Goal: Task Accomplishment & Management: Manage account settings

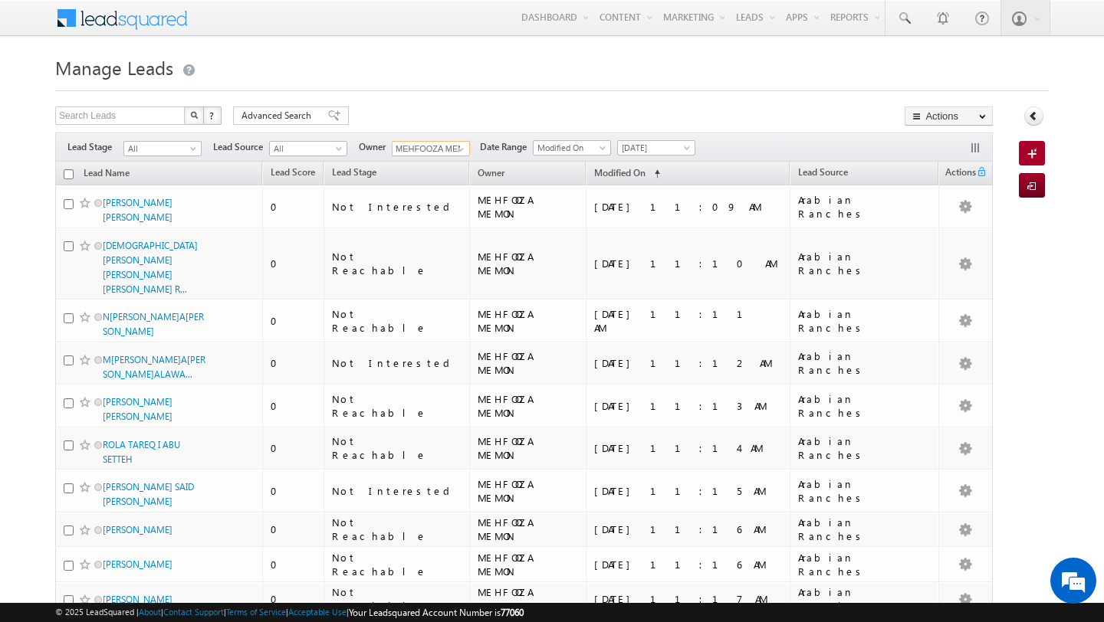
click at [438, 152] on input "MEHFOOZA MEMON" at bounding box center [431, 148] width 78 height 15
click at [461, 151] on span at bounding box center [461, 149] width 12 height 12
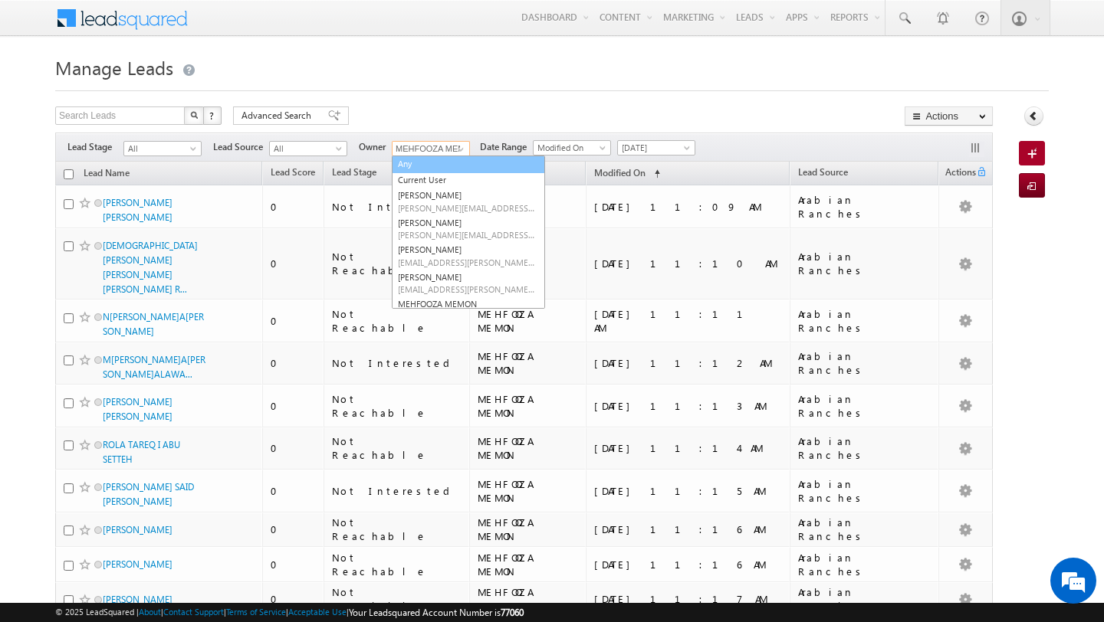
click at [447, 169] on link "Any" at bounding box center [468, 165] width 153 height 18
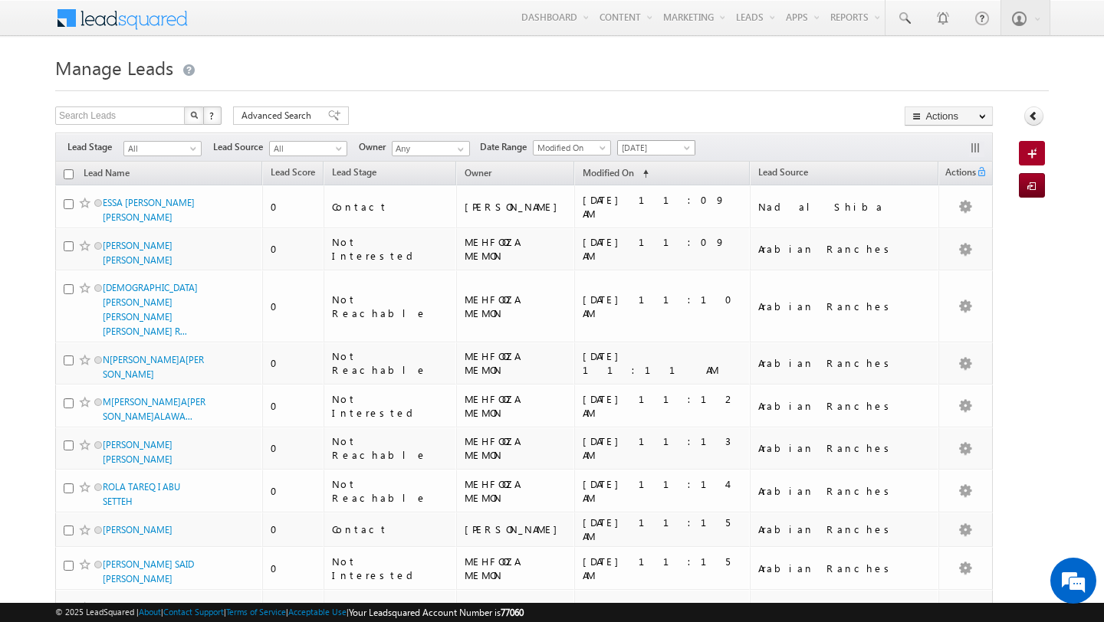
click at [682, 149] on span at bounding box center [688, 151] width 12 height 12
click at [673, 163] on link "All Time" at bounding box center [650, 165] width 77 height 14
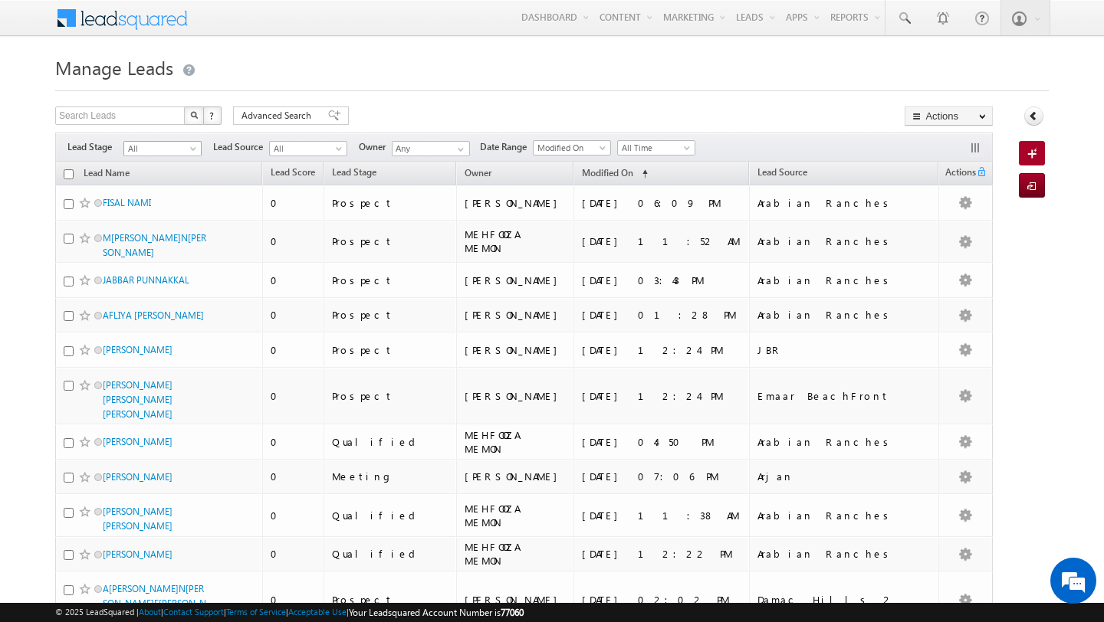
click at [176, 148] on span "All" at bounding box center [160, 149] width 73 height 14
click at [164, 182] on link "Contact" at bounding box center [162, 180] width 77 height 14
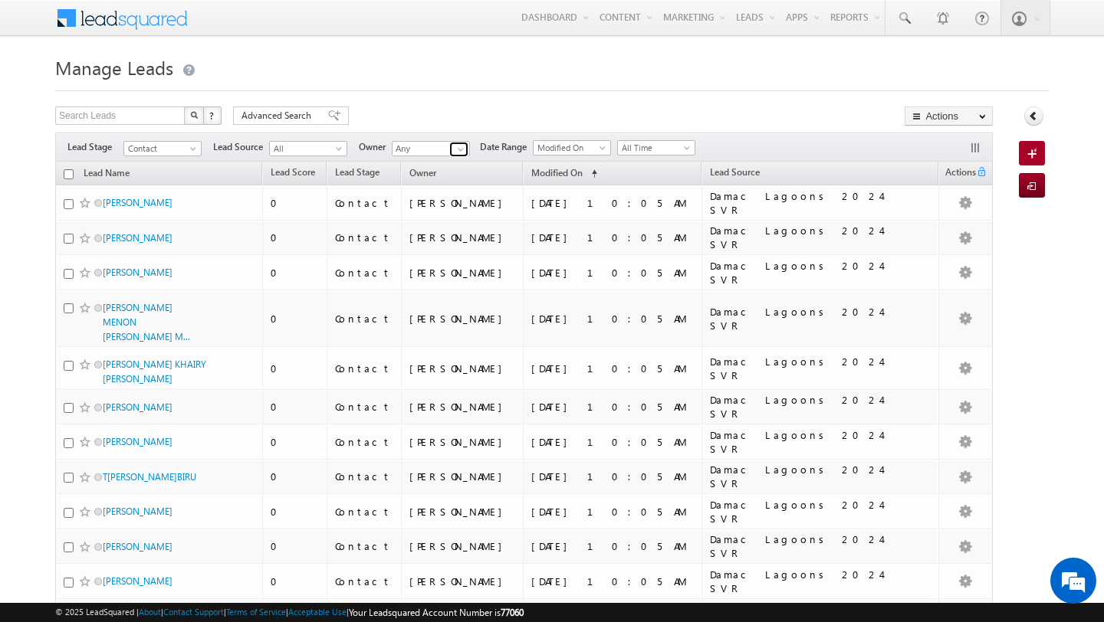
click at [459, 148] on span at bounding box center [461, 149] width 12 height 12
click at [453, 168] on link "Ankit Singh ankitkumar.singh@indglobal.ae" at bounding box center [468, 170] width 153 height 29
type input "[PERSON_NAME]"
click at [508, 119] on div "Search Leads X ? 8347 results found Advanced Search Advanced Search Advanced se…" at bounding box center [524, 118] width 938 height 22
click at [662, 145] on span "All Time" at bounding box center [654, 148] width 73 height 14
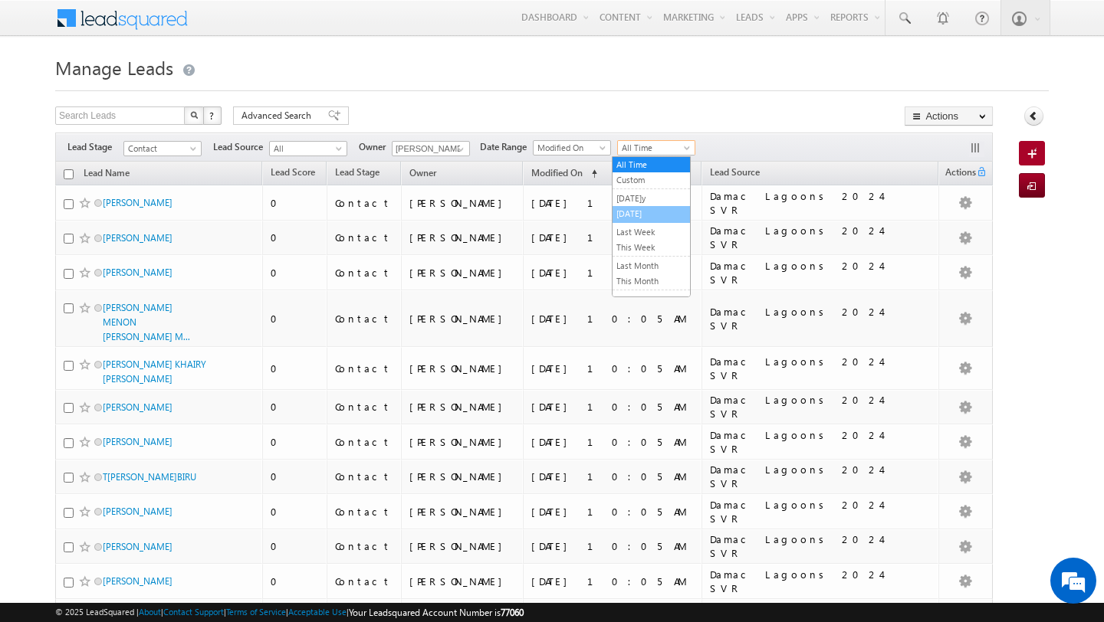
click at [663, 208] on link "[DATE]" at bounding box center [650, 214] width 77 height 14
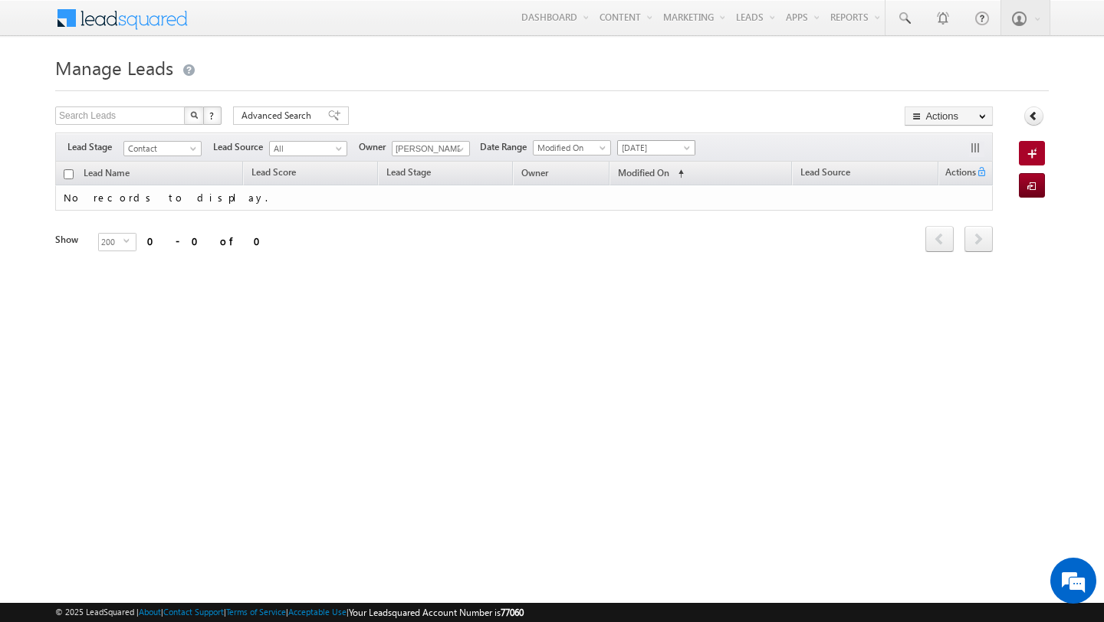
click at [670, 155] on span "[DATE]" at bounding box center [654, 148] width 73 height 14
click at [665, 163] on link "All Time" at bounding box center [650, 165] width 77 height 14
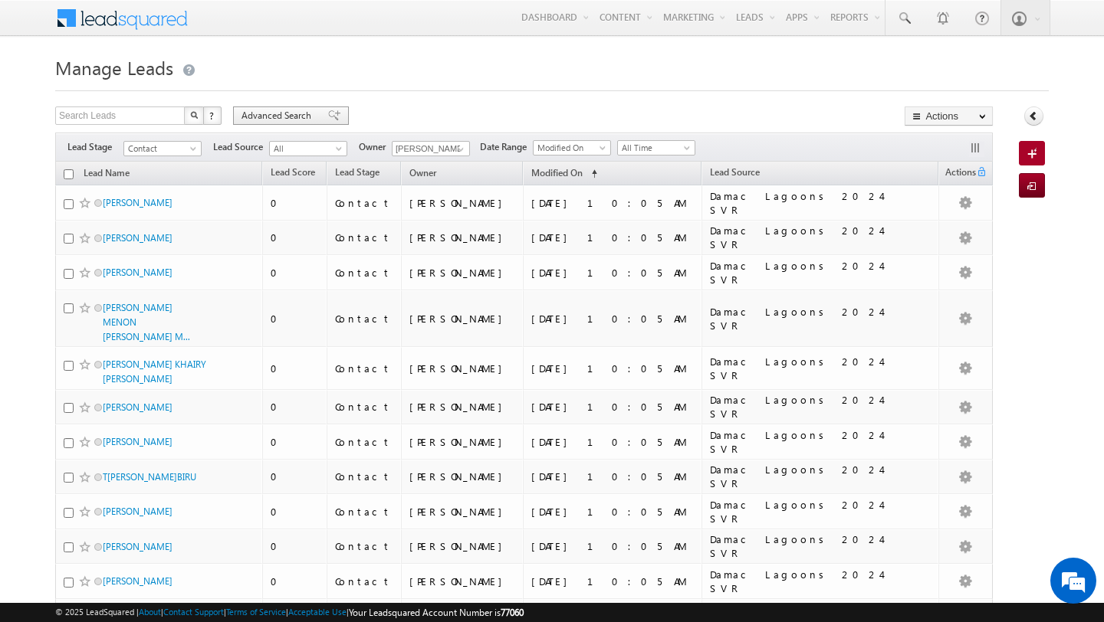
click at [289, 122] on span "Advanced Search" at bounding box center [278, 116] width 74 height 14
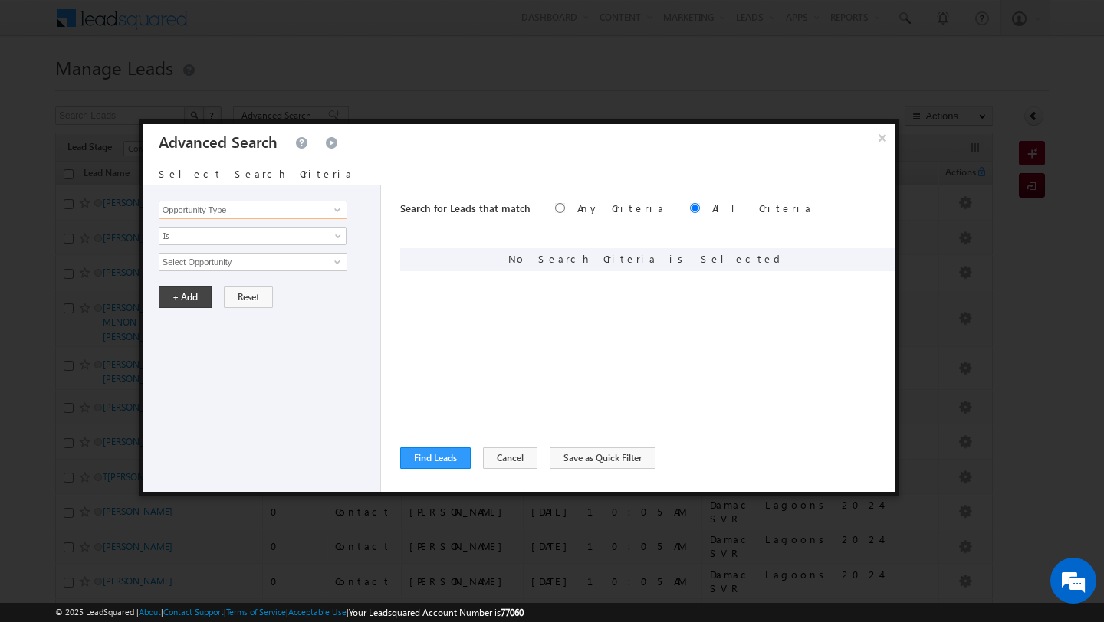
click at [265, 203] on input "Opportunity Type" at bounding box center [253, 210] width 189 height 18
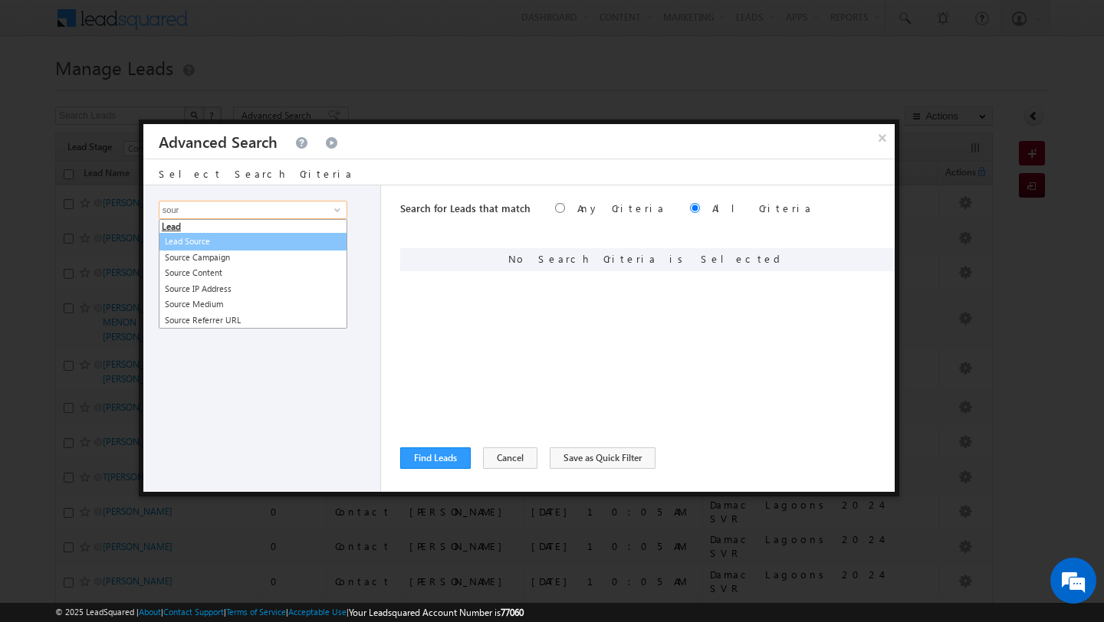
click at [184, 243] on link "Lead Source" at bounding box center [253, 242] width 189 height 18
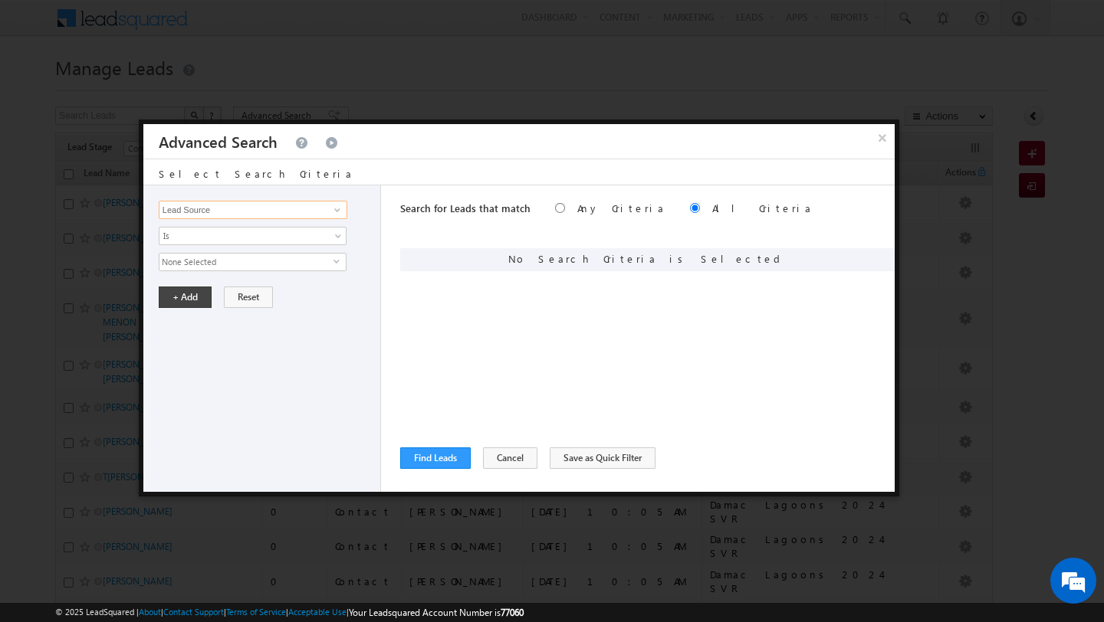
type input "Lead Source"
click at [327, 264] on span "None Selected" at bounding box center [246, 262] width 174 height 17
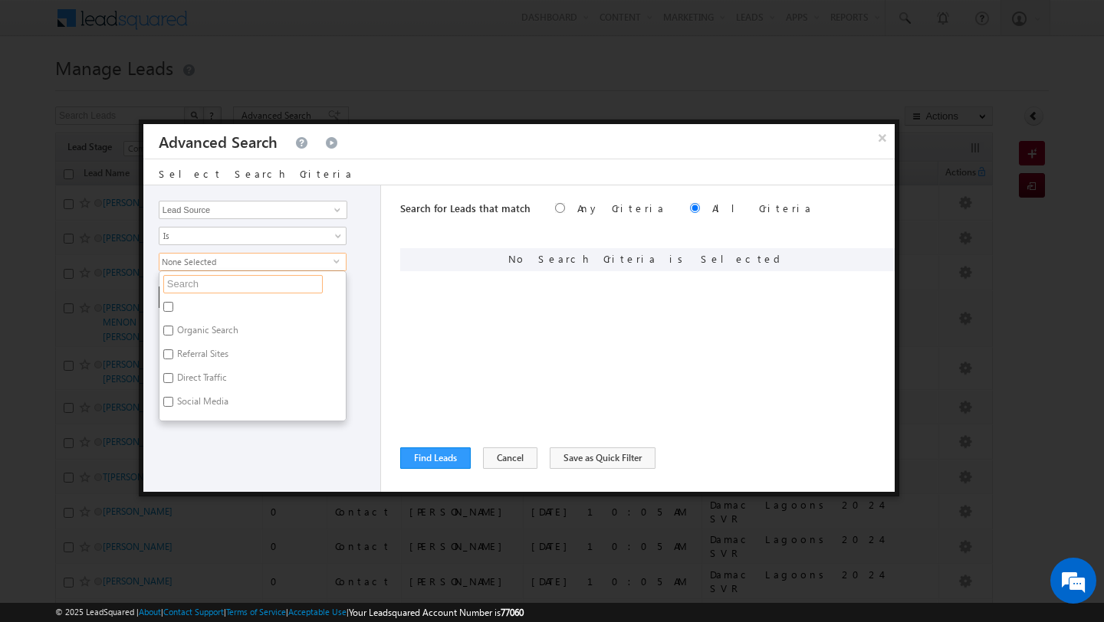
click at [294, 283] on input "text" at bounding box center [242, 284] width 159 height 18
type input "nad"
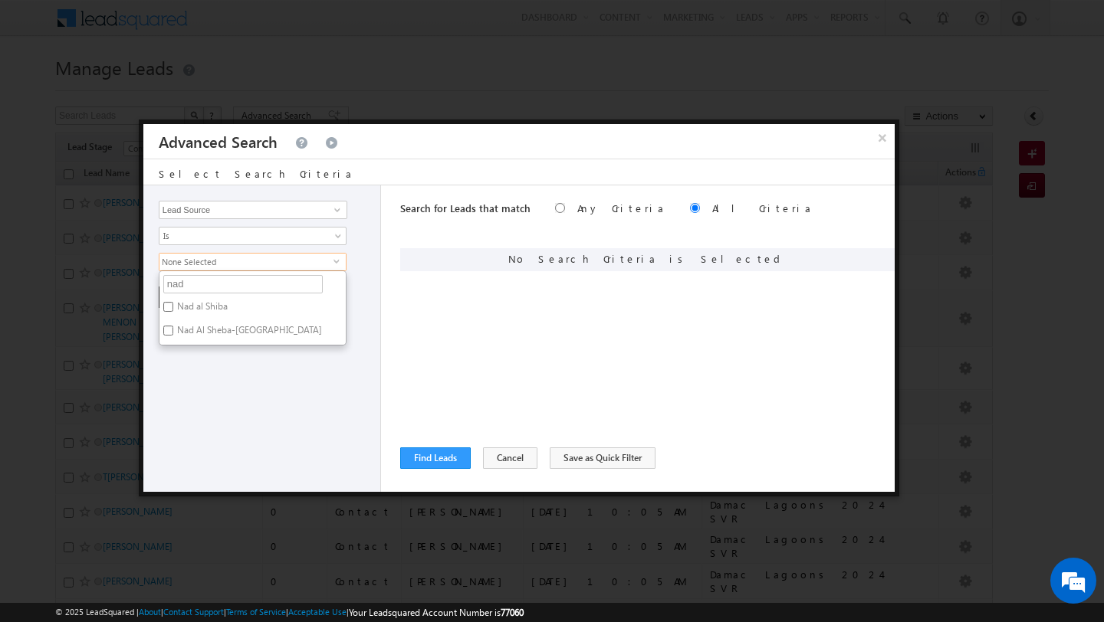
click at [268, 334] on label "Nad Al Sheba-Berkeley Palace" at bounding box center [248, 333] width 178 height 24
click at [173, 334] on input "Nad Al Sheba-Berkeley Palace" at bounding box center [168, 331] width 10 height 10
checkbox input "true"
click at [200, 303] on label "Nad al Shiba" at bounding box center [201, 309] width 84 height 24
click at [173, 303] on input "Nad al Shiba" at bounding box center [168, 307] width 10 height 10
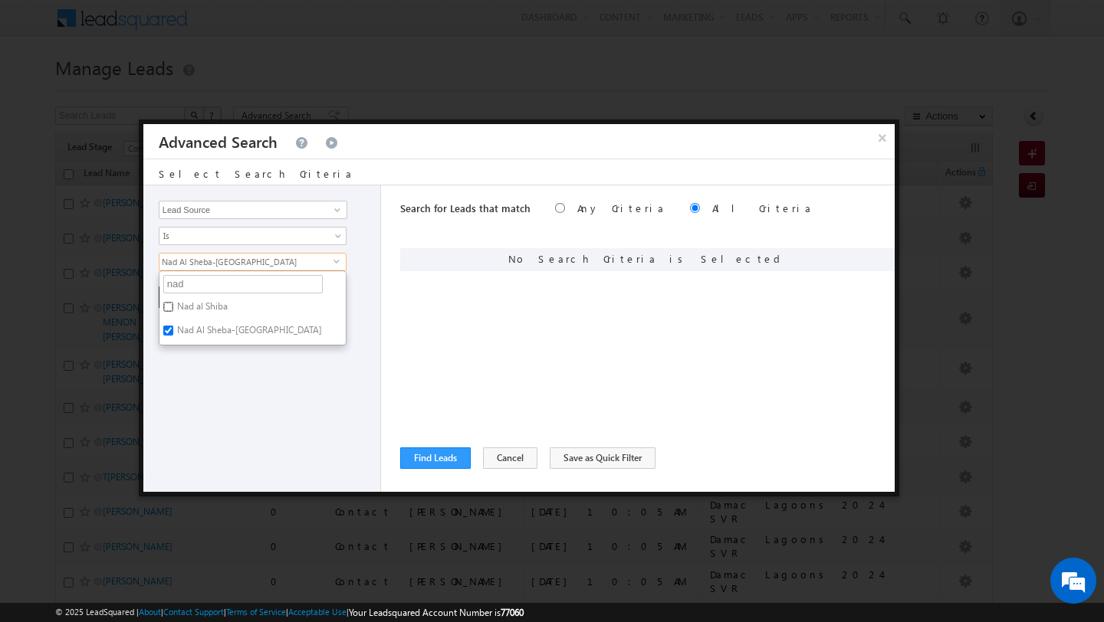
checkbox input "true"
click at [200, 383] on div "Opportunity Type Lead Activity Task Sales Group Prospect Id Address 1 Address 2…" at bounding box center [262, 339] width 238 height 307
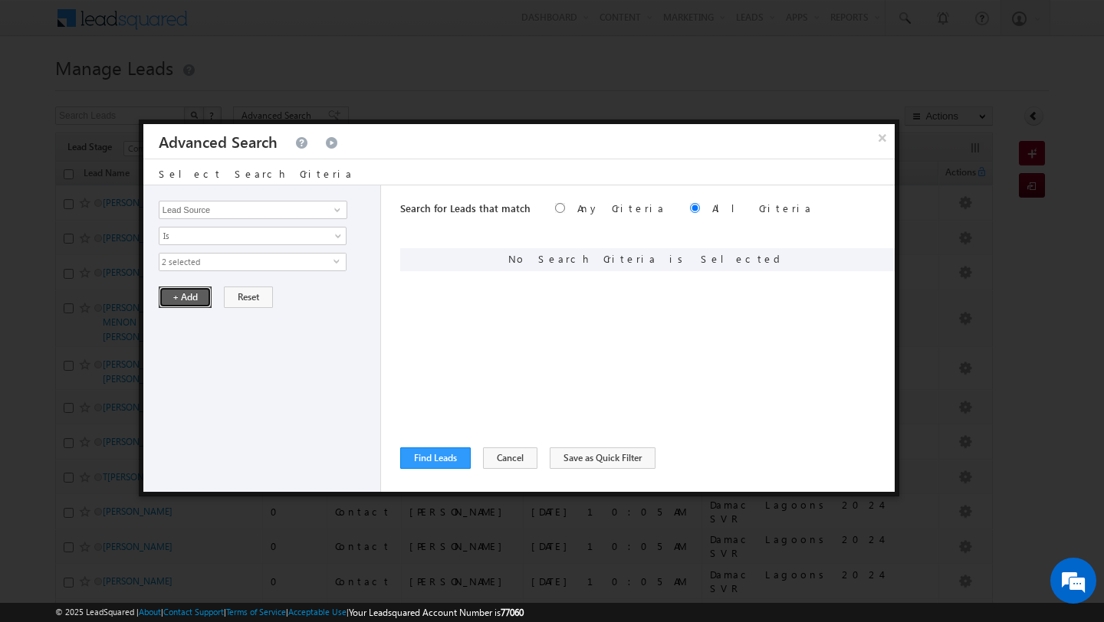
click at [185, 301] on button "+ Add" at bounding box center [185, 297] width 53 height 21
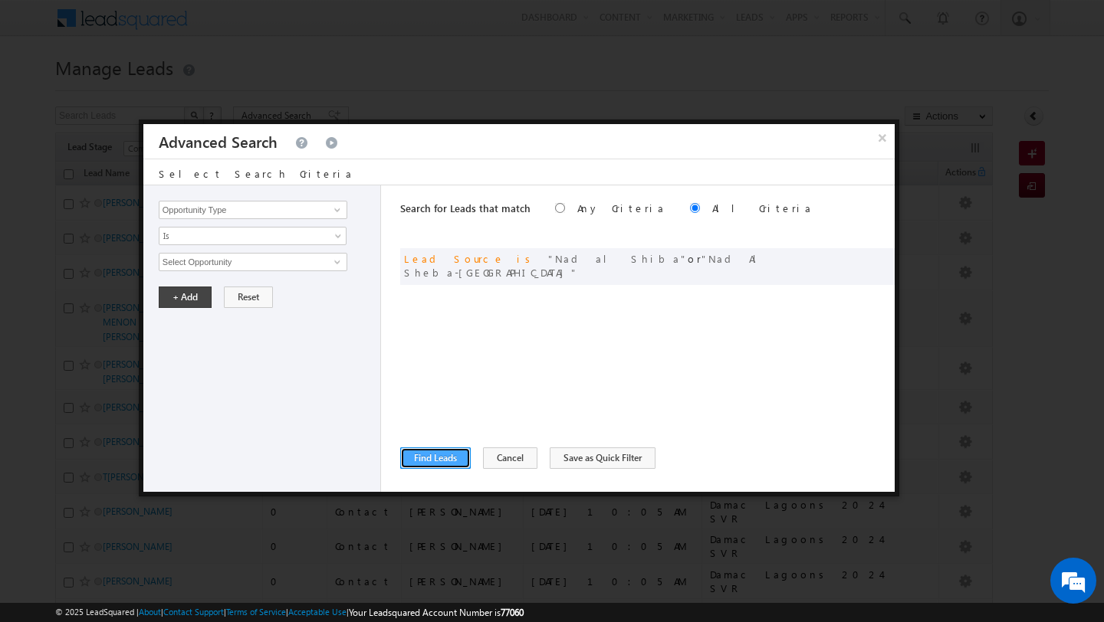
click at [433, 458] on button "Find Leads" at bounding box center [435, 458] width 71 height 21
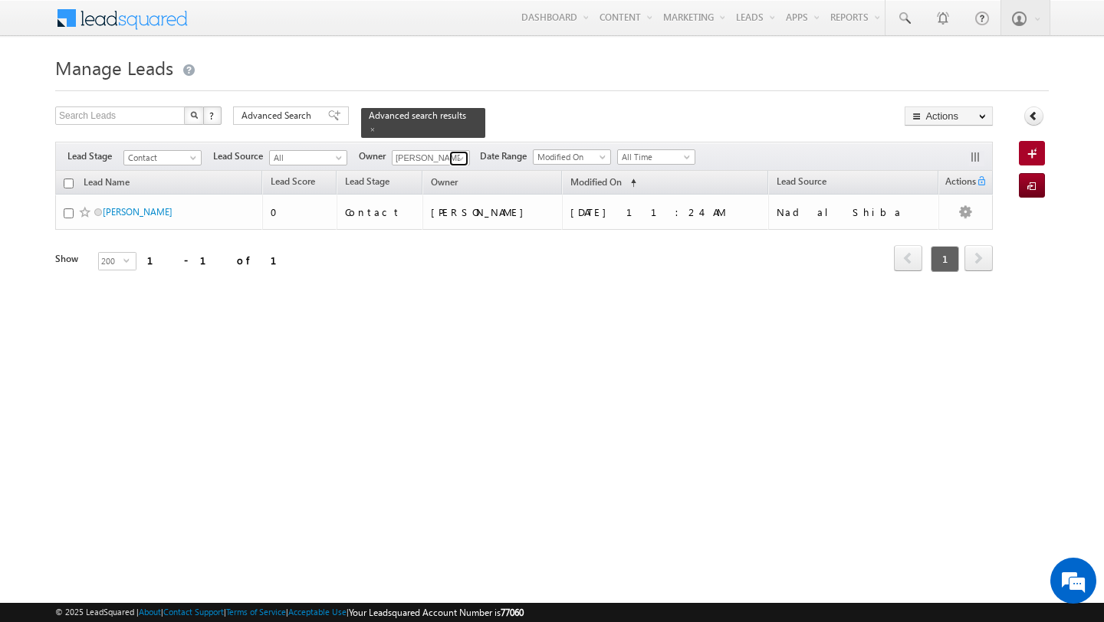
click at [456, 160] on span at bounding box center [461, 159] width 12 height 12
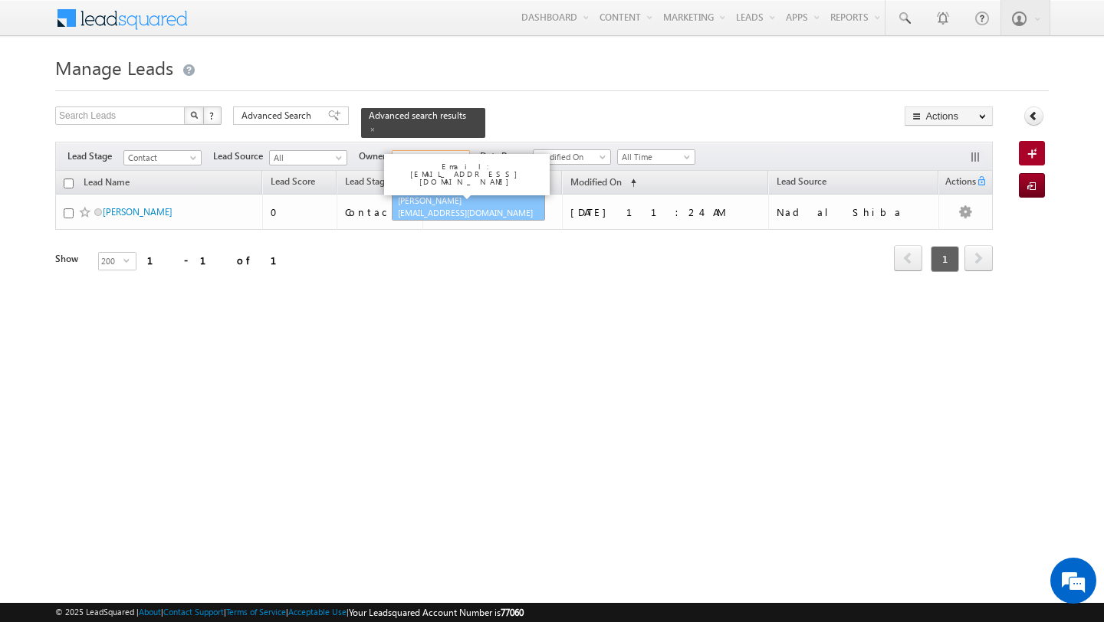
click at [434, 215] on span "[EMAIL_ADDRESS][DOMAIN_NAME]" at bounding box center [467, 212] width 138 height 11
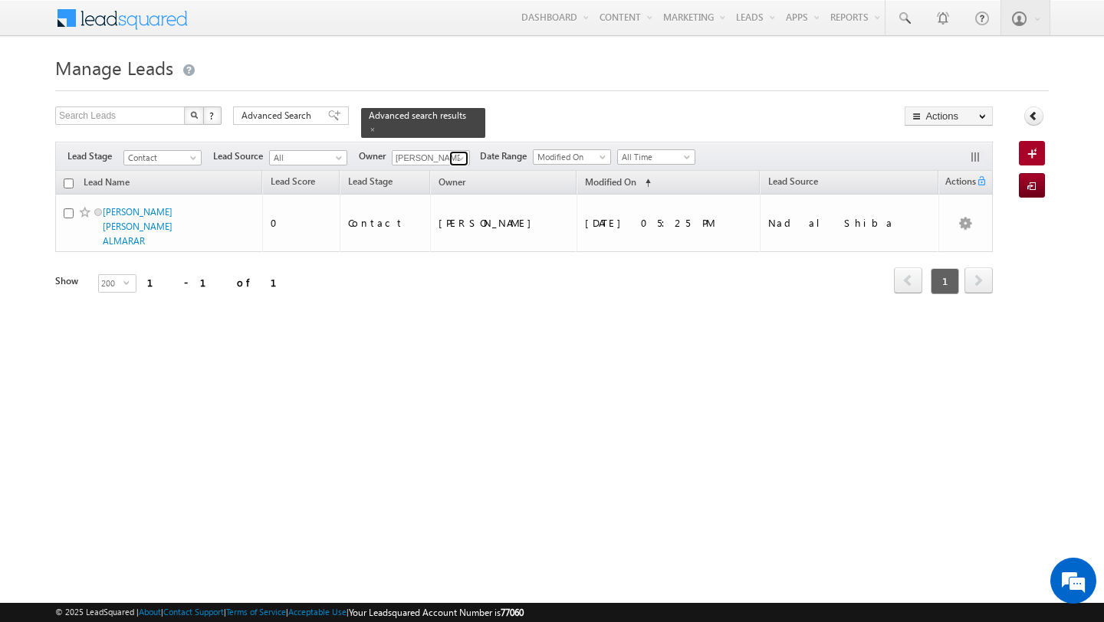
click at [458, 163] on span at bounding box center [461, 159] width 12 height 12
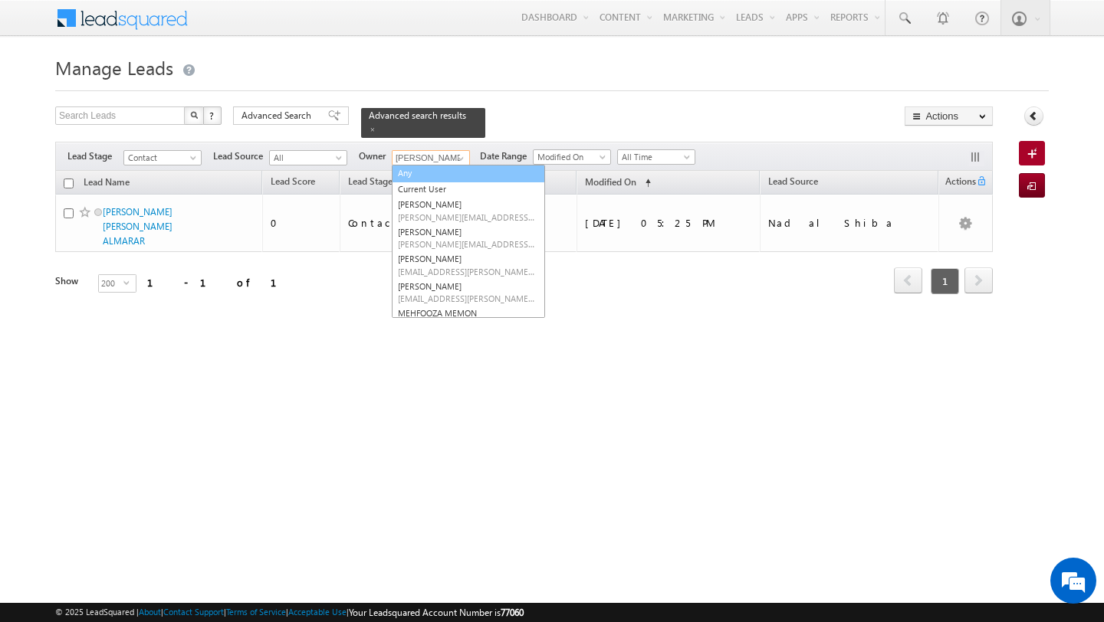
click at [430, 173] on link "Any" at bounding box center [468, 174] width 153 height 18
type input "Any"
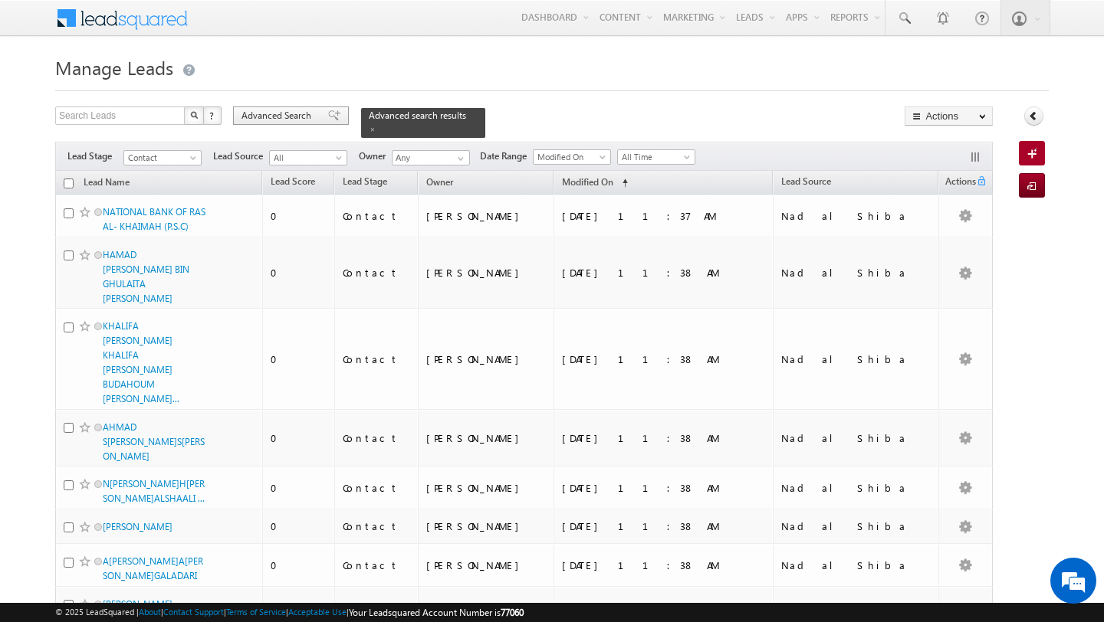
click at [285, 119] on span "Advanced Search" at bounding box center [278, 116] width 74 height 14
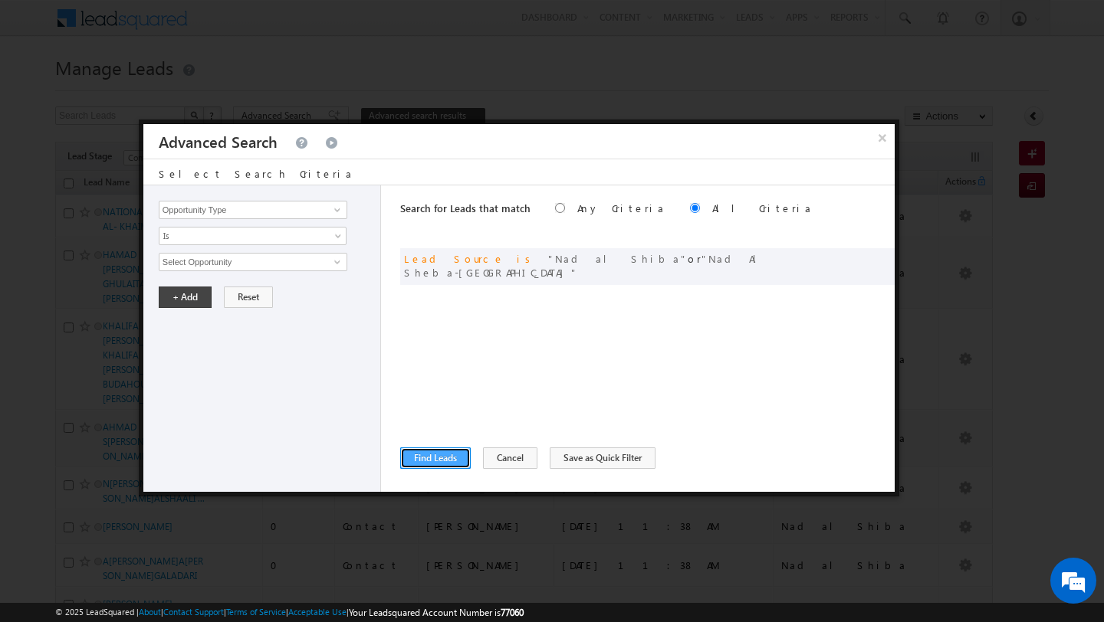
click at [437, 450] on button "Find Leads" at bounding box center [435, 458] width 71 height 21
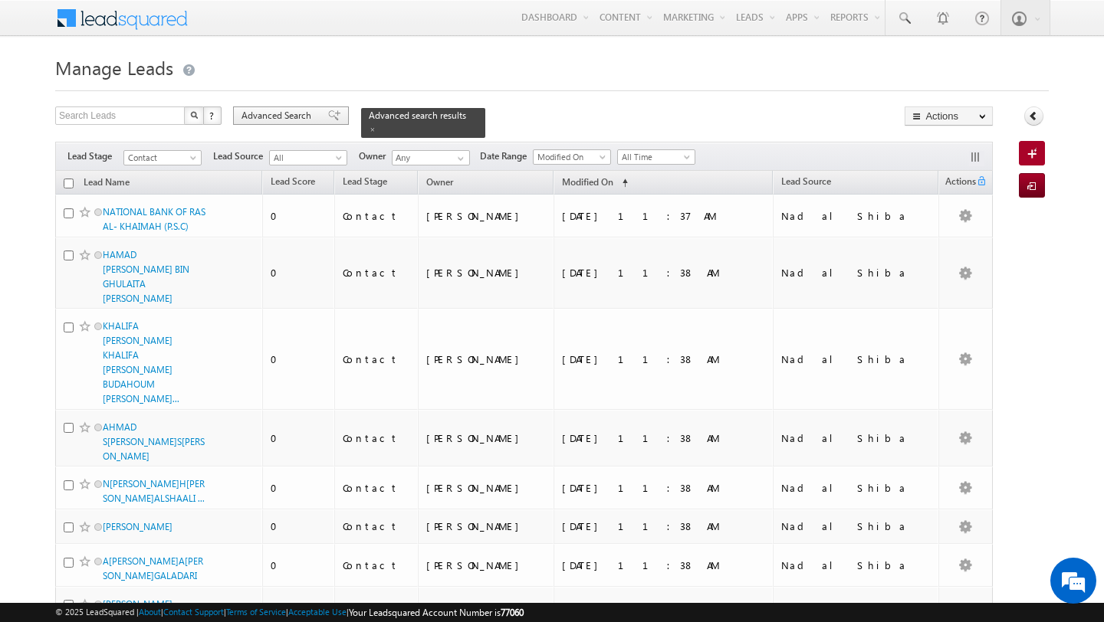
click at [297, 110] on span "Advanced Search" at bounding box center [278, 116] width 74 height 14
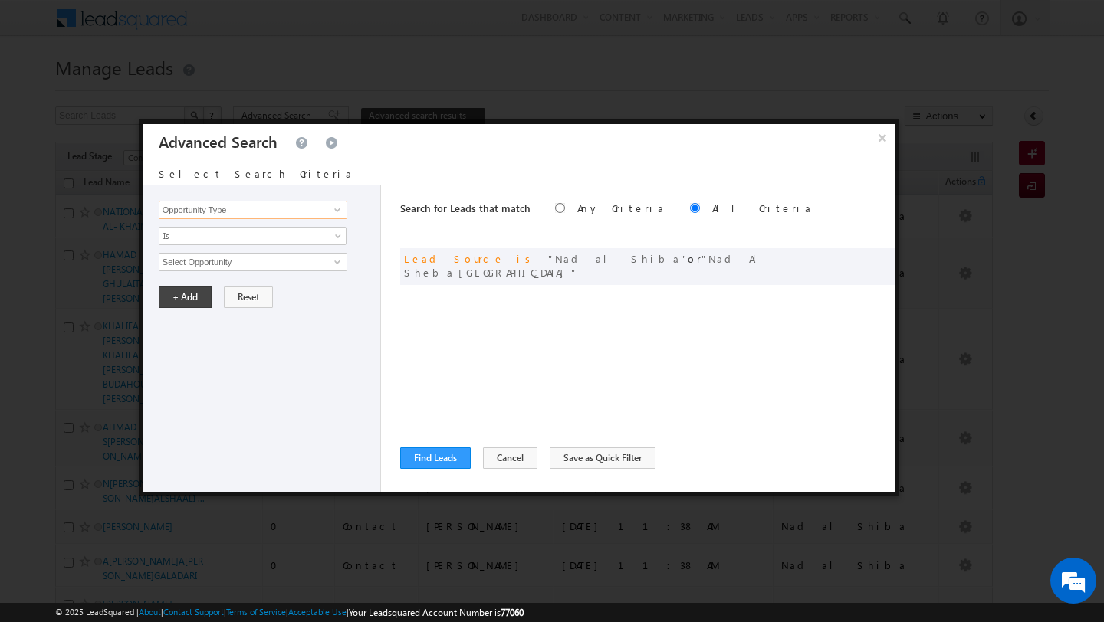
click at [270, 210] on input "Opportunity Type" at bounding box center [253, 210] width 189 height 18
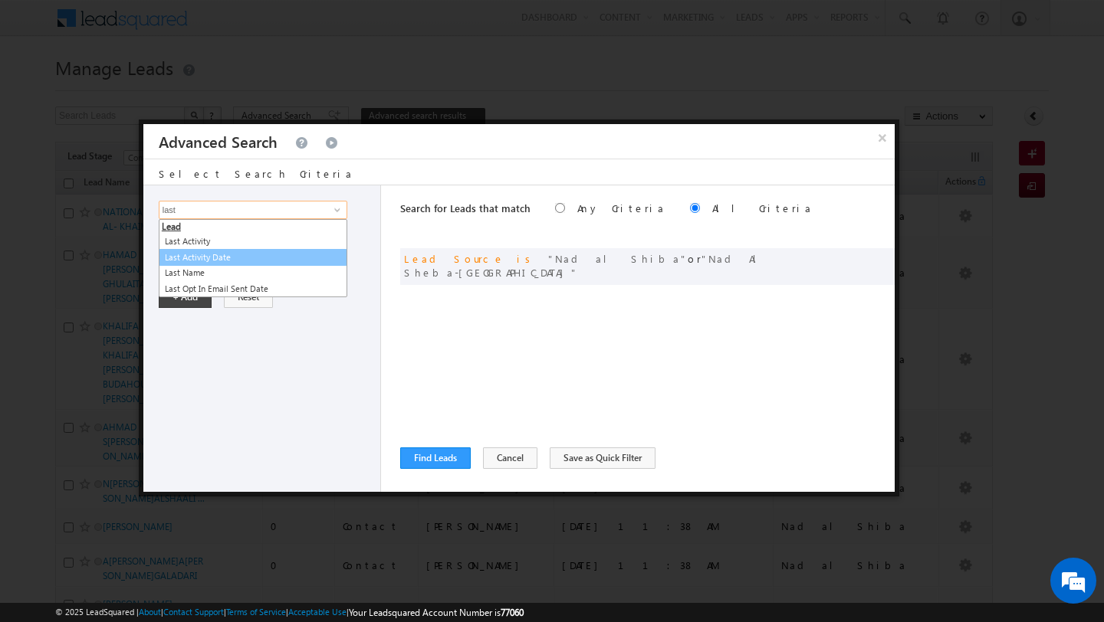
click at [239, 261] on link "Last Activity Date" at bounding box center [253, 258] width 189 height 18
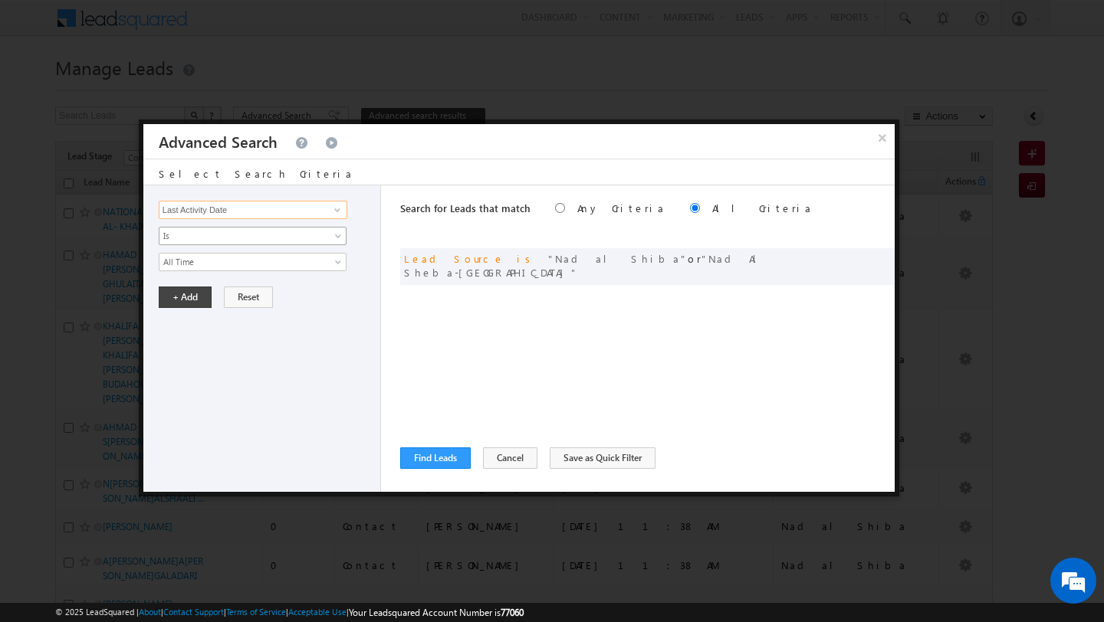
type input "Last Activity Date"
click at [204, 242] on span "Is" at bounding box center [242, 236] width 166 height 14
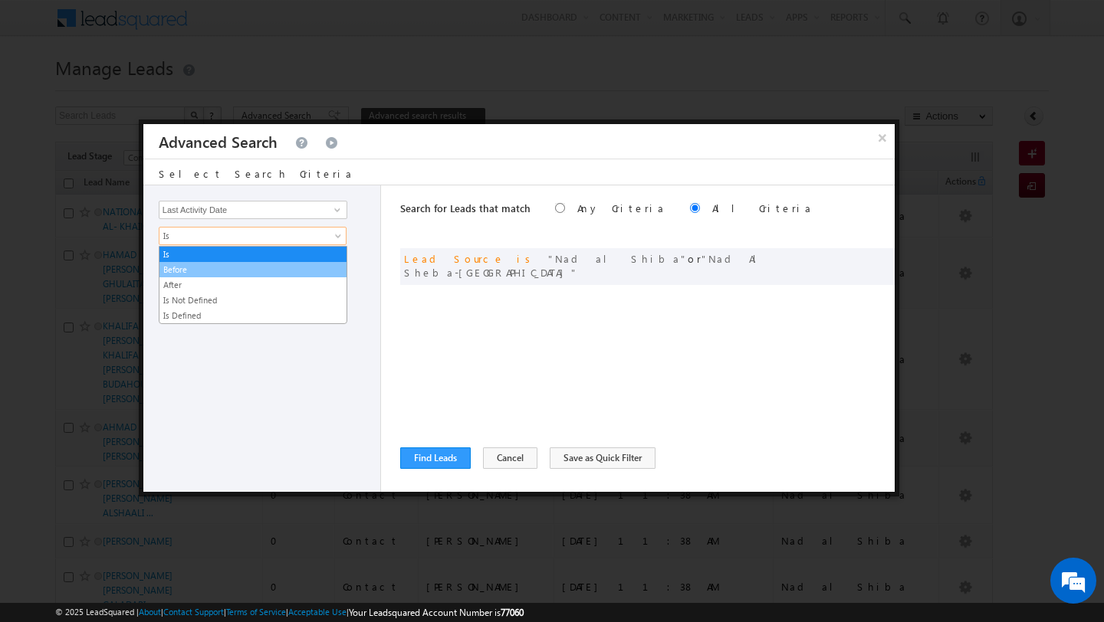
click at [207, 271] on link "Before" at bounding box center [252, 270] width 187 height 14
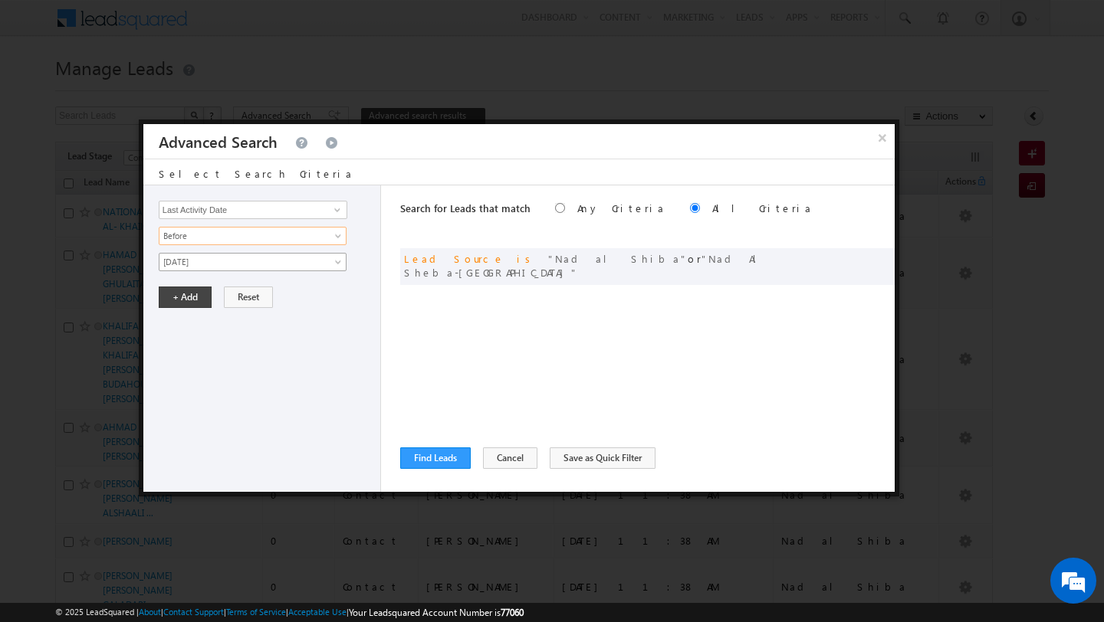
click at [325, 264] on link "[DATE]" at bounding box center [253, 262] width 188 height 18
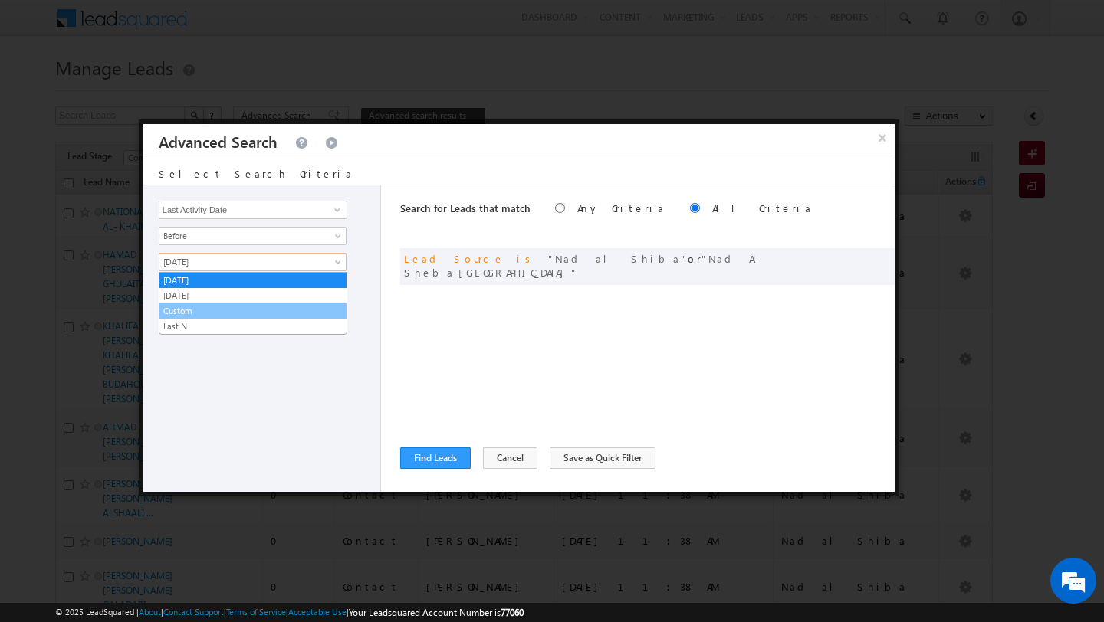
click at [292, 315] on link "Custom" at bounding box center [252, 311] width 187 height 14
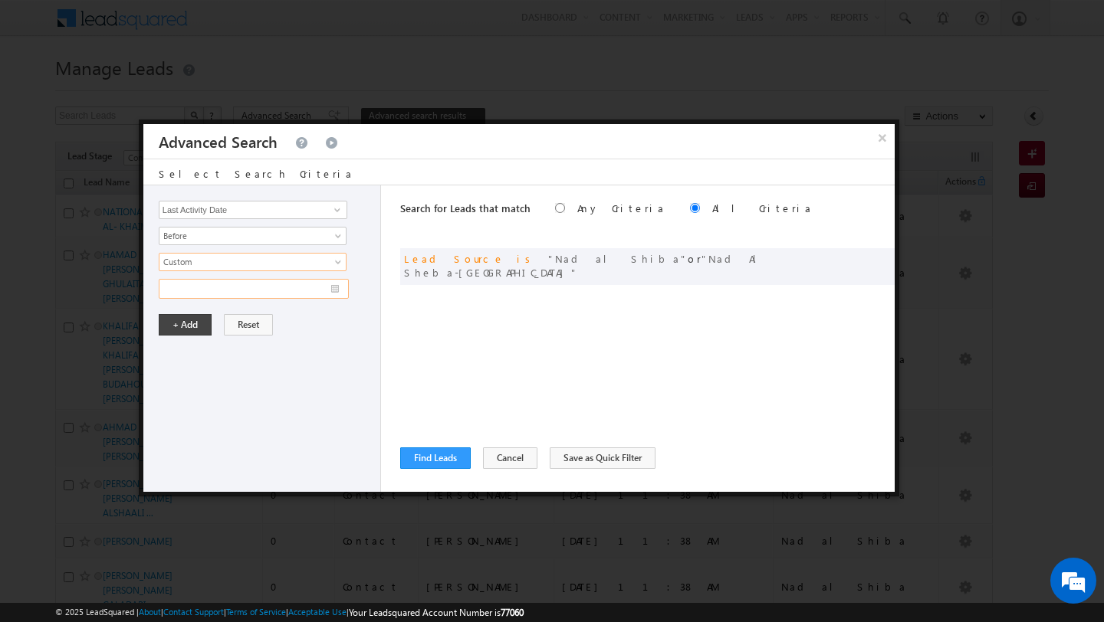
click at [327, 289] on input "text" at bounding box center [254, 289] width 190 height 20
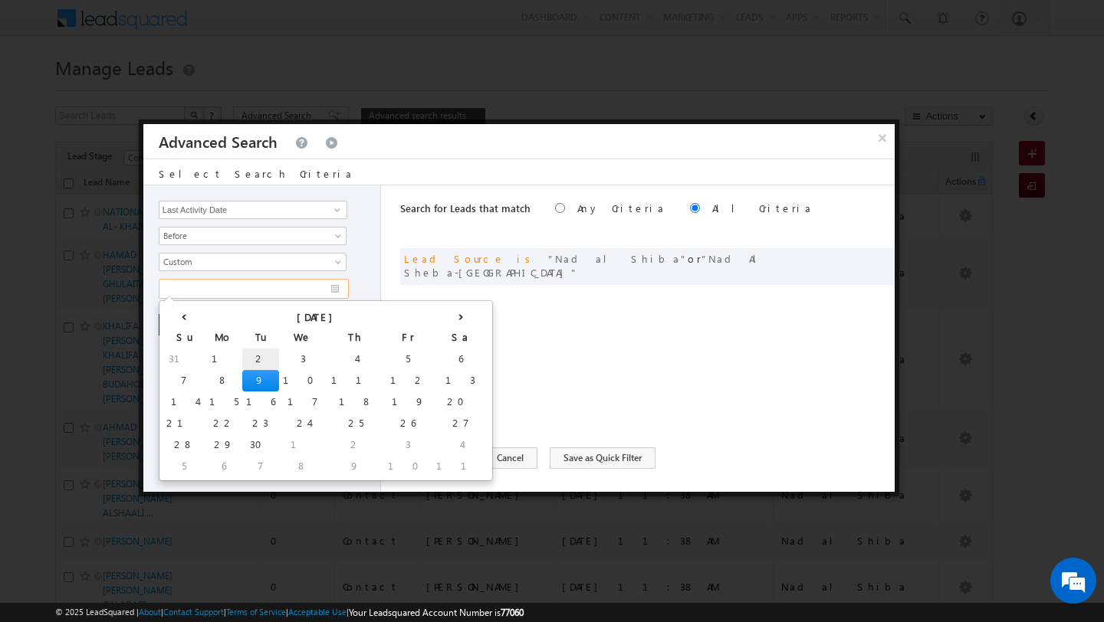
click at [242, 362] on td "2" at bounding box center [260, 359] width 37 height 21
type input "02/09/2025"
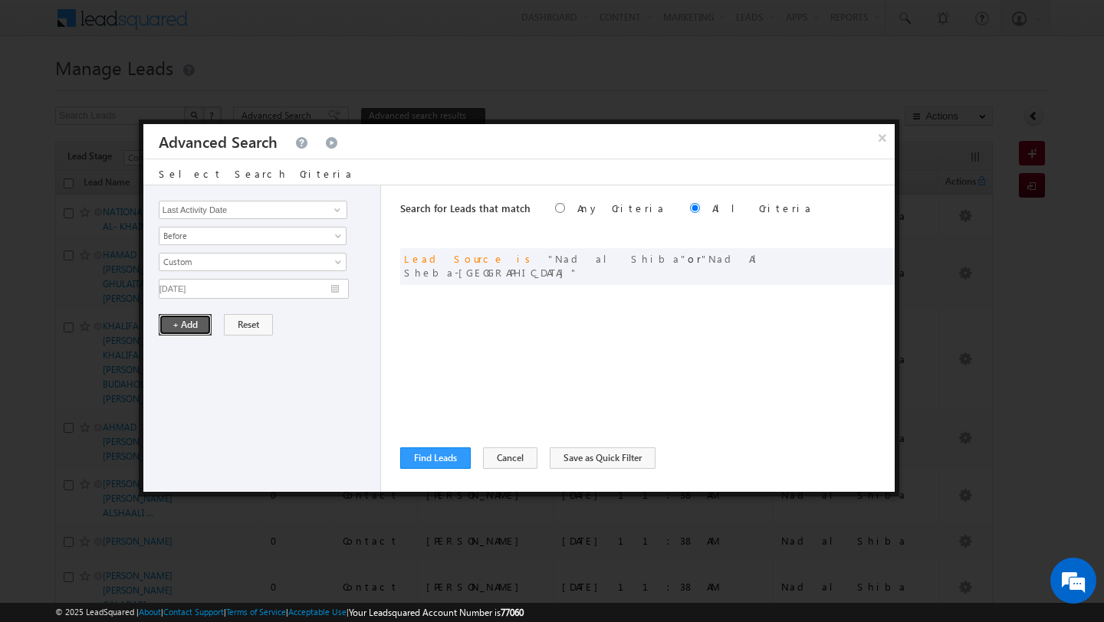
click at [174, 332] on button "+ Add" at bounding box center [185, 324] width 53 height 21
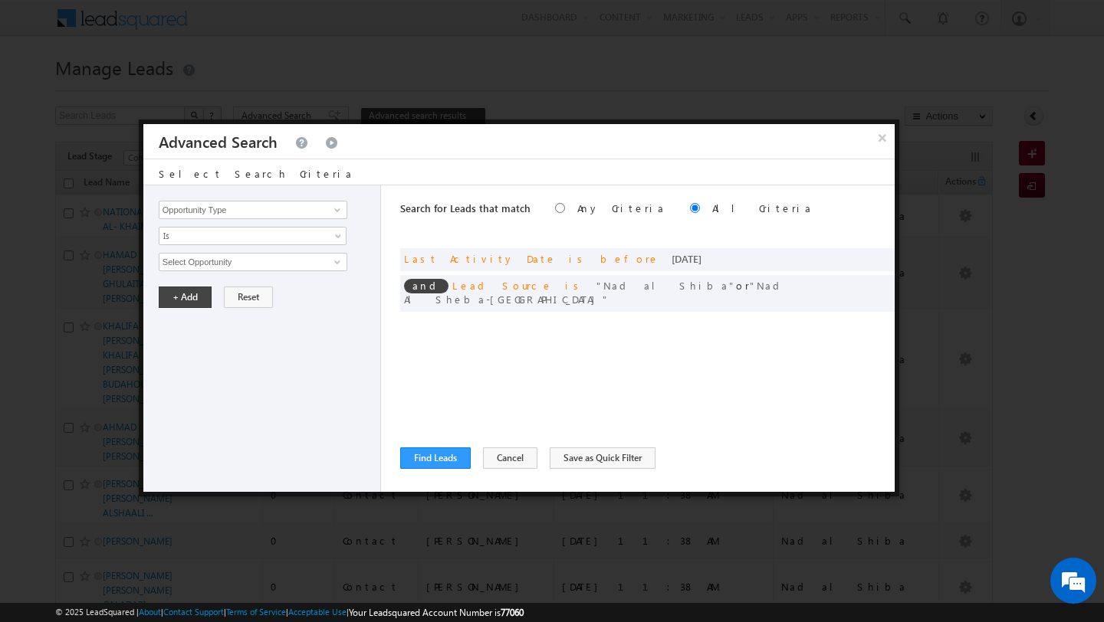
click at [427, 447] on div "Search for Leads that match Any Criteria All Criteria Note that the current tri…" at bounding box center [647, 339] width 494 height 307
click at [429, 458] on button "Find Leads" at bounding box center [435, 458] width 71 height 21
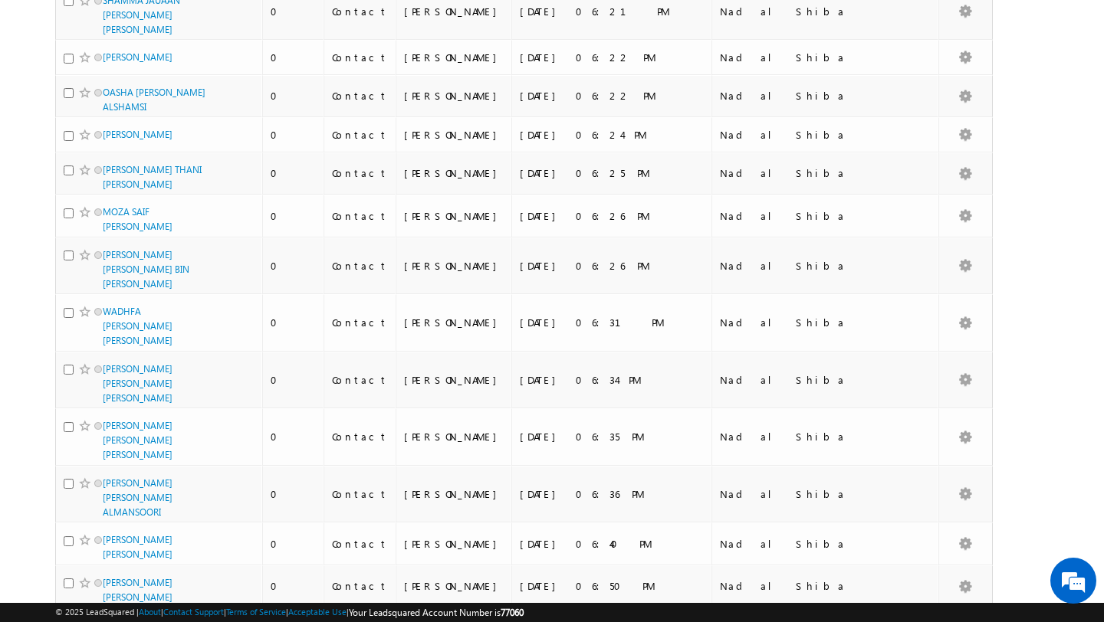
scroll to position [8491, 0]
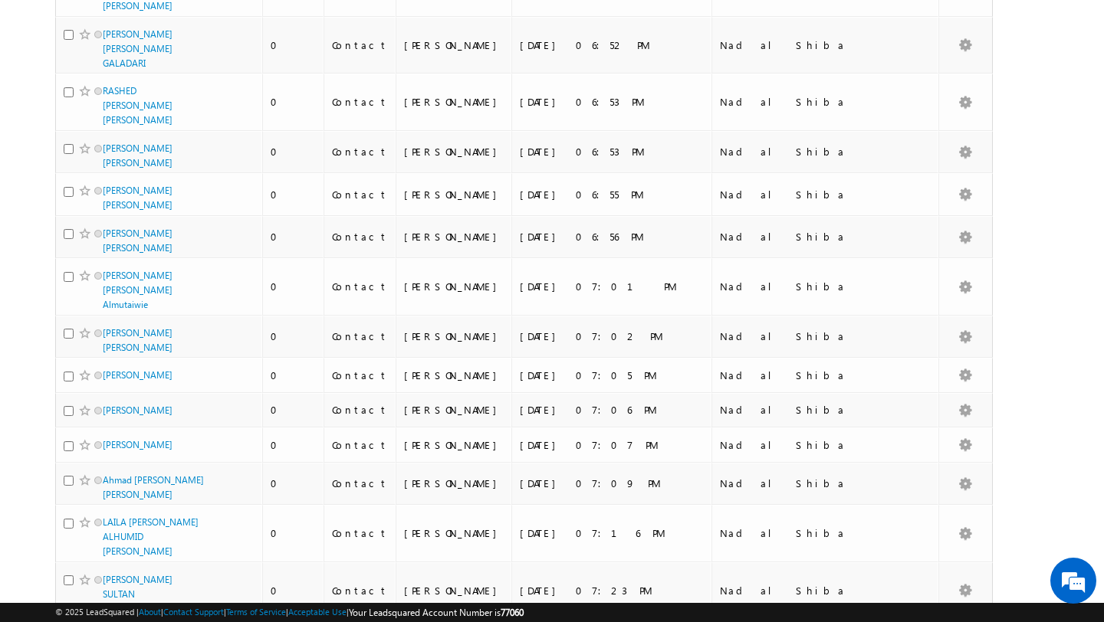
click at [104, 585] on li "50" at bounding box center [108, 579] width 37 height 15
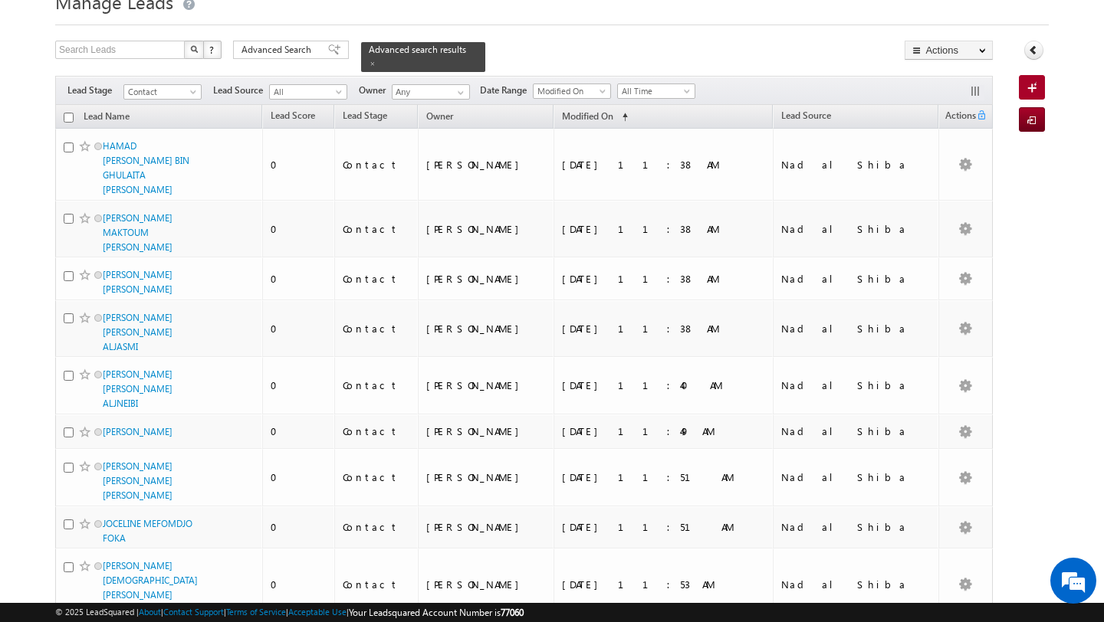
scroll to position [0, 0]
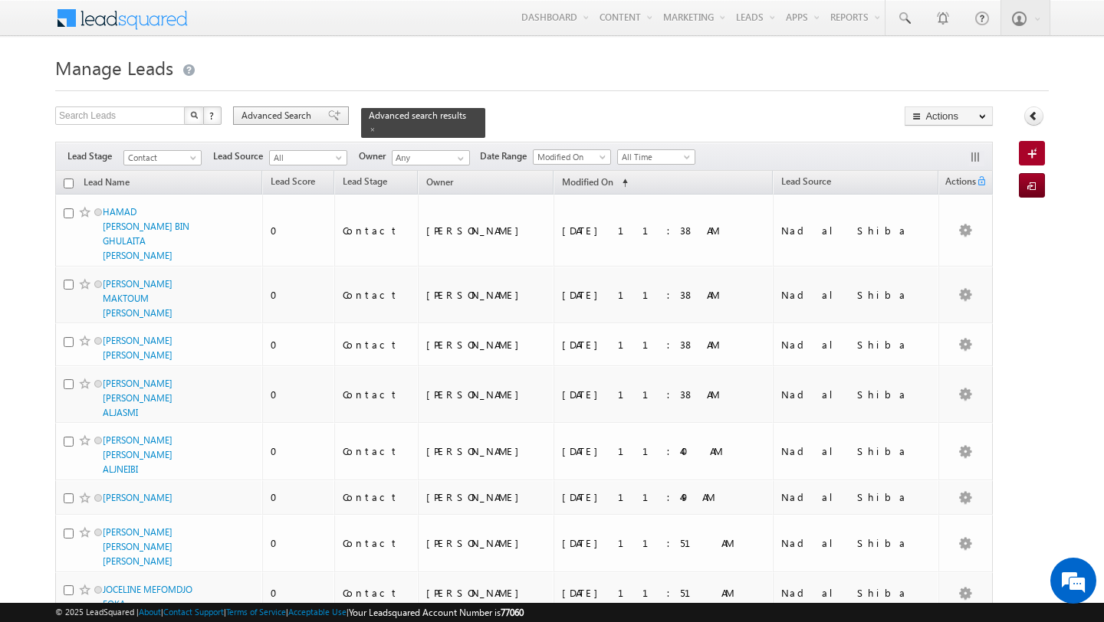
click at [277, 119] on span "Advanced Search" at bounding box center [278, 116] width 74 height 14
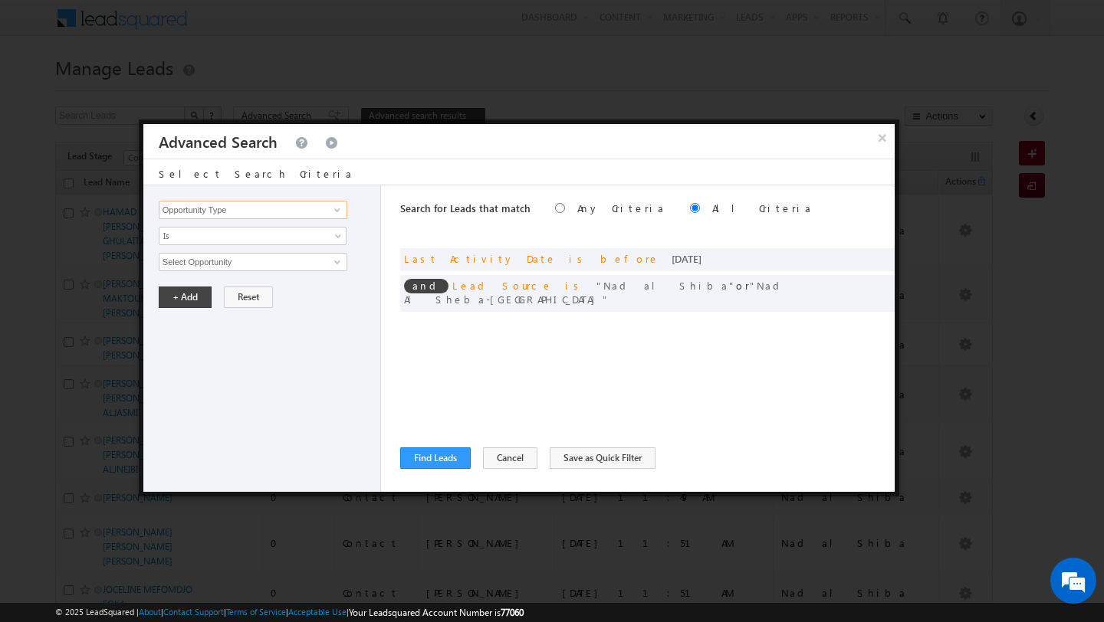
click at [288, 204] on input "Opportunity Type" at bounding box center [253, 210] width 189 height 18
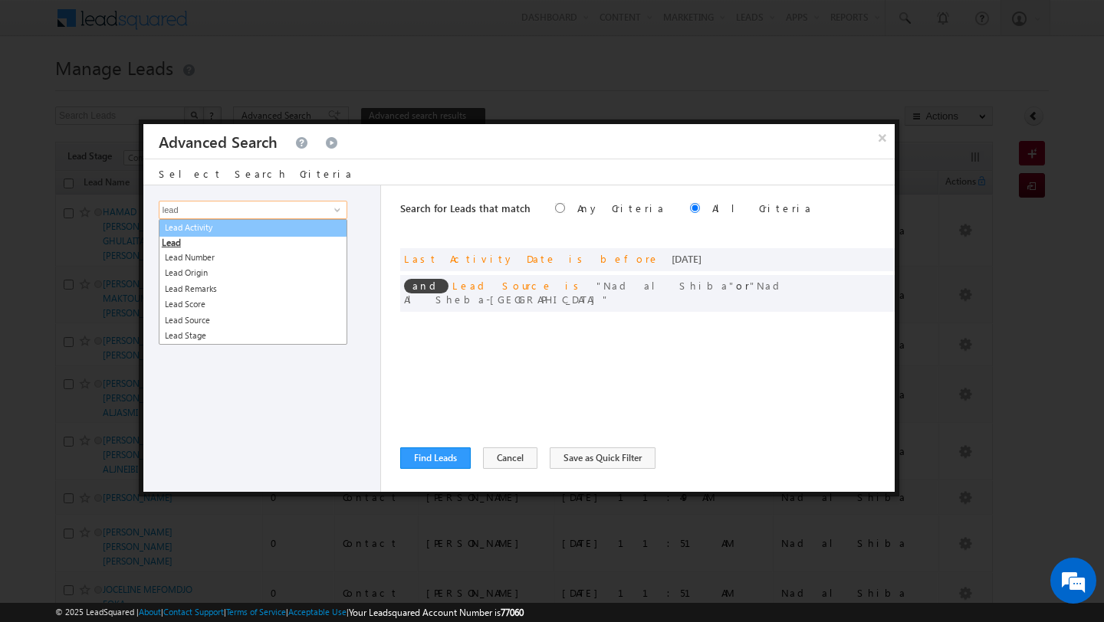
click at [277, 228] on link "Lead Activity" at bounding box center [253, 228] width 189 height 18
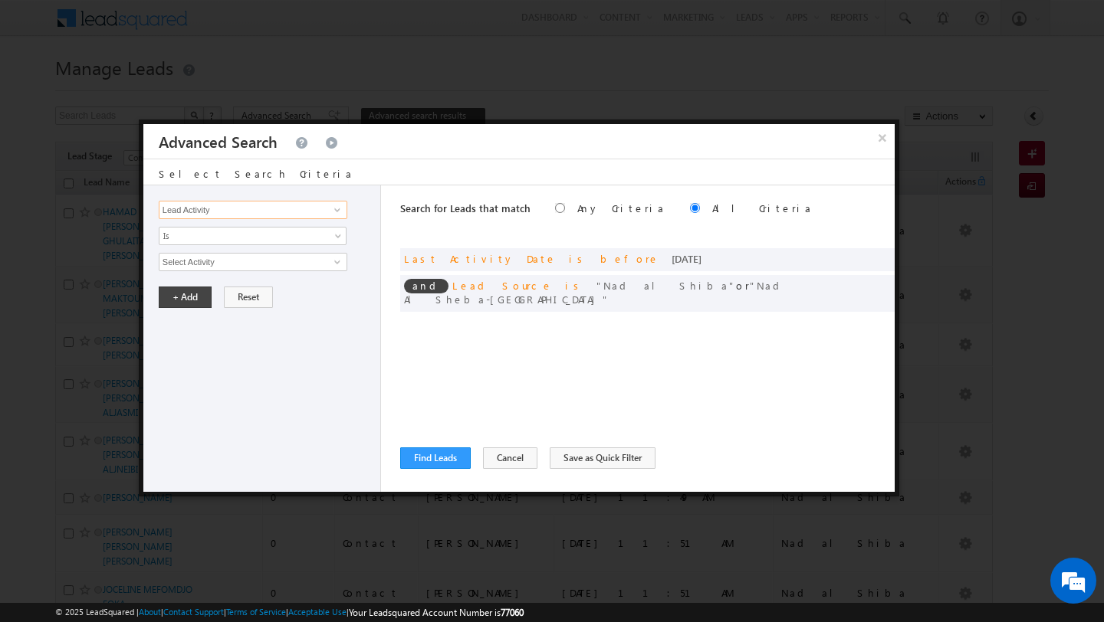
type input "Lead Activity"
click at [306, 256] on input "Select Activity" at bounding box center [253, 262] width 189 height 18
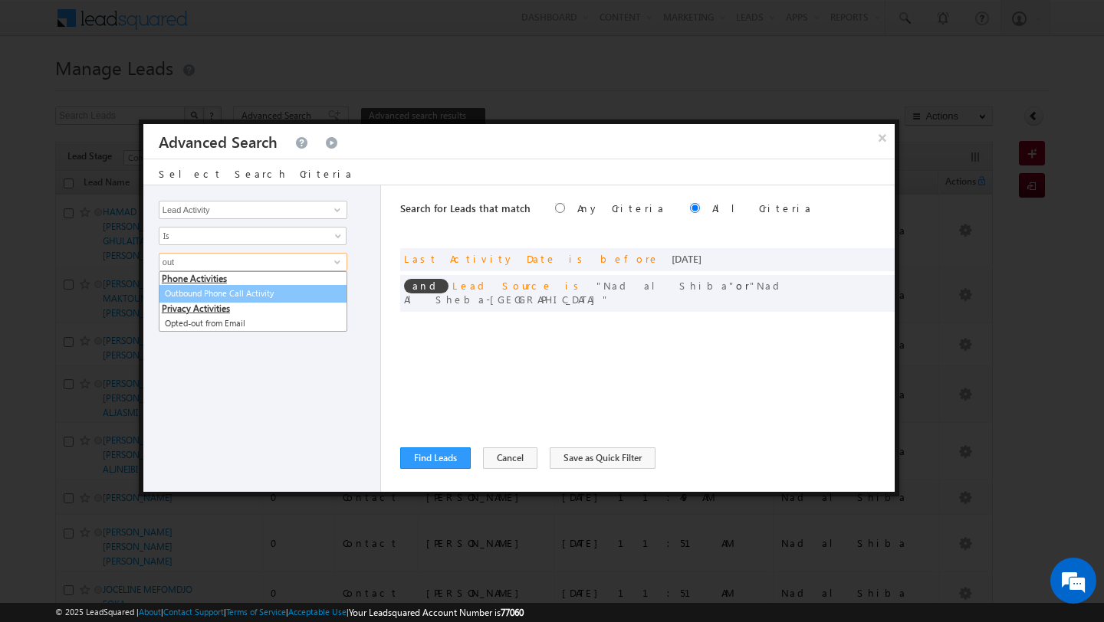
click at [256, 300] on link "Outbound Phone Call Activity" at bounding box center [253, 294] width 189 height 18
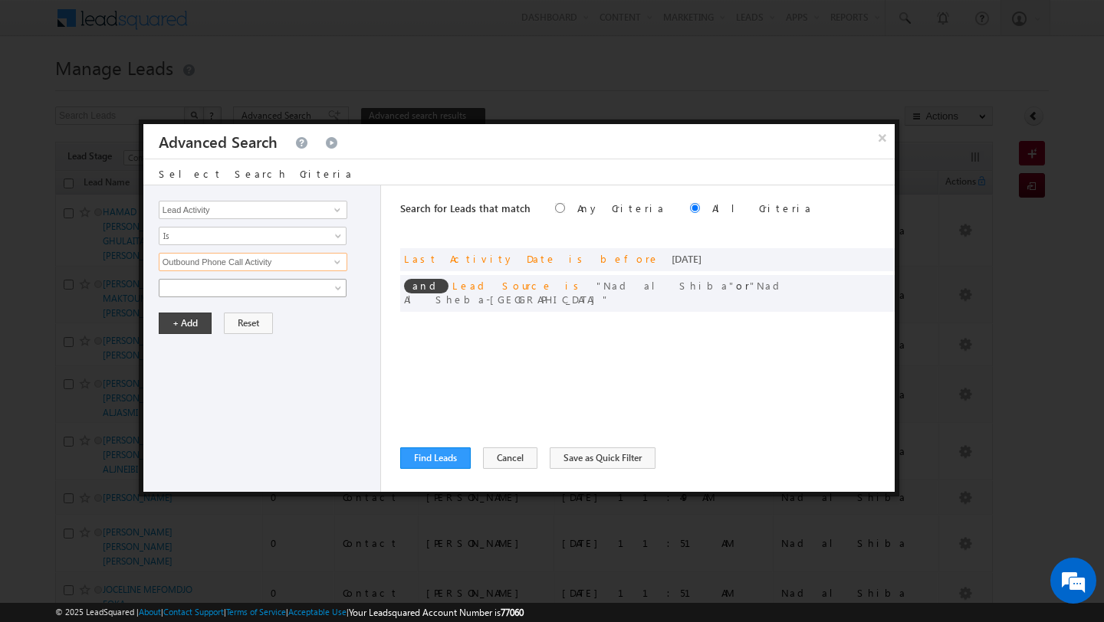
type input "Outbound Phone Call Activity"
click at [215, 291] on span at bounding box center [242, 288] width 166 height 14
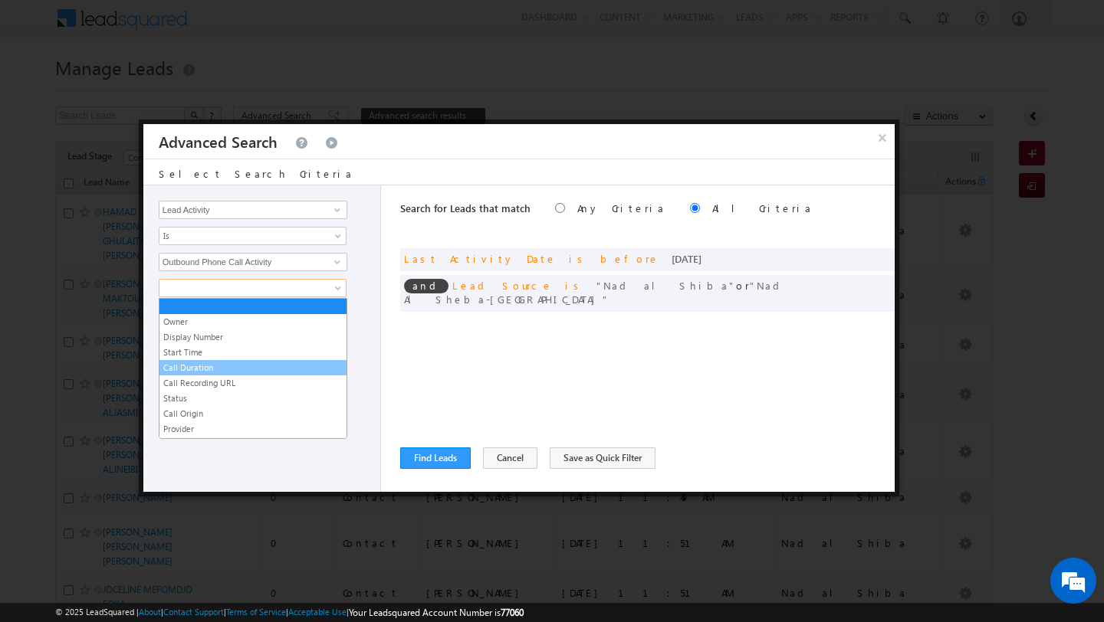
click at [206, 373] on link "Call Duration" at bounding box center [252, 368] width 187 height 14
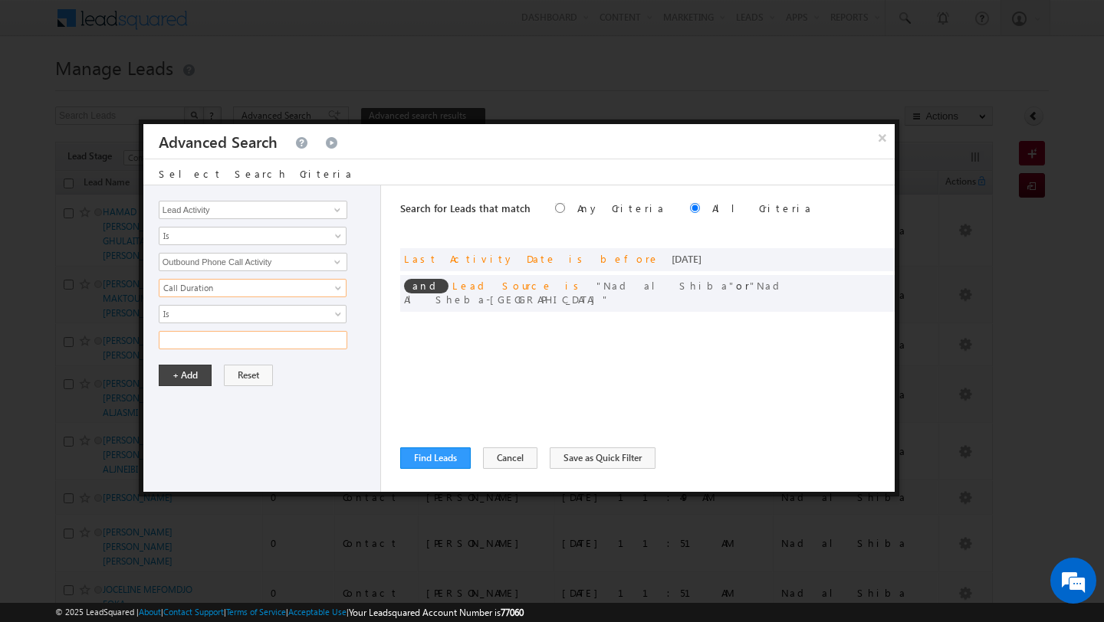
click at [203, 341] on input "text" at bounding box center [253, 340] width 189 height 18
type input "0"
click at [177, 379] on button "+ Add" at bounding box center [185, 375] width 53 height 21
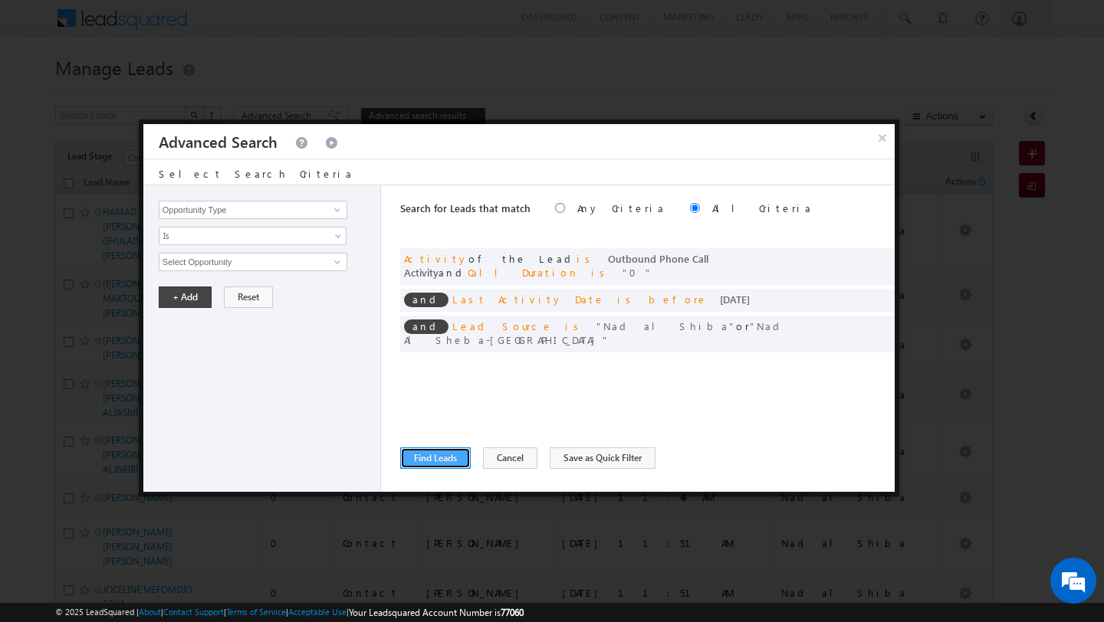
click at [441, 462] on button "Find Leads" at bounding box center [435, 458] width 71 height 21
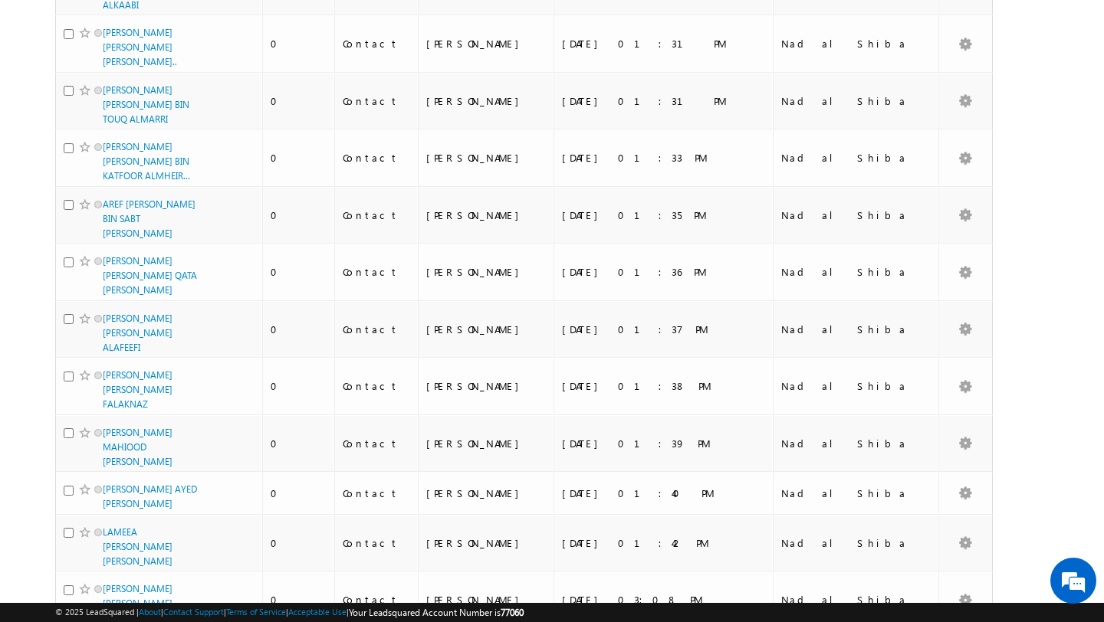
scroll to position [1869, 0]
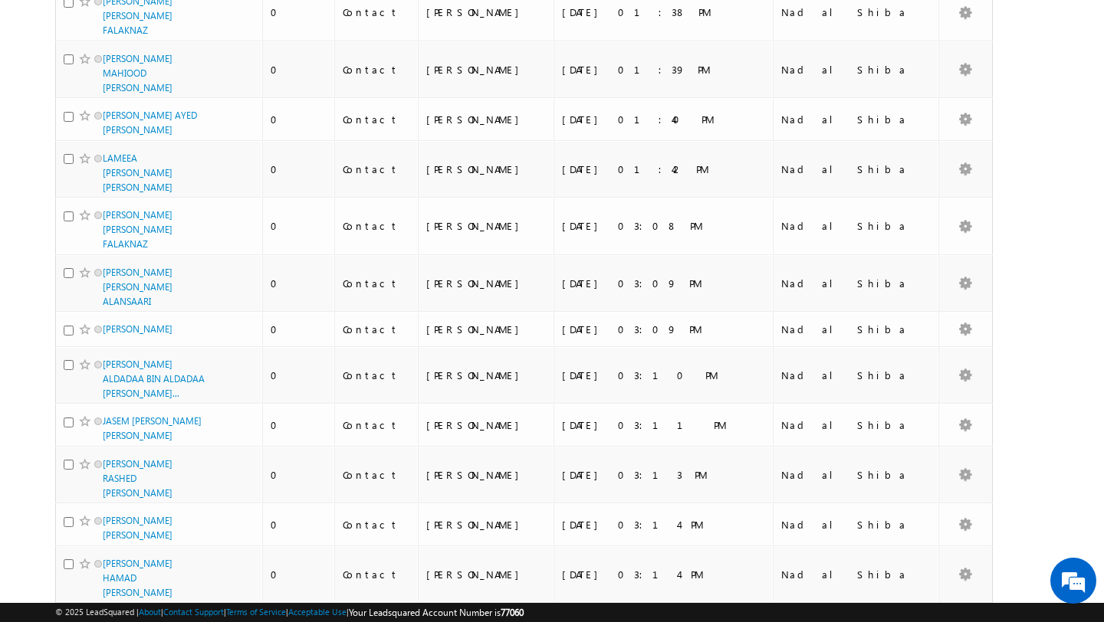
click at [105, 595] on li "100" at bounding box center [108, 594] width 37 height 15
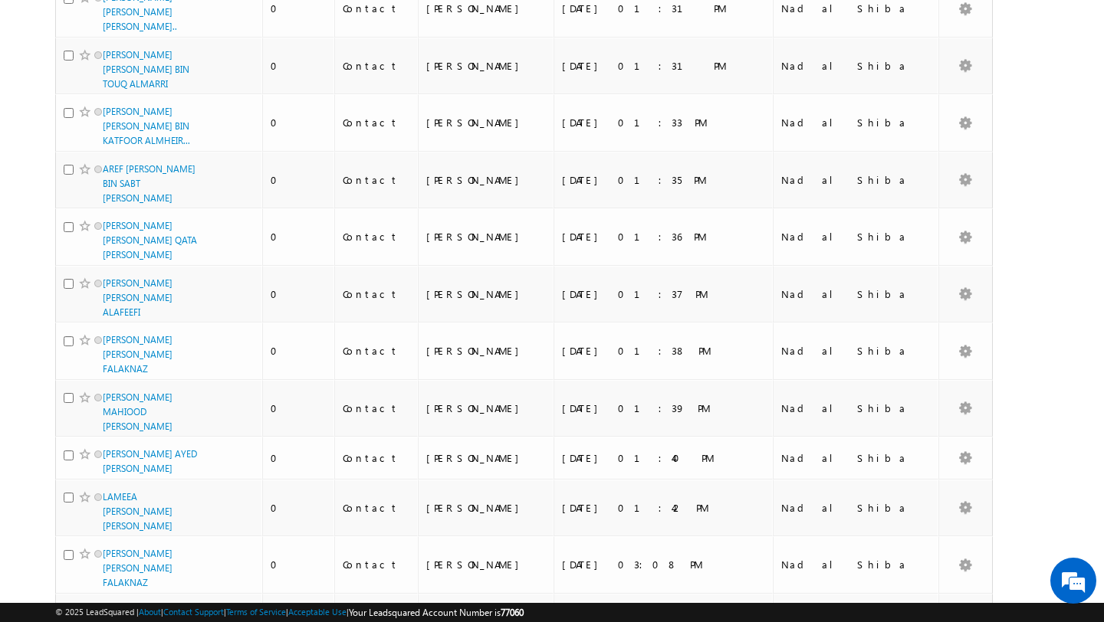
scroll to position [0, 0]
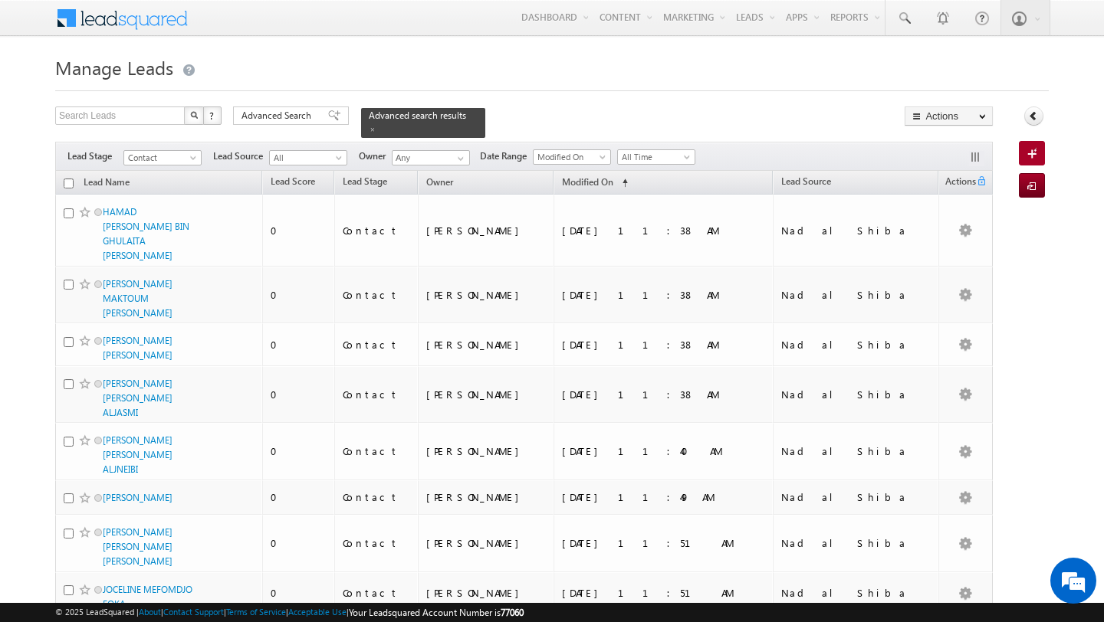
click at [65, 188] on input "checkbox" at bounding box center [69, 184] width 10 height 10
checkbox input "true"
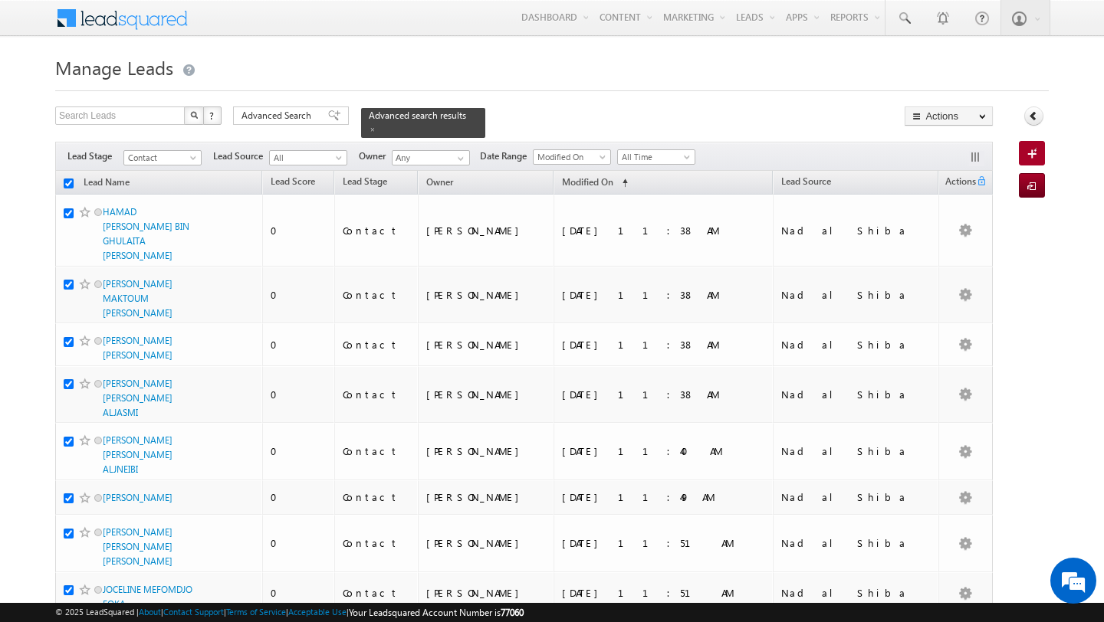
checkbox input "true"
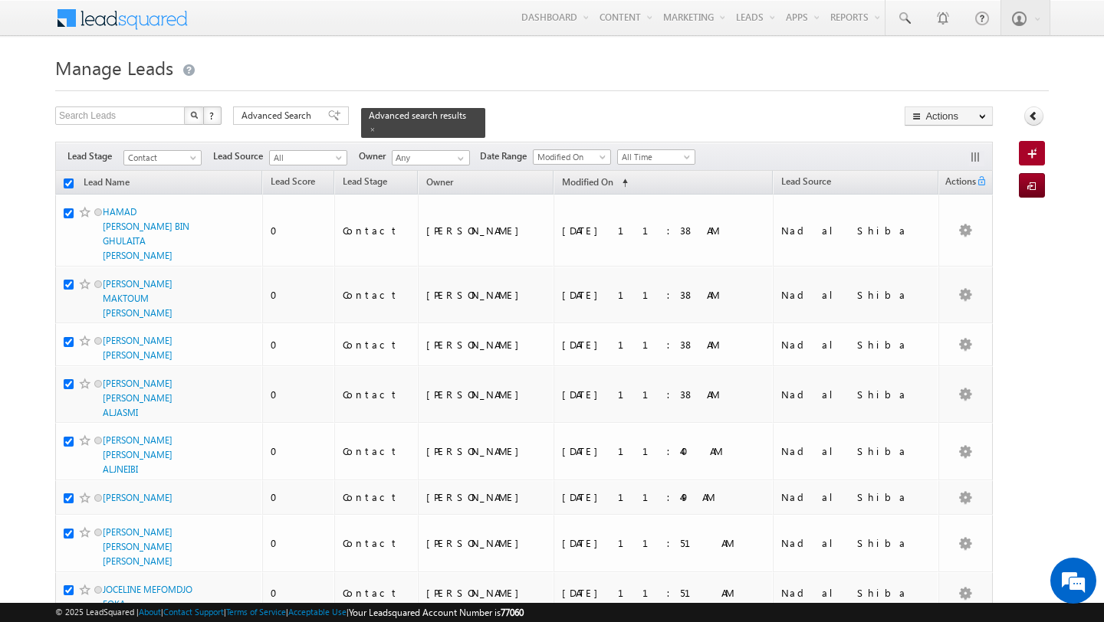
checkbox input "true"
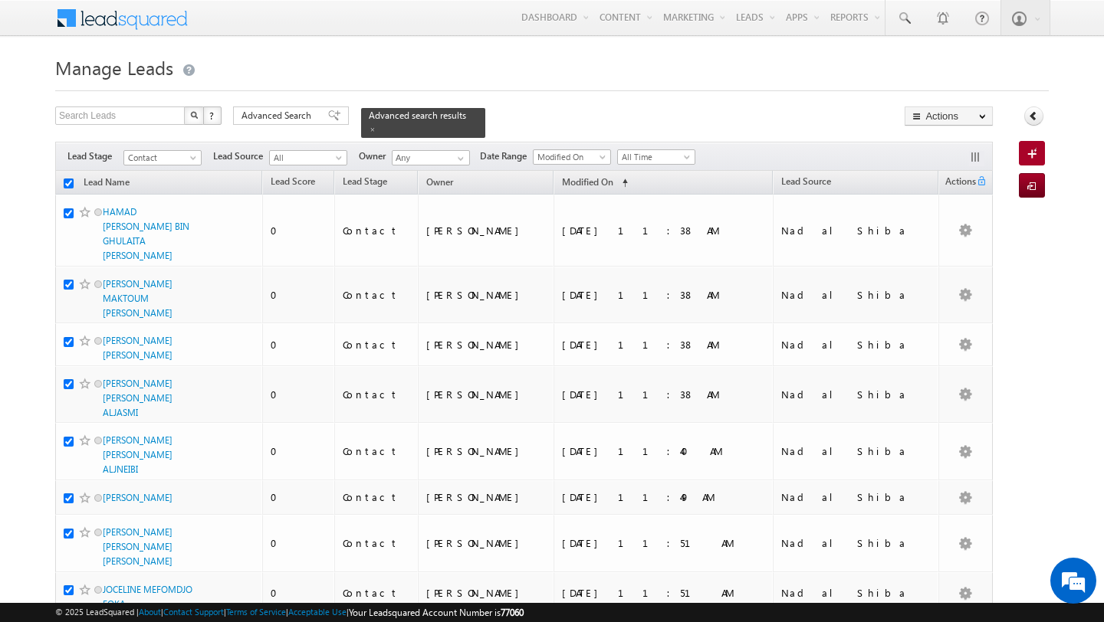
checkbox input "true"
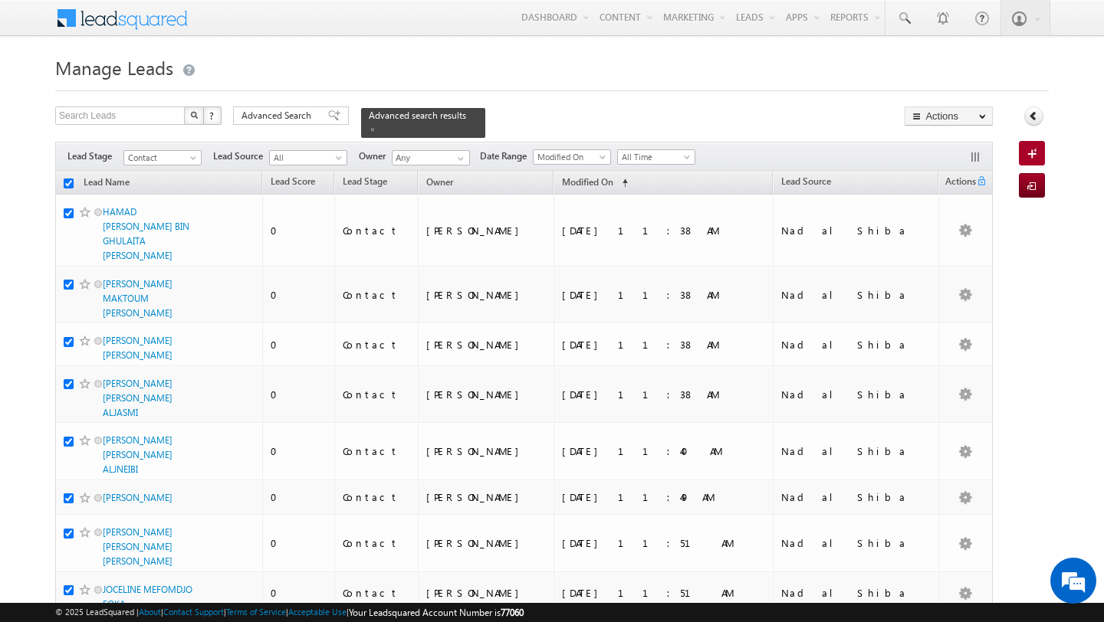
checkbox input "true"
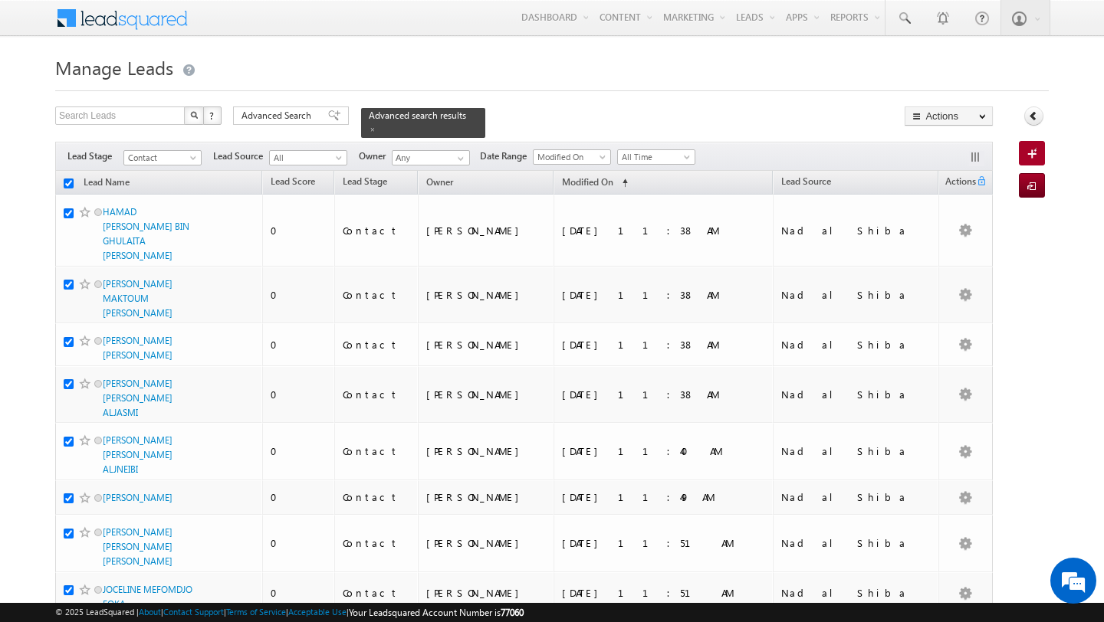
checkbox input "true"
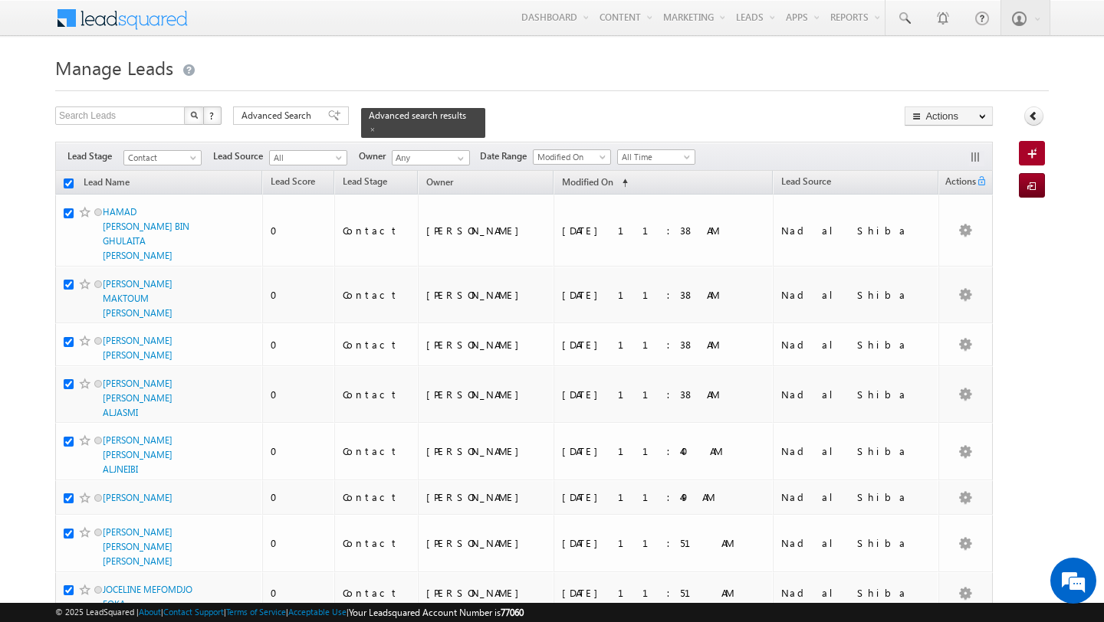
checkbox input "true"
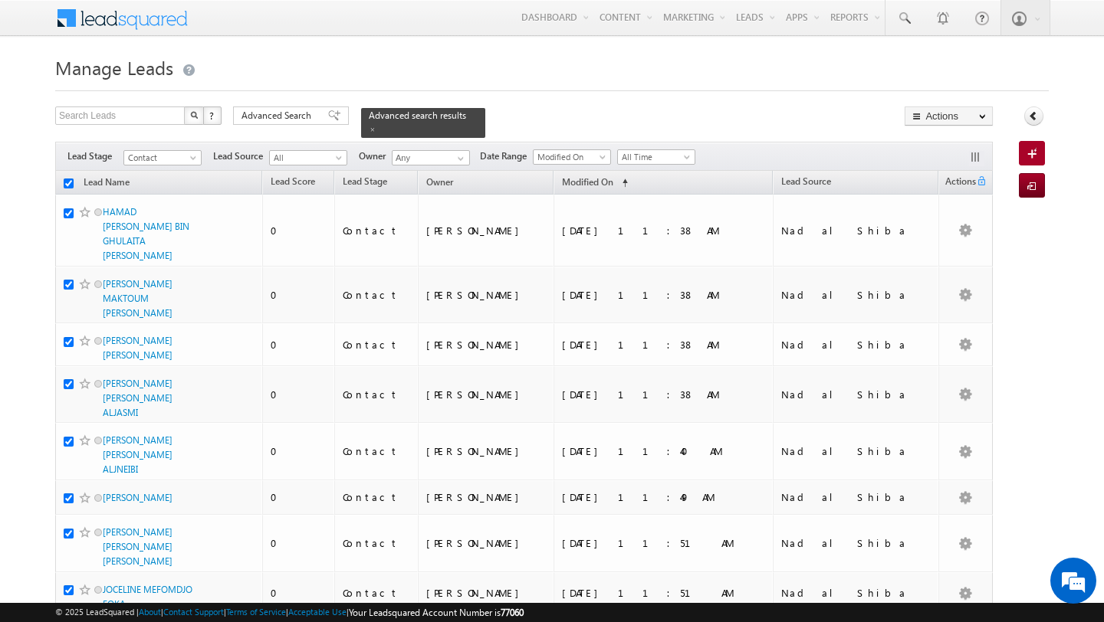
checkbox input "true"
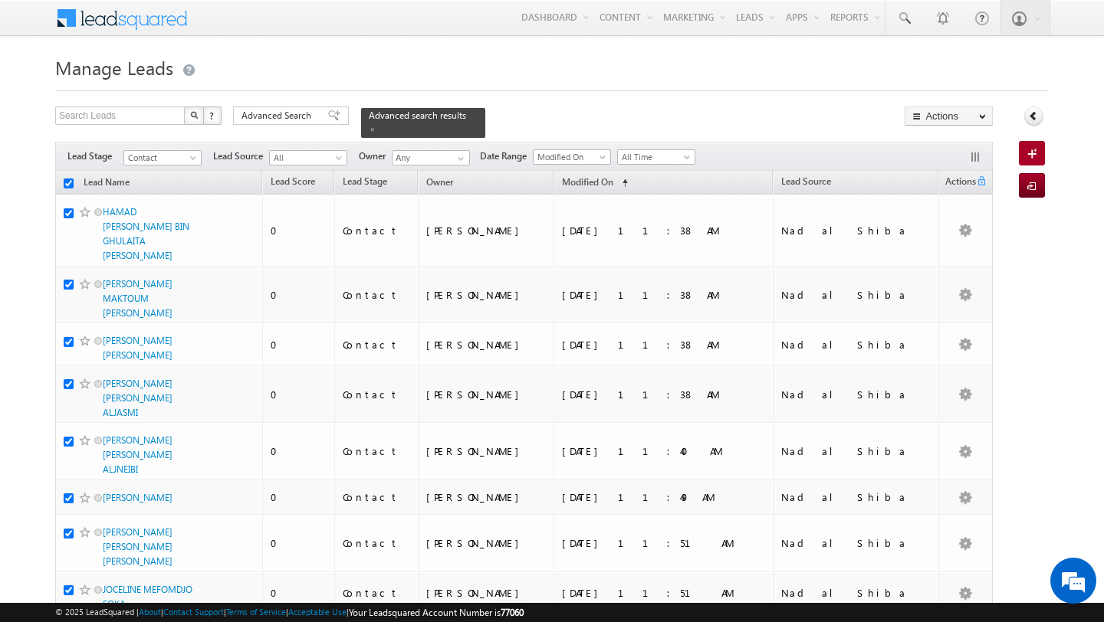
checkbox input "true"
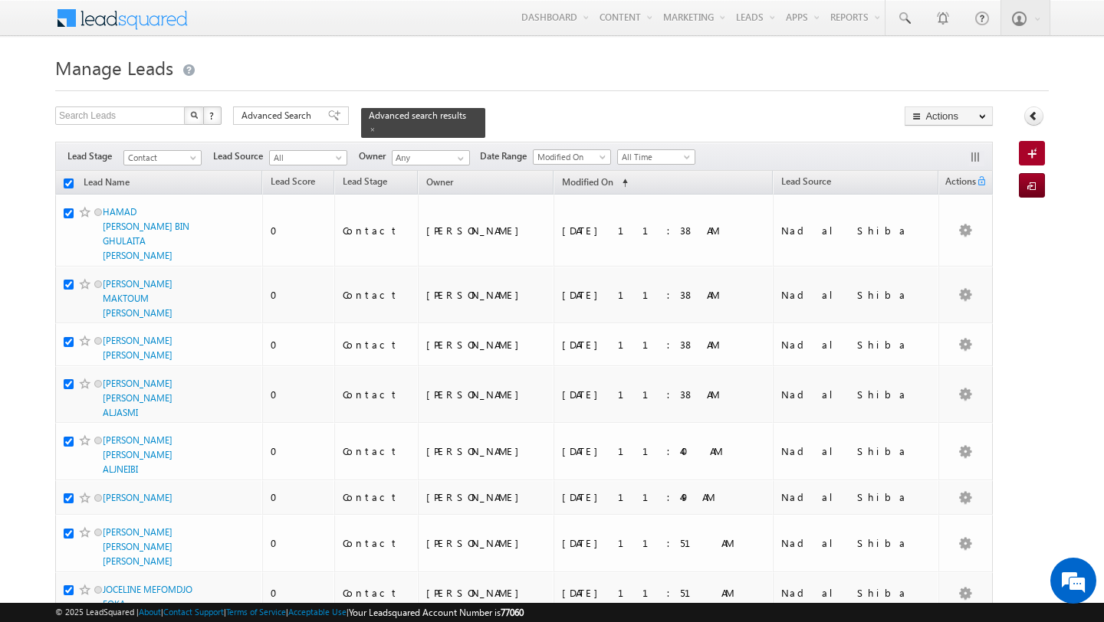
checkbox input "true"
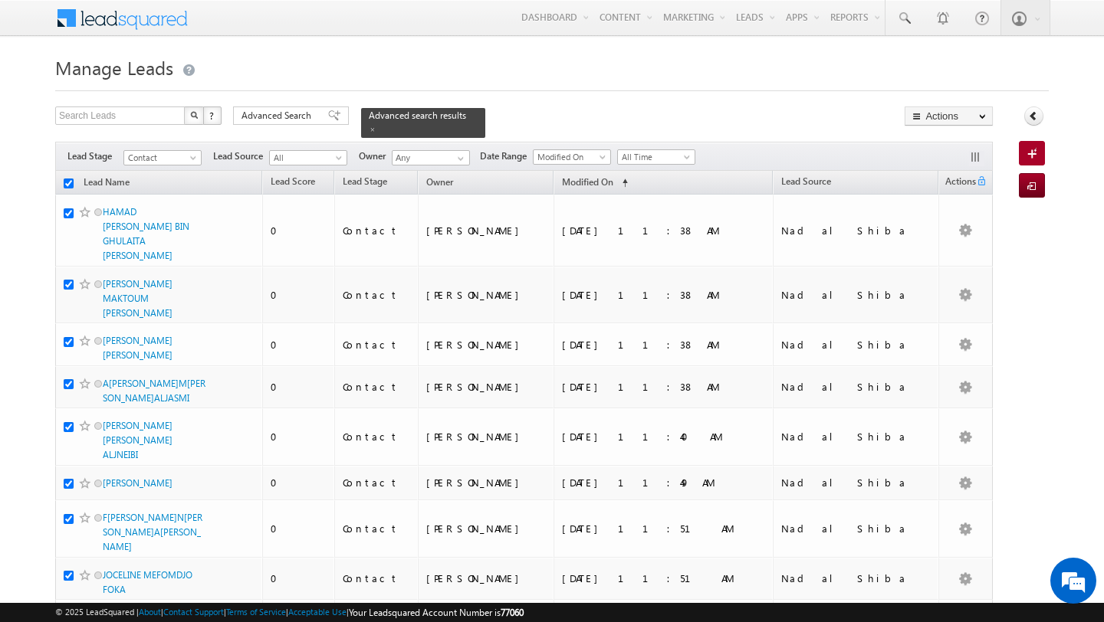
checkbox input "true"
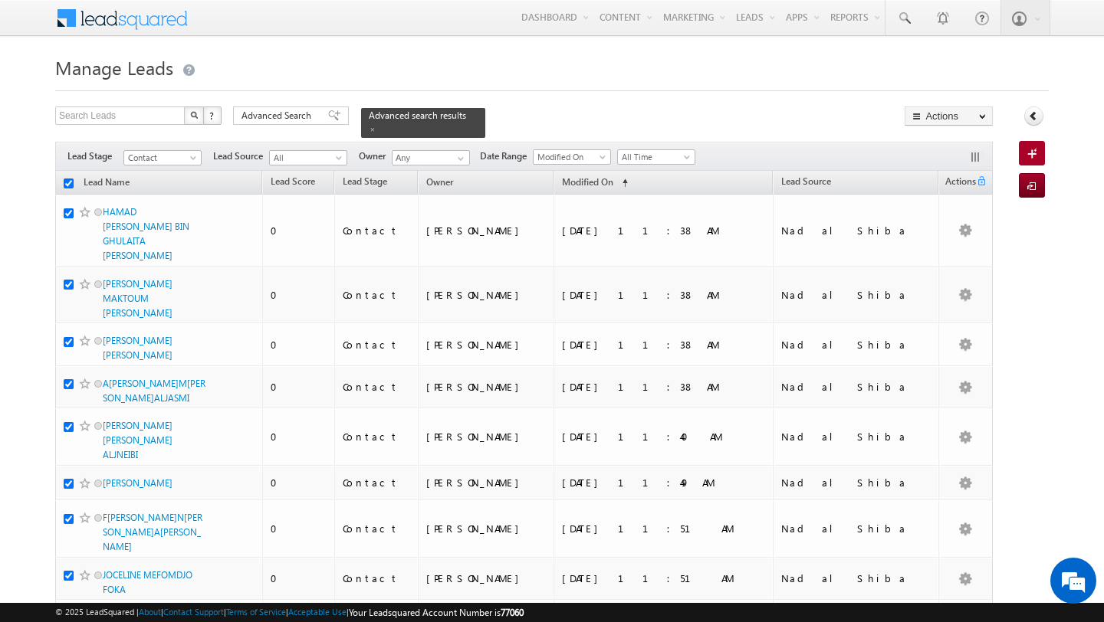
checkbox input "true"
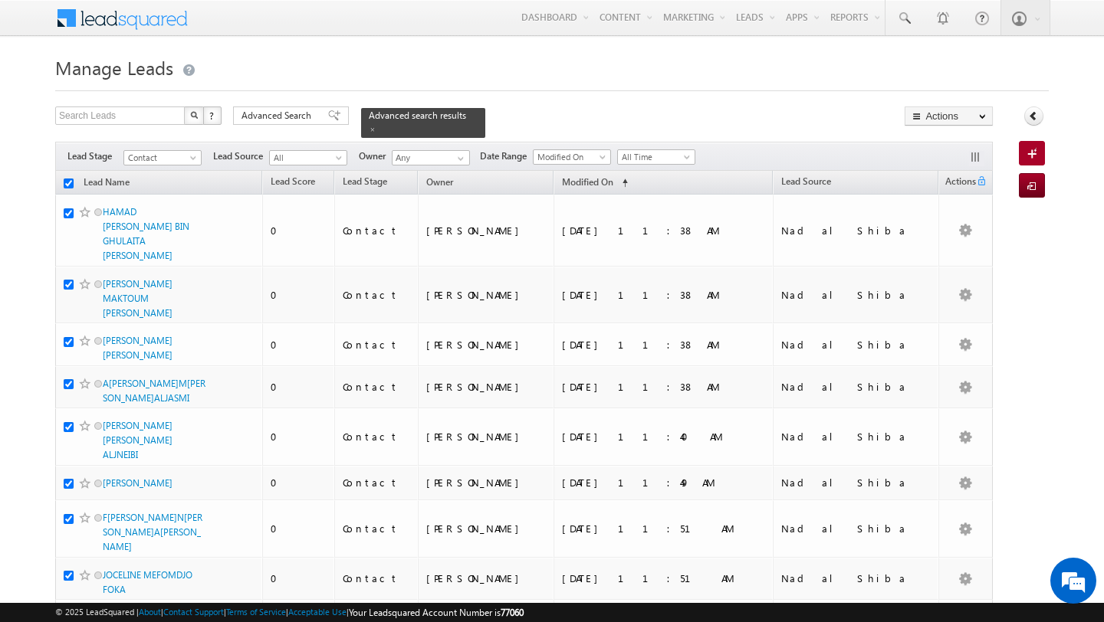
checkbox input "true"
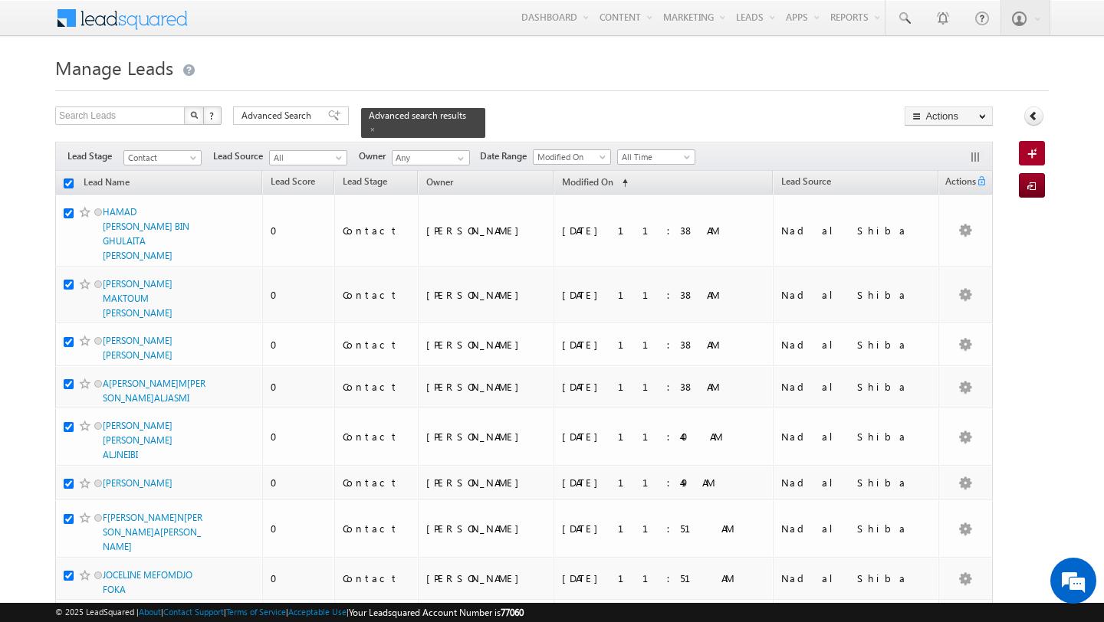
checkbox input "true"
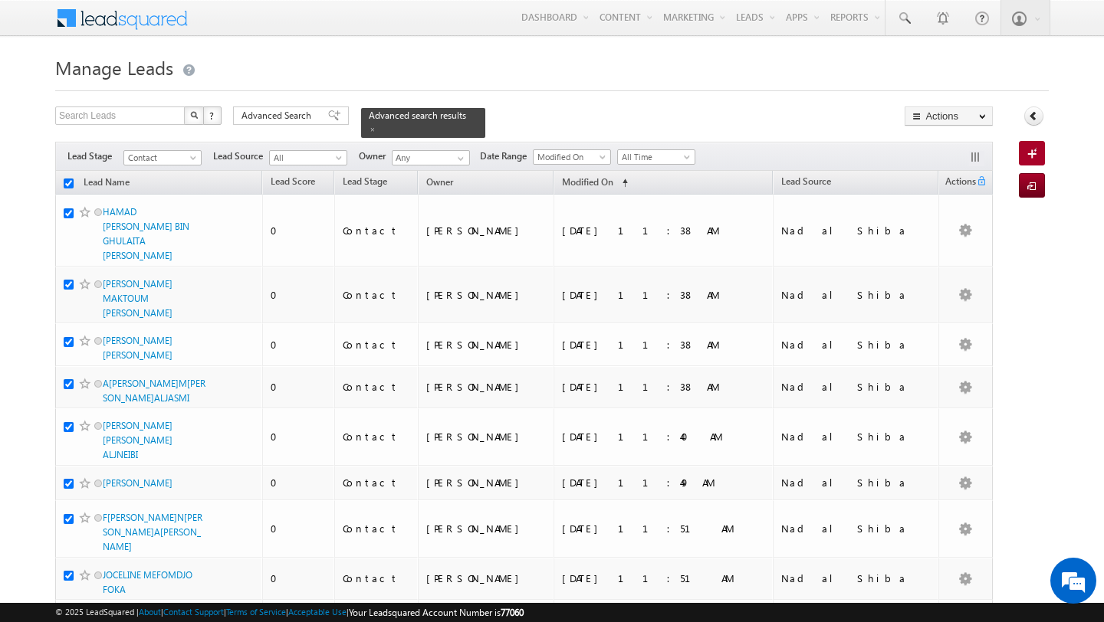
checkbox input "true"
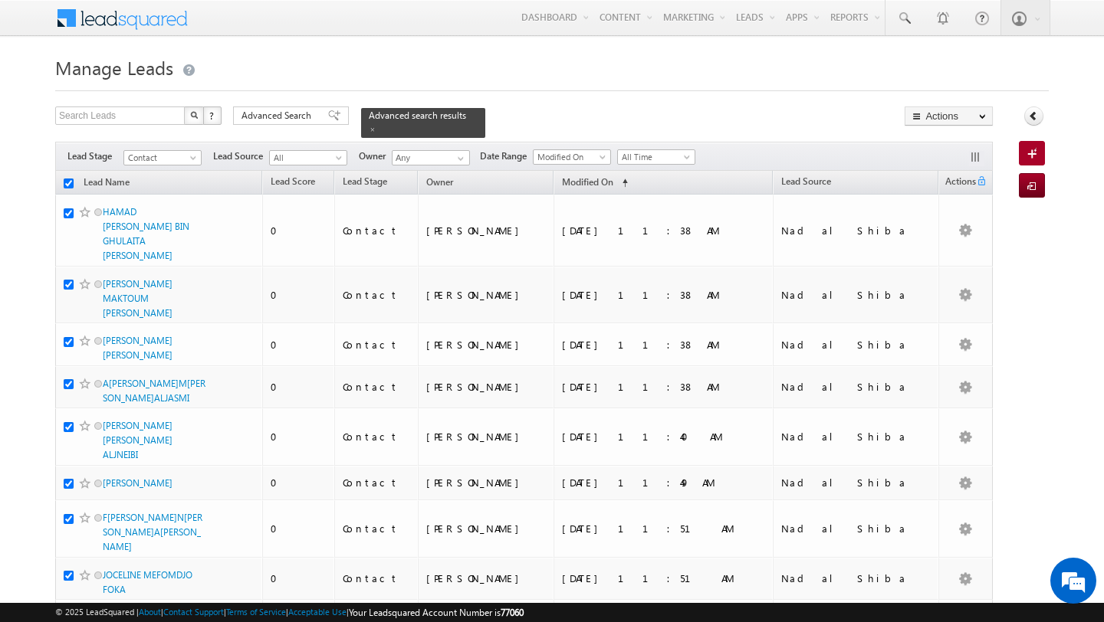
checkbox input "true"
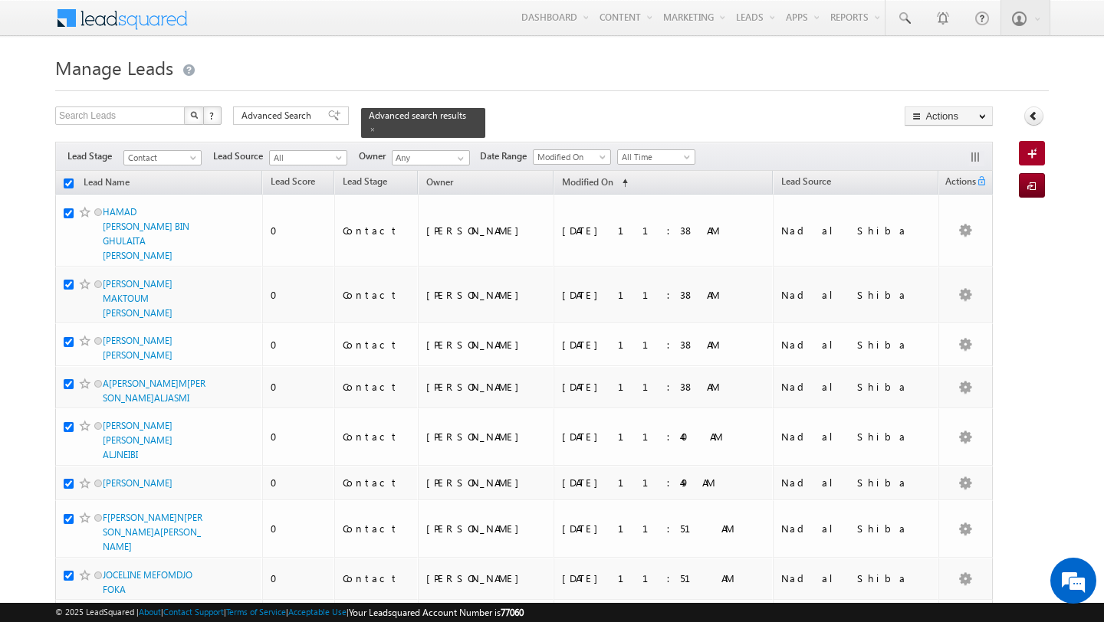
checkbox input "true"
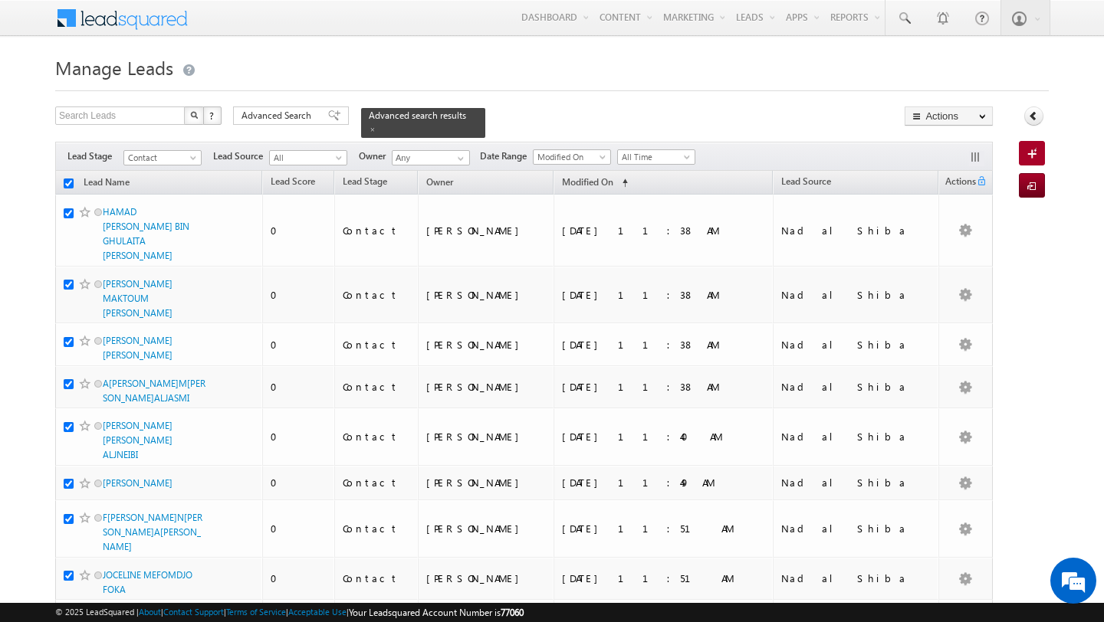
checkbox input "true"
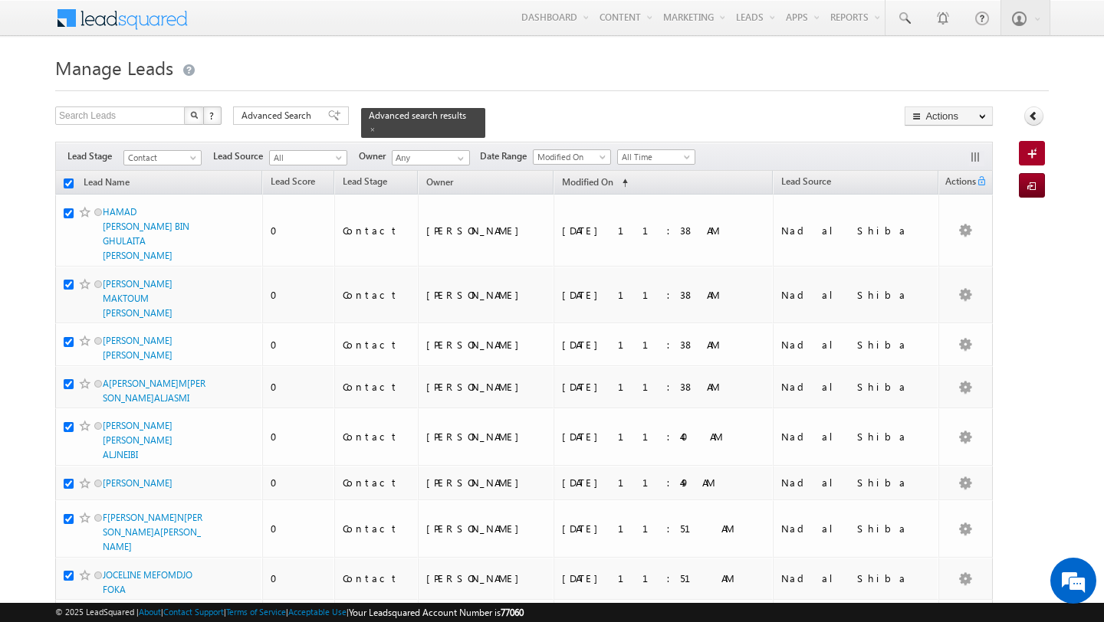
checkbox input "true"
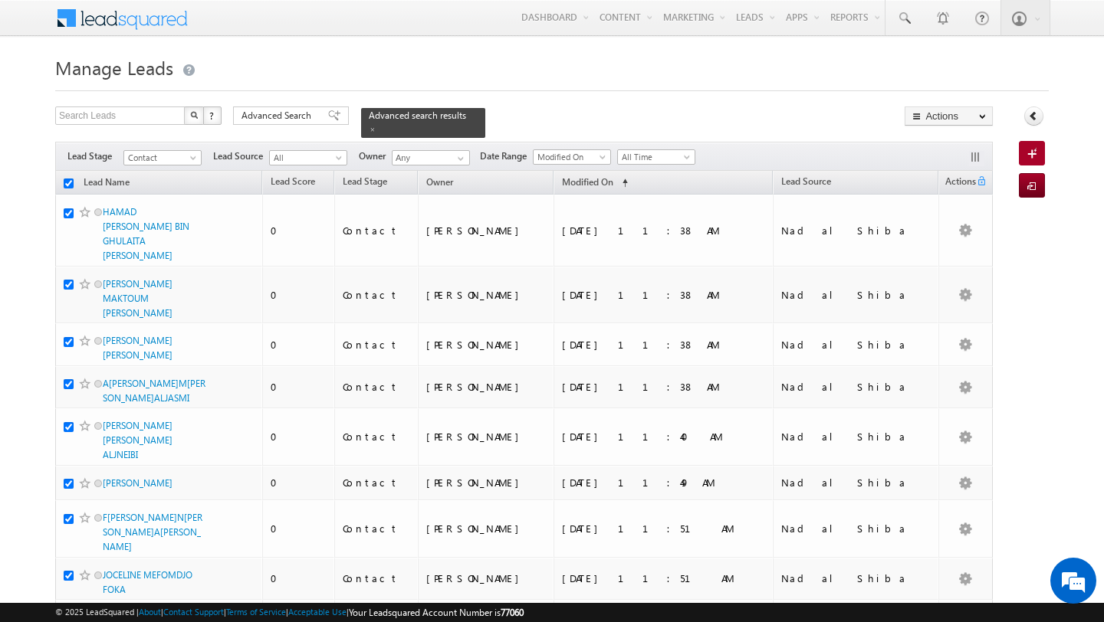
checkbox input "true"
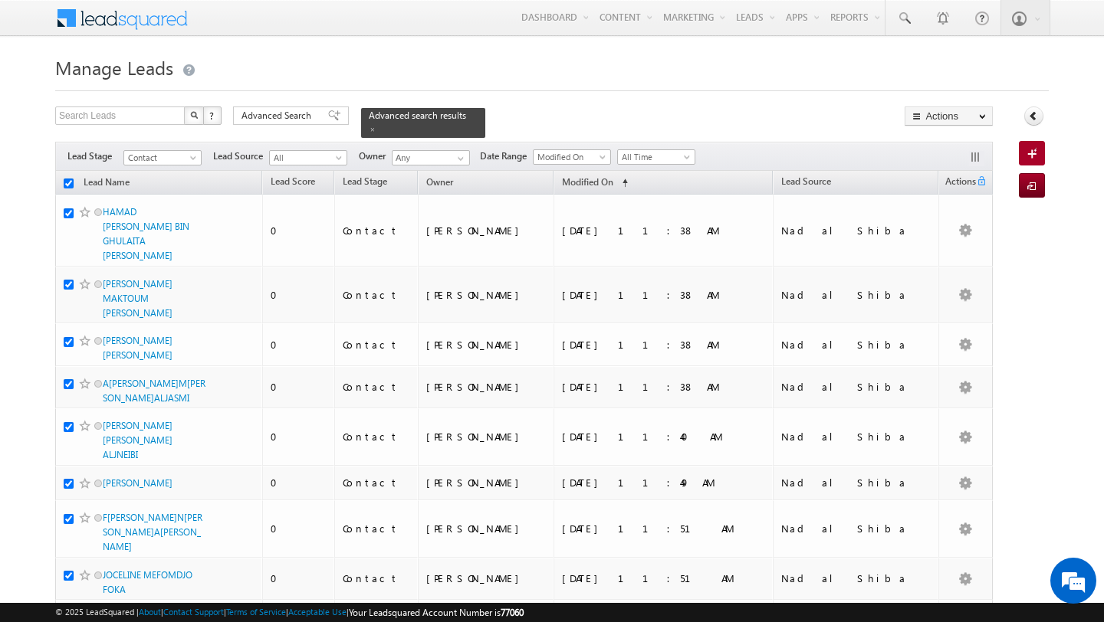
checkbox input "true"
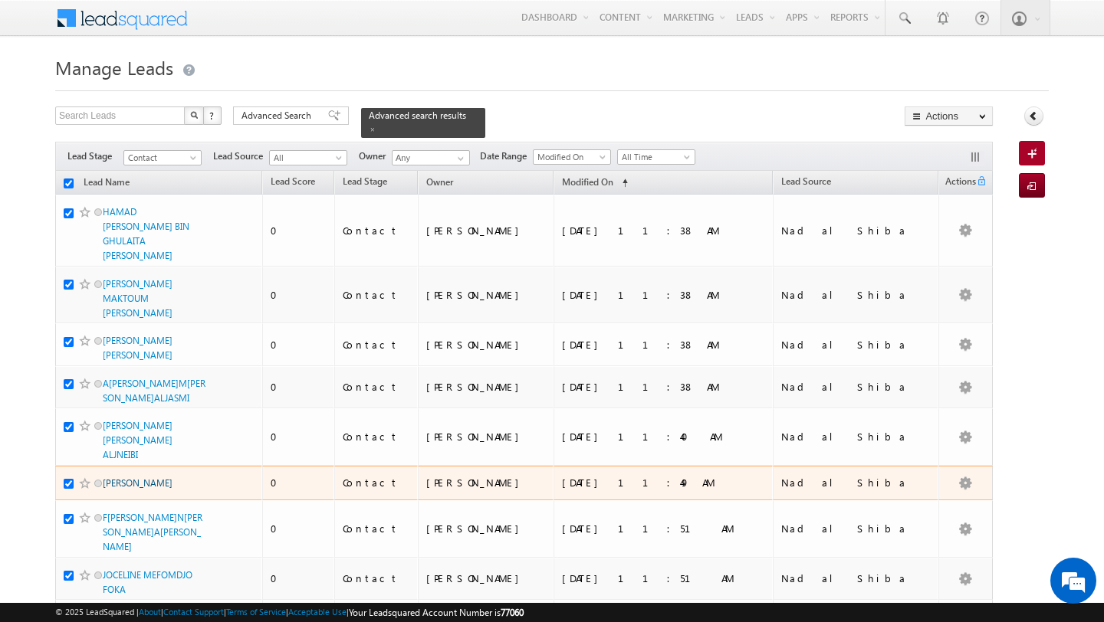
click at [143, 478] on link "WASSIM KASSAB" at bounding box center [138, 483] width 70 height 11
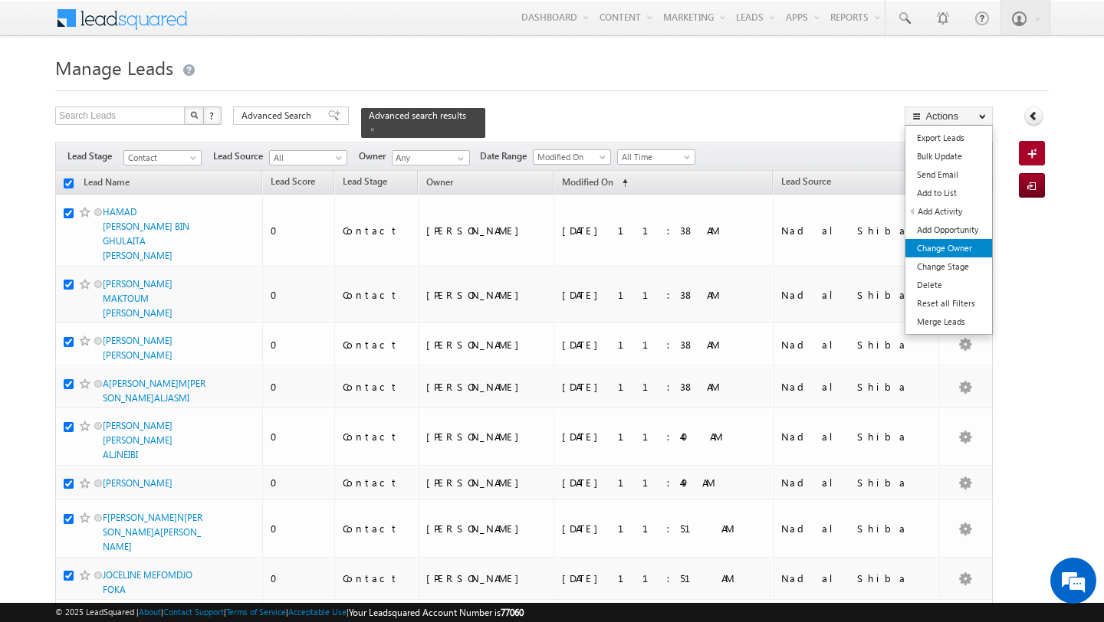
click at [955, 252] on link "Change Owner" at bounding box center [948, 248] width 87 height 18
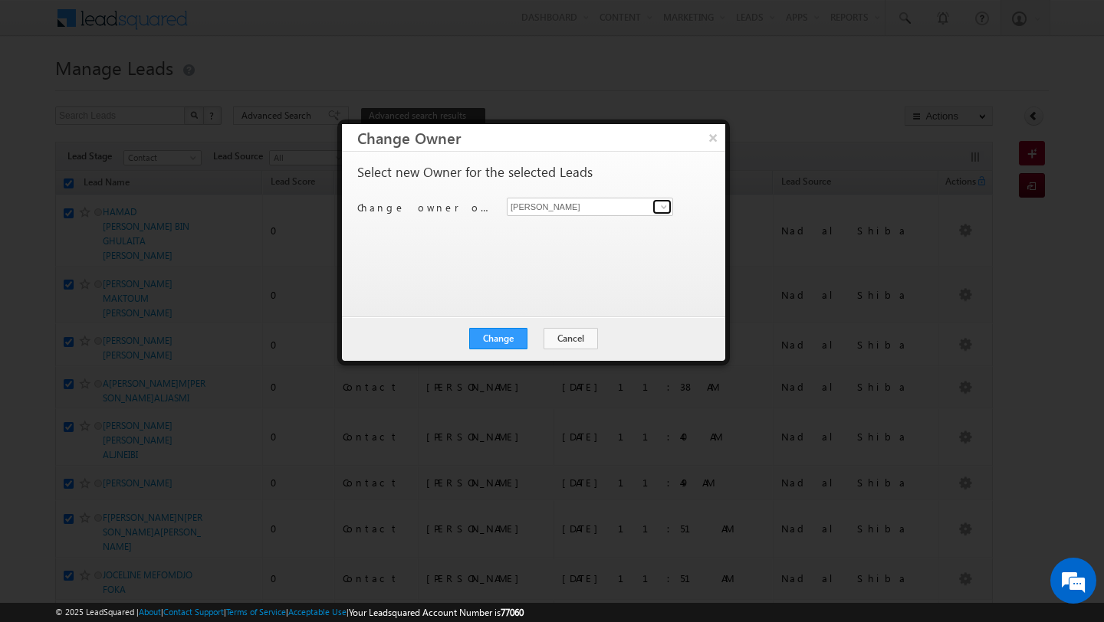
click at [656, 210] on link at bounding box center [661, 206] width 19 height 15
click at [576, 238] on span "[EMAIL_ADDRESS][PERSON_NAME][DOMAIN_NAME]" at bounding box center [582, 237] width 138 height 11
type input "MEHFOOZA MEMON"
click at [513, 338] on button "Change" at bounding box center [498, 338] width 58 height 21
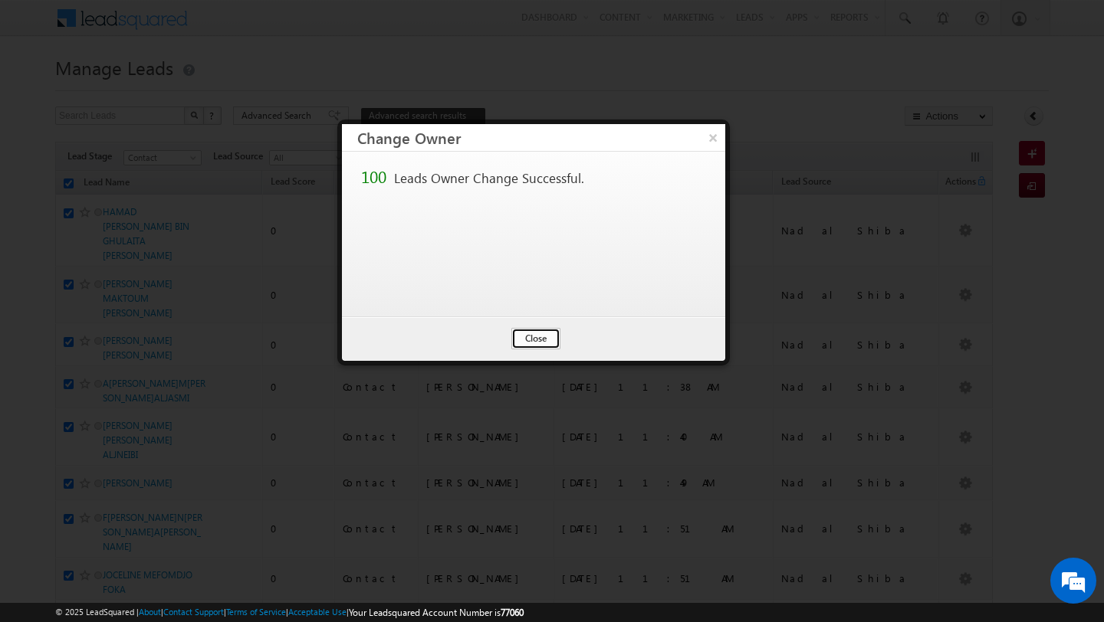
click at [542, 343] on button "Close" at bounding box center [535, 338] width 49 height 21
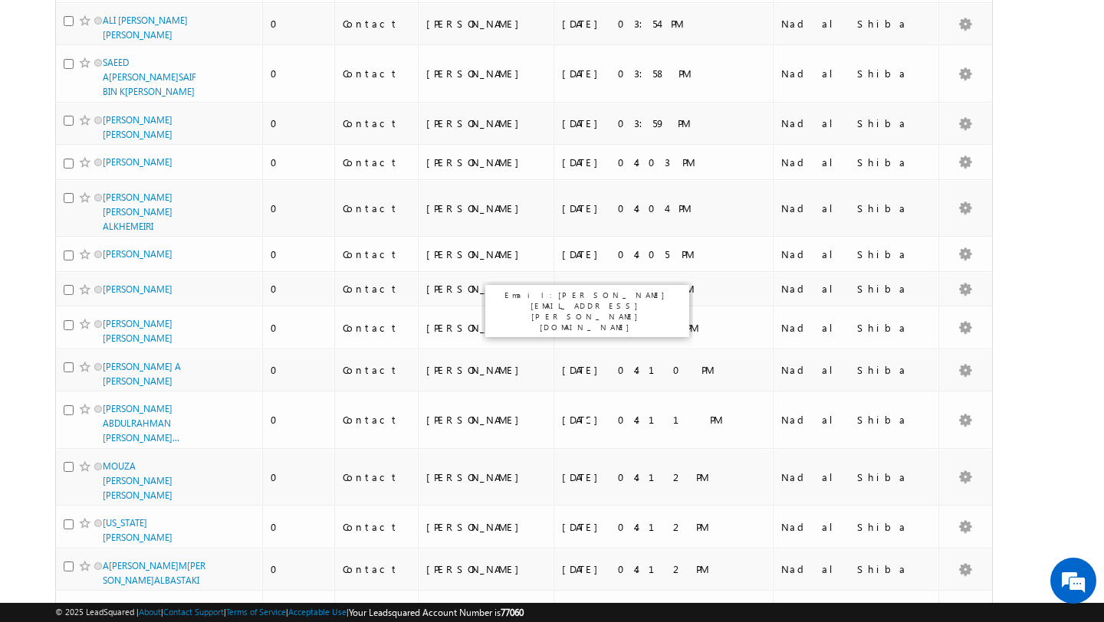
scroll to position [4047, 0]
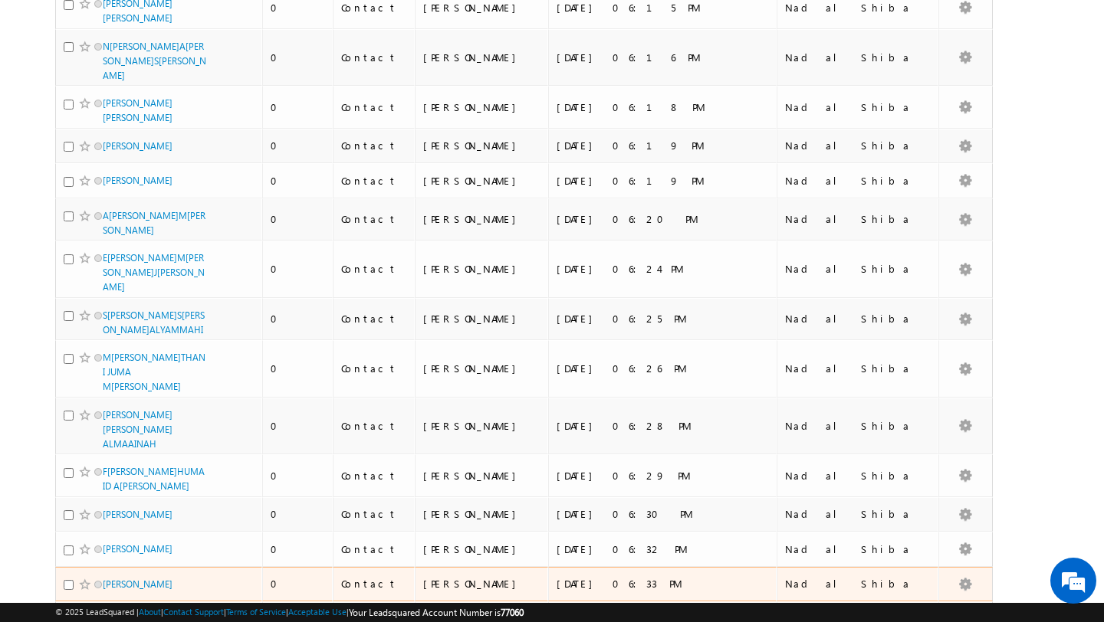
scroll to position [3978, 0]
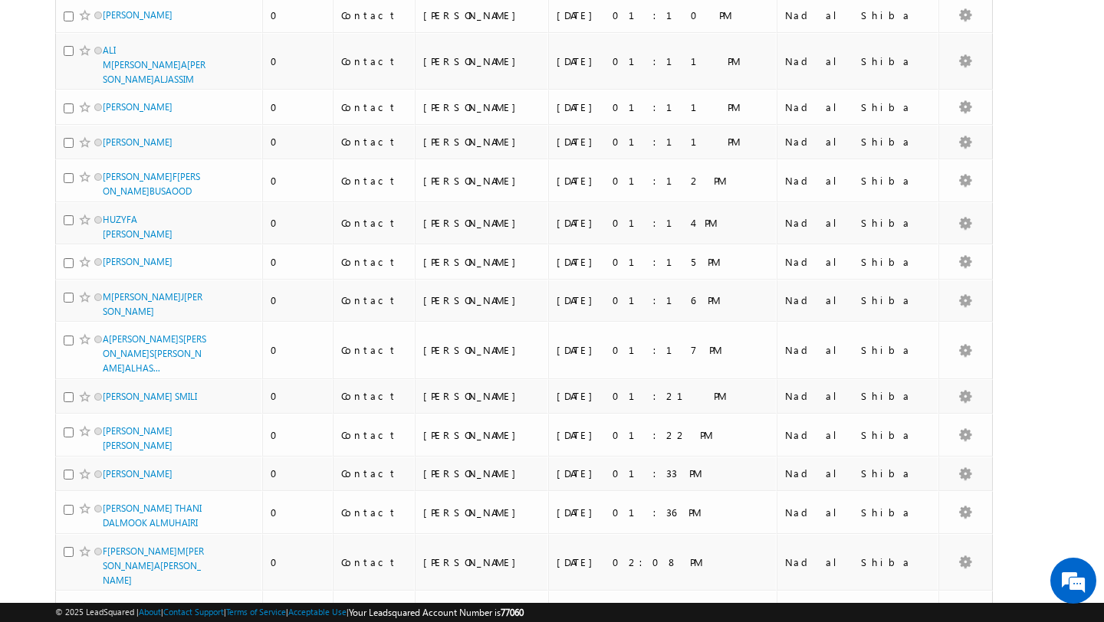
scroll to position [0, 0]
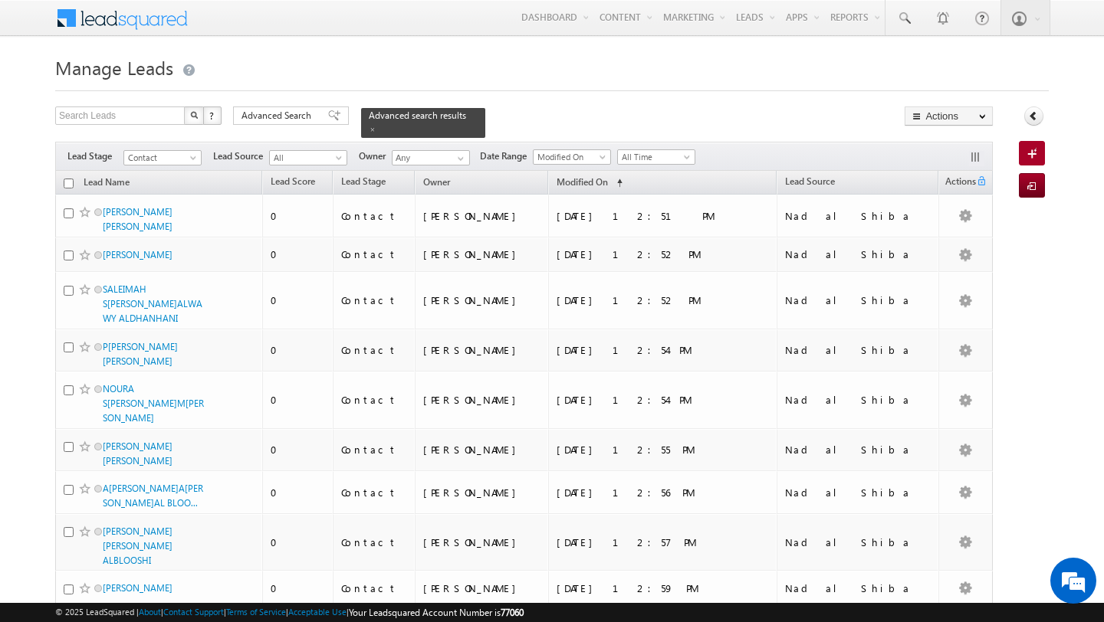
click at [66, 186] on input "checkbox" at bounding box center [69, 184] width 10 height 10
checkbox input "true"
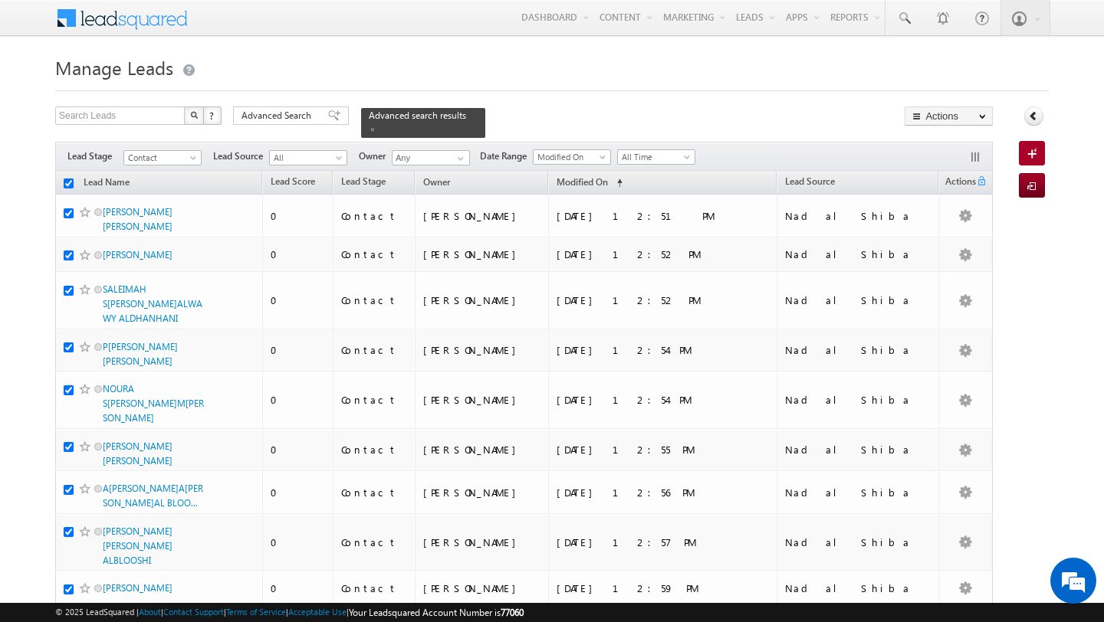
checkbox input "true"
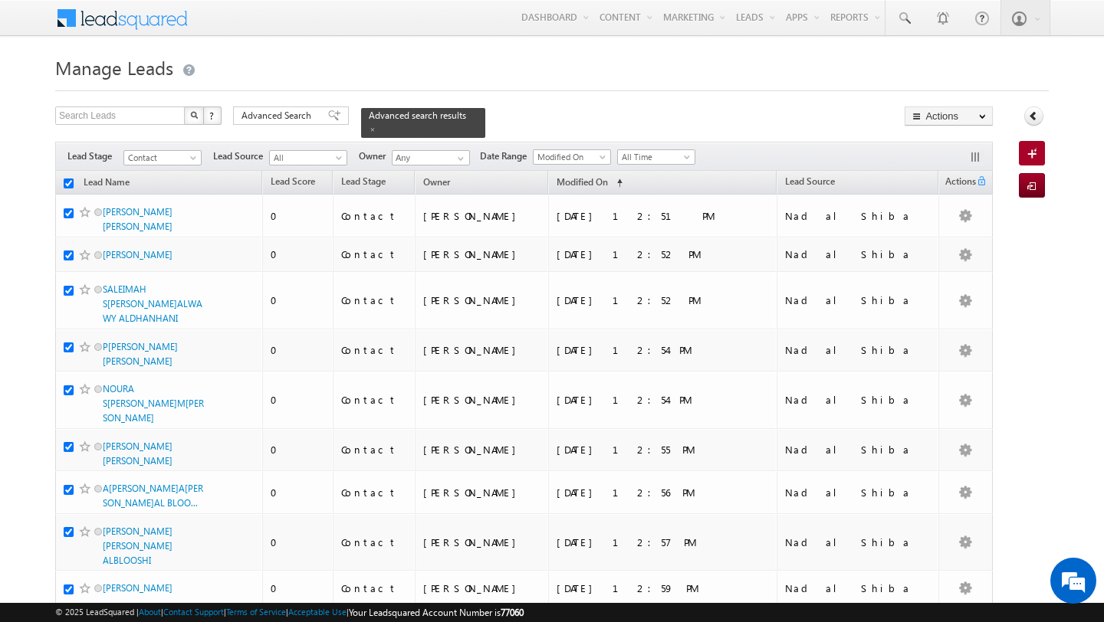
checkbox input "true"
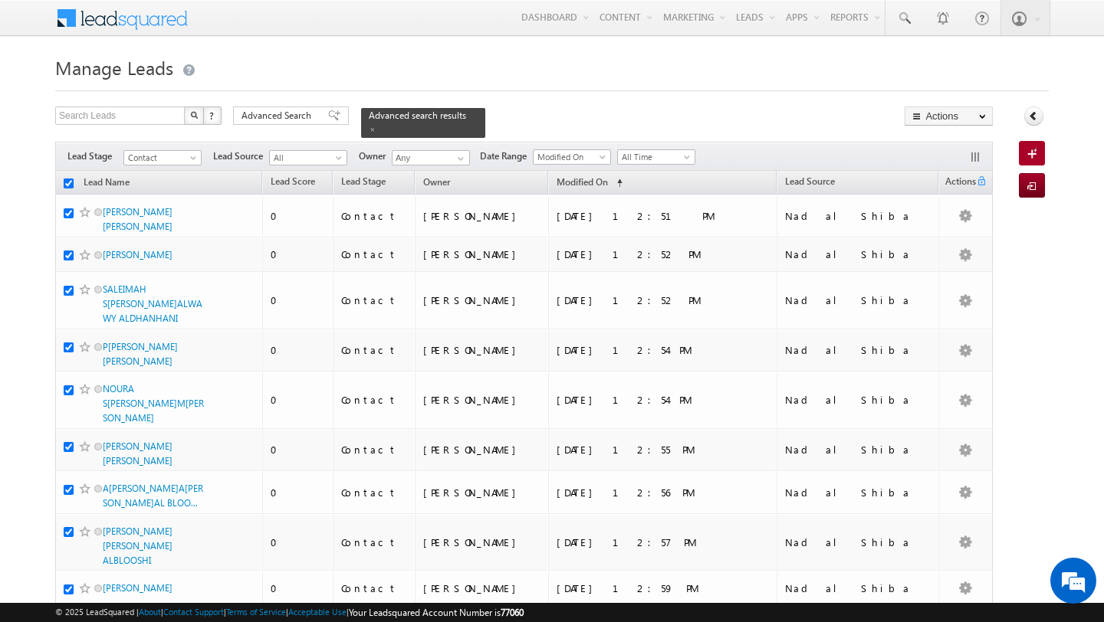
checkbox input "true"
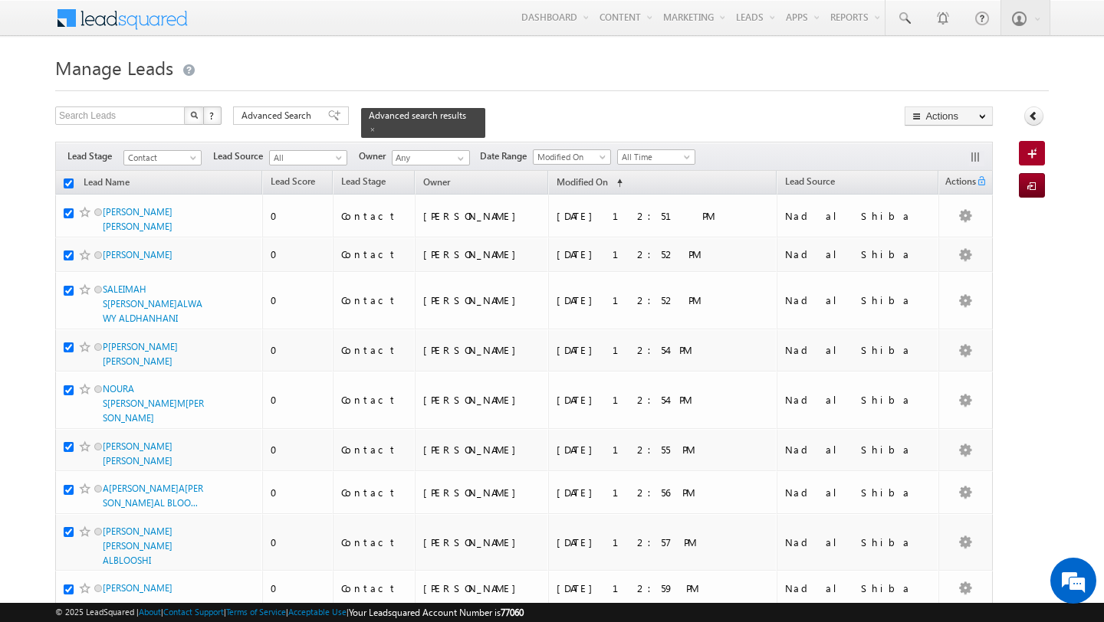
checkbox input "true"
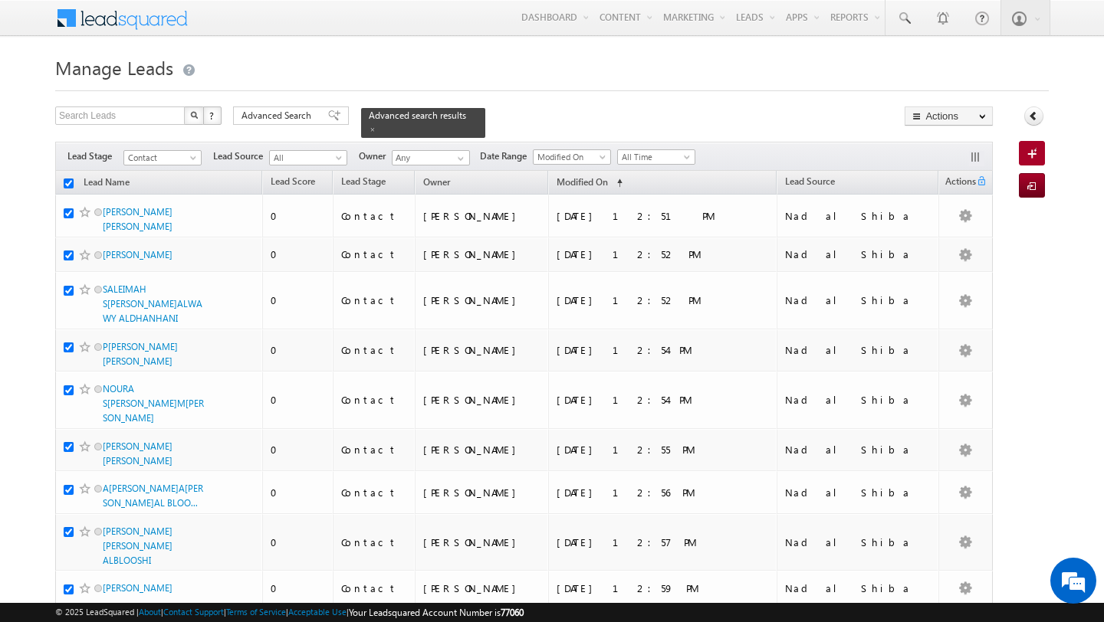
checkbox input "true"
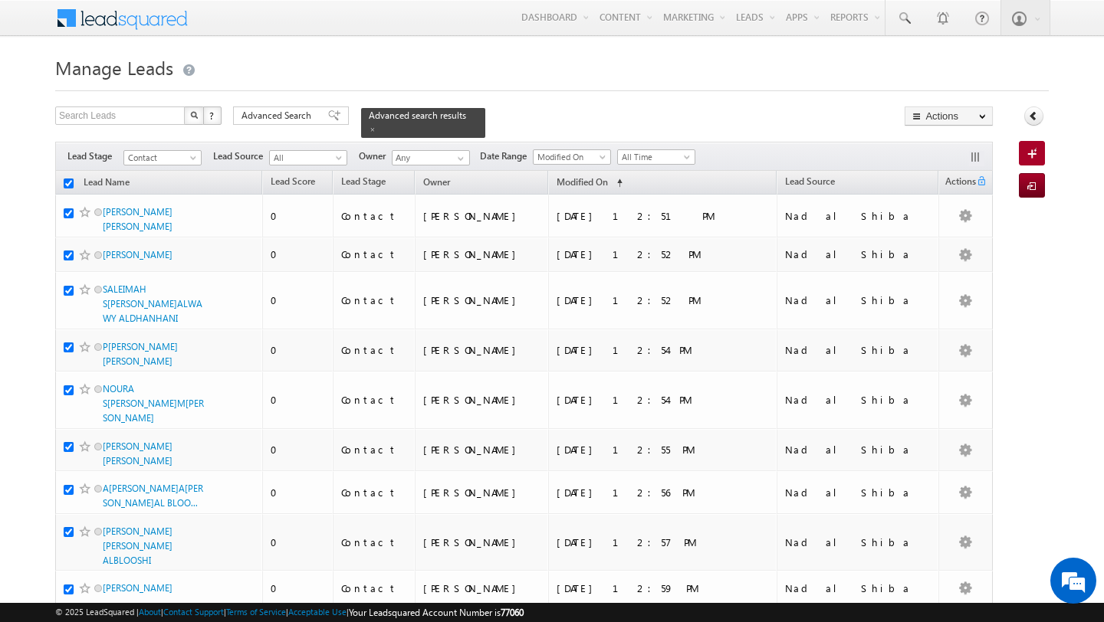
checkbox input "true"
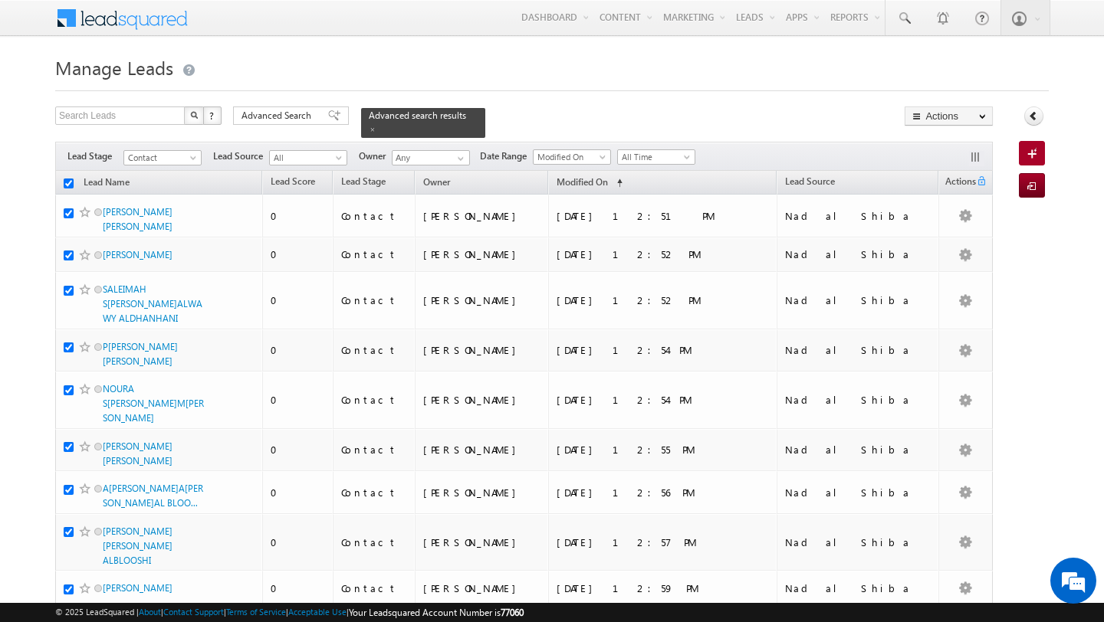
checkbox input "true"
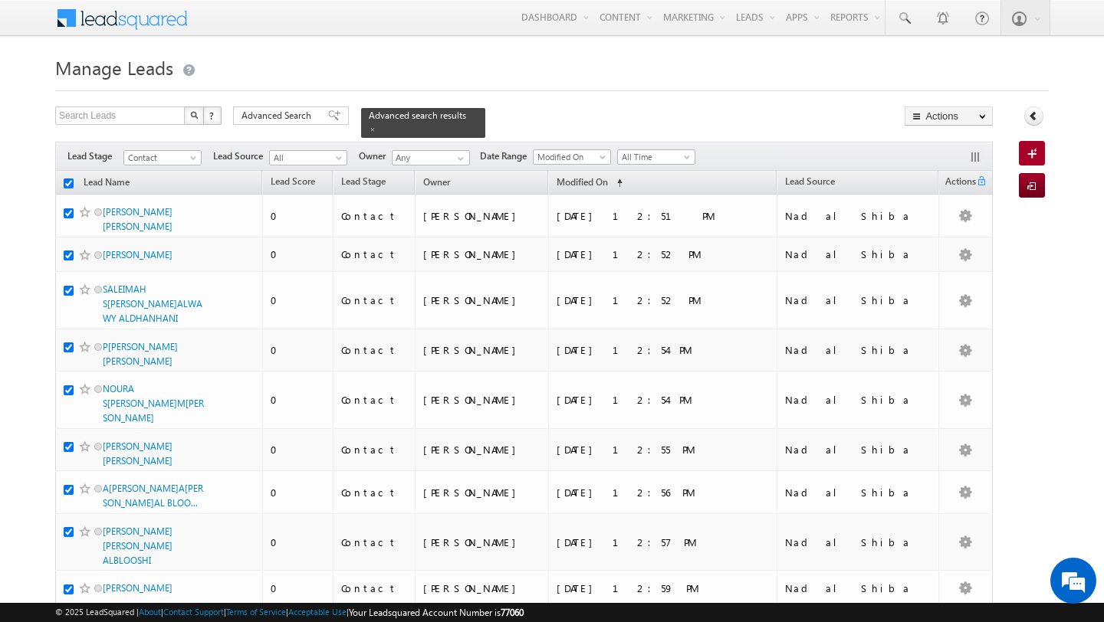
checkbox input "true"
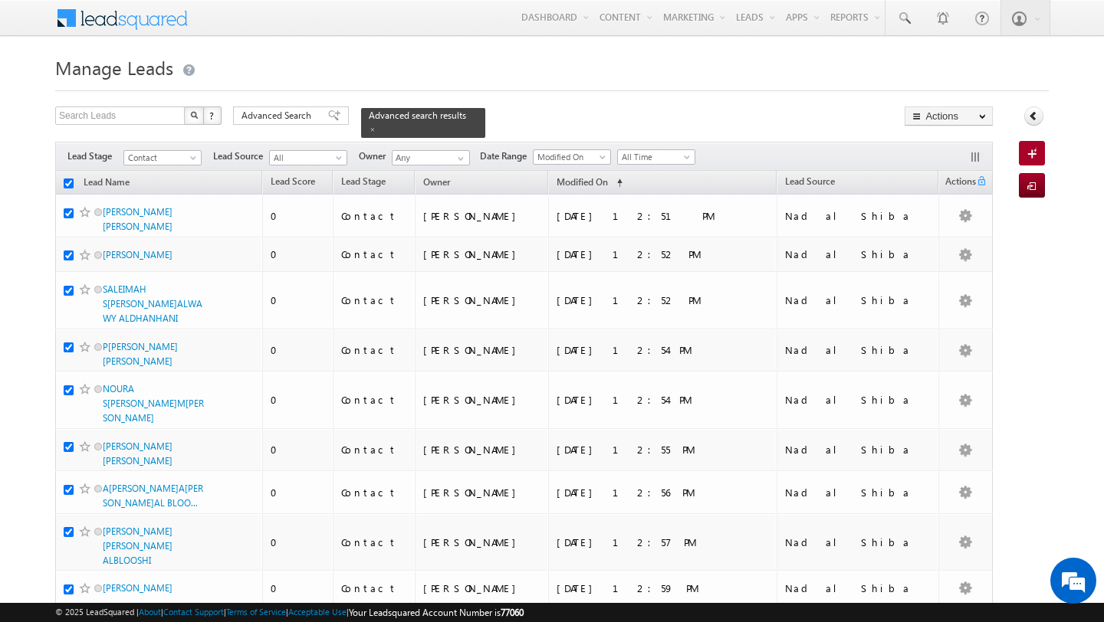
checkbox input "true"
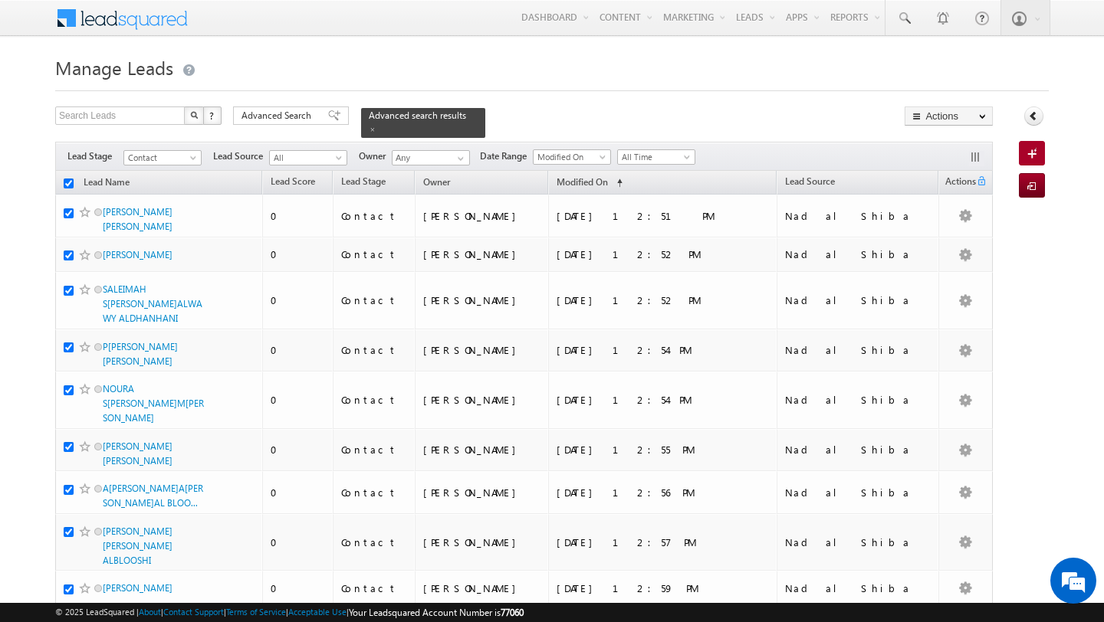
checkbox input "true"
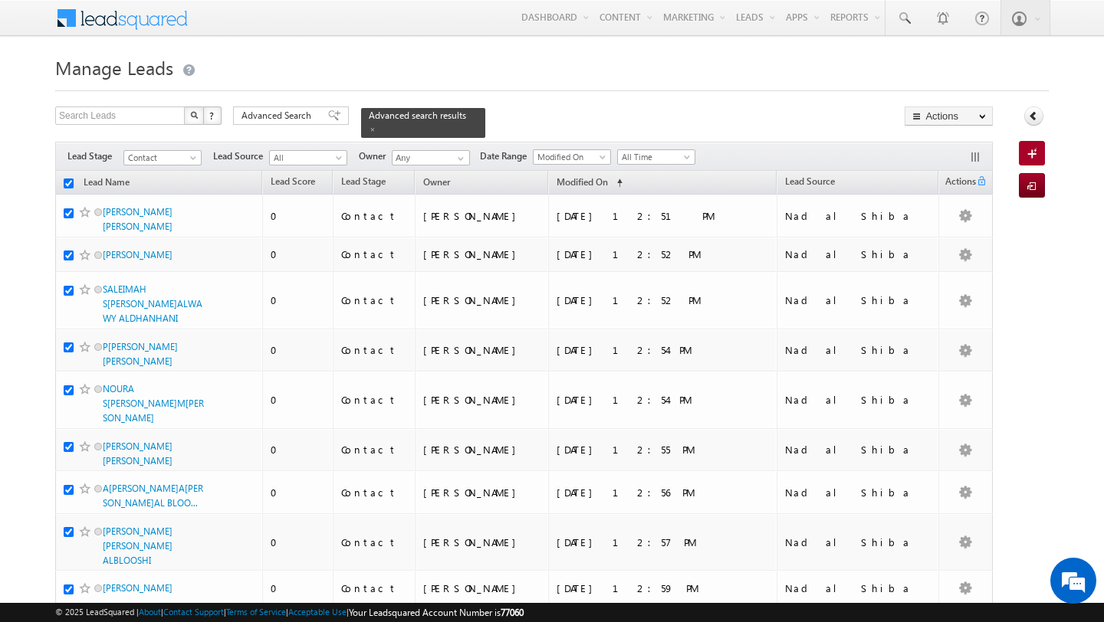
checkbox input "true"
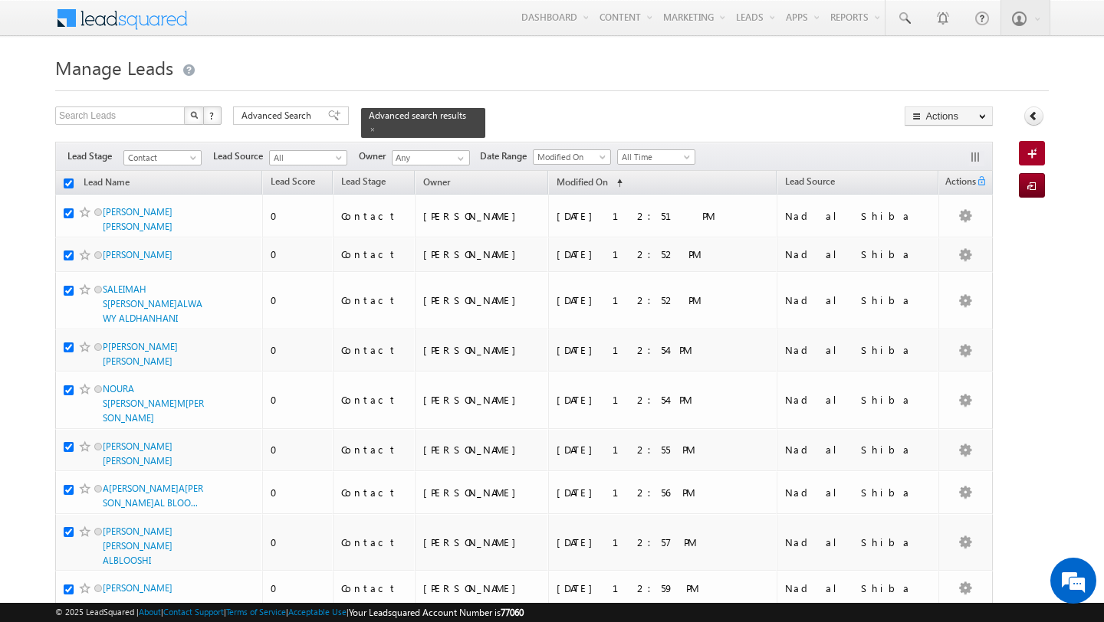
checkbox input "true"
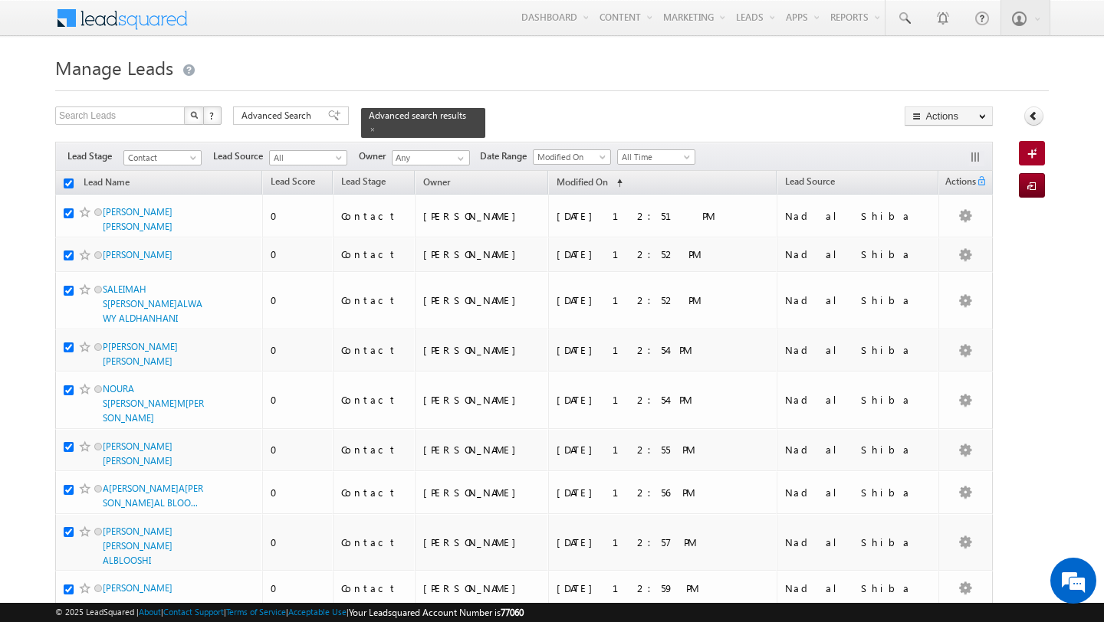
checkbox input "true"
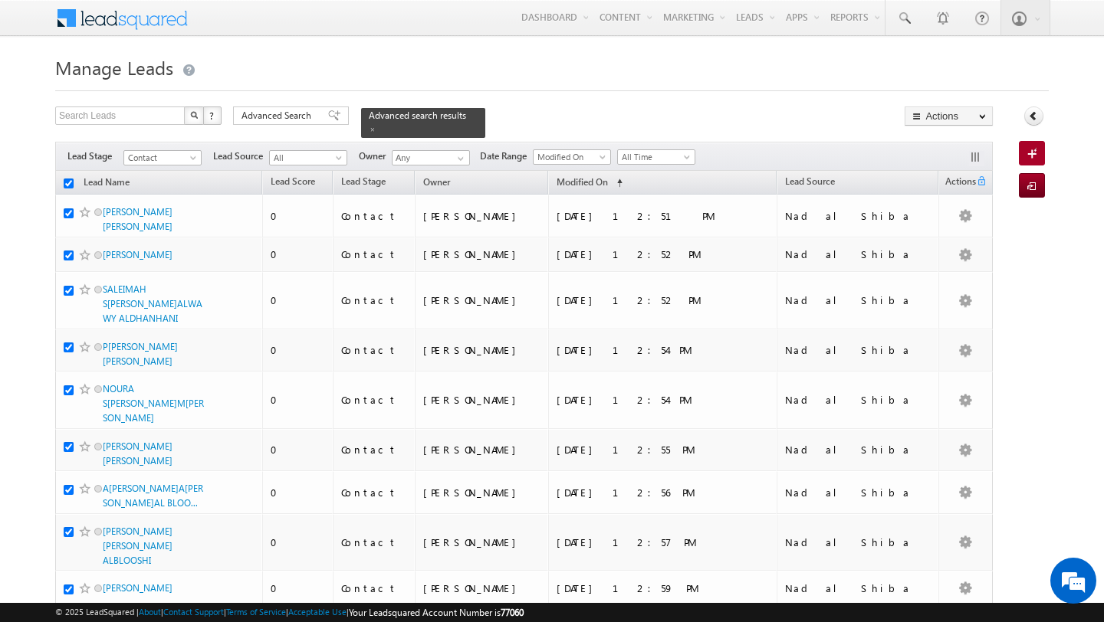
checkbox input "true"
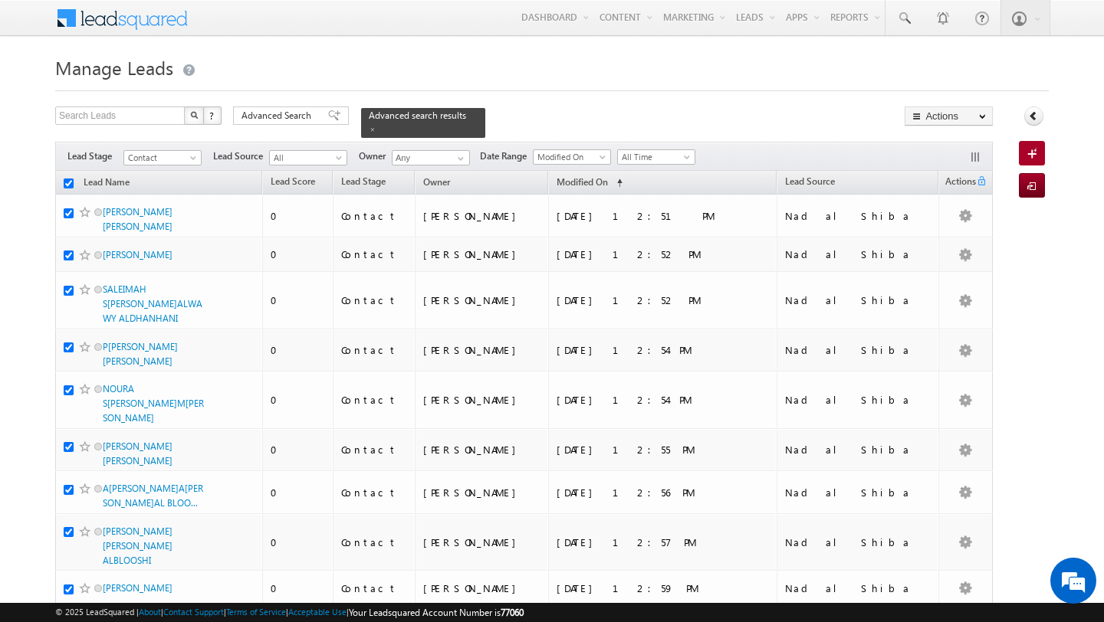
checkbox input "true"
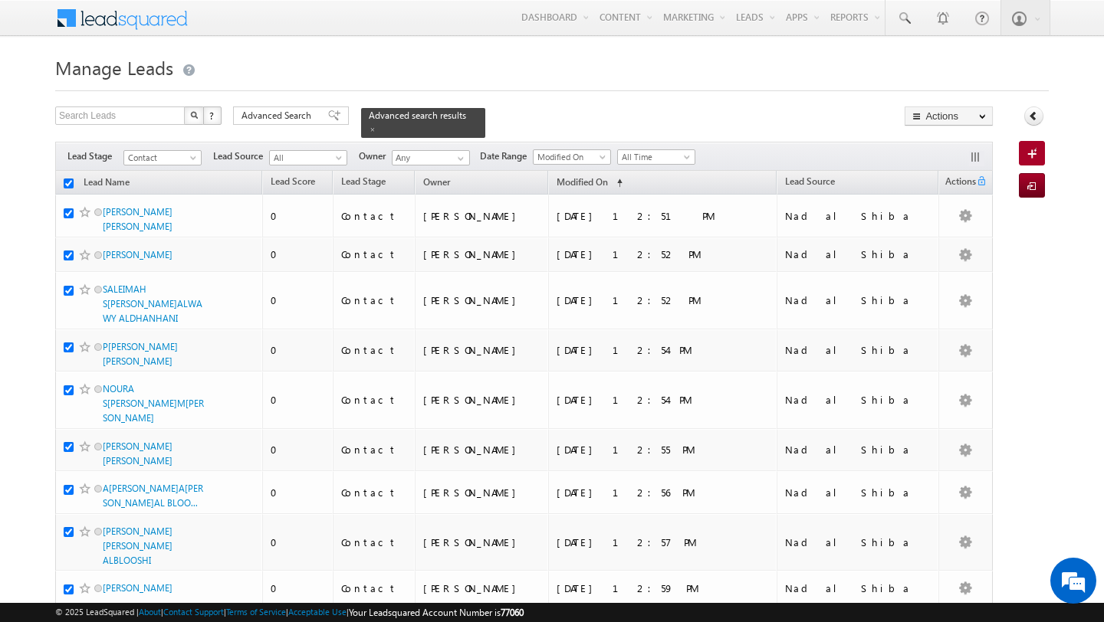
checkbox input "true"
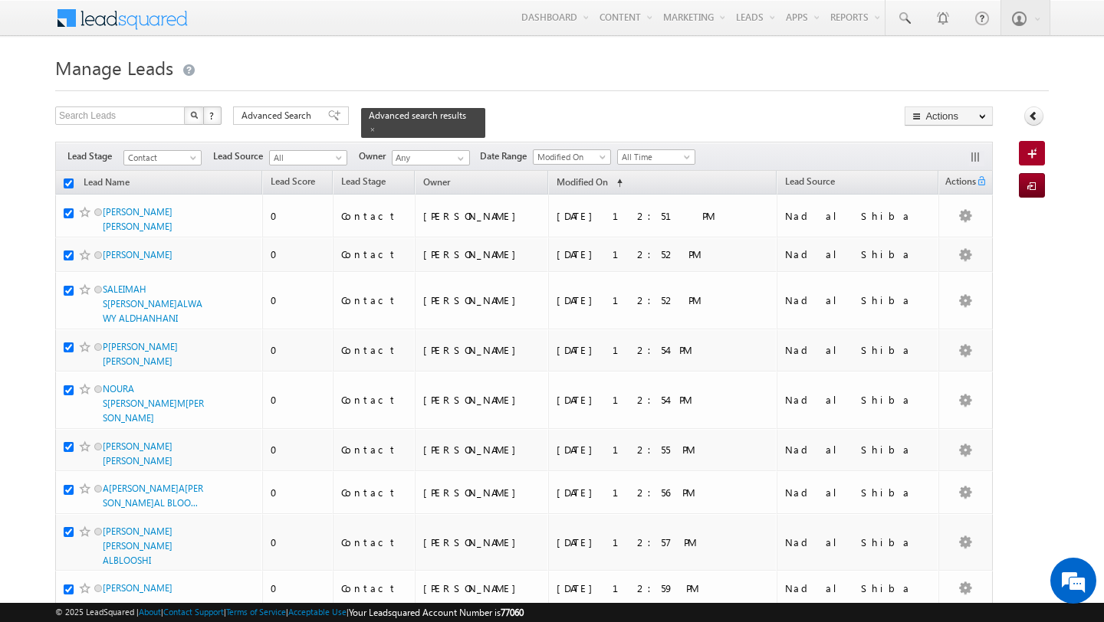
checkbox input "true"
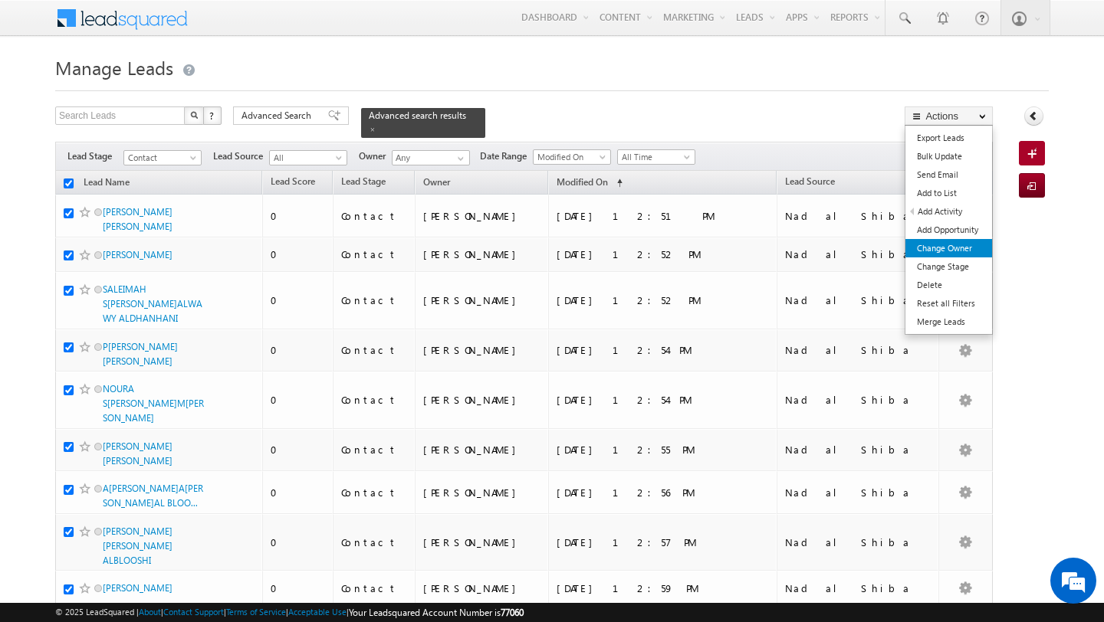
click at [966, 252] on link "Change Owner" at bounding box center [948, 248] width 87 height 18
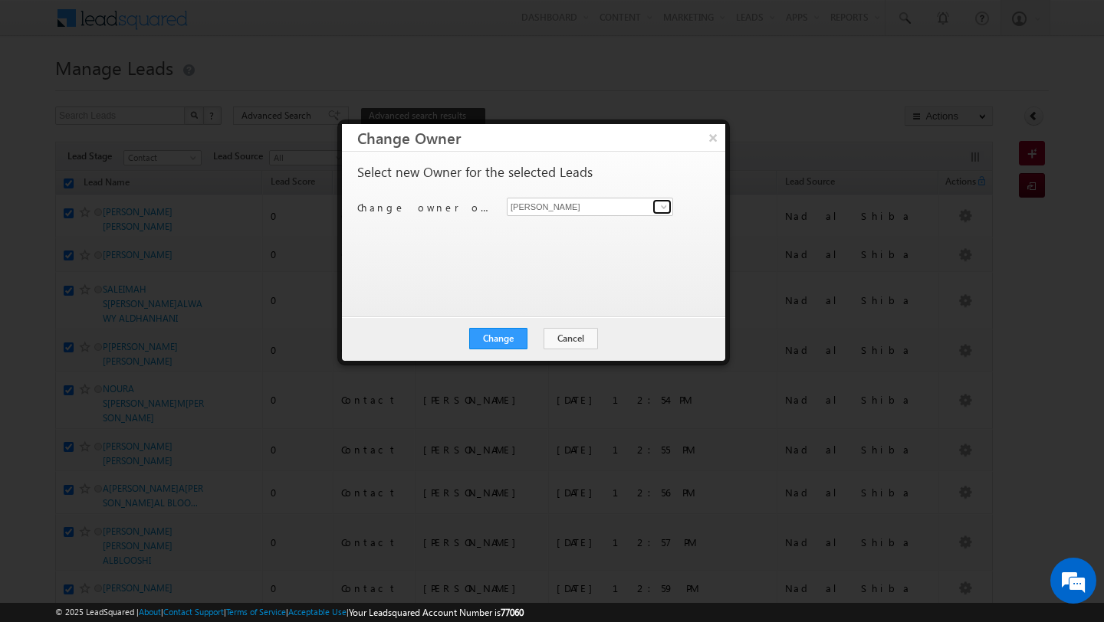
click at [668, 210] on span at bounding box center [664, 207] width 12 height 12
click at [632, 233] on span "[PERSON_NAME][EMAIL_ADDRESS][PERSON_NAME][DOMAIN_NAME]" at bounding box center [582, 237] width 138 height 11
click at [505, 343] on button "Change" at bounding box center [498, 338] width 58 height 21
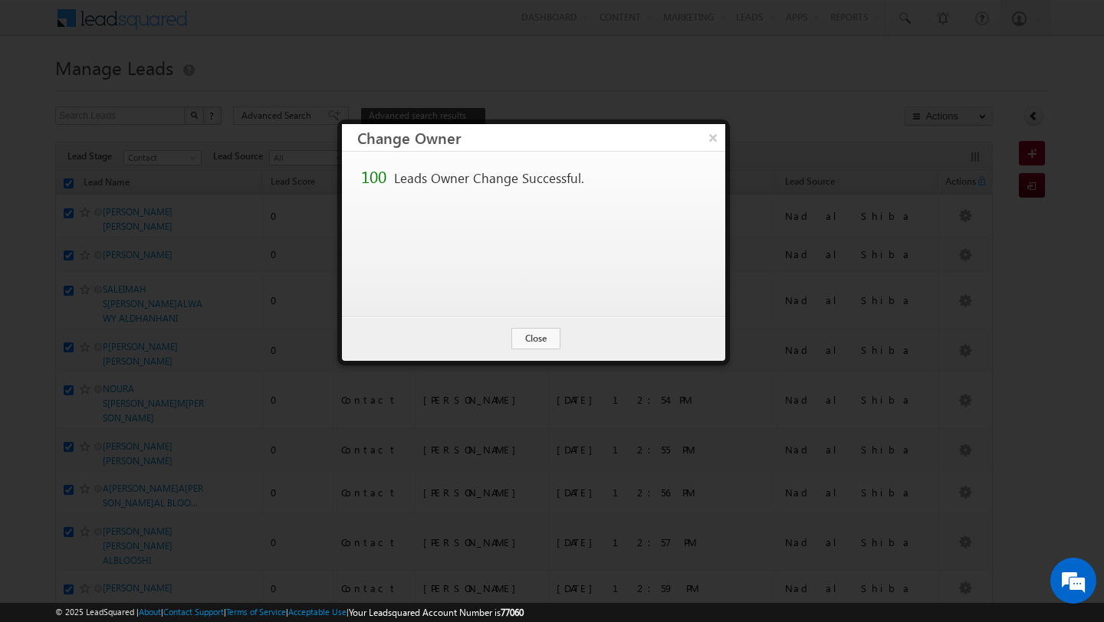
click at [534, 350] on div "Change Cancel Close" at bounding box center [533, 339] width 383 height 44
click at [531, 341] on button "Close" at bounding box center [535, 338] width 49 height 21
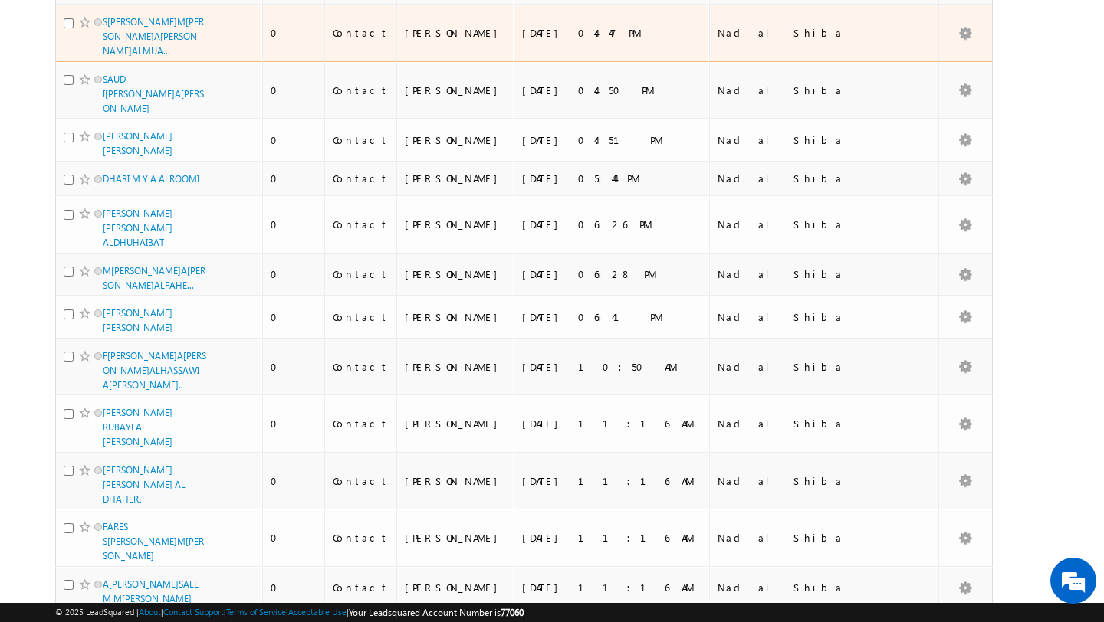
scroll to position [4125, 0]
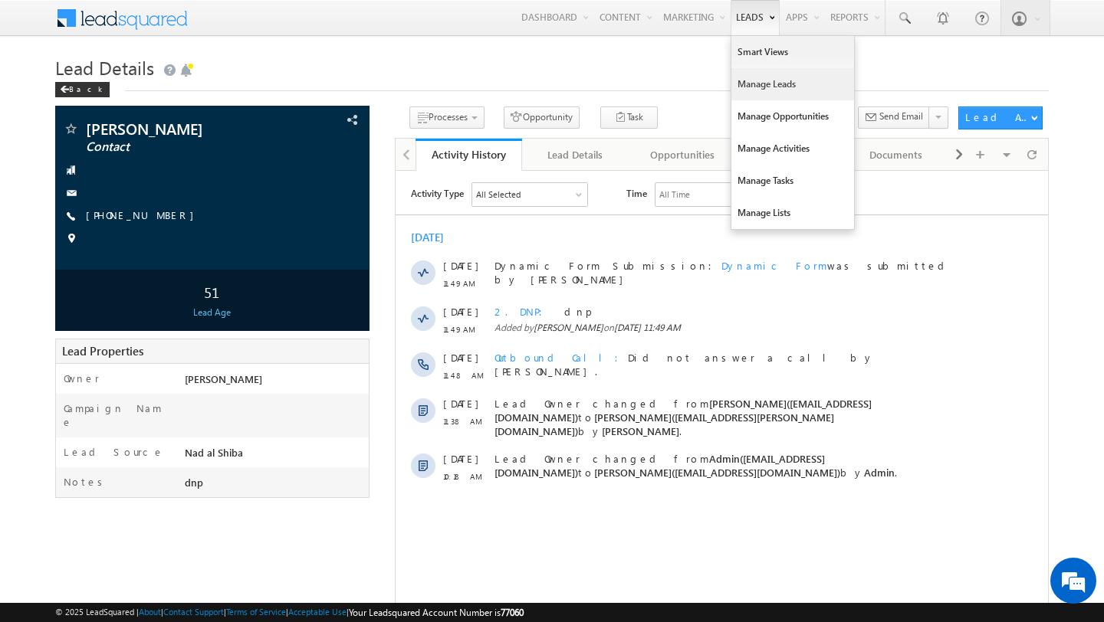
click at [750, 83] on link "Manage Leads" at bounding box center [792, 84] width 123 height 32
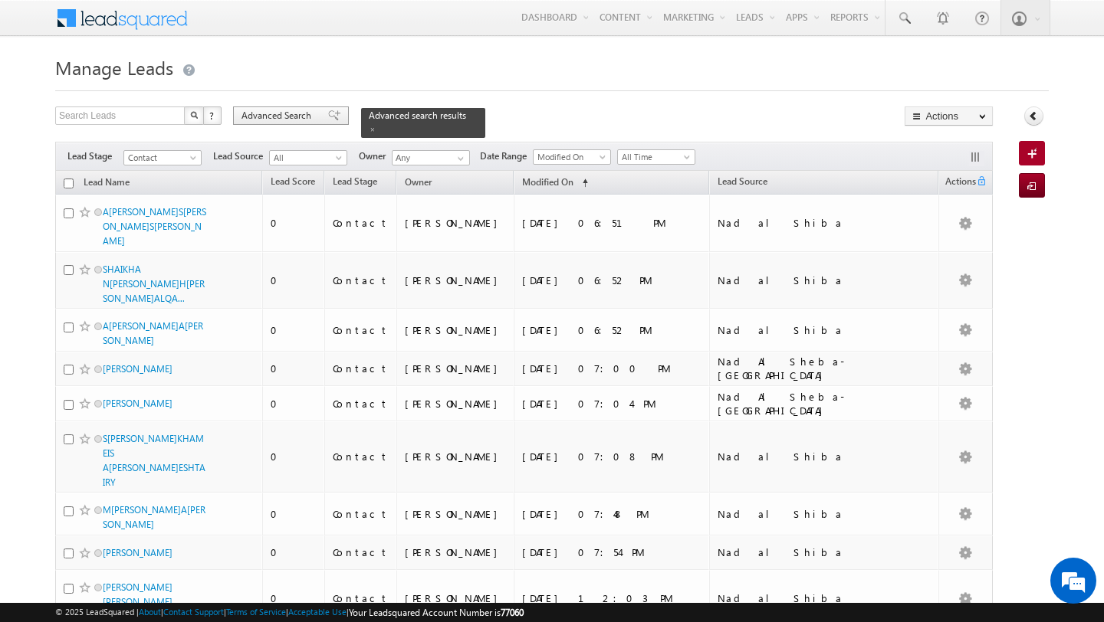
click at [275, 121] on span "Advanced Search" at bounding box center [278, 116] width 74 height 14
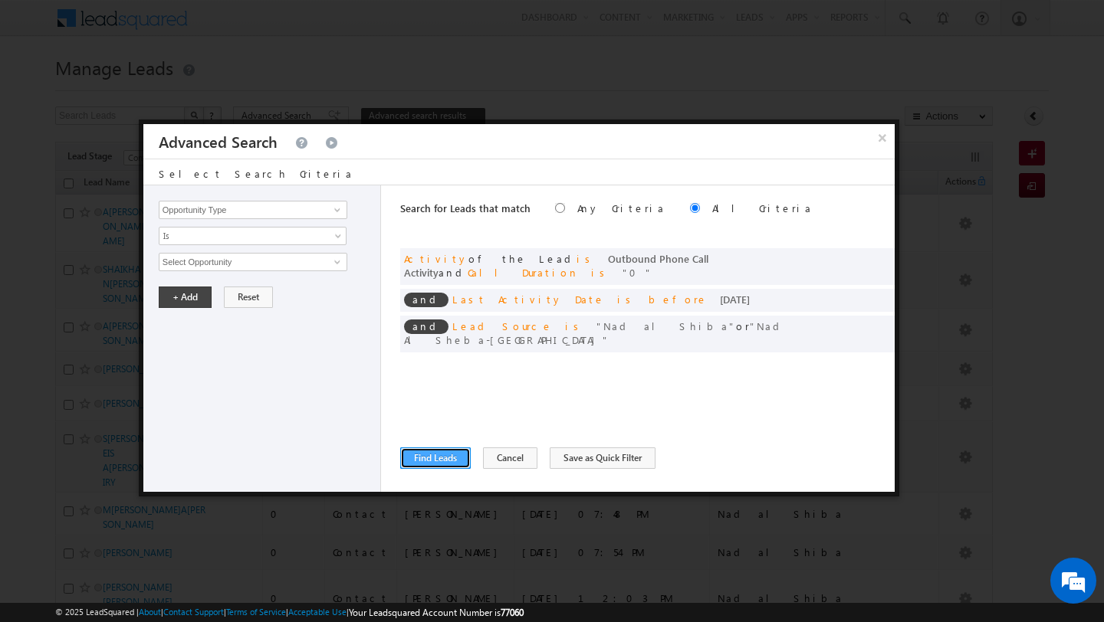
click at [430, 459] on button "Find Leads" at bounding box center [435, 458] width 71 height 21
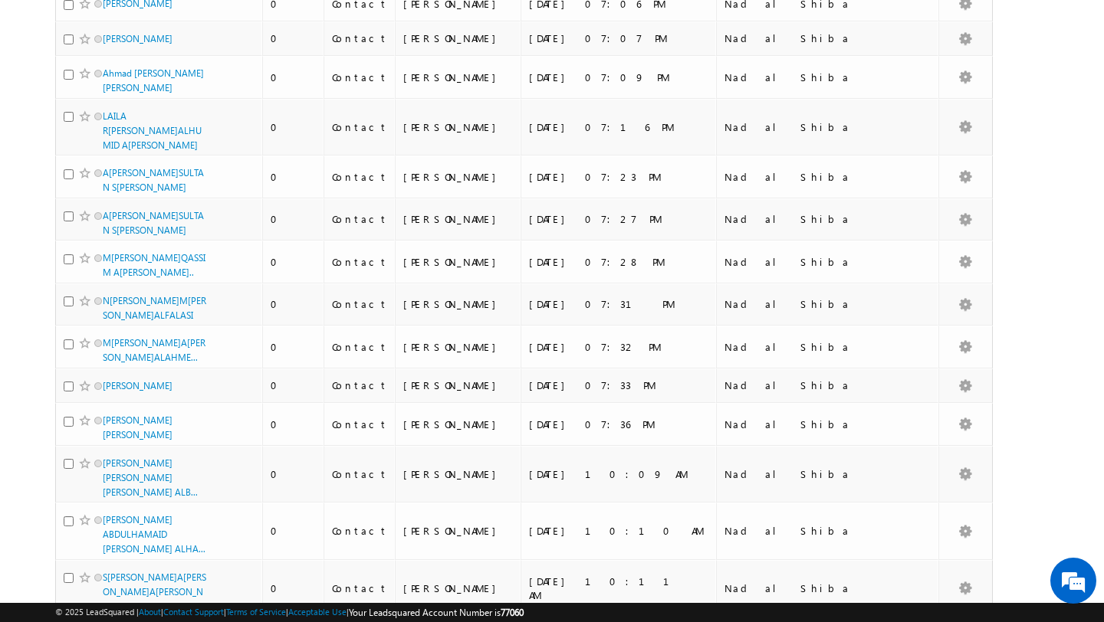
scroll to position [3397, 0]
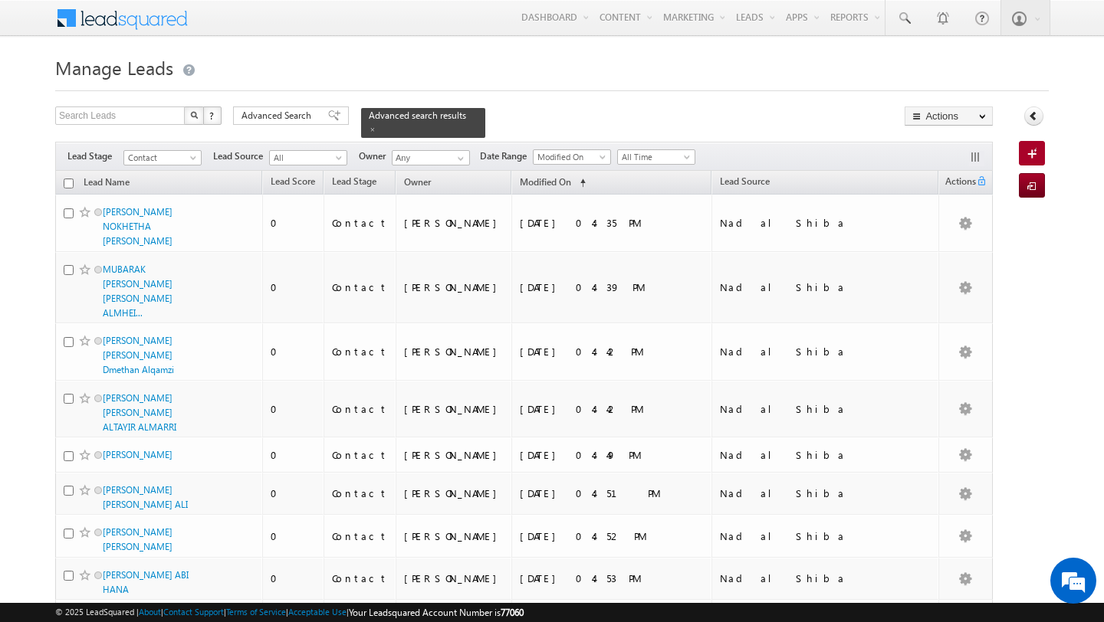
click at [70, 186] on input "checkbox" at bounding box center [69, 184] width 10 height 10
checkbox input "true"
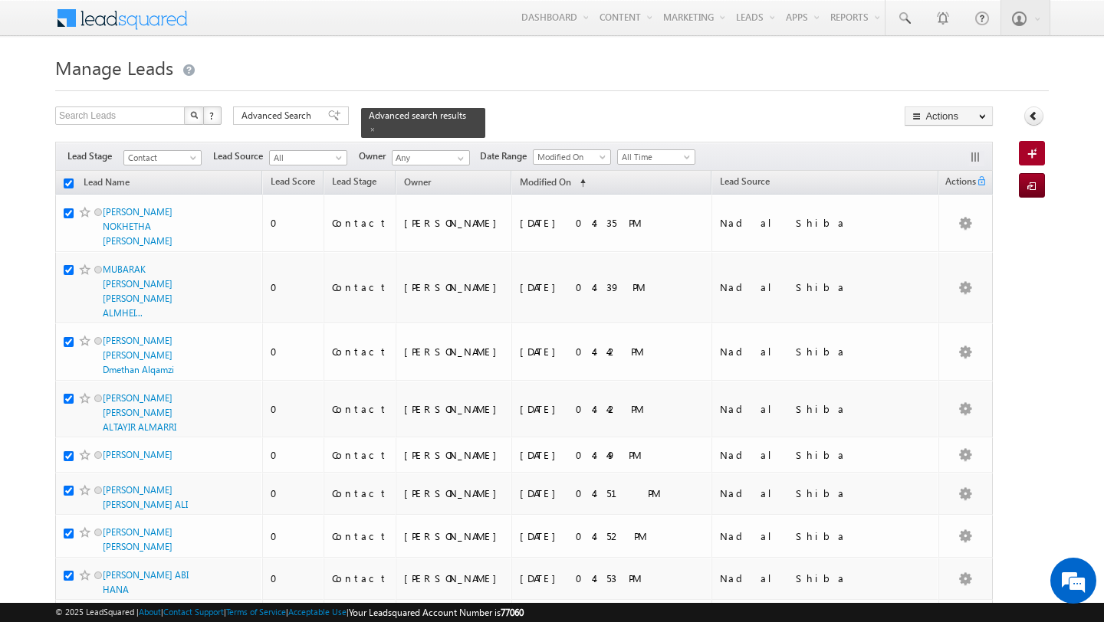
checkbox input "true"
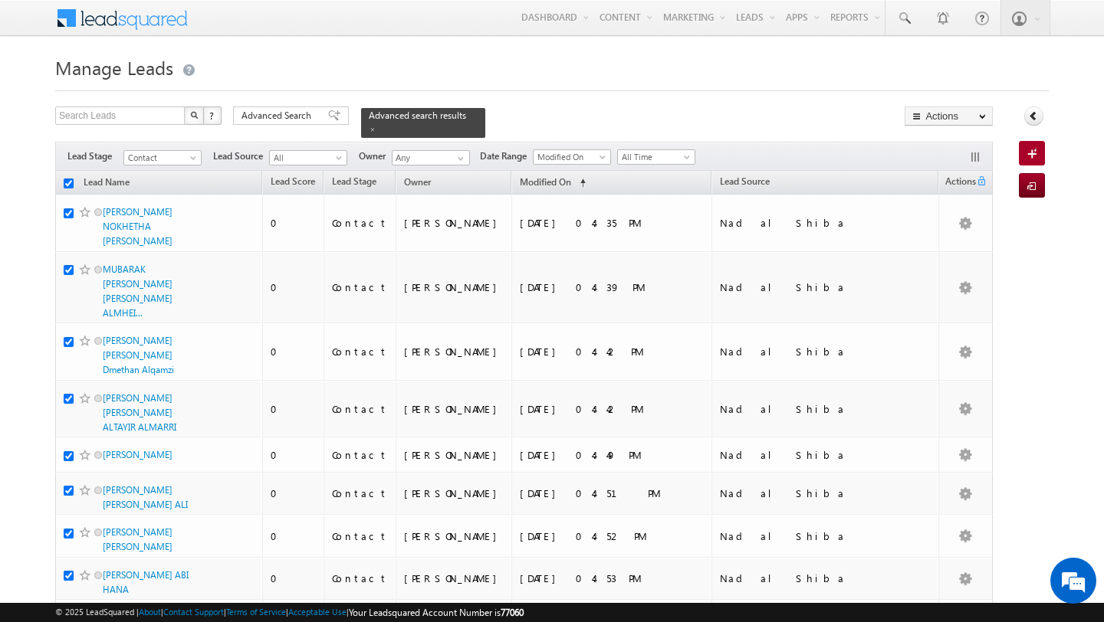
checkbox input "true"
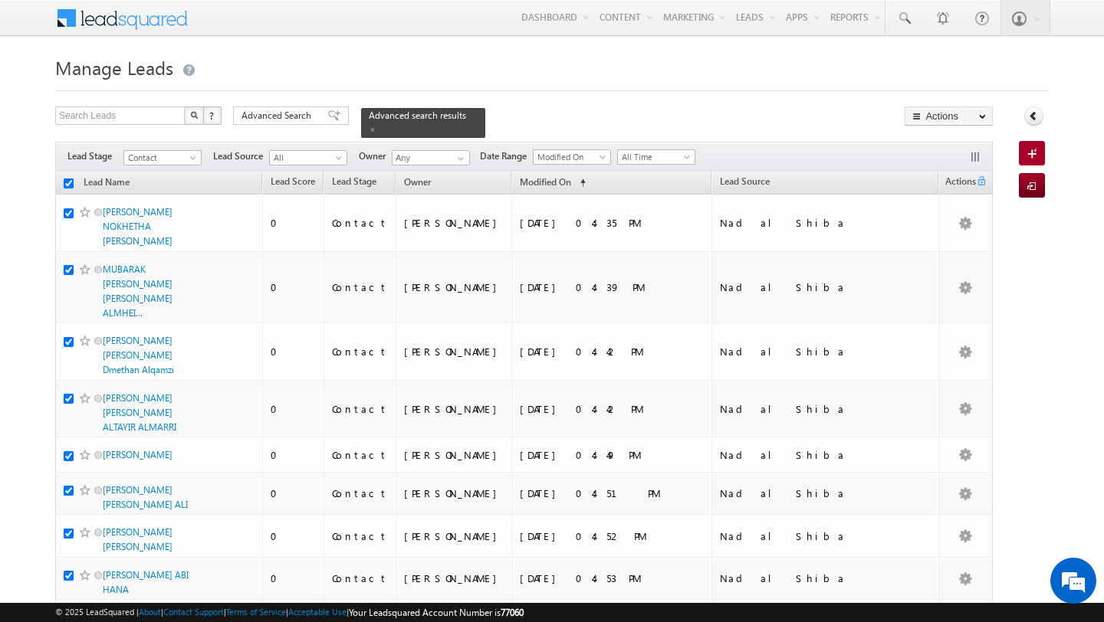
checkbox input "true"
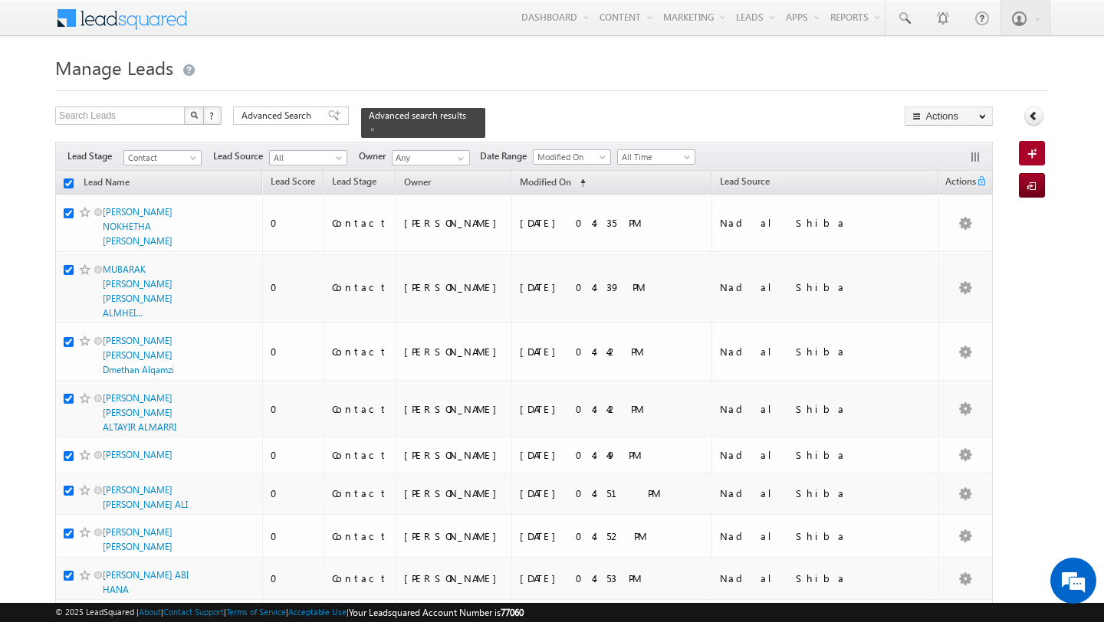
checkbox input "true"
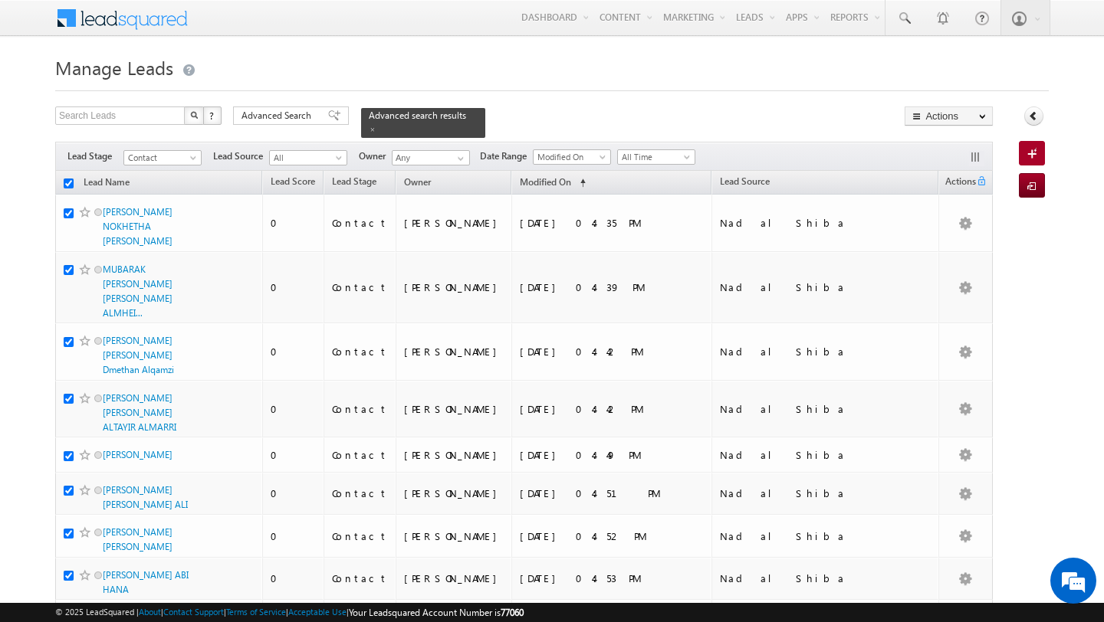
checkbox input "true"
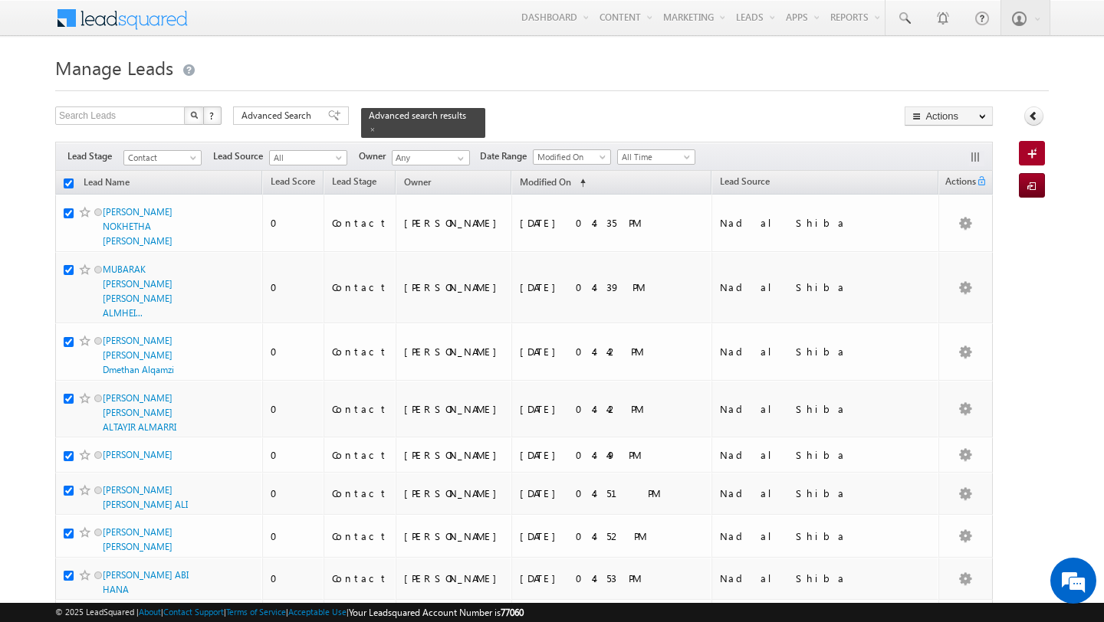
checkbox input "true"
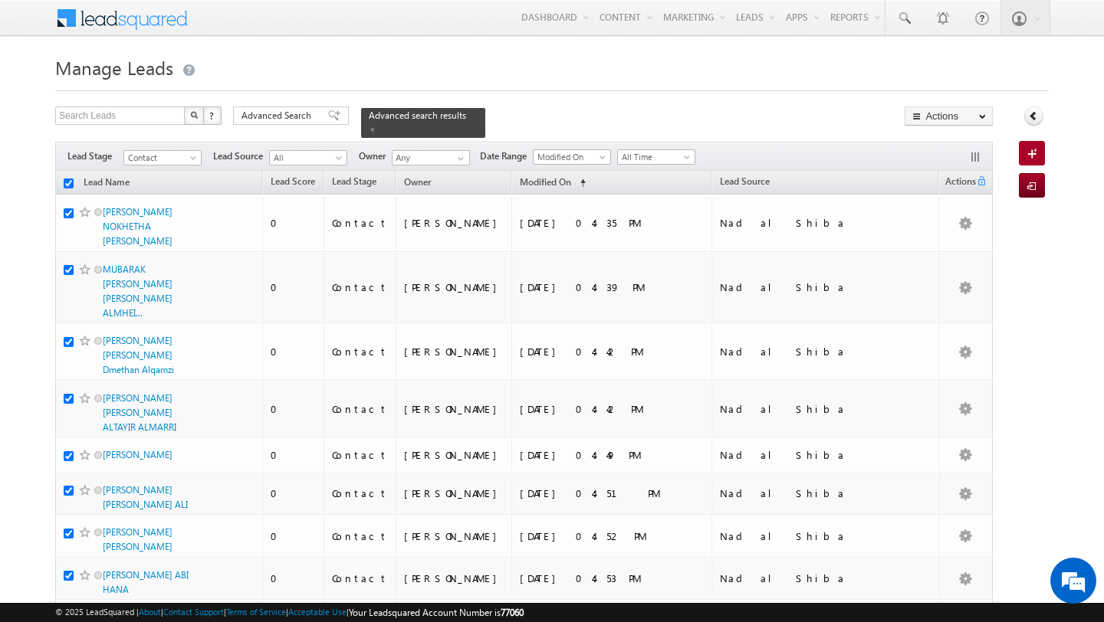
checkbox input "true"
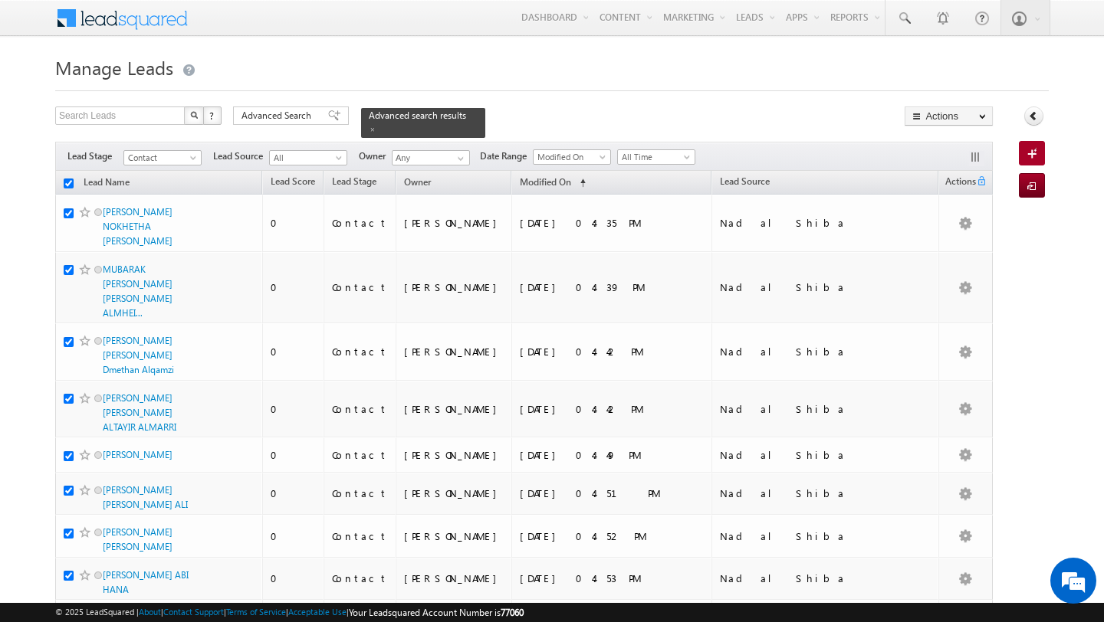
checkbox input "true"
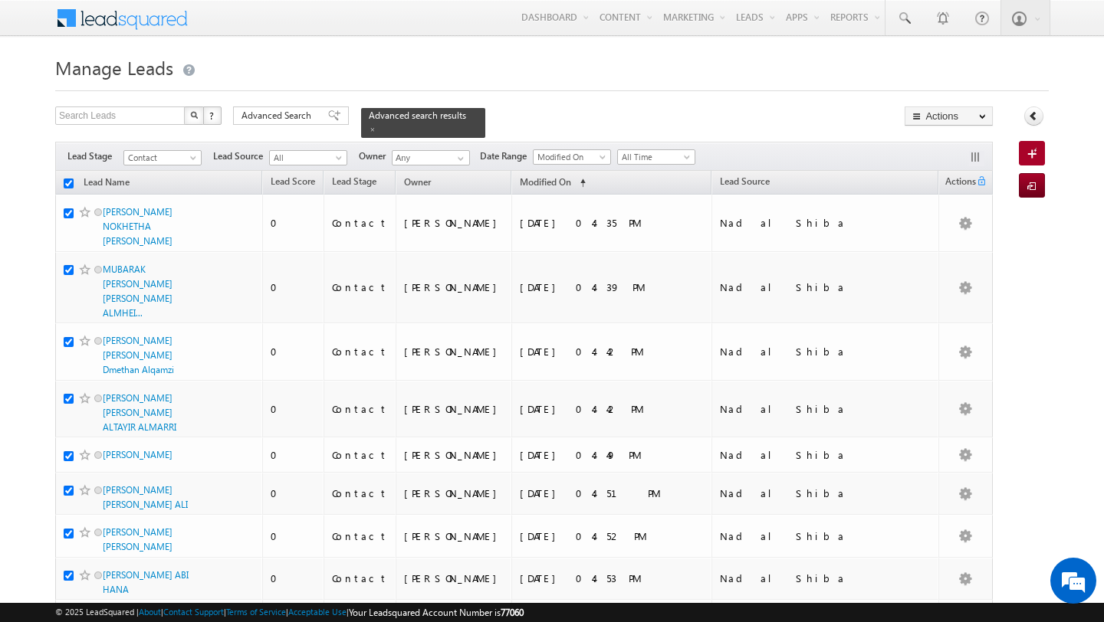
checkbox input "true"
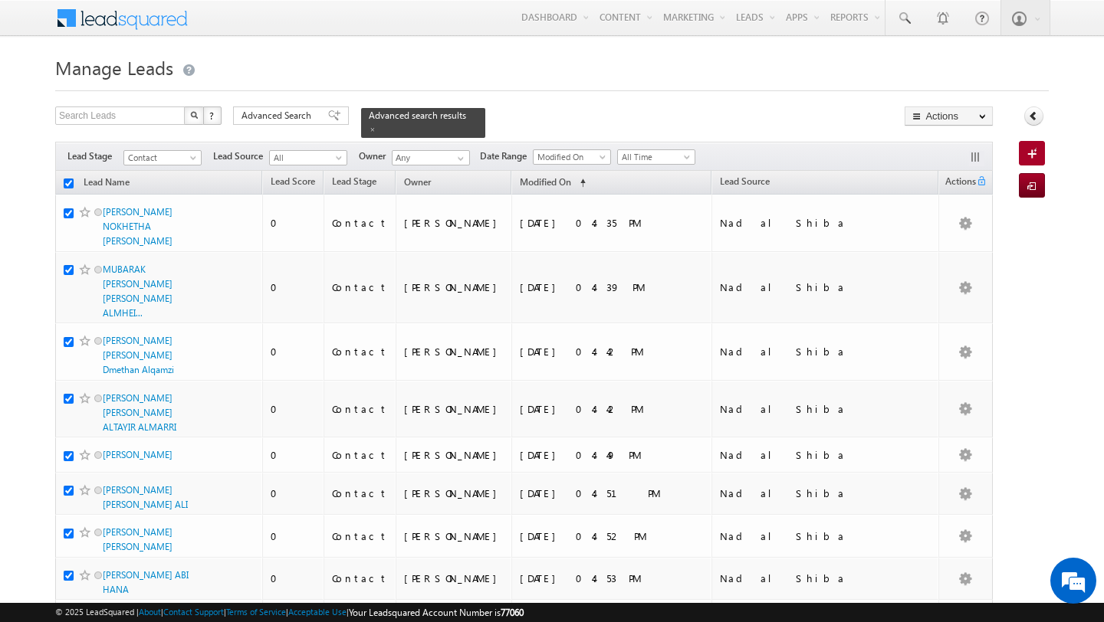
checkbox input "true"
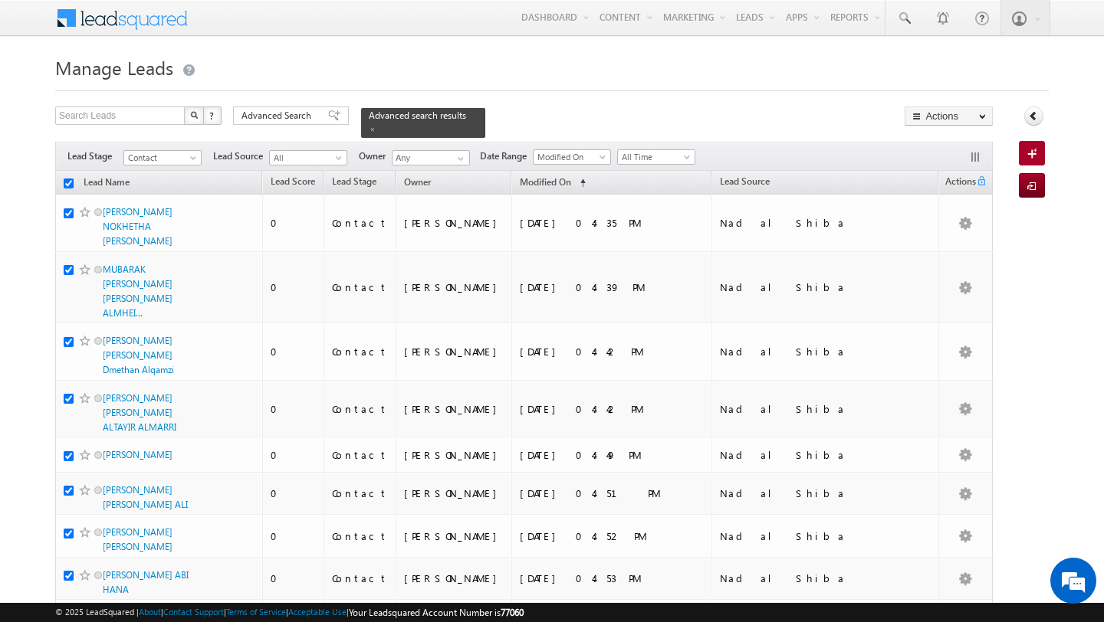
checkbox input "true"
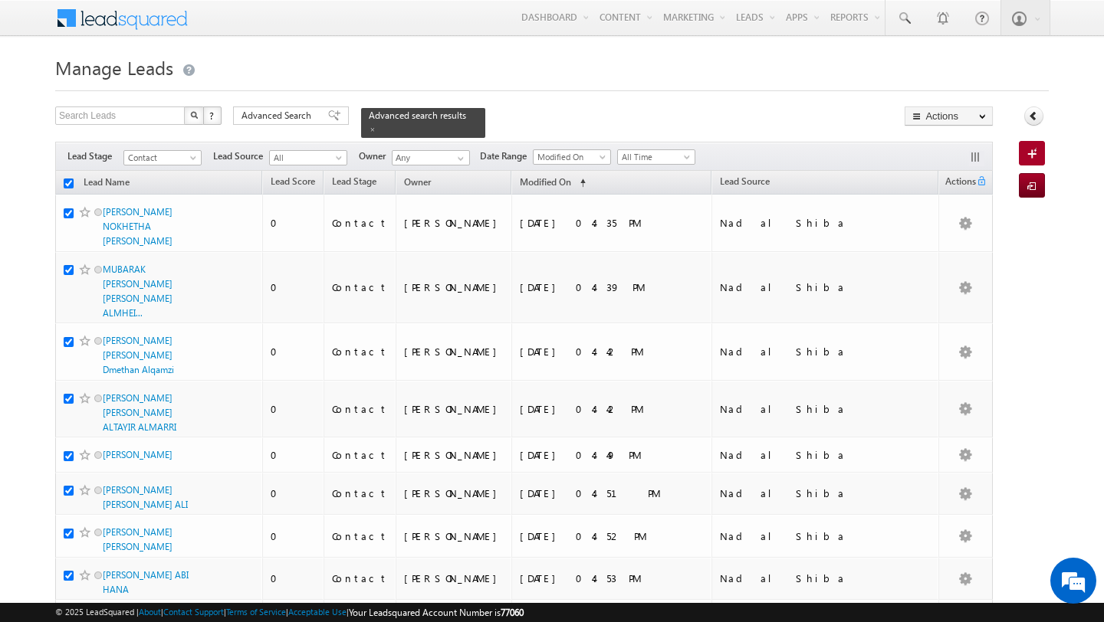
checkbox input "true"
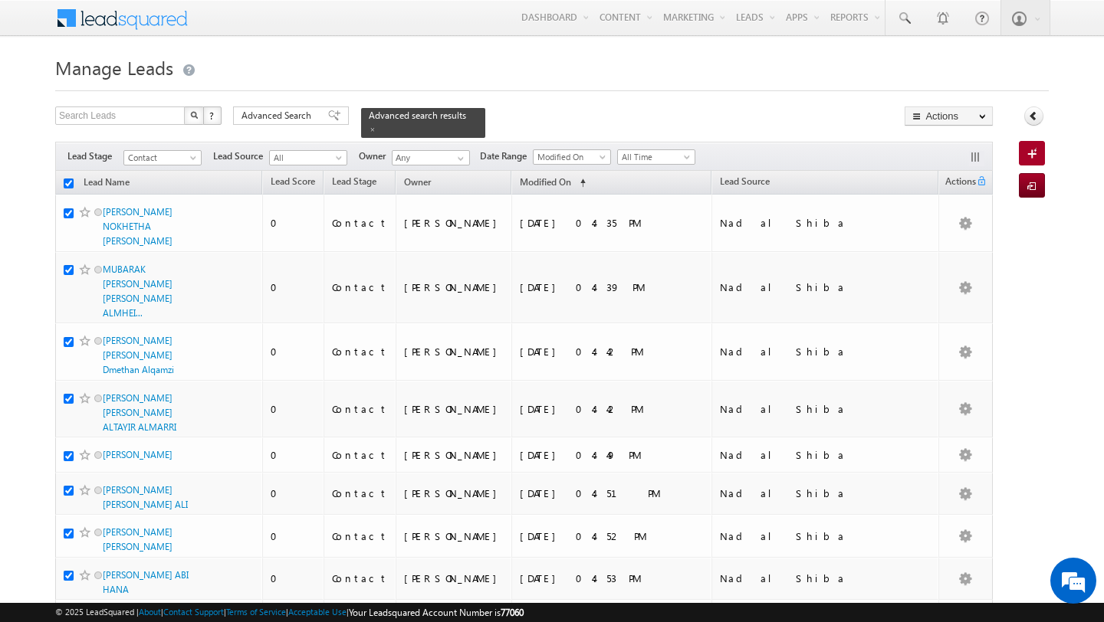
checkbox input "true"
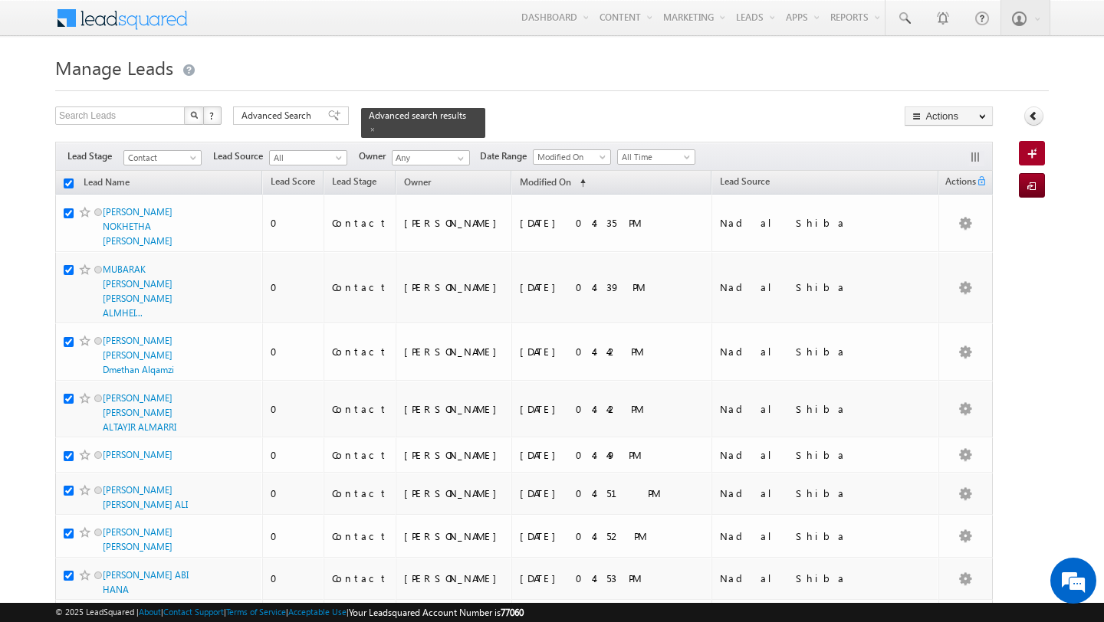
checkbox input "true"
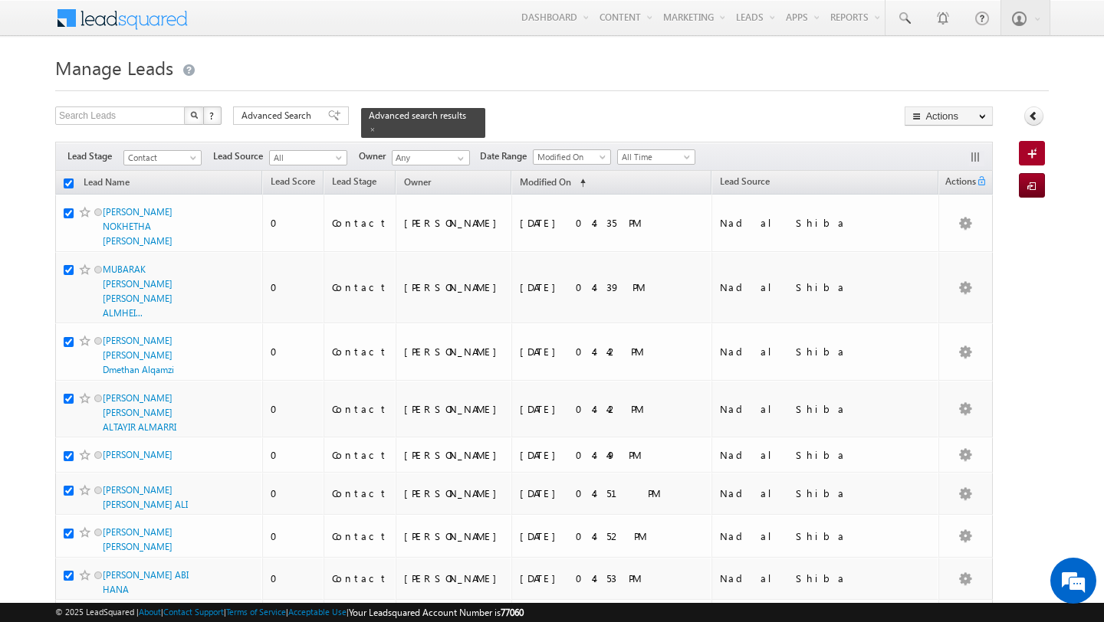
checkbox input "true"
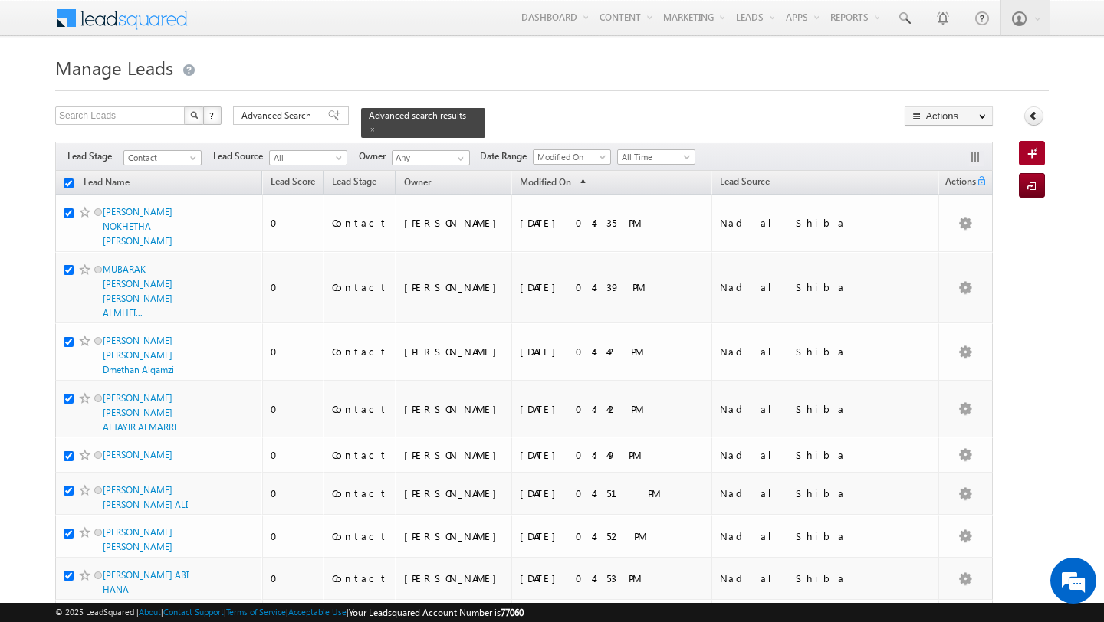
checkbox input "true"
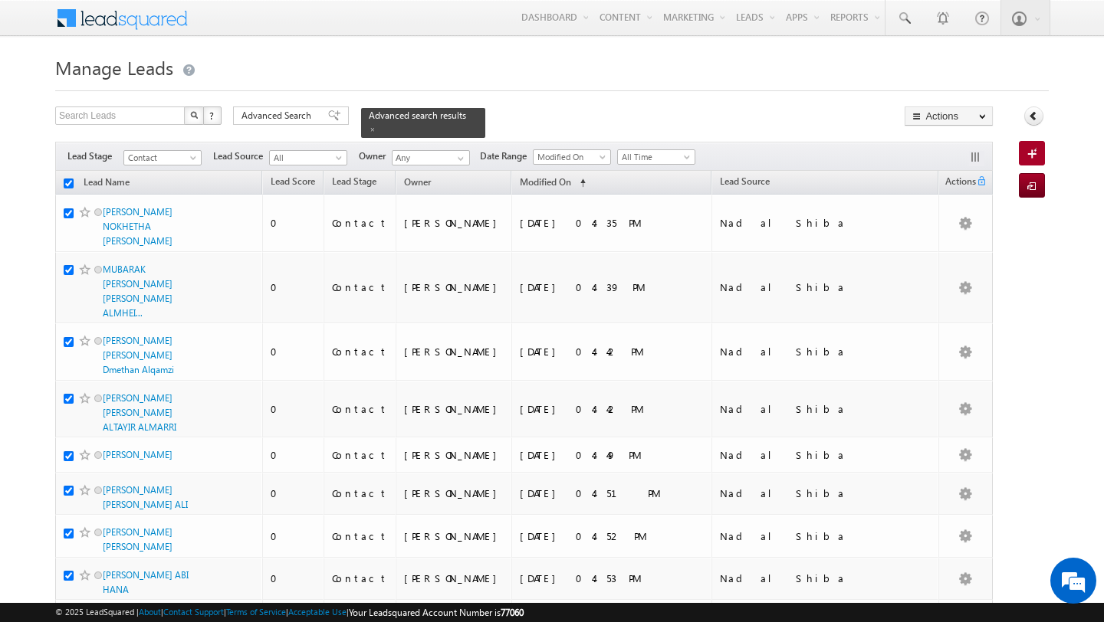
checkbox input "true"
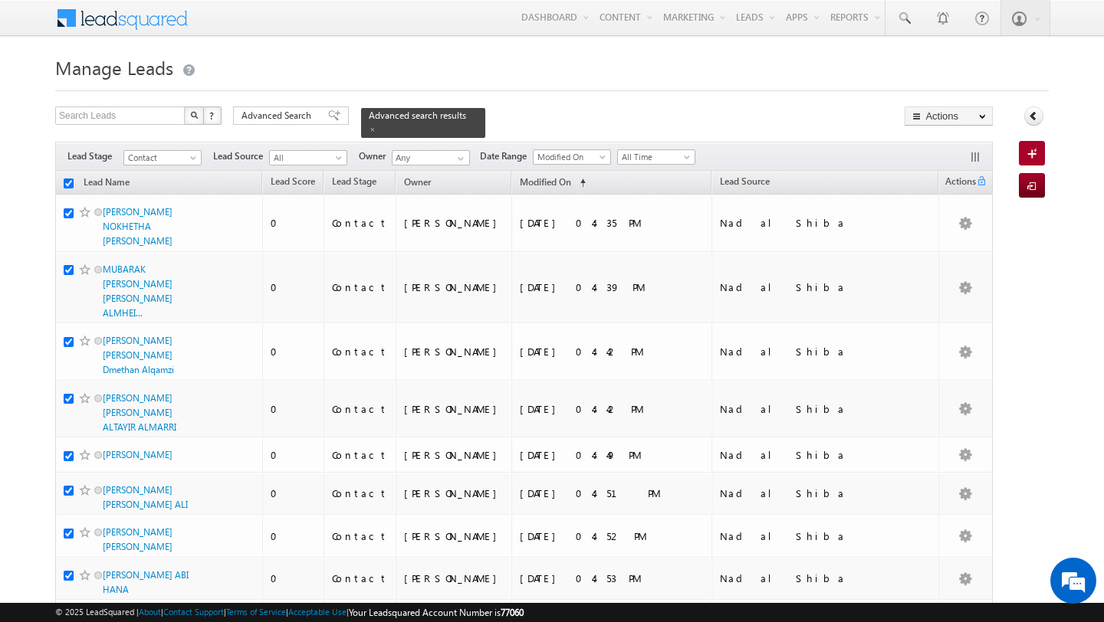
checkbox input "true"
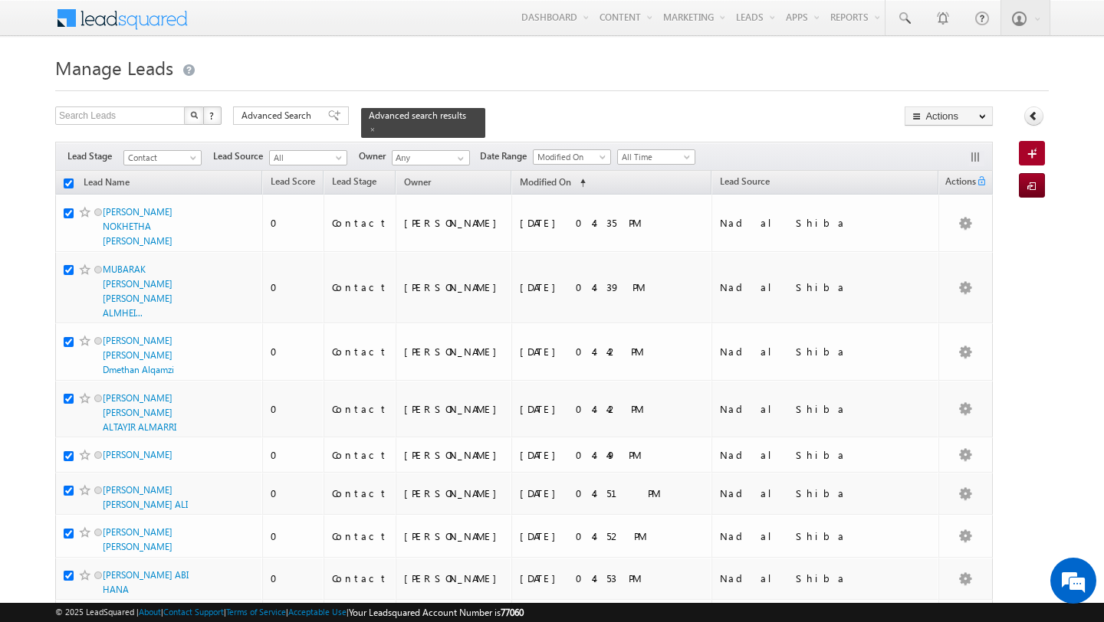
checkbox input "true"
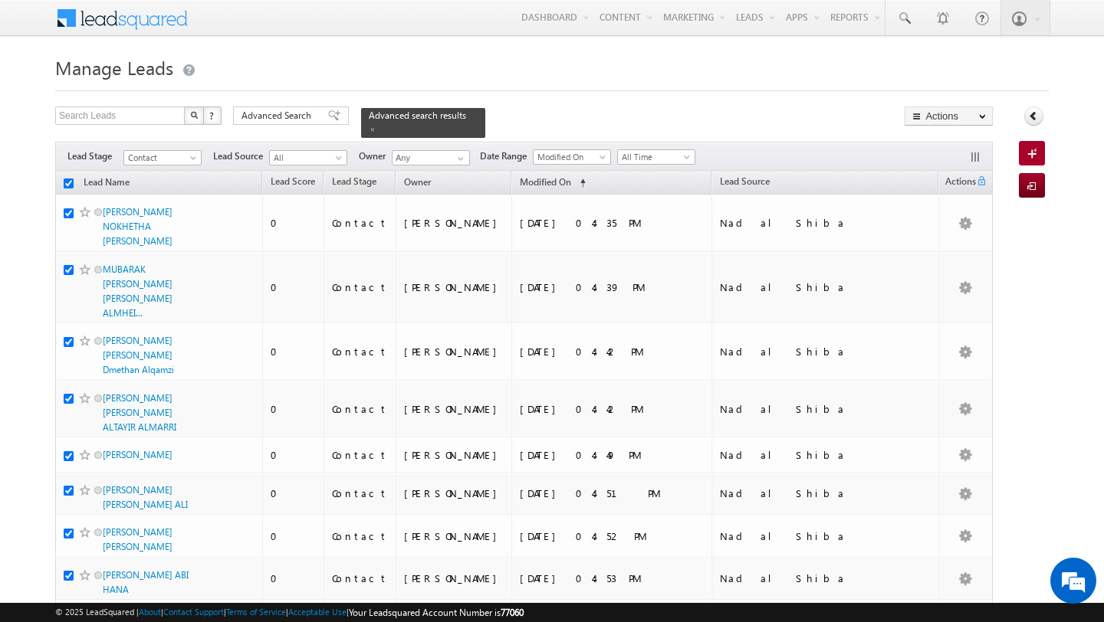
checkbox input "true"
click at [284, 125] on div "Advanced Search" at bounding box center [291, 116] width 116 height 18
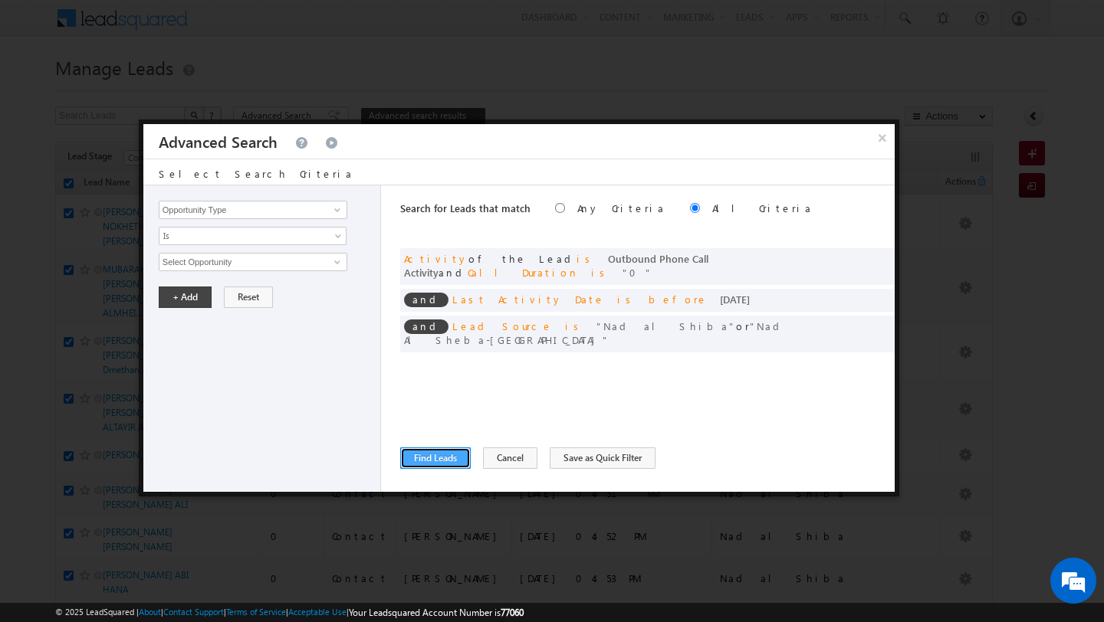
click at [418, 468] on button "Find Leads" at bounding box center [435, 458] width 71 height 21
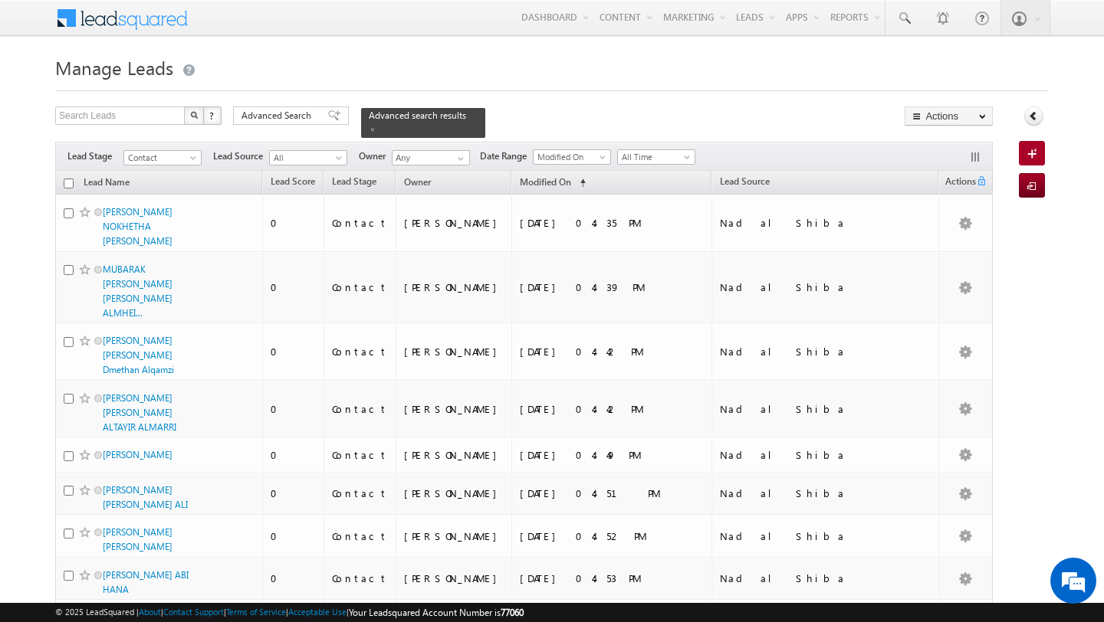
click at [67, 183] on input "checkbox" at bounding box center [69, 184] width 10 height 10
checkbox input "true"
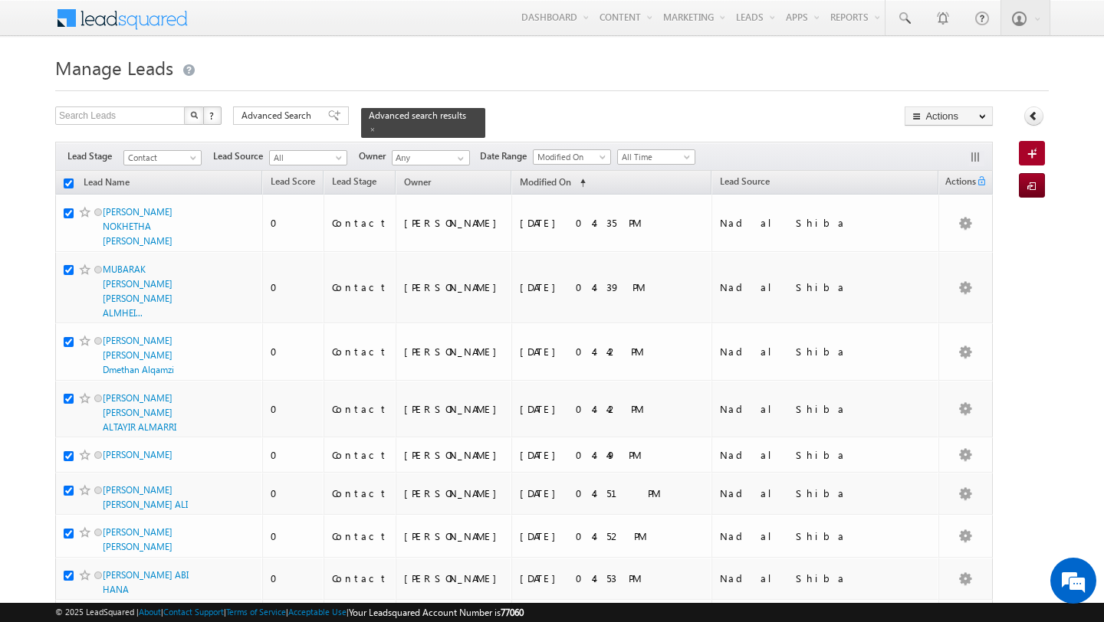
checkbox input "true"
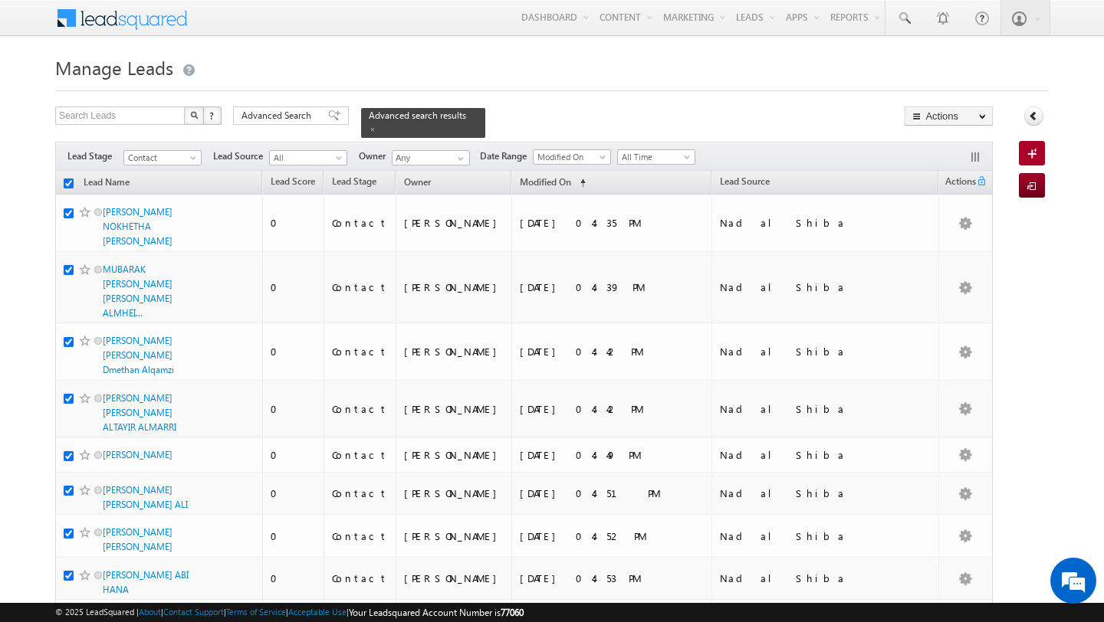
checkbox input "true"
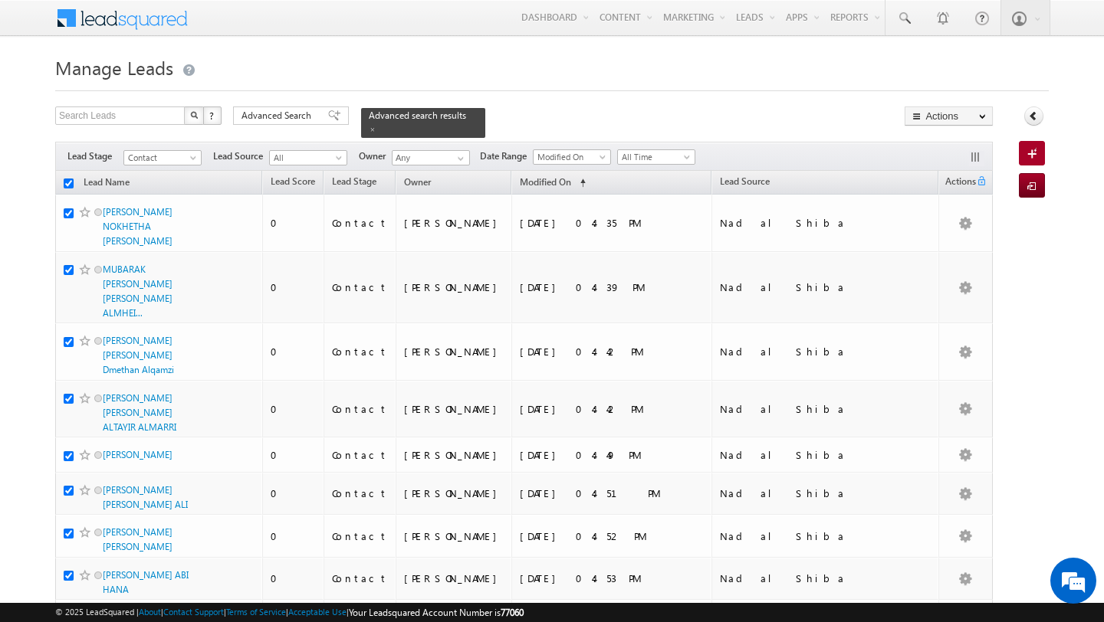
checkbox input "true"
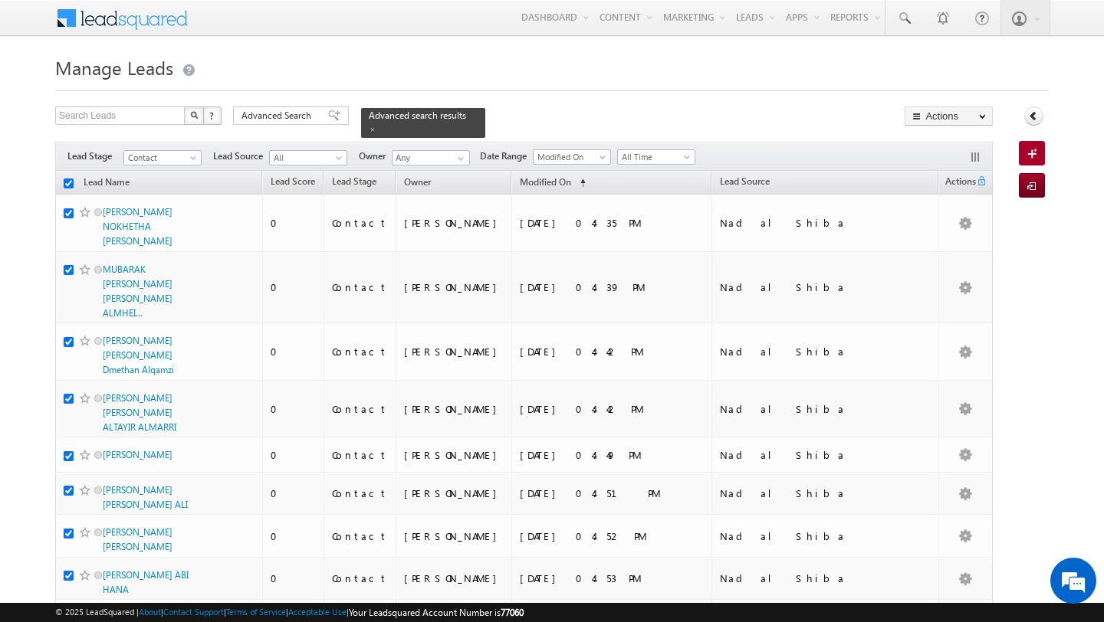
checkbox input "true"
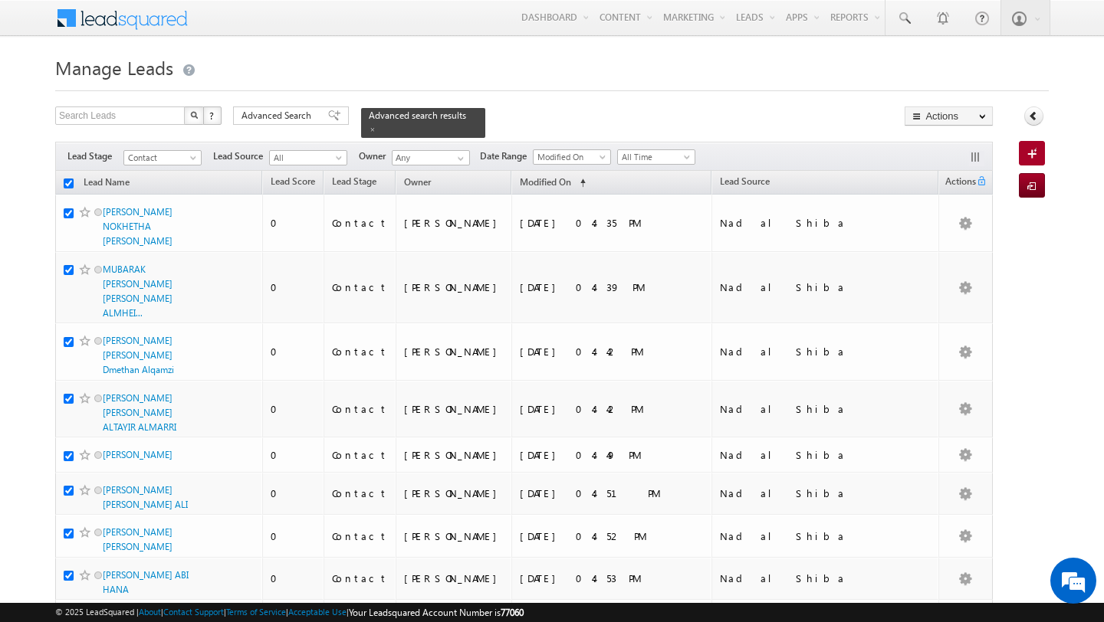
checkbox input "true"
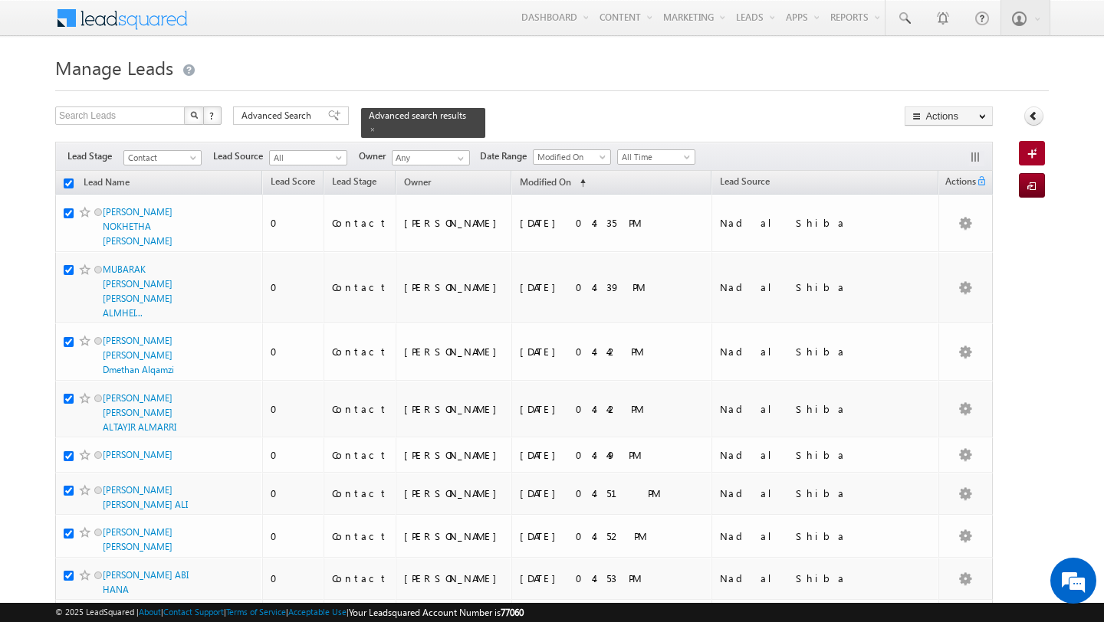
checkbox input "true"
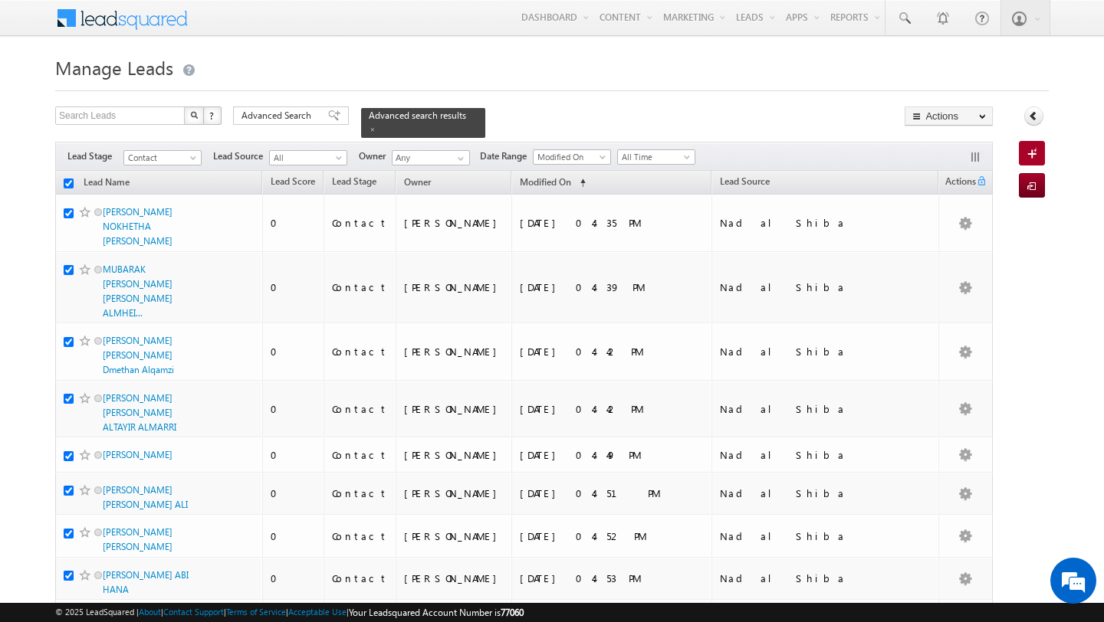
checkbox input "true"
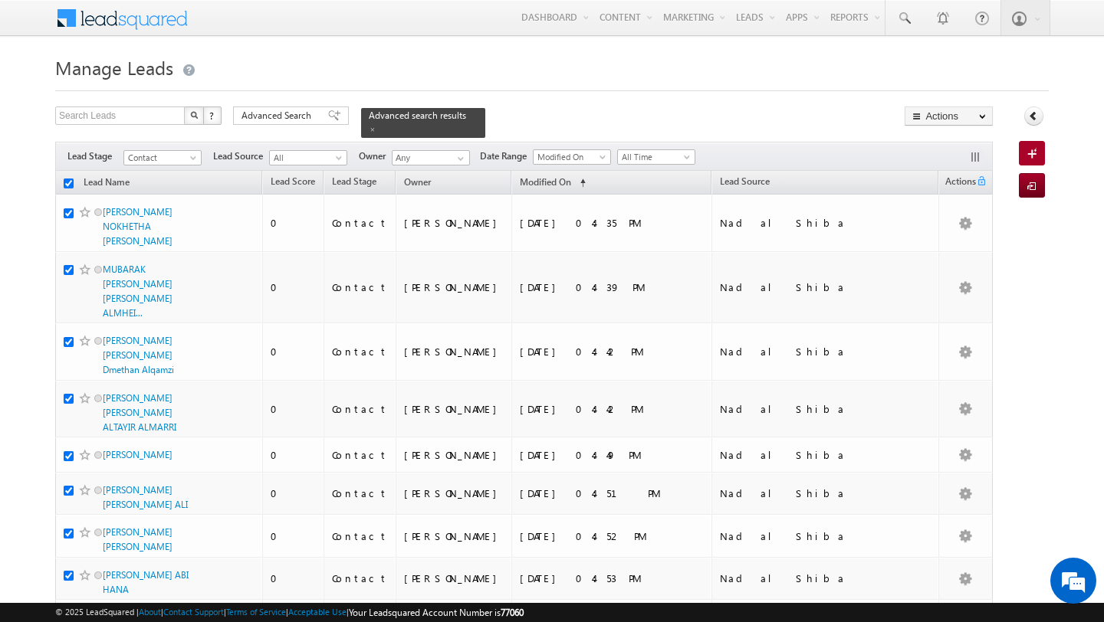
checkbox input "true"
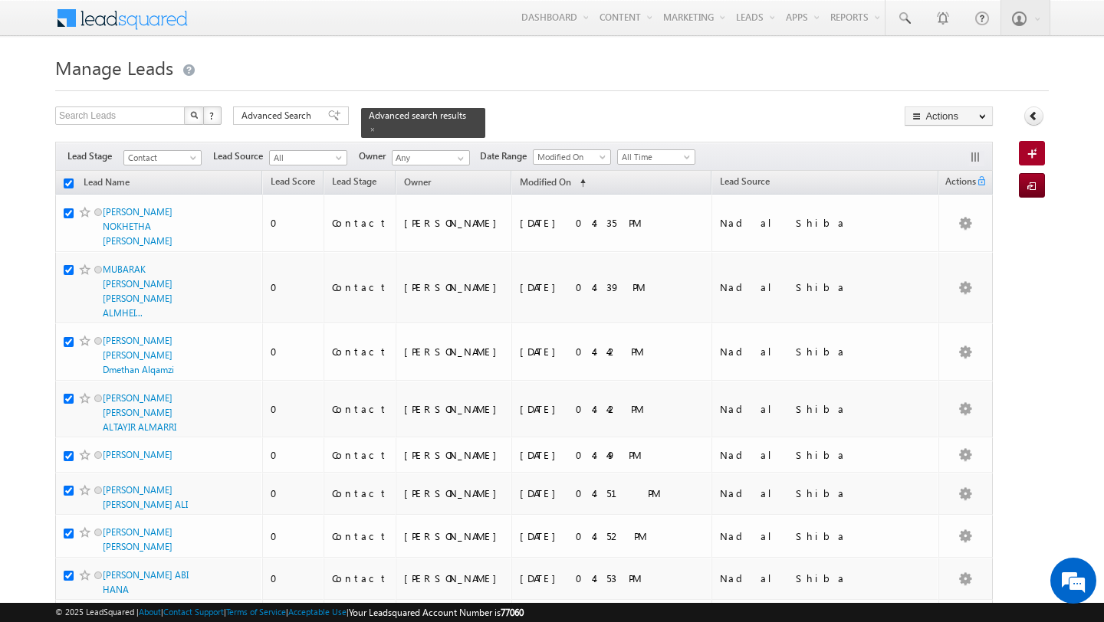
checkbox input "true"
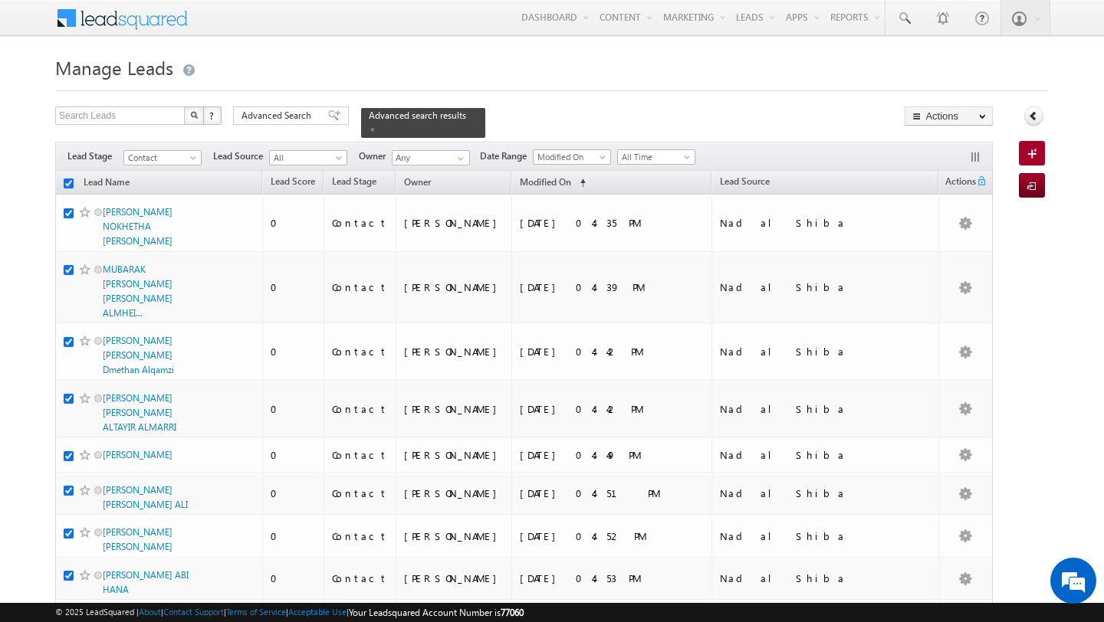
checkbox input "true"
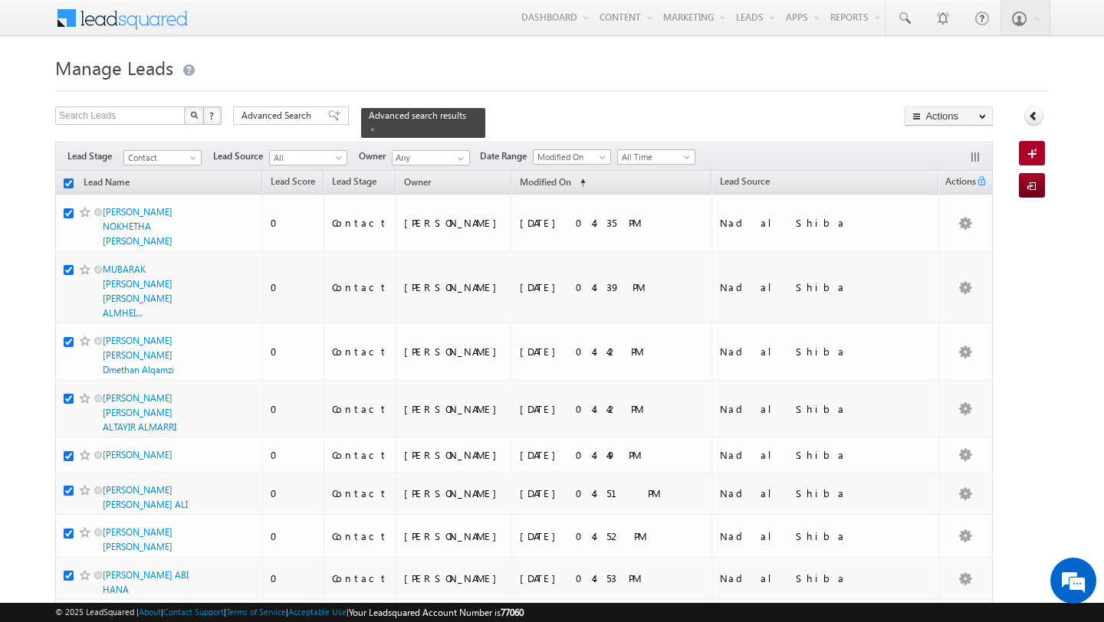
checkbox input "true"
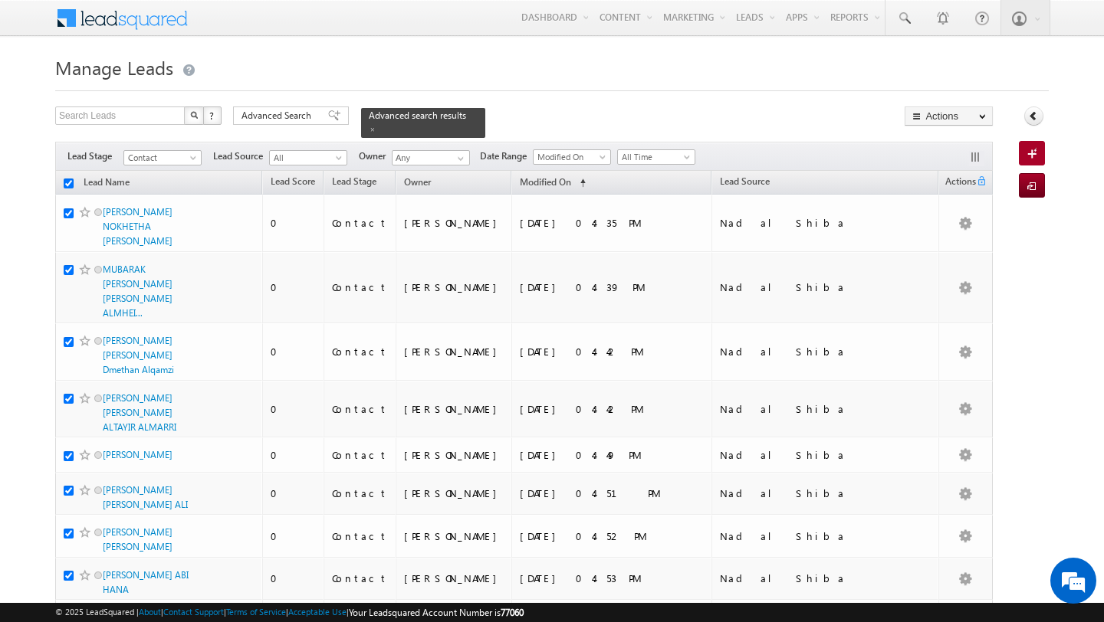
checkbox input "true"
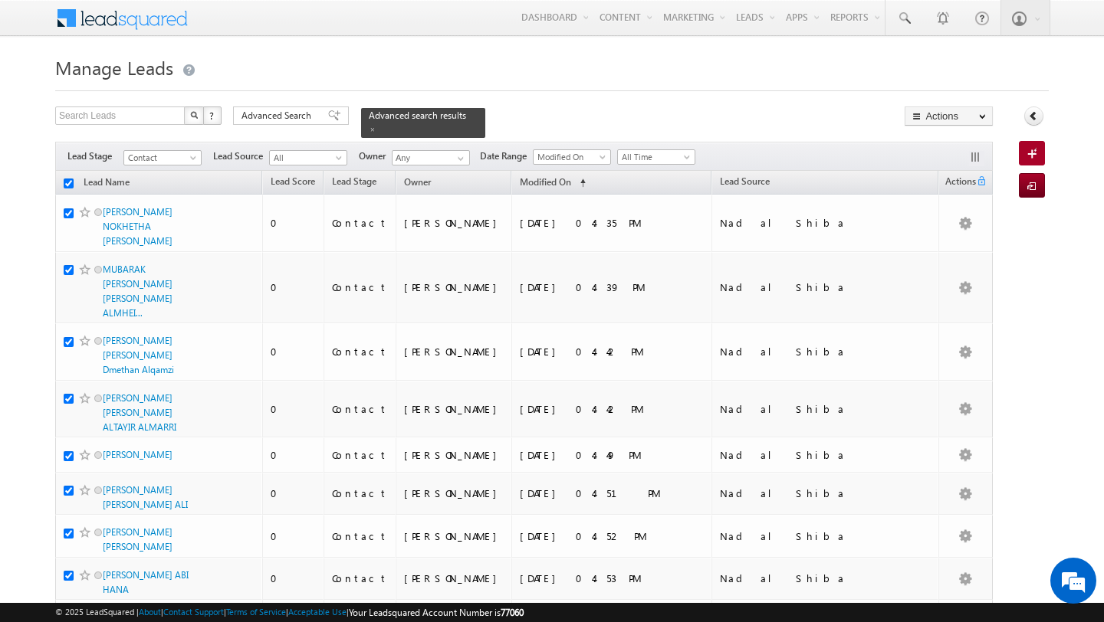
checkbox input "true"
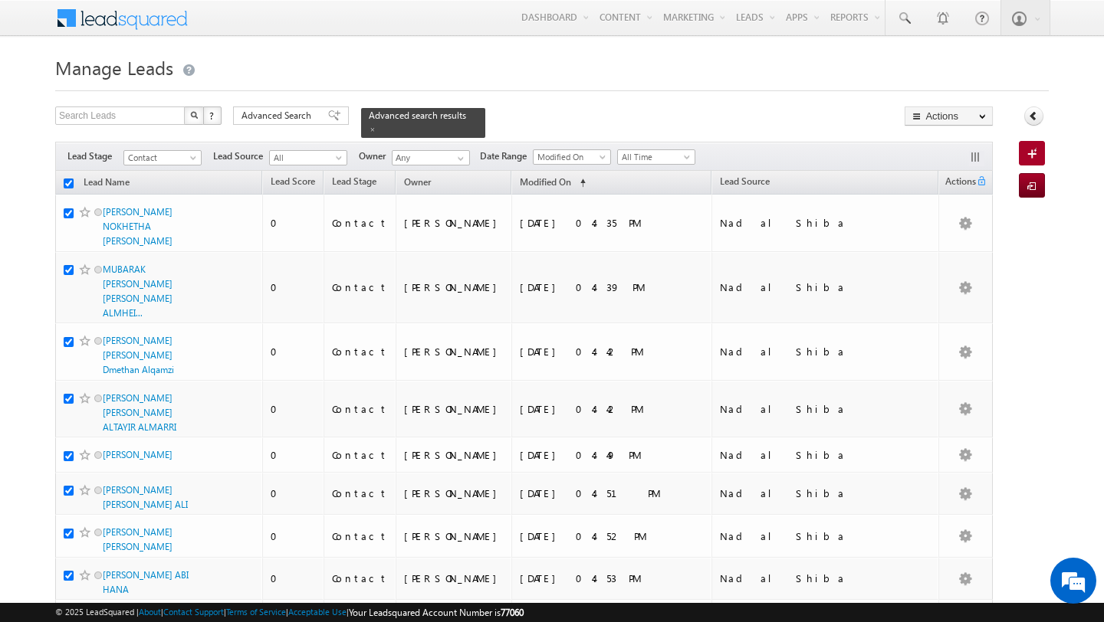
checkbox input "true"
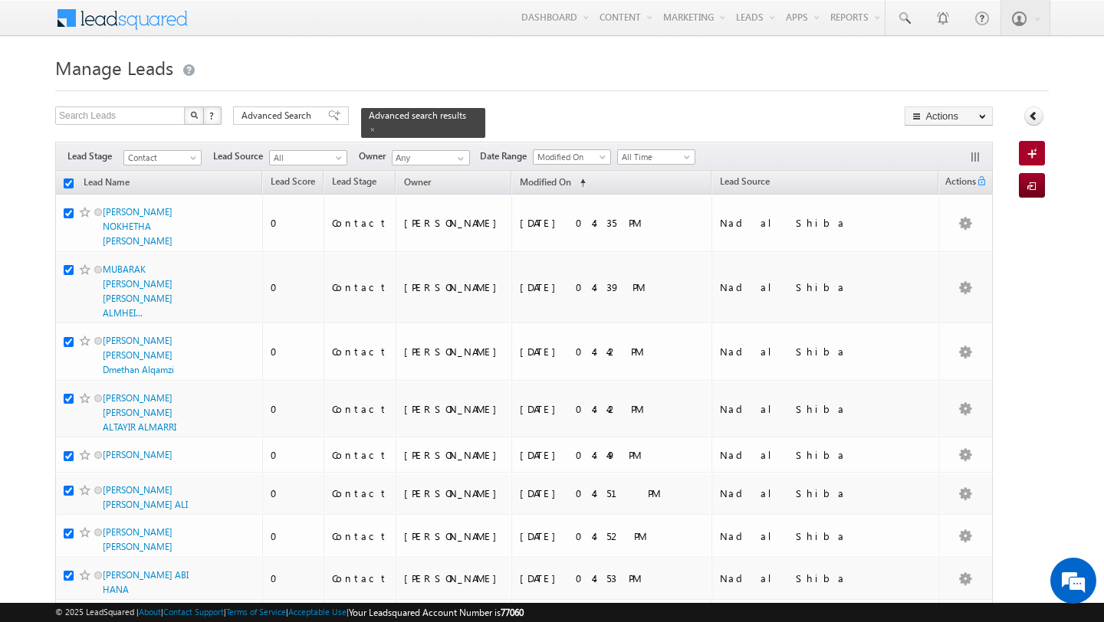
checkbox input "true"
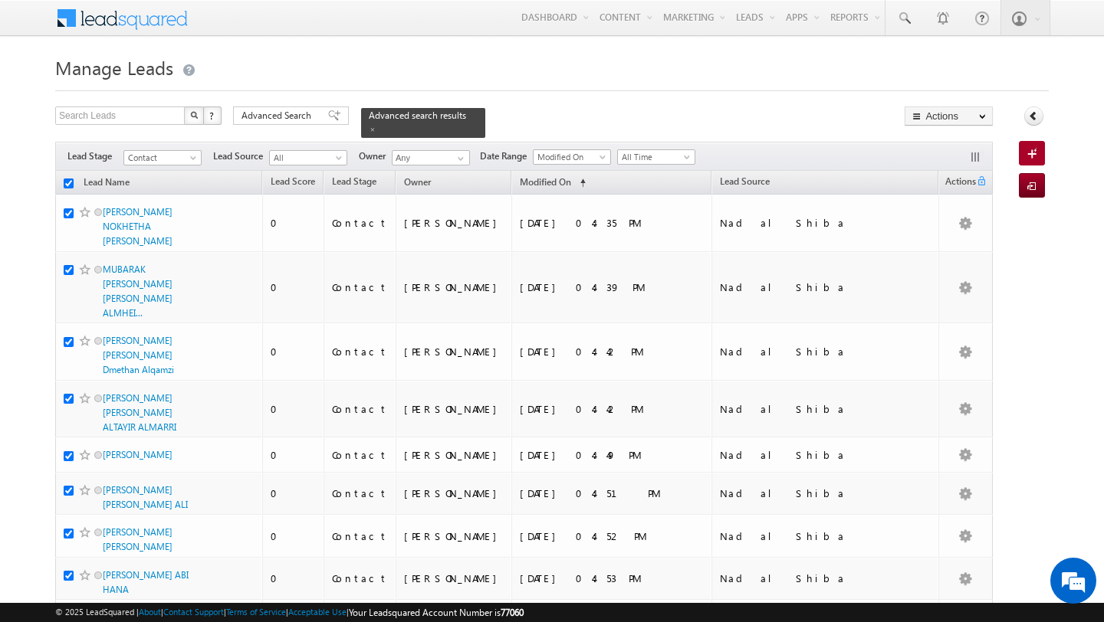
checkbox input "true"
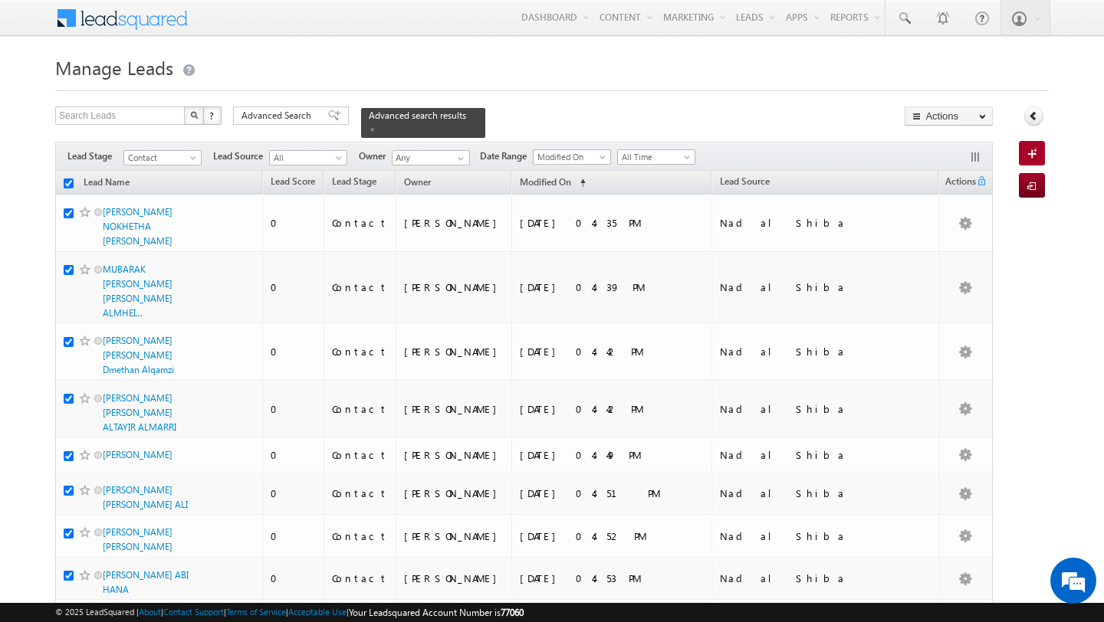
checkbox input "true"
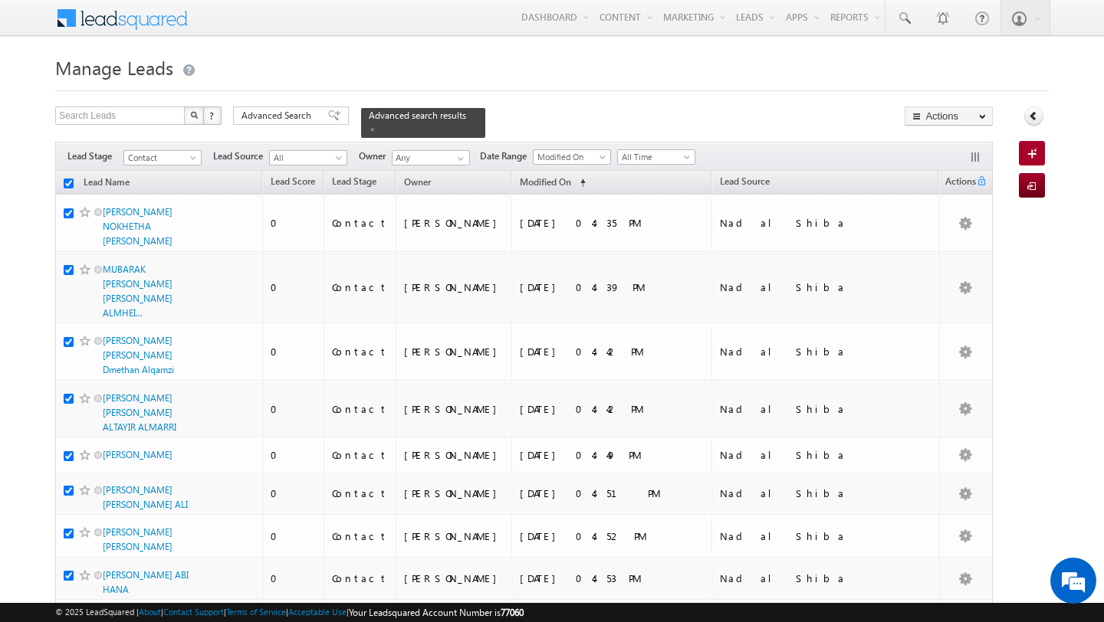
checkbox input "true"
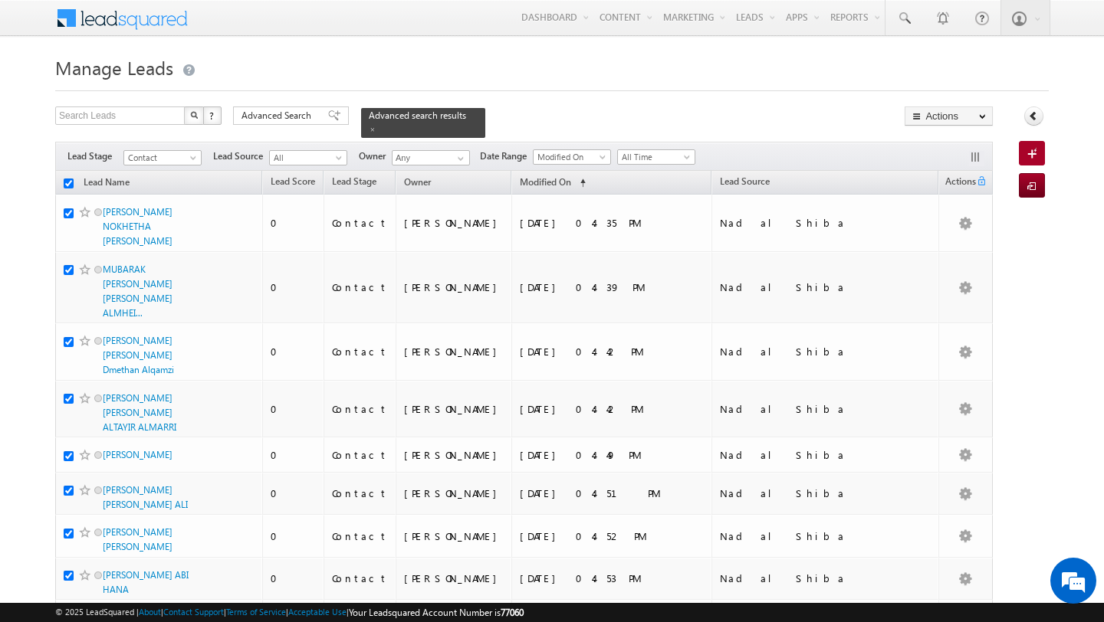
checkbox input "true"
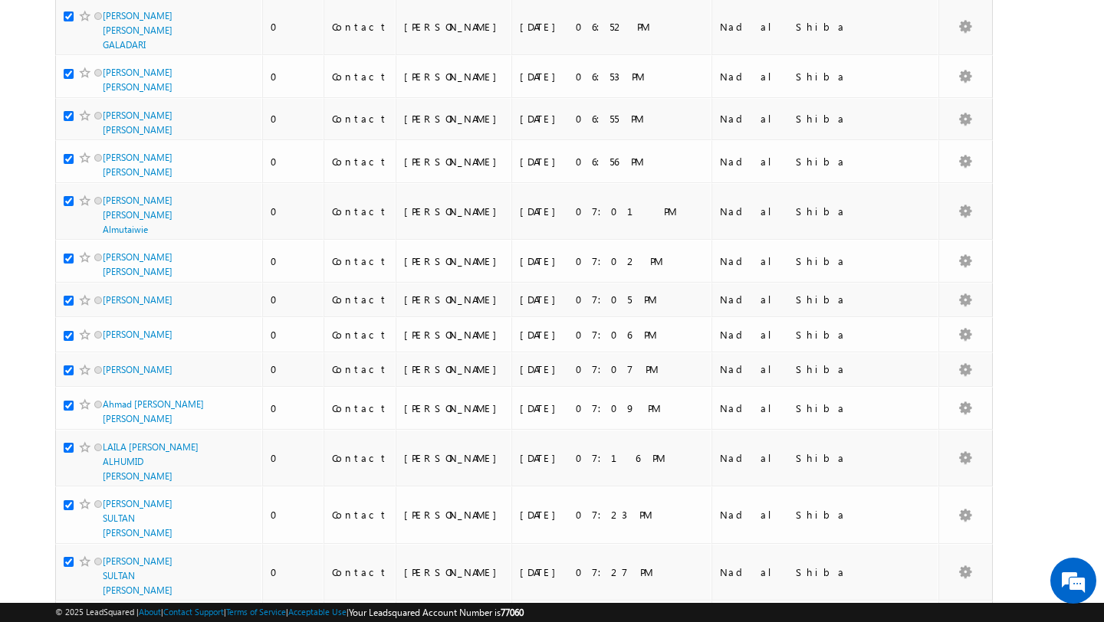
scroll to position [4100, 0]
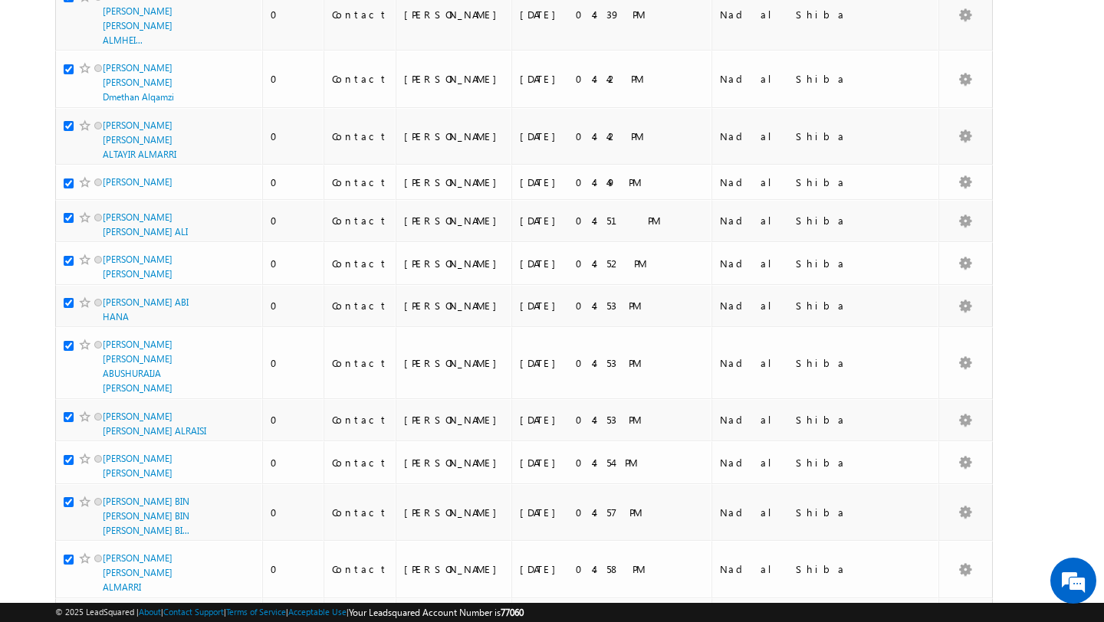
scroll to position [0, 0]
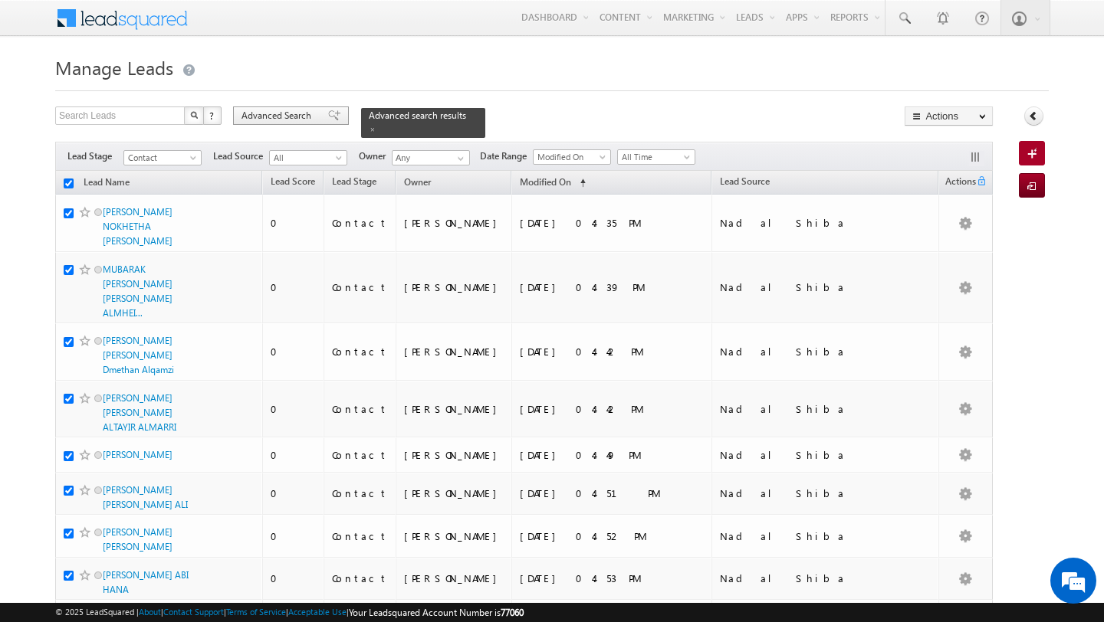
click at [264, 120] on span "Advanced Search" at bounding box center [278, 116] width 74 height 14
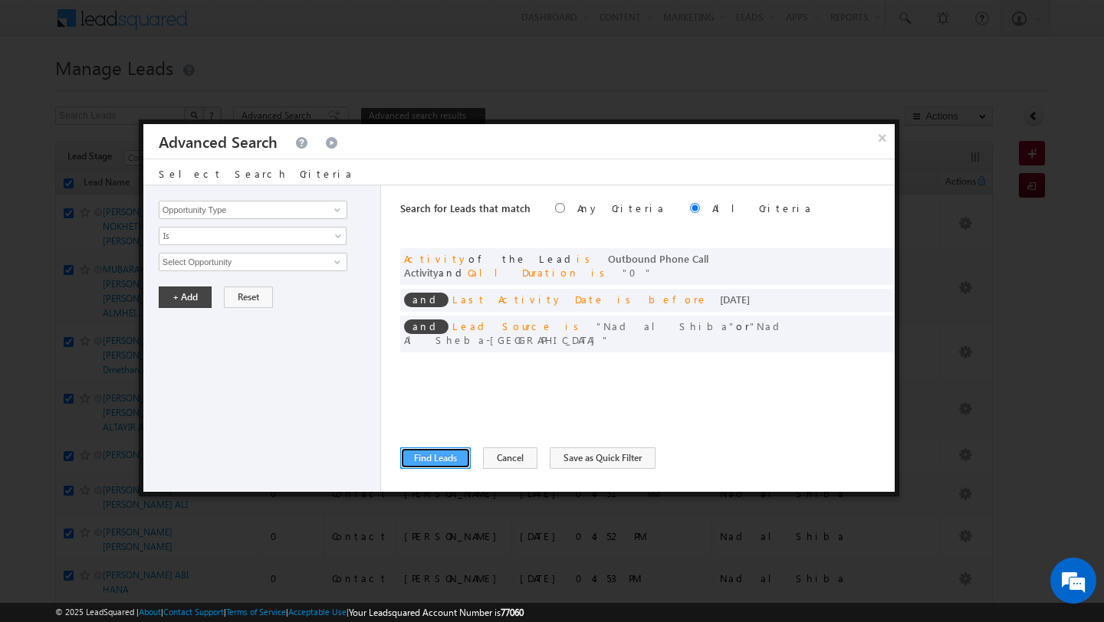
click at [427, 457] on button "Find Leads" at bounding box center [435, 458] width 71 height 21
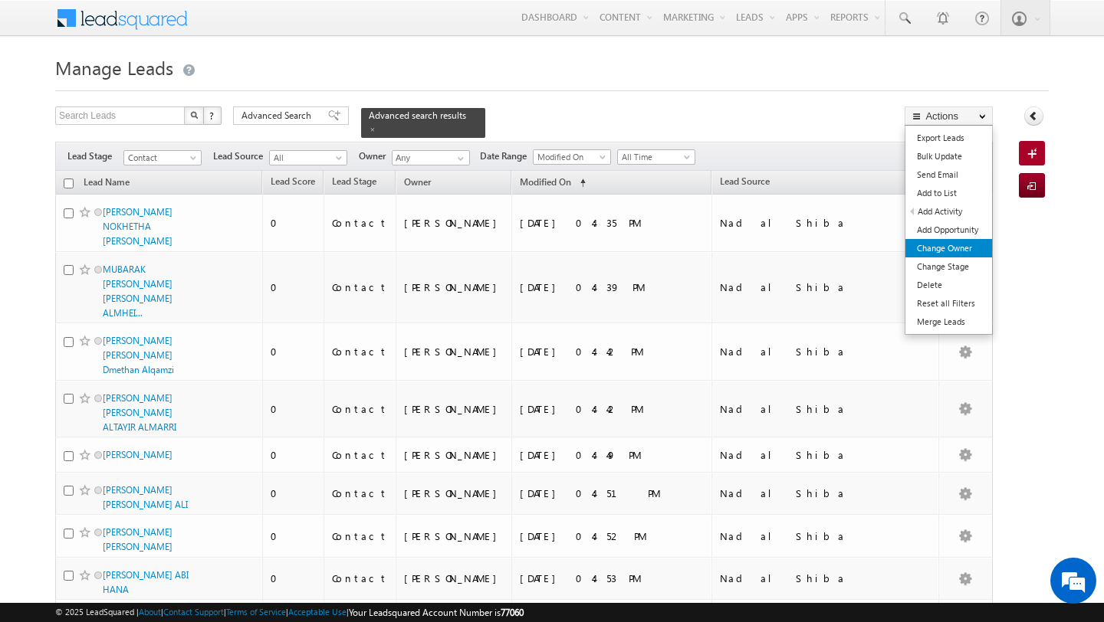
click at [944, 246] on link "Change Owner" at bounding box center [948, 248] width 87 height 18
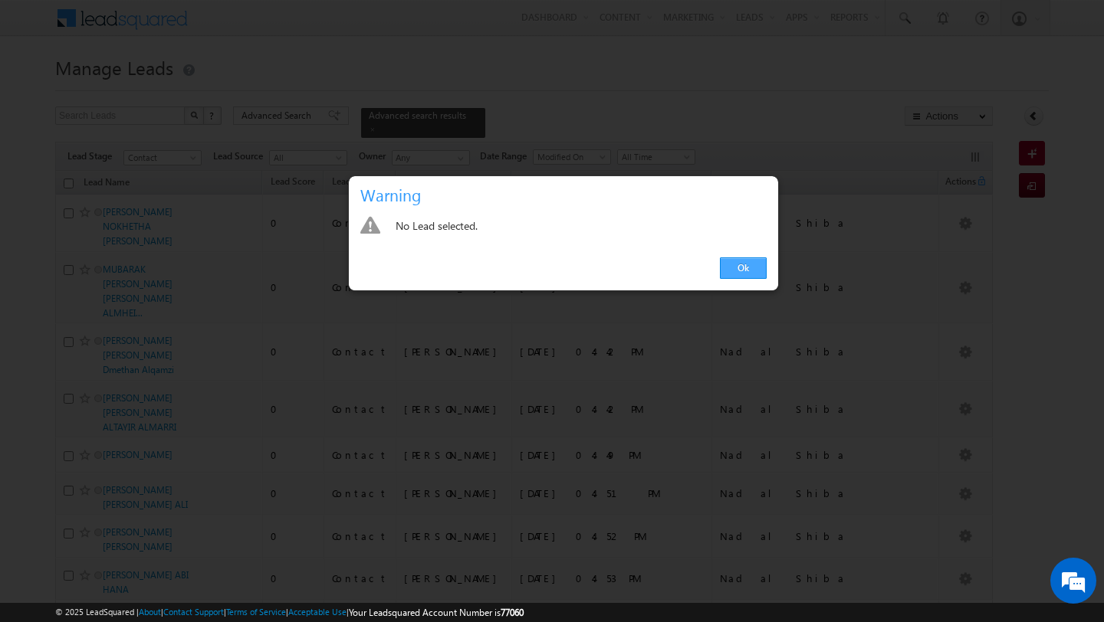
click at [746, 264] on link "Ok" at bounding box center [743, 268] width 47 height 21
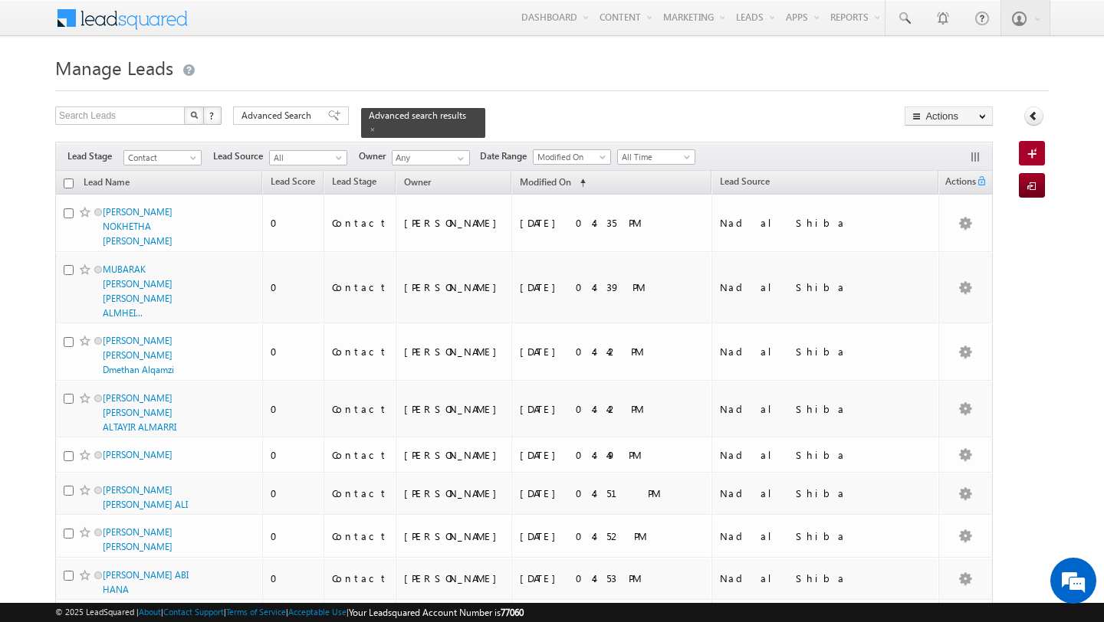
click at [67, 182] on input "checkbox" at bounding box center [69, 184] width 10 height 10
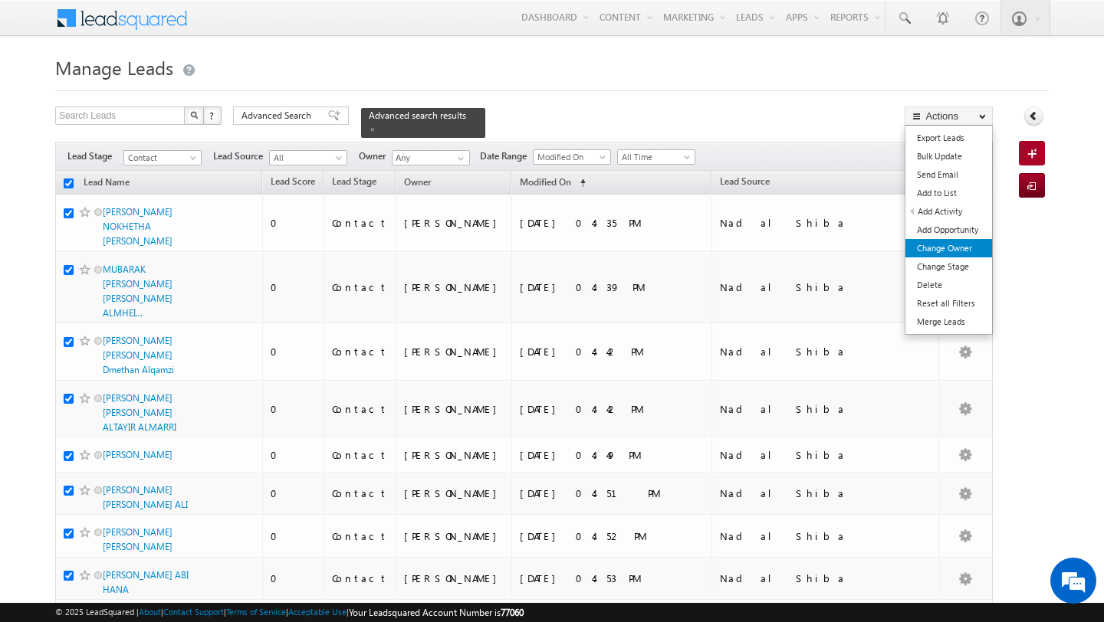
click at [967, 247] on link "Change Owner" at bounding box center [948, 248] width 87 height 18
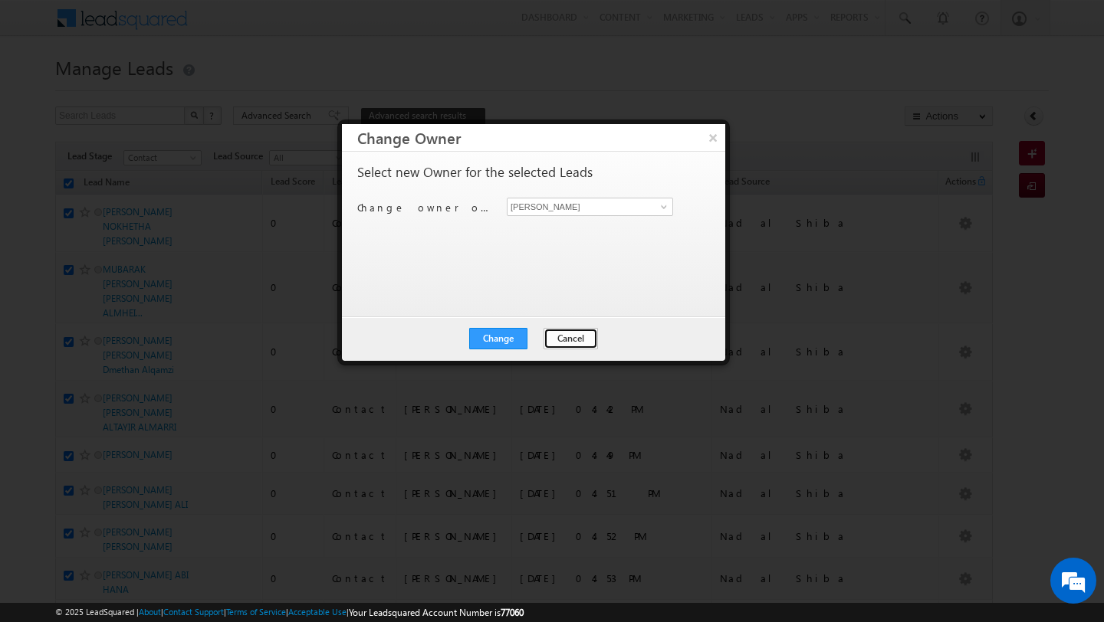
click at [566, 338] on button "Cancel" at bounding box center [570, 338] width 54 height 21
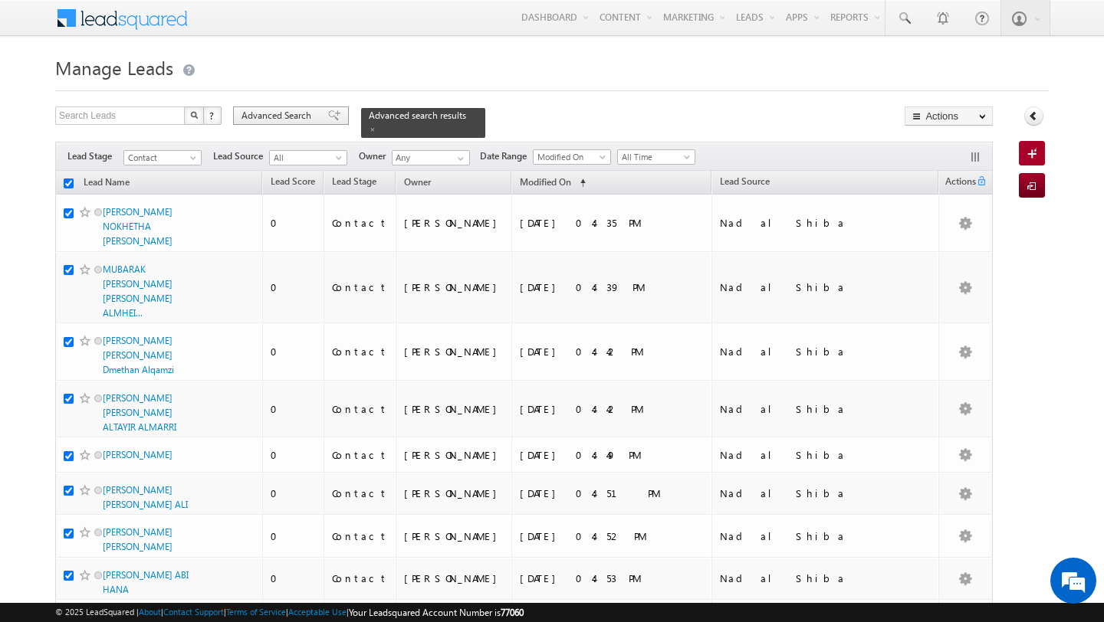
click at [288, 119] on span "Advanced Search" at bounding box center [278, 116] width 74 height 14
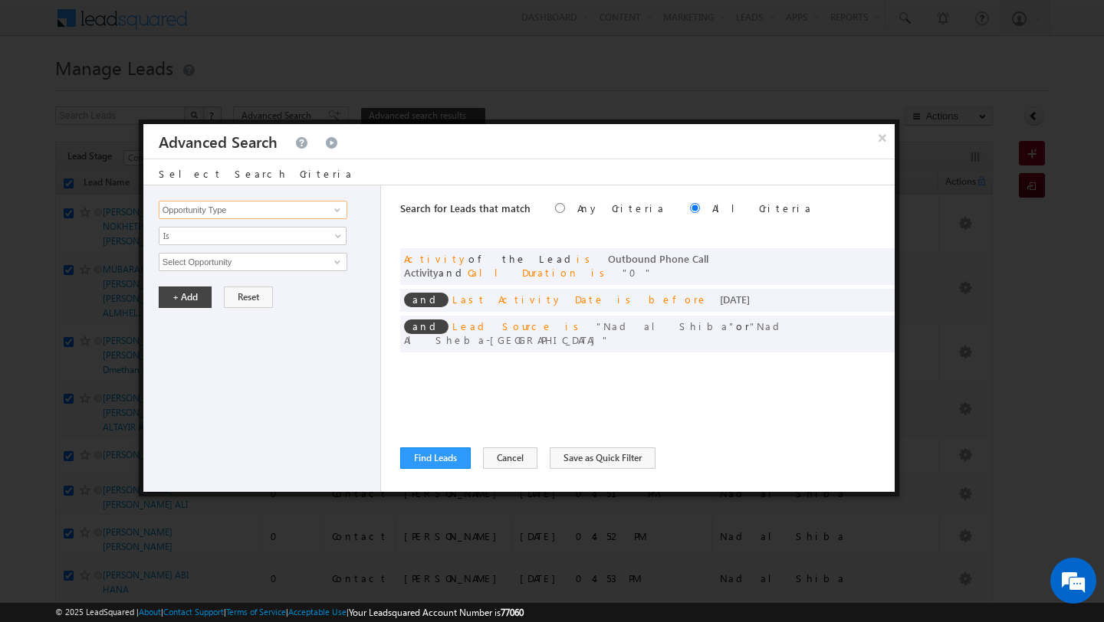
click at [297, 203] on input "Opportunity Type" at bounding box center [253, 210] width 189 height 18
click at [254, 245] on link "DNCR Status" at bounding box center [253, 242] width 189 height 18
click at [256, 243] on link "Is" at bounding box center [253, 236] width 188 height 18
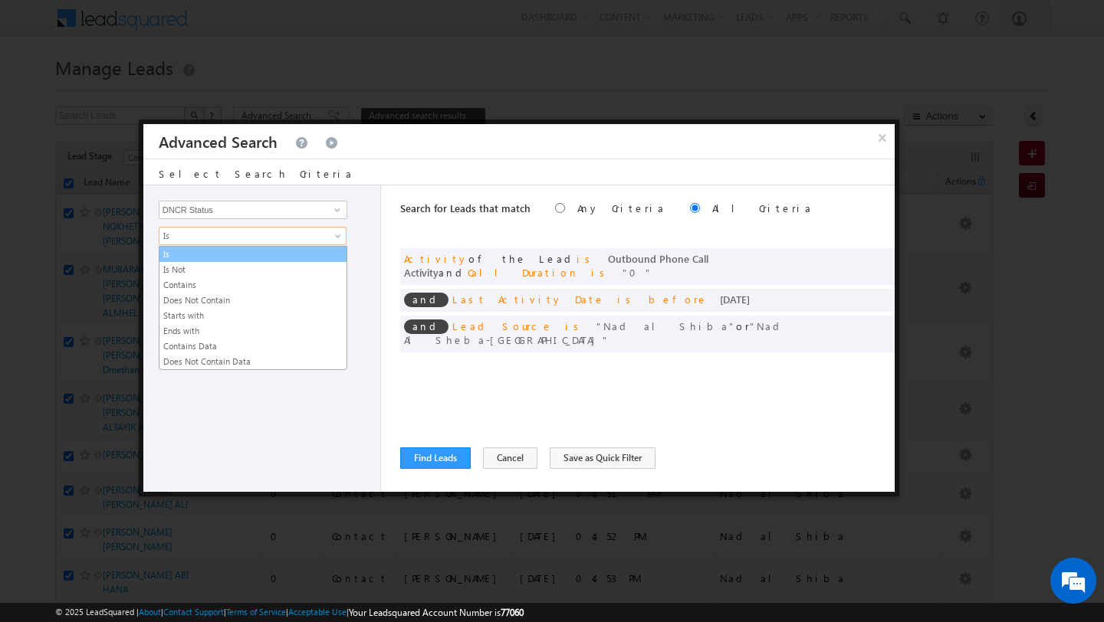
click at [251, 254] on link "Is" at bounding box center [252, 255] width 187 height 14
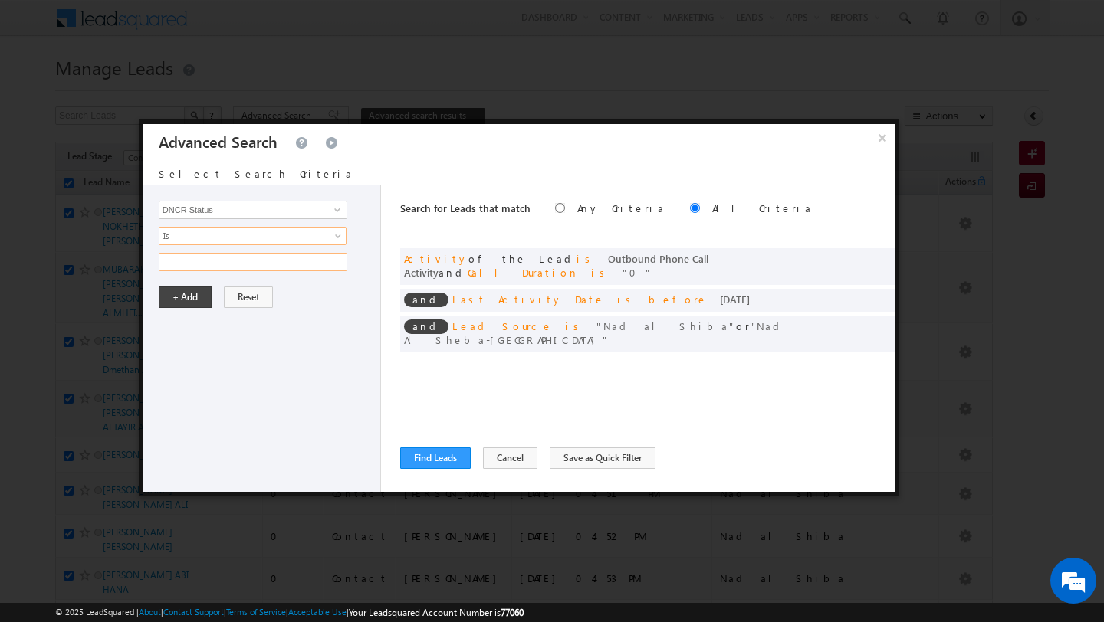
click at [253, 259] on input "text" at bounding box center [253, 262] width 189 height 18
click at [171, 303] on button "+ Add" at bounding box center [185, 297] width 53 height 21
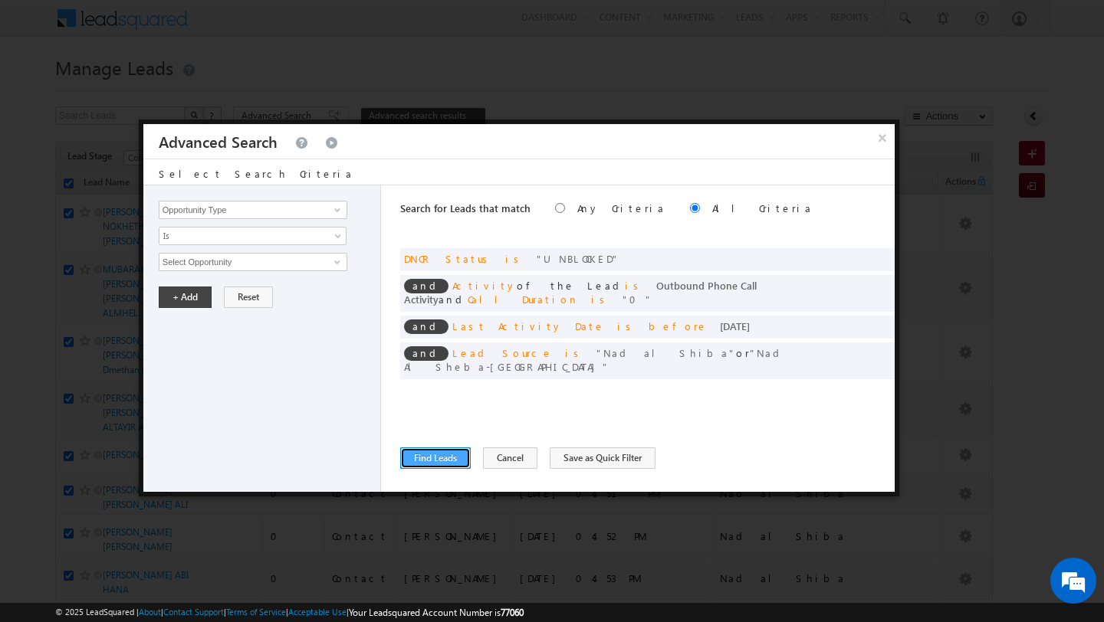
click at [433, 454] on button "Find Leads" at bounding box center [435, 458] width 71 height 21
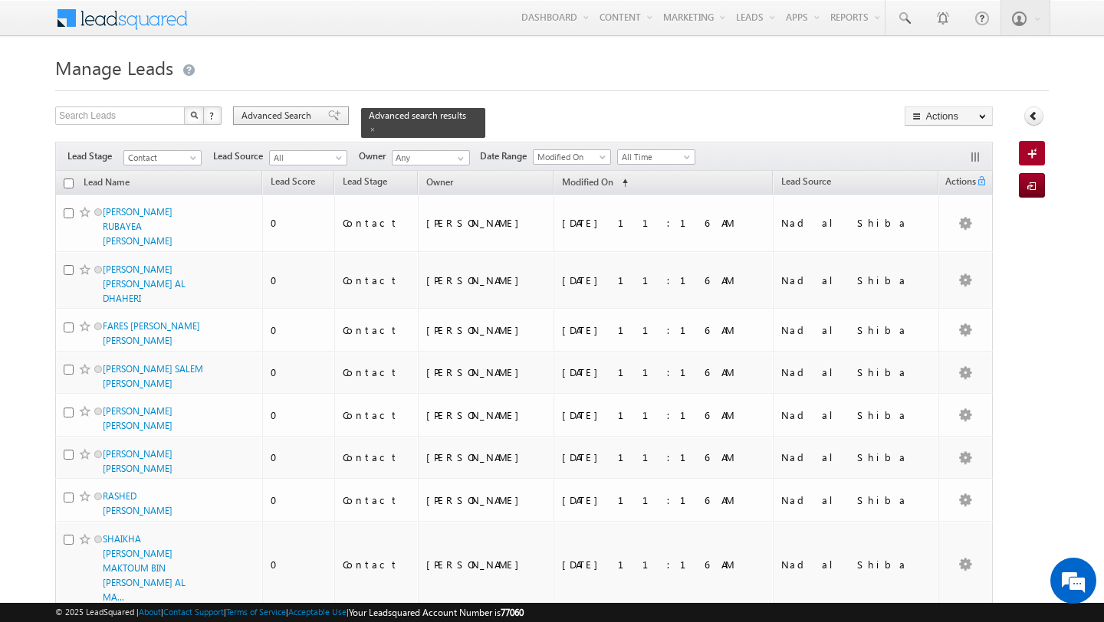
click at [305, 117] on span "Advanced Search" at bounding box center [278, 116] width 74 height 14
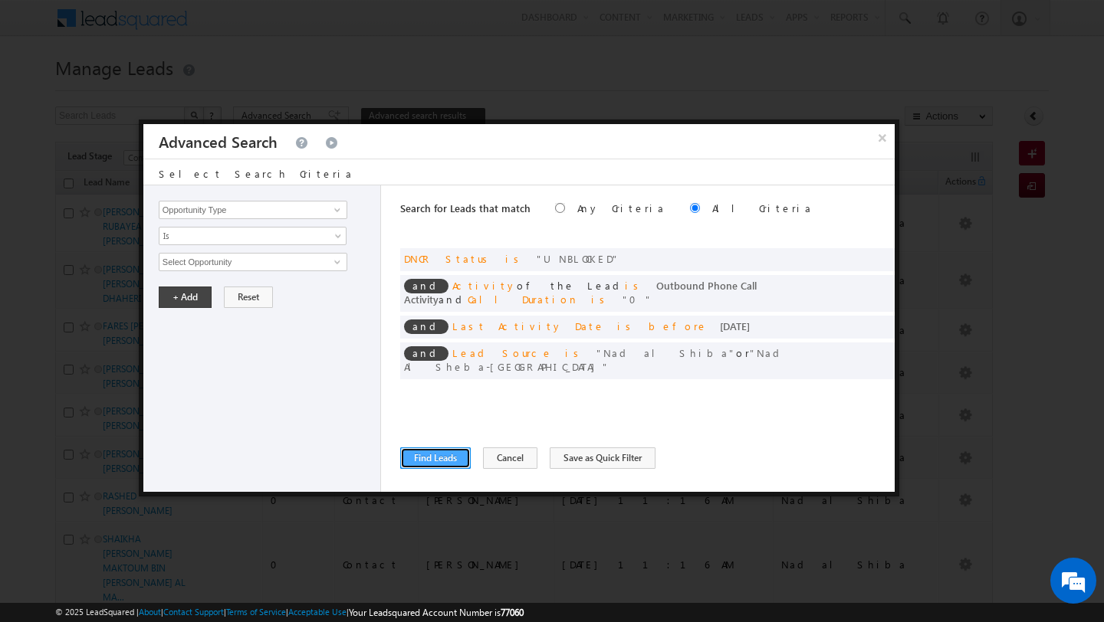
click at [420, 460] on button "Find Leads" at bounding box center [435, 458] width 71 height 21
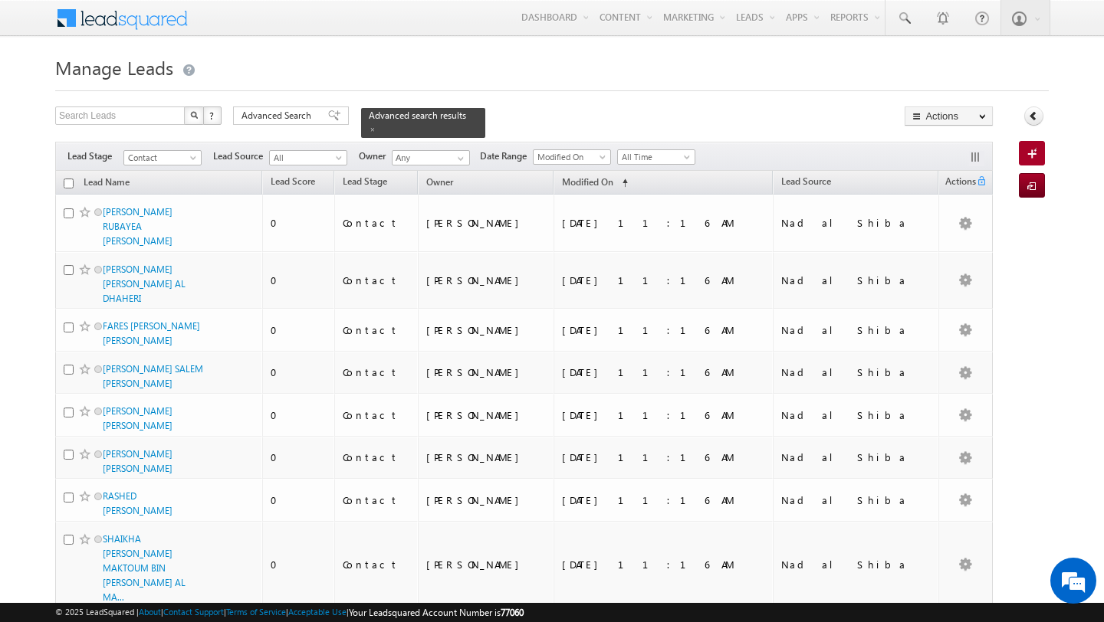
click at [71, 188] on input "checkbox" at bounding box center [69, 184] width 10 height 10
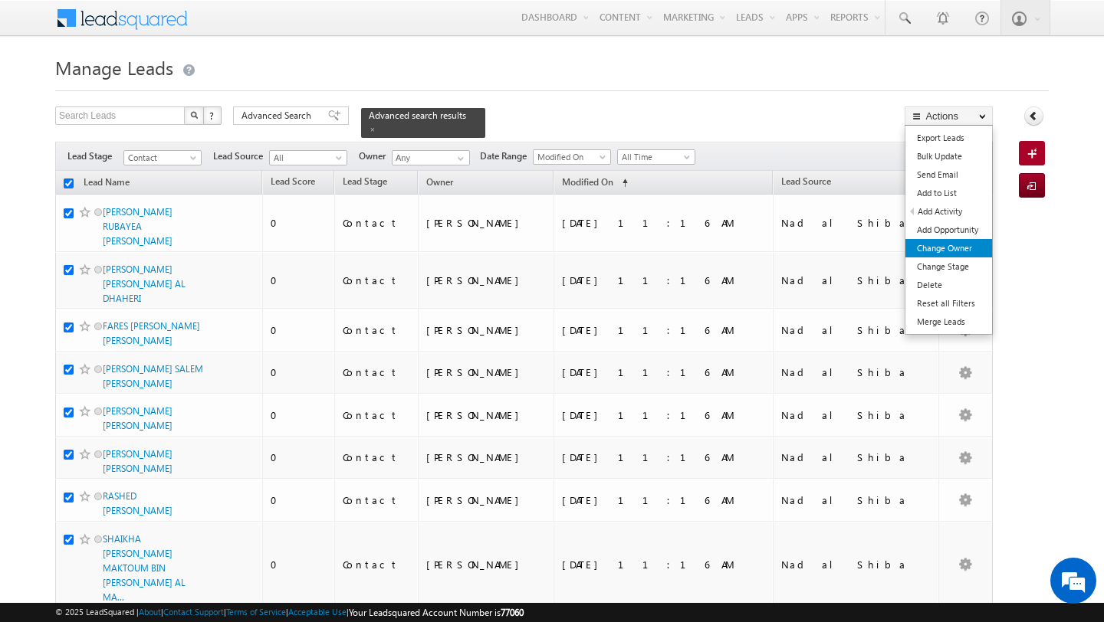
click at [954, 244] on link "Change Owner" at bounding box center [948, 248] width 87 height 18
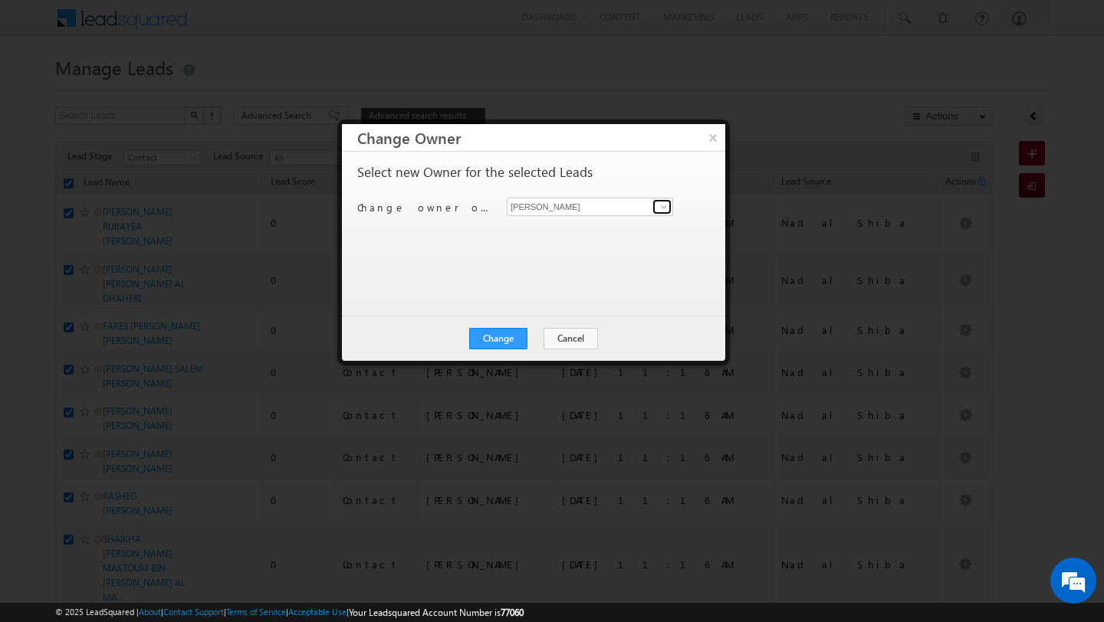
click at [665, 212] on span at bounding box center [664, 207] width 12 height 12
click at [534, 235] on span "[PERSON_NAME][EMAIL_ADDRESS][DOMAIN_NAME]" at bounding box center [582, 237] width 138 height 11
click at [494, 344] on button "Change" at bounding box center [498, 338] width 58 height 21
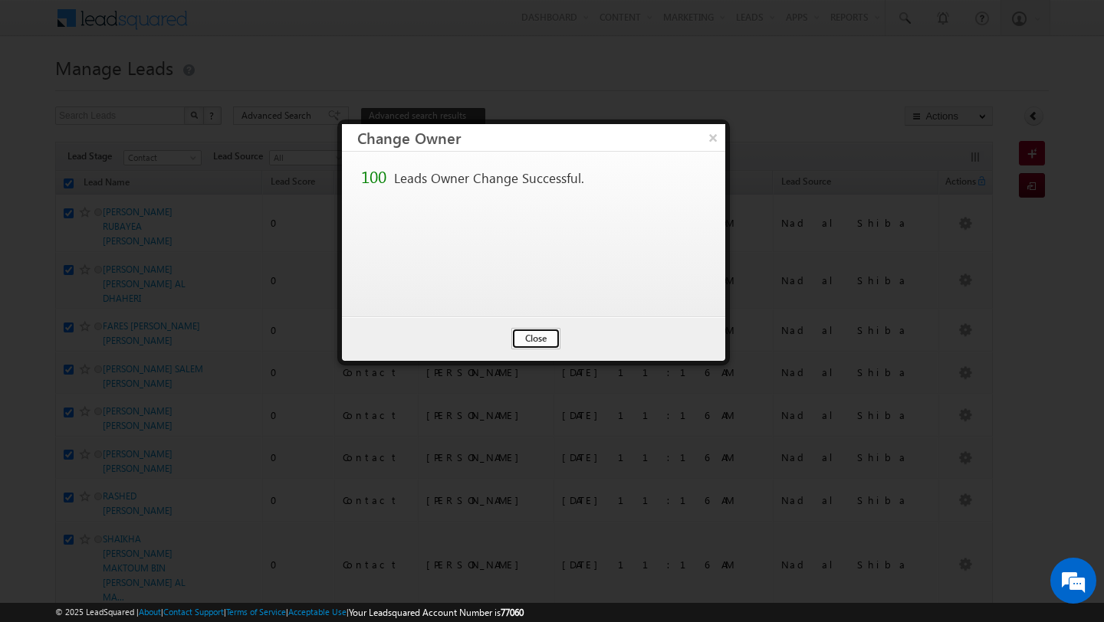
click at [537, 334] on button "Close" at bounding box center [535, 338] width 49 height 21
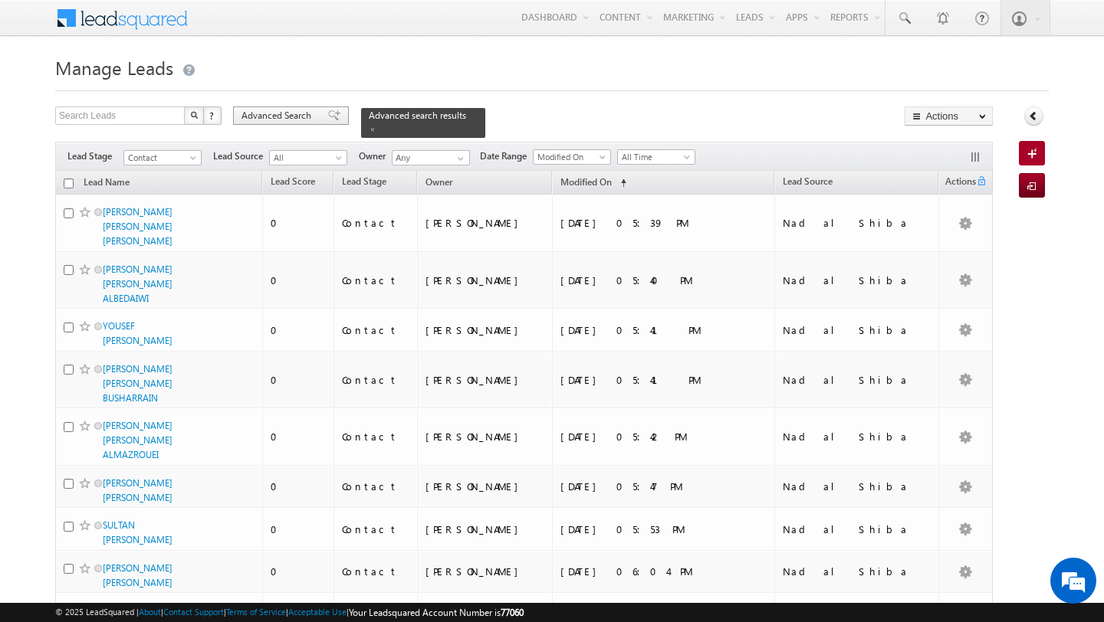
click at [284, 119] on span "Advanced Search" at bounding box center [278, 116] width 74 height 14
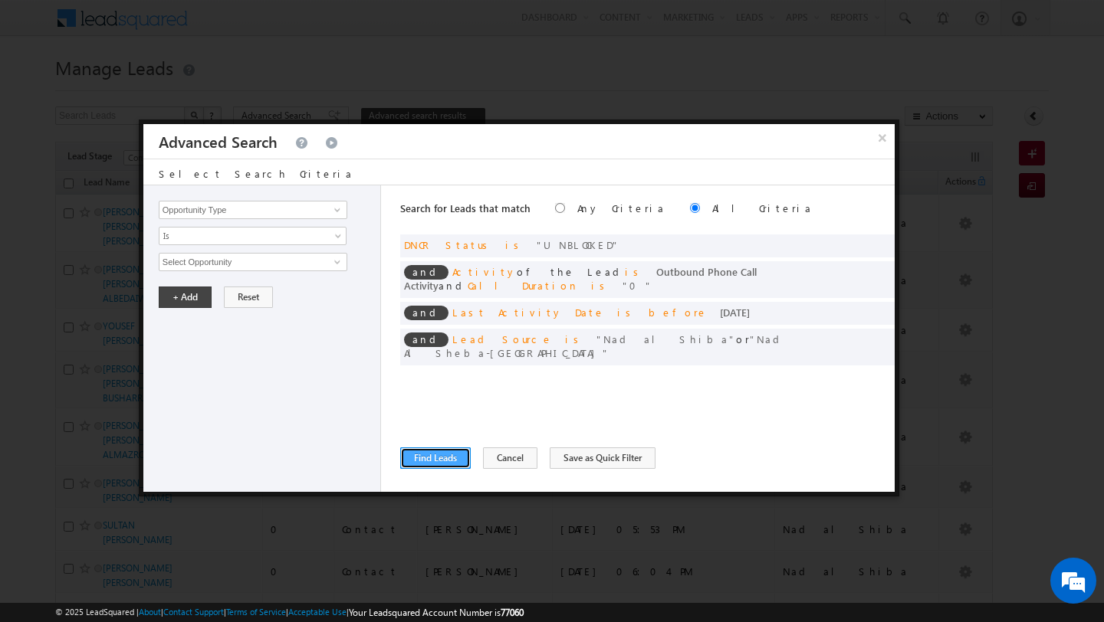
click at [434, 460] on button "Find Leads" at bounding box center [435, 458] width 71 height 21
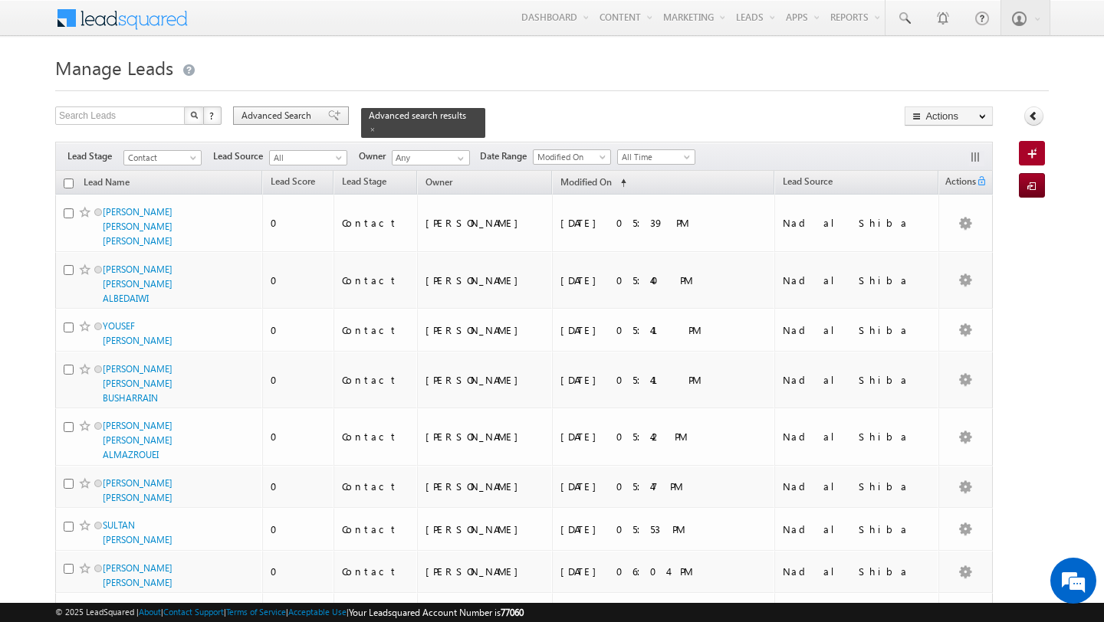
click at [267, 115] on span "Advanced Search" at bounding box center [278, 116] width 74 height 14
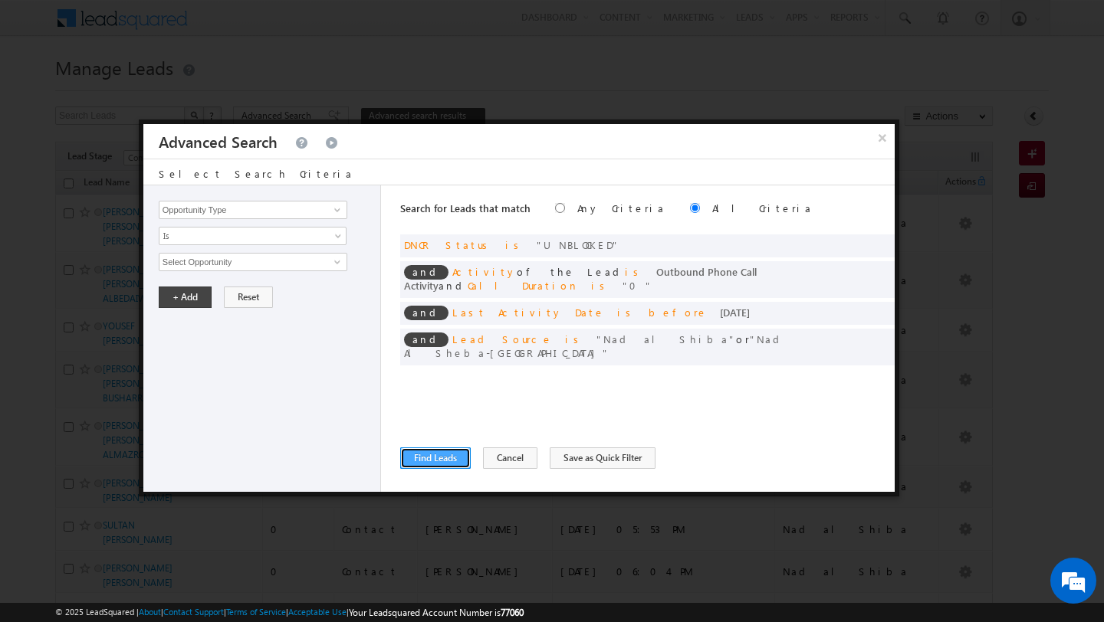
click at [437, 456] on button "Find Leads" at bounding box center [435, 458] width 71 height 21
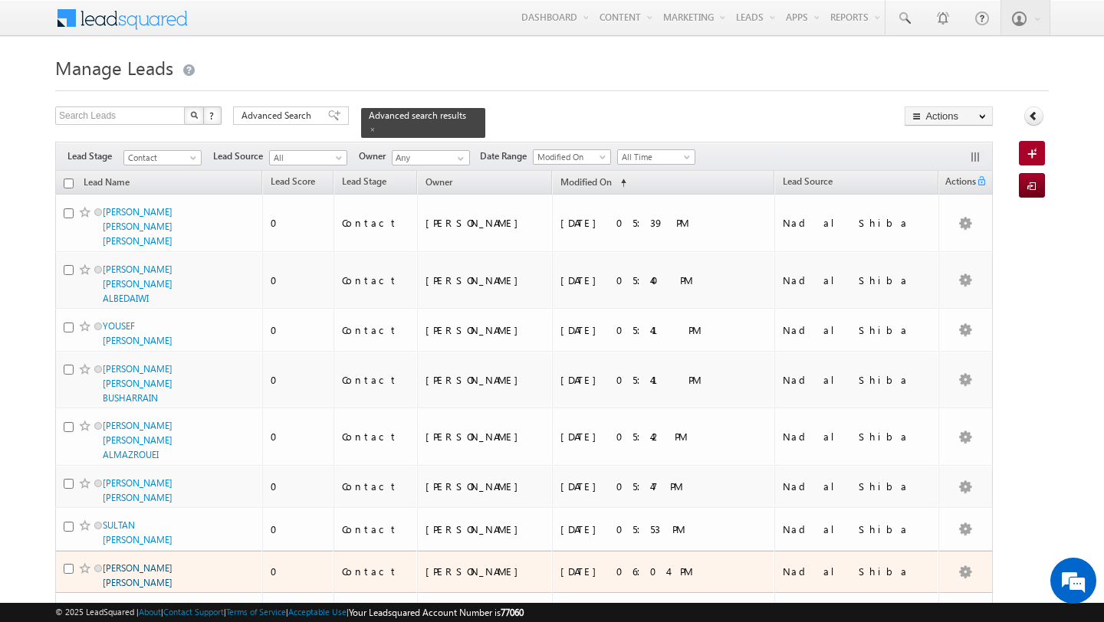
click at [148, 563] on link "ABDUL RAHEEM MOHAMMED FAZIL" at bounding box center [138, 576] width 70 height 26
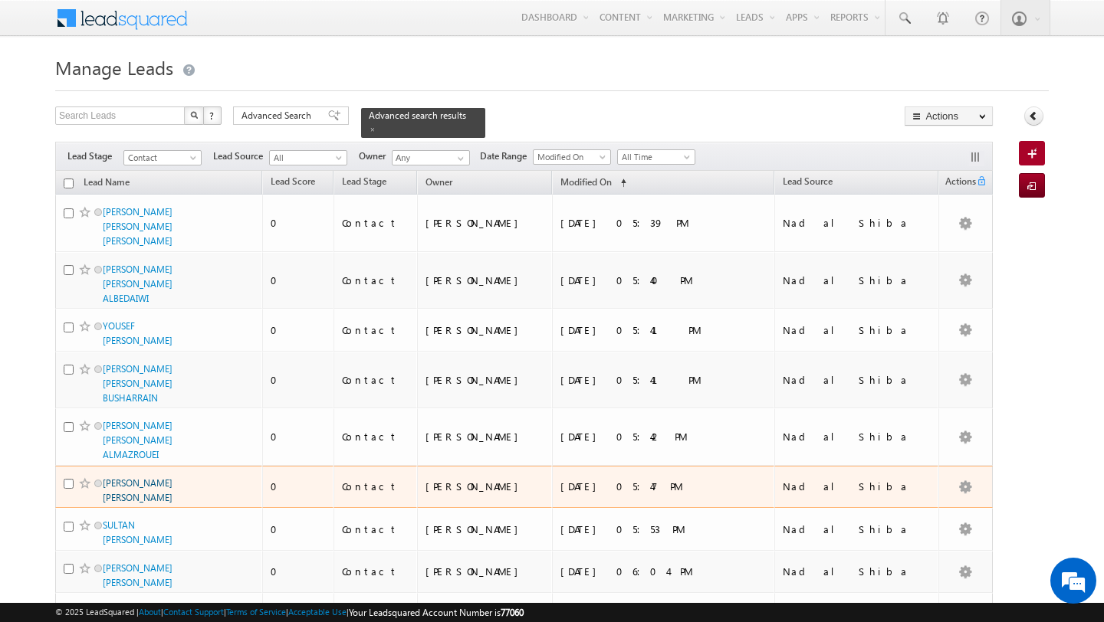
click at [130, 478] on link "HALEH MOHAMMED HUSSEIN FARAJALLAH" at bounding box center [138, 491] width 70 height 26
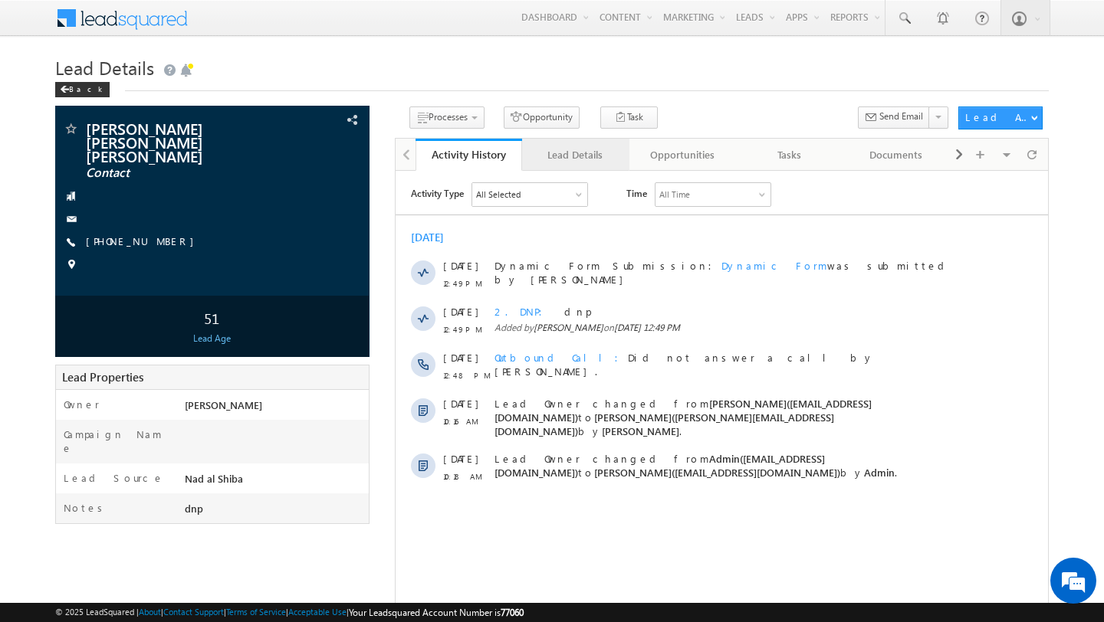
click at [570, 144] on link "Lead Details" at bounding box center [575, 155] width 107 height 32
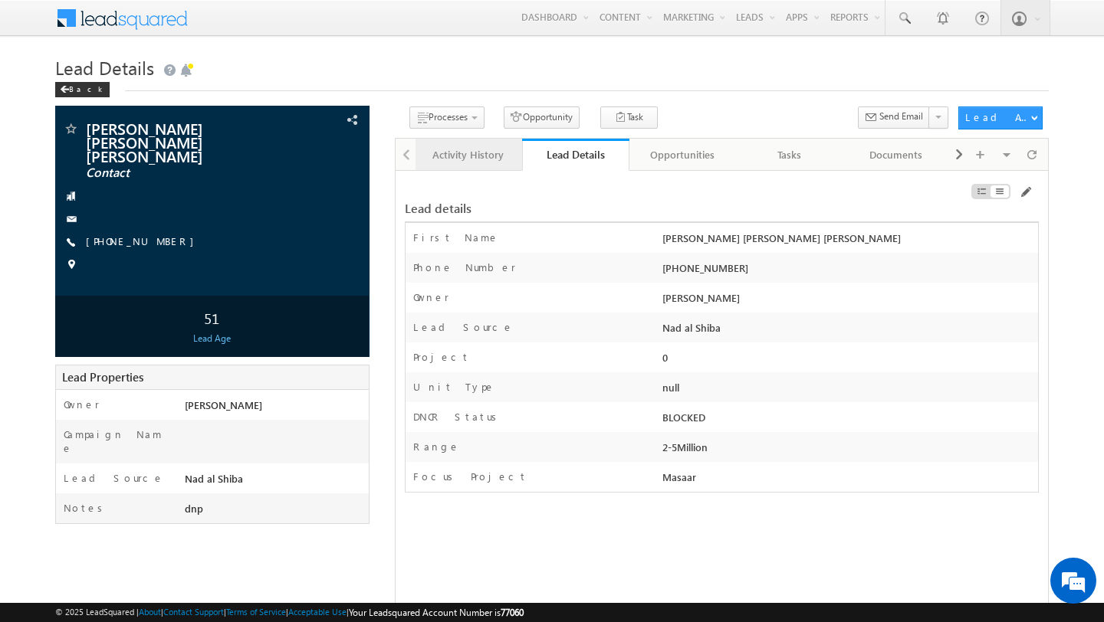
click at [468, 163] on div "Activity History" at bounding box center [468, 155] width 81 height 18
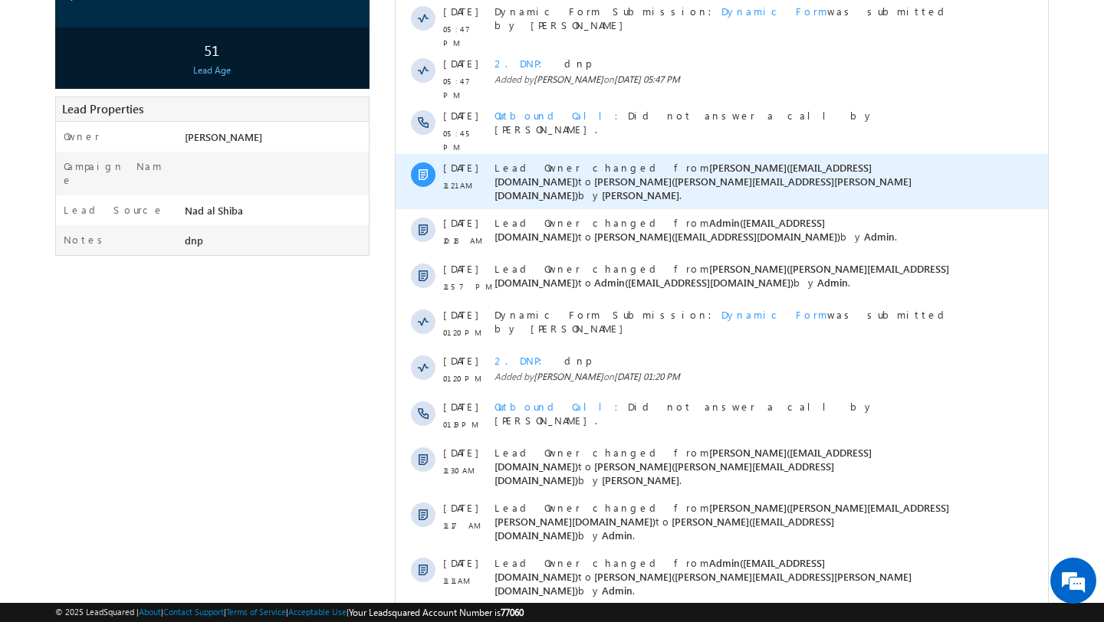
scroll to position [287, 0]
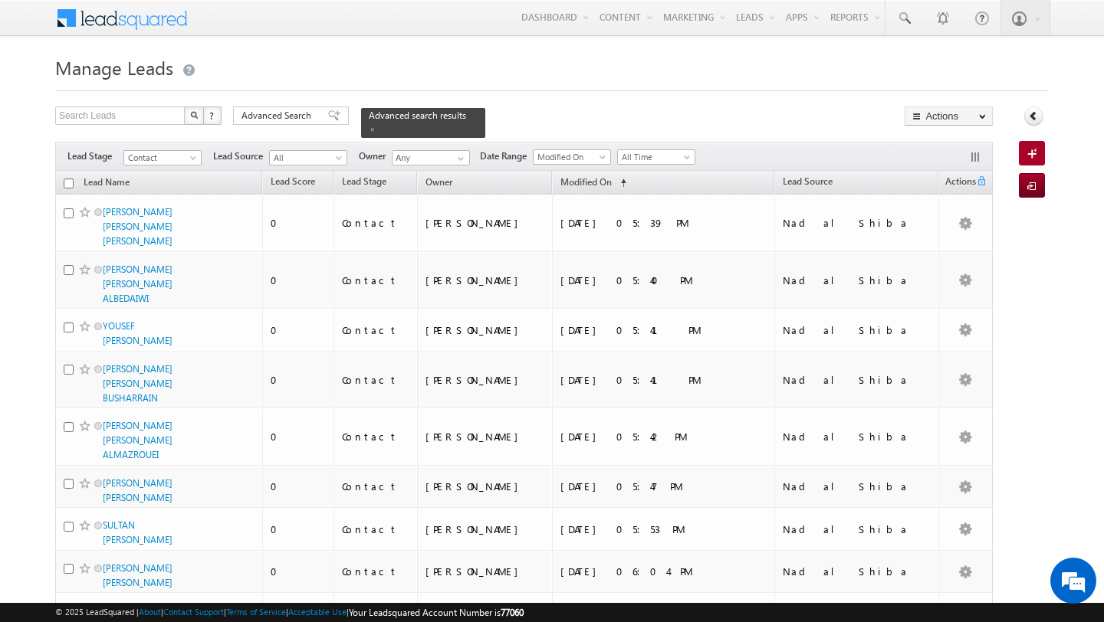
click at [67, 182] on input "checkbox" at bounding box center [69, 184] width 10 height 10
checkbox input "true"
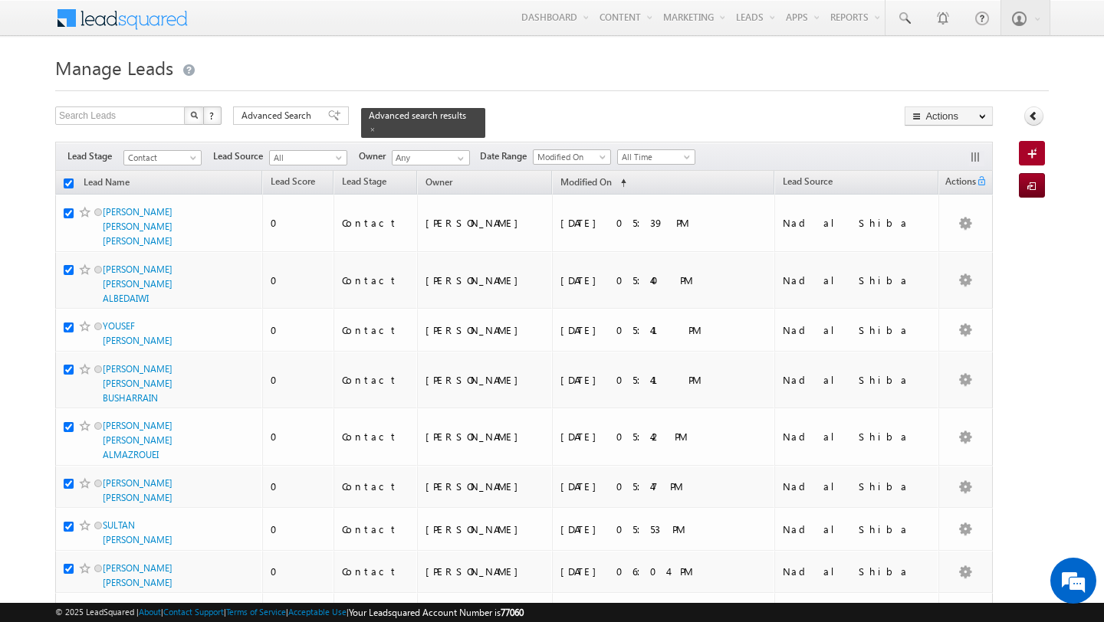
checkbox input "true"
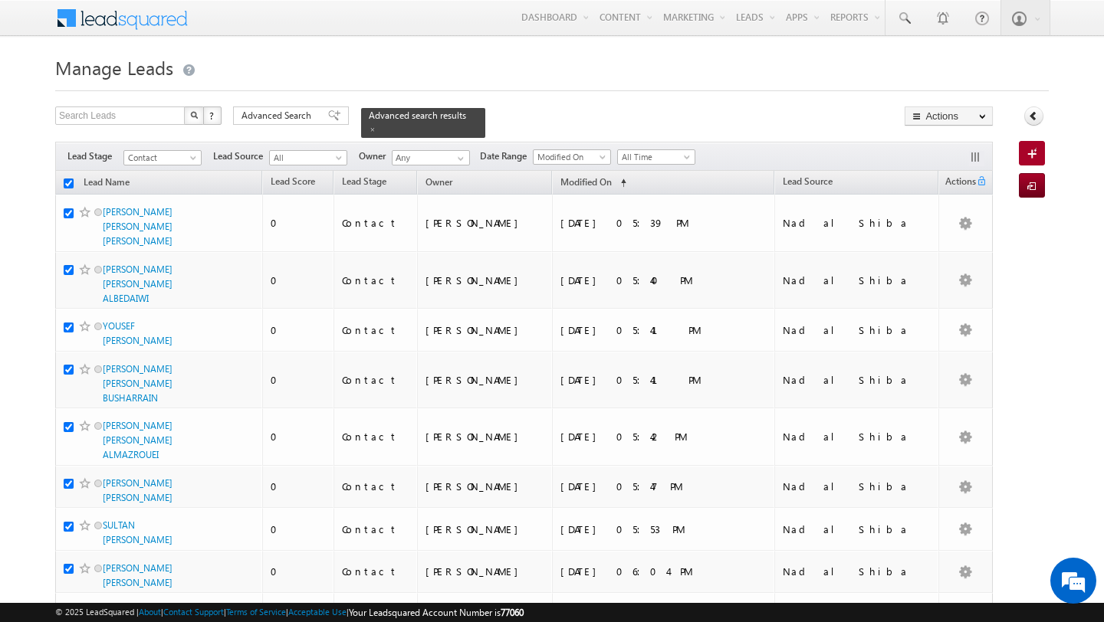
checkbox input "true"
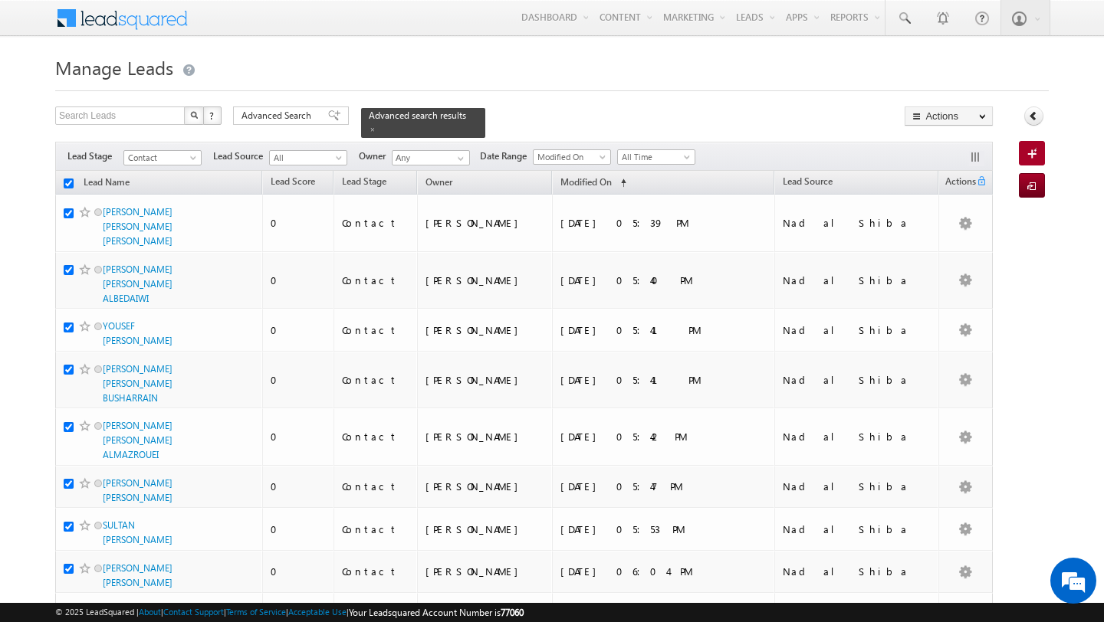
checkbox input "true"
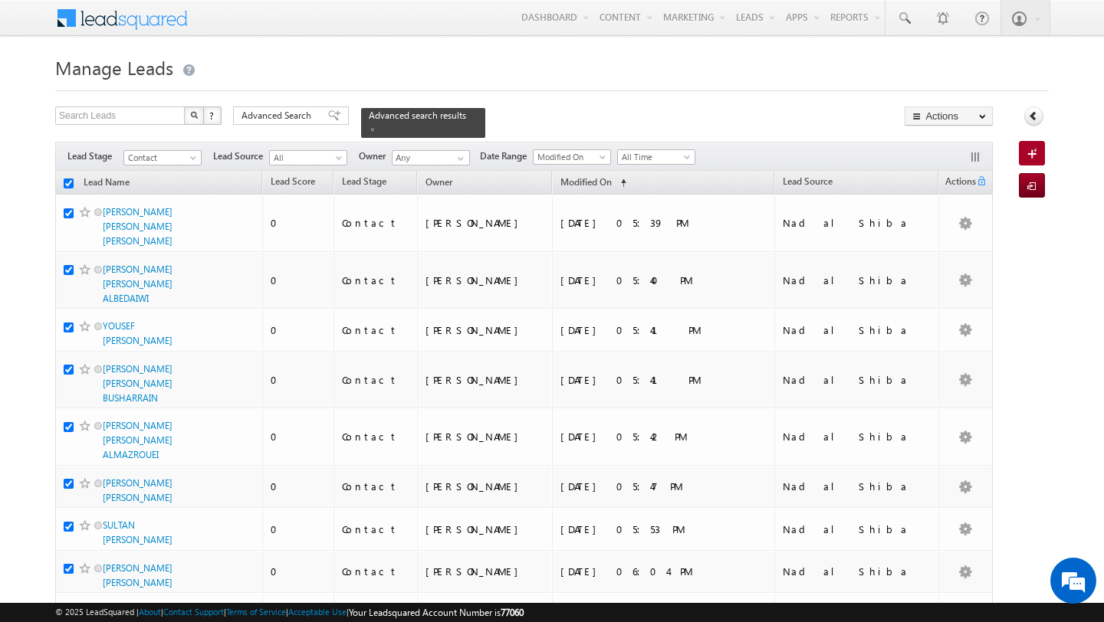
checkbox input "true"
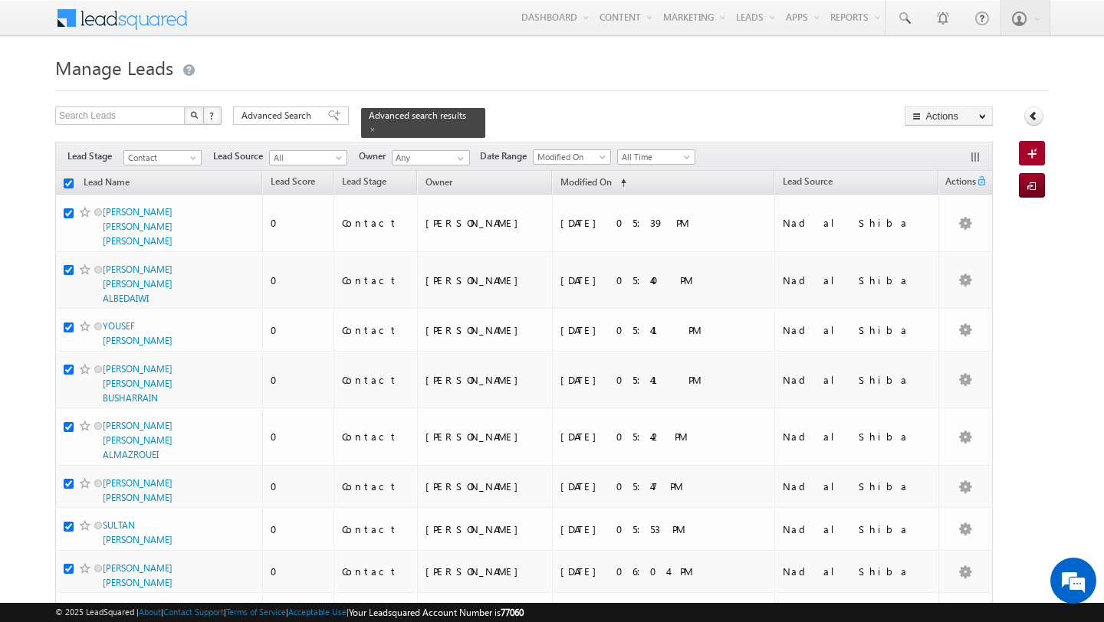
checkbox input "true"
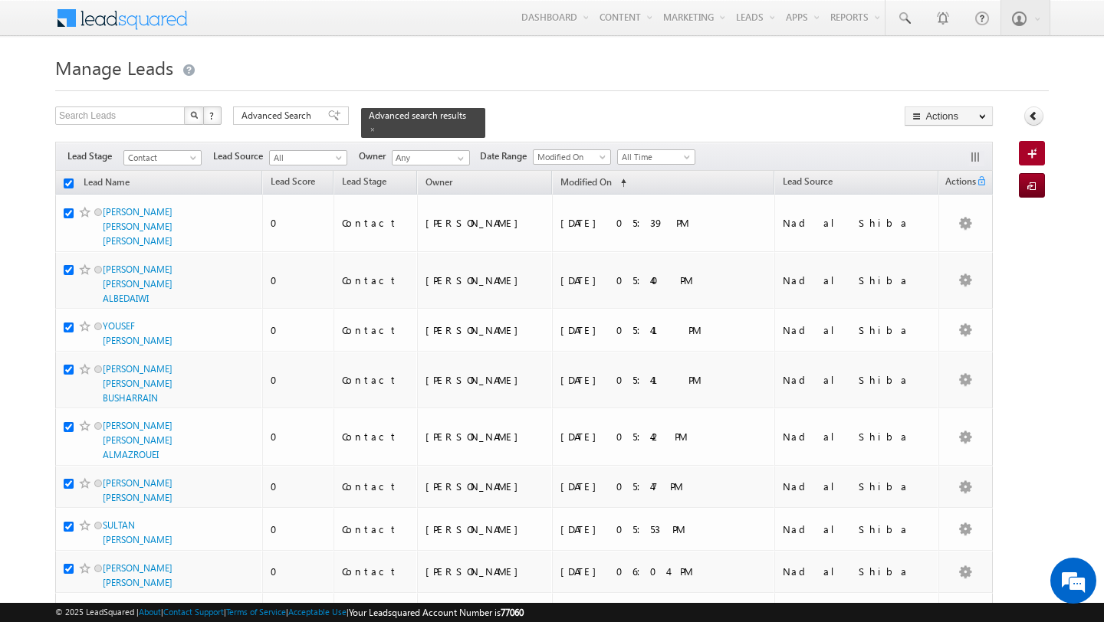
checkbox input "true"
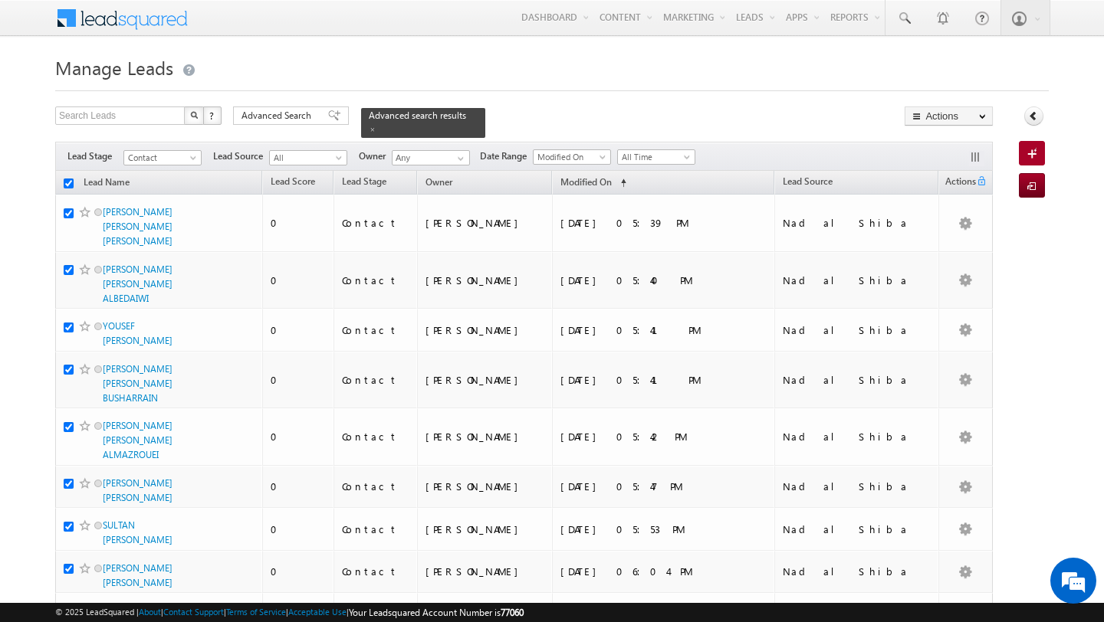
checkbox input "true"
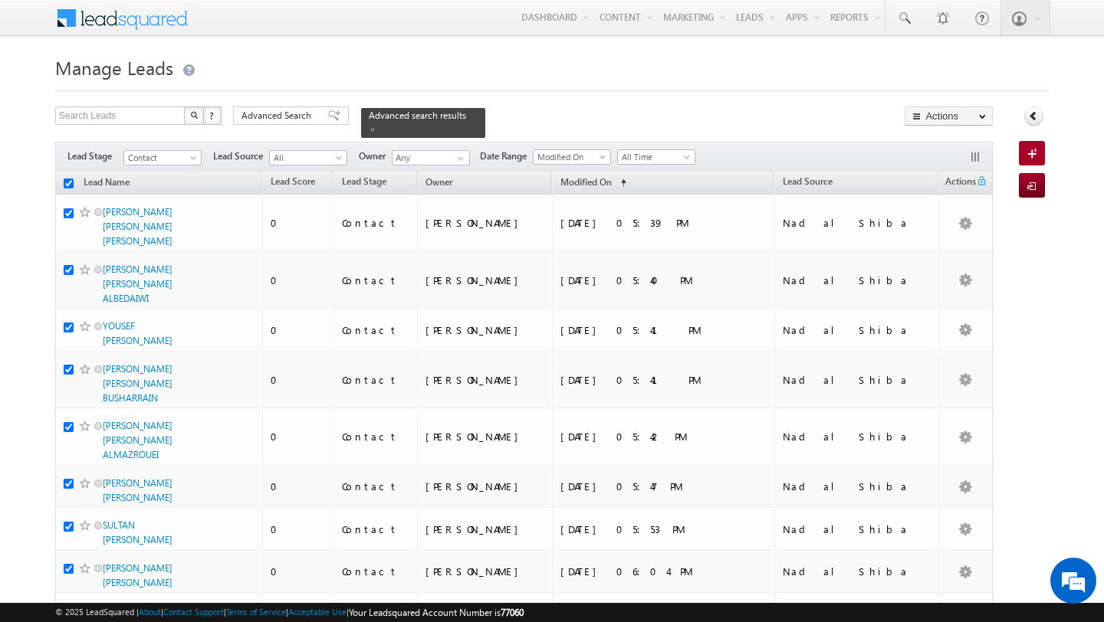
checkbox input "true"
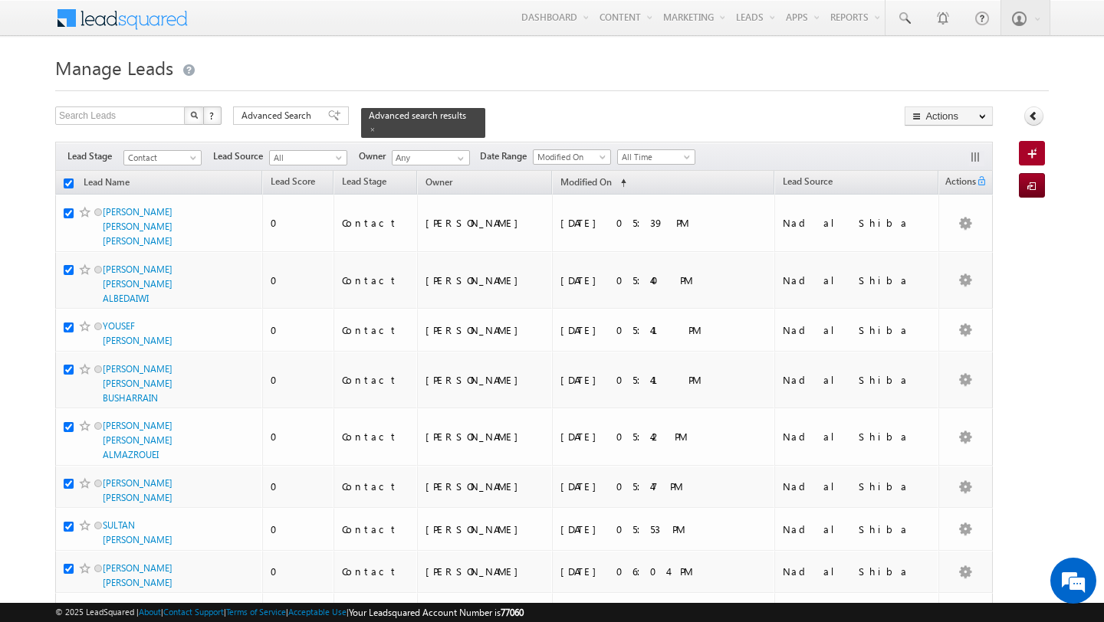
checkbox input "true"
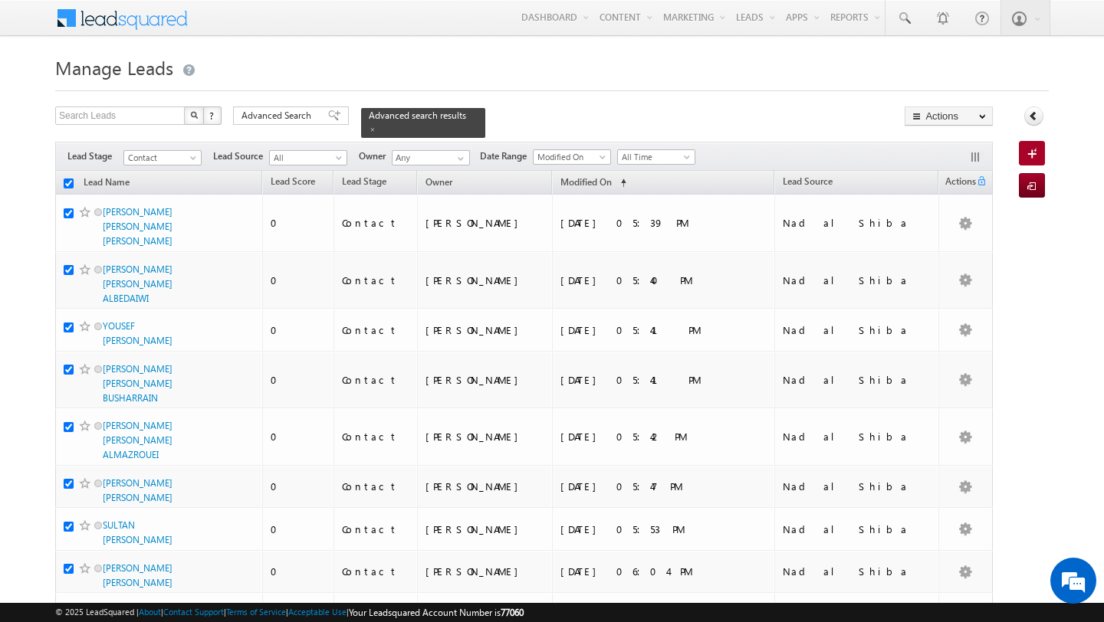
checkbox input "true"
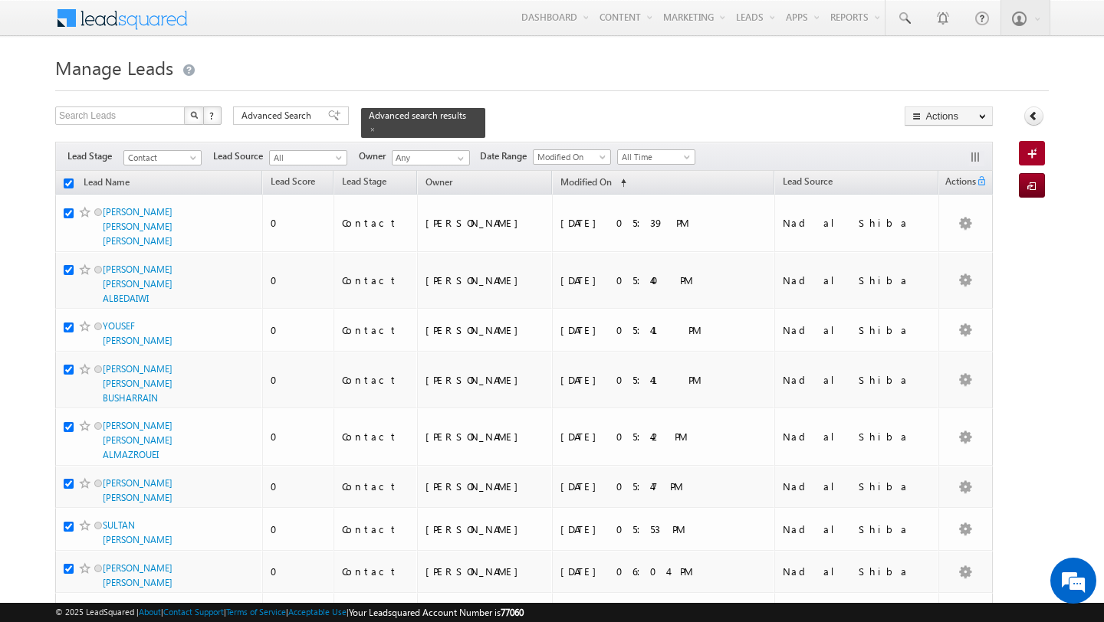
checkbox input "true"
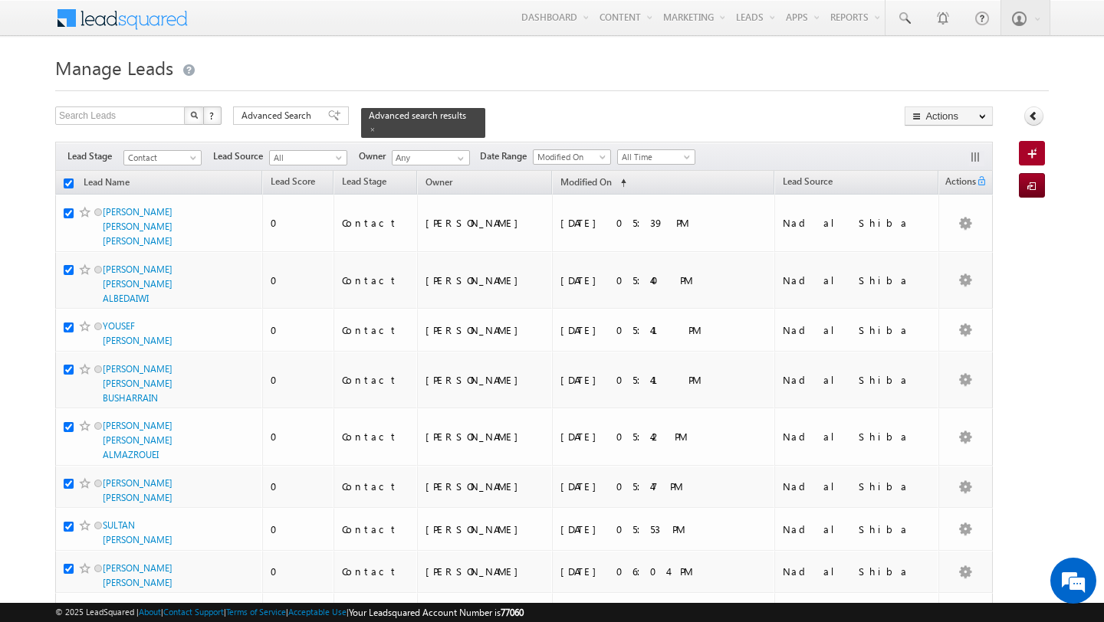
checkbox input "true"
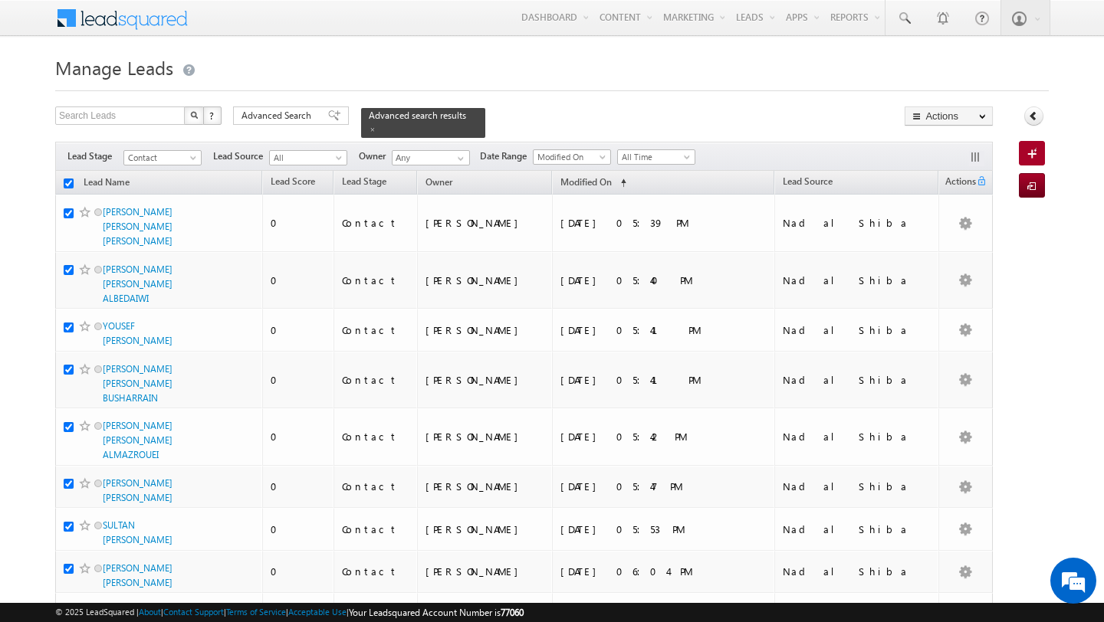
checkbox input "true"
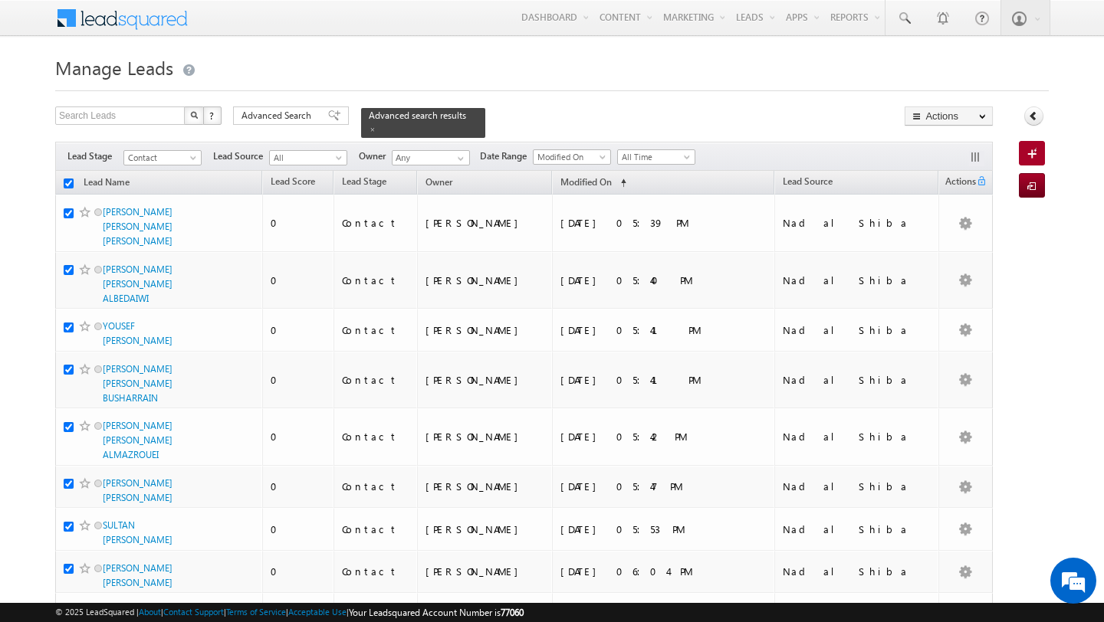
checkbox input "true"
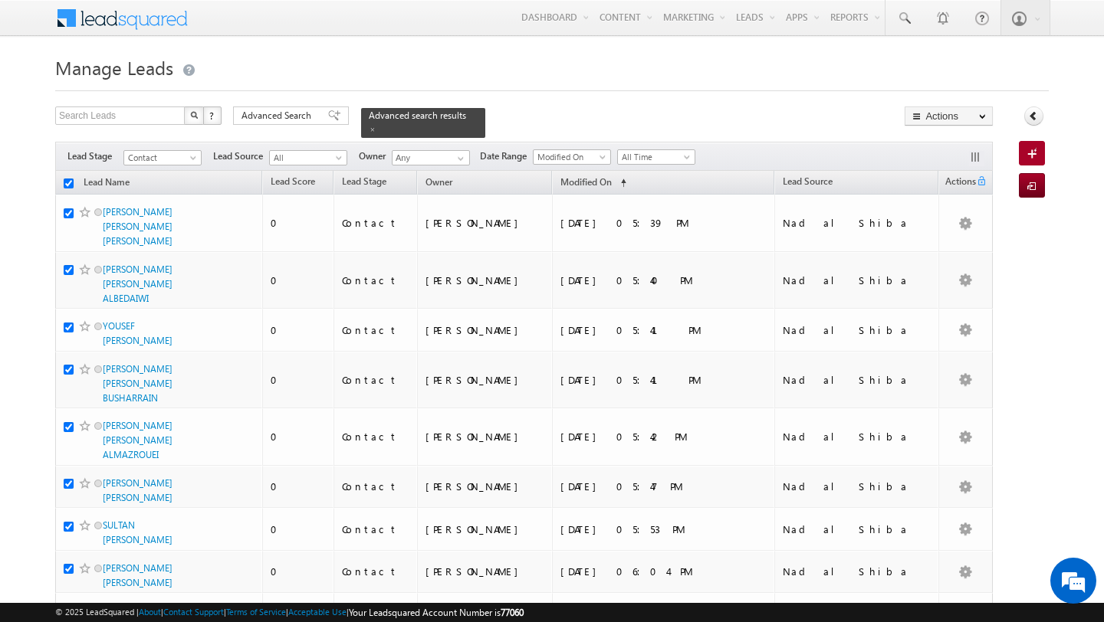
checkbox input "true"
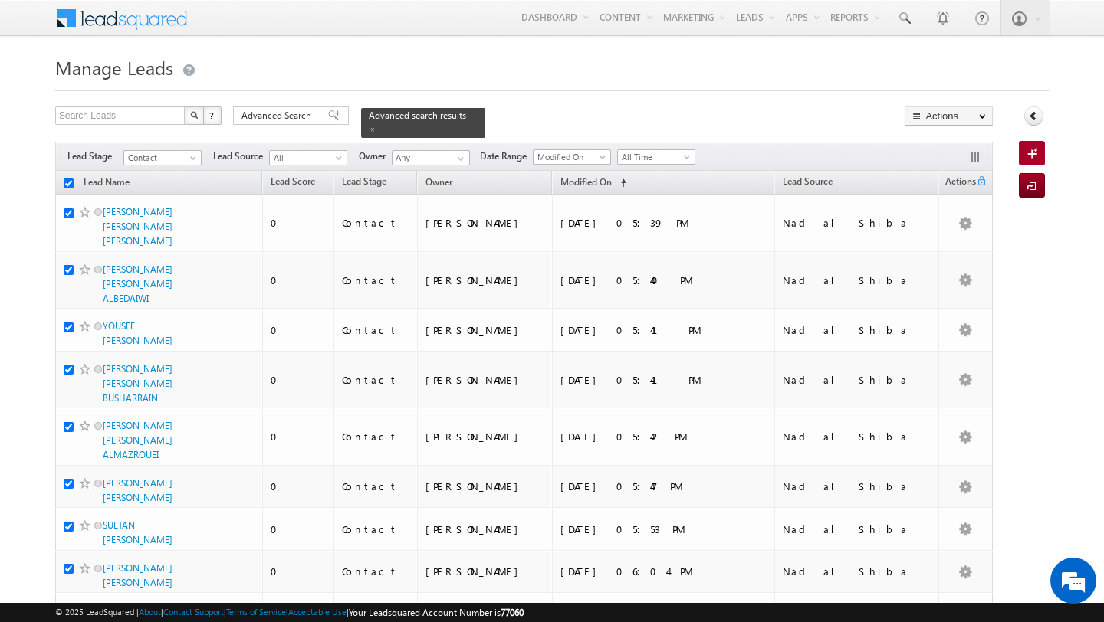
checkbox input "true"
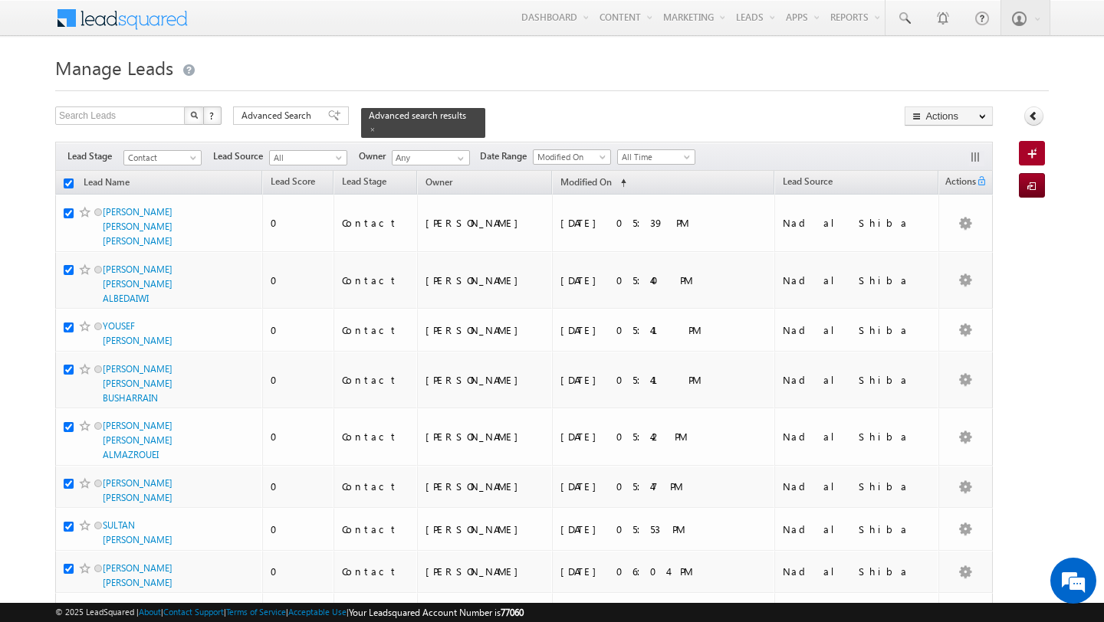
checkbox input "true"
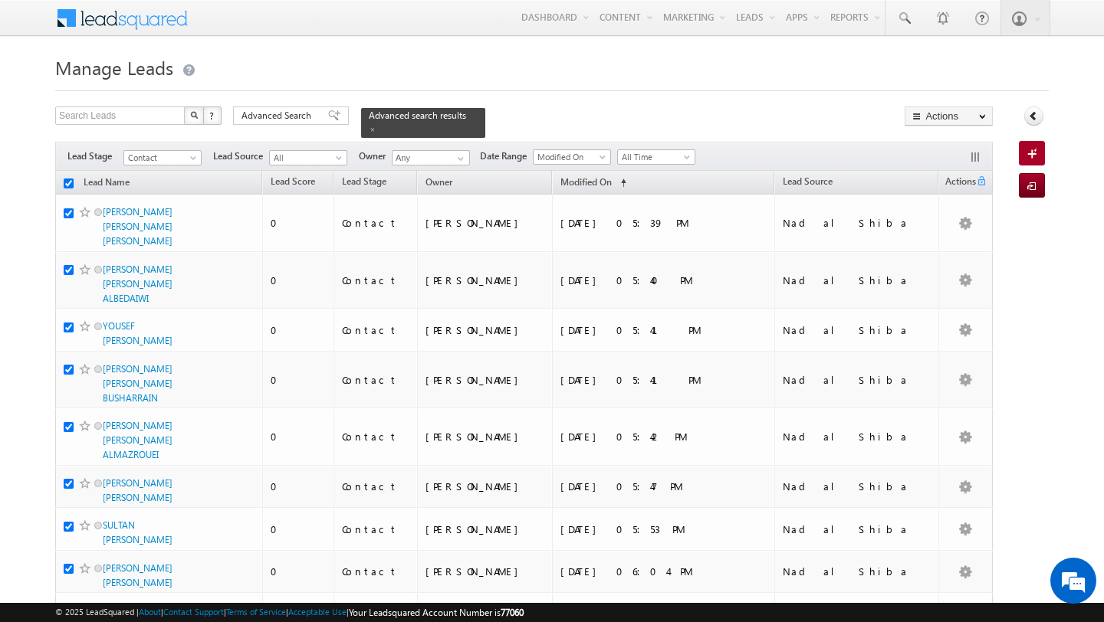
checkbox input "true"
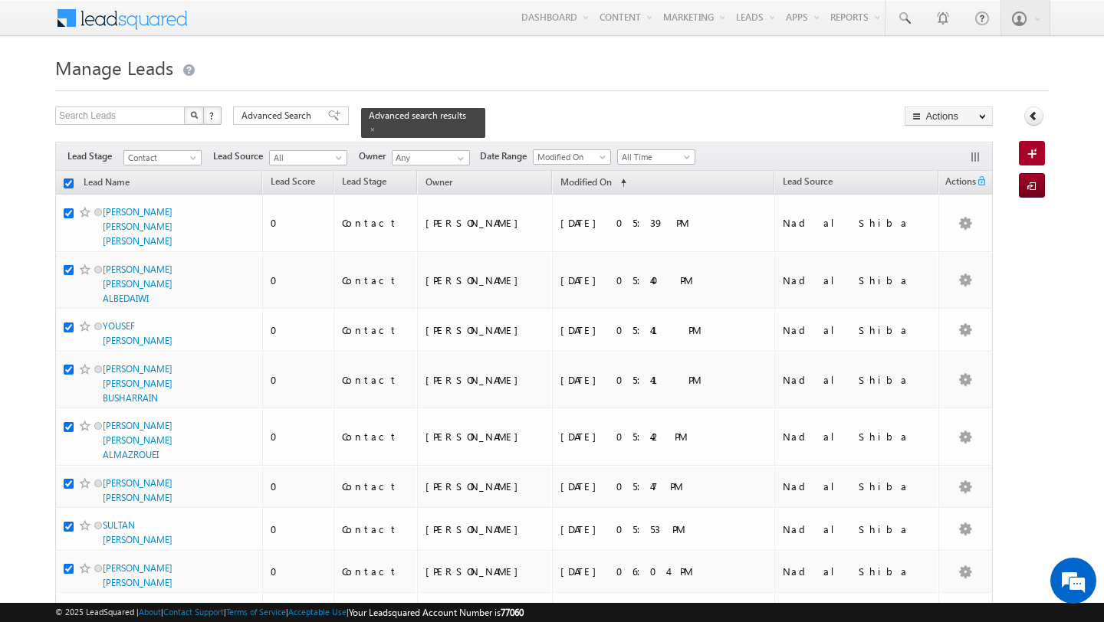
checkbox input "true"
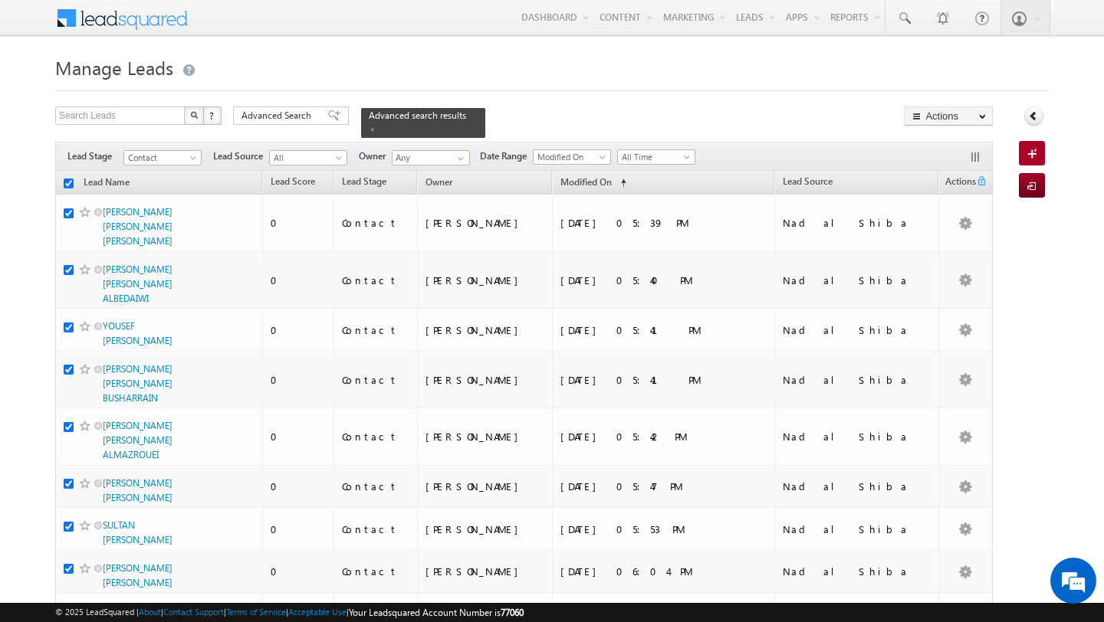
checkbox input "true"
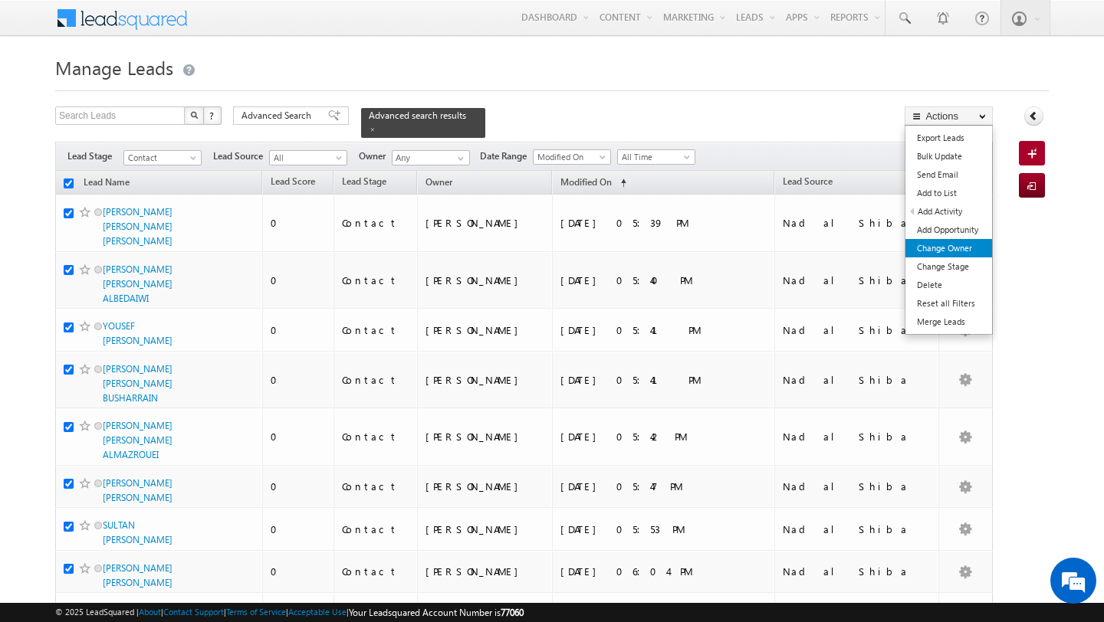
click at [947, 245] on link "Change Owner" at bounding box center [948, 248] width 87 height 18
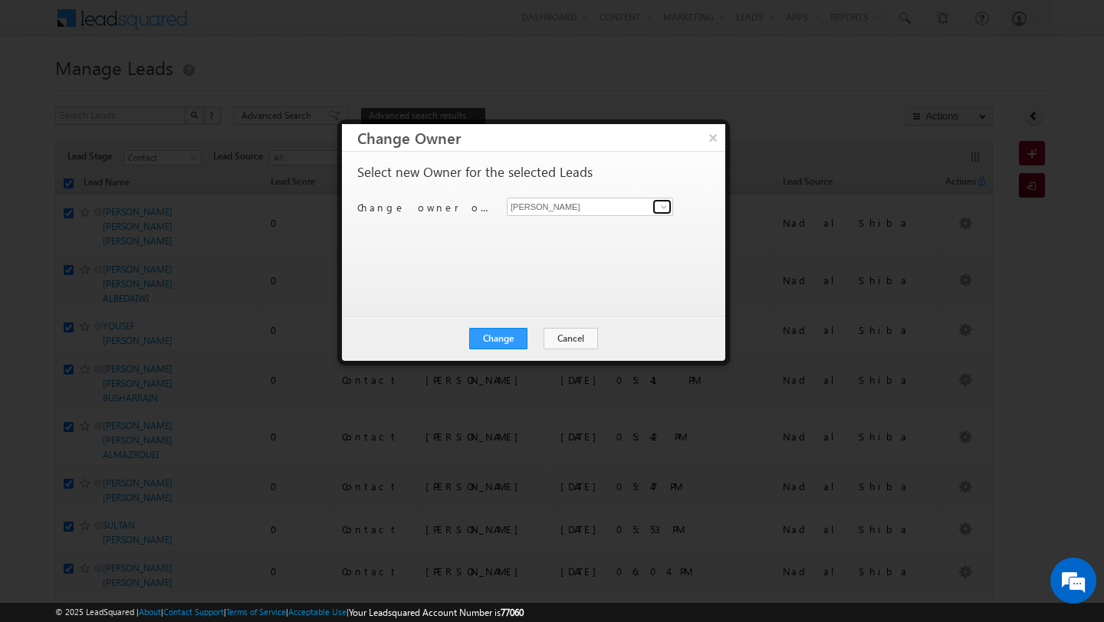
click at [661, 212] on span at bounding box center [664, 207] width 12 height 12
click at [563, 228] on link "Subham Modak subham.modak@indglobal.ae" at bounding box center [590, 230] width 166 height 29
type input "[PERSON_NAME]"
click at [511, 331] on button "Change" at bounding box center [498, 338] width 58 height 21
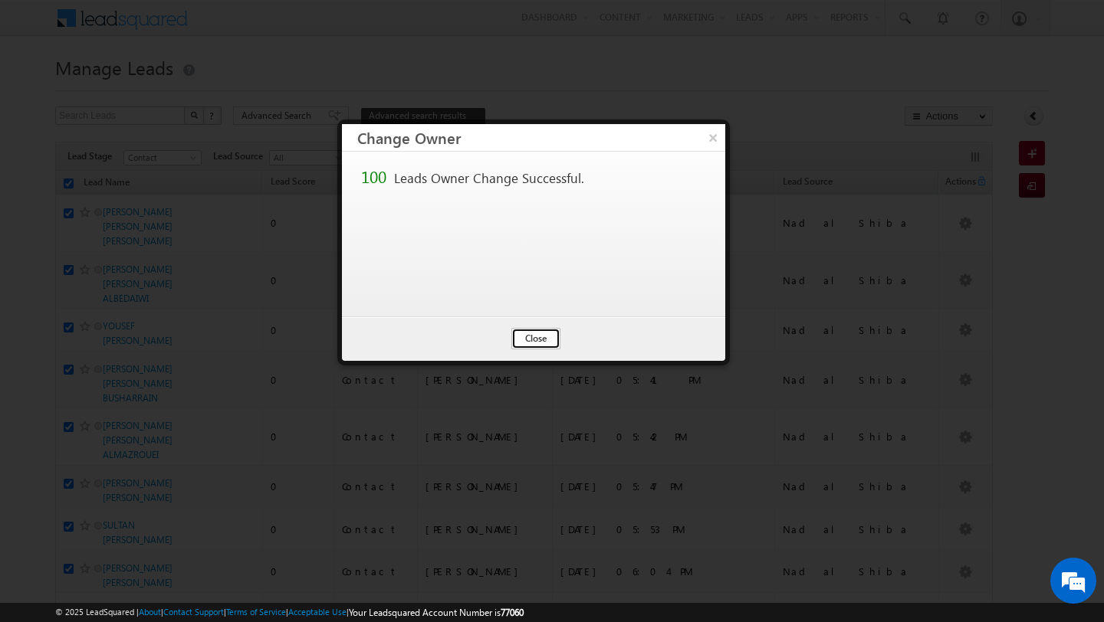
click at [532, 342] on button "Close" at bounding box center [535, 338] width 49 height 21
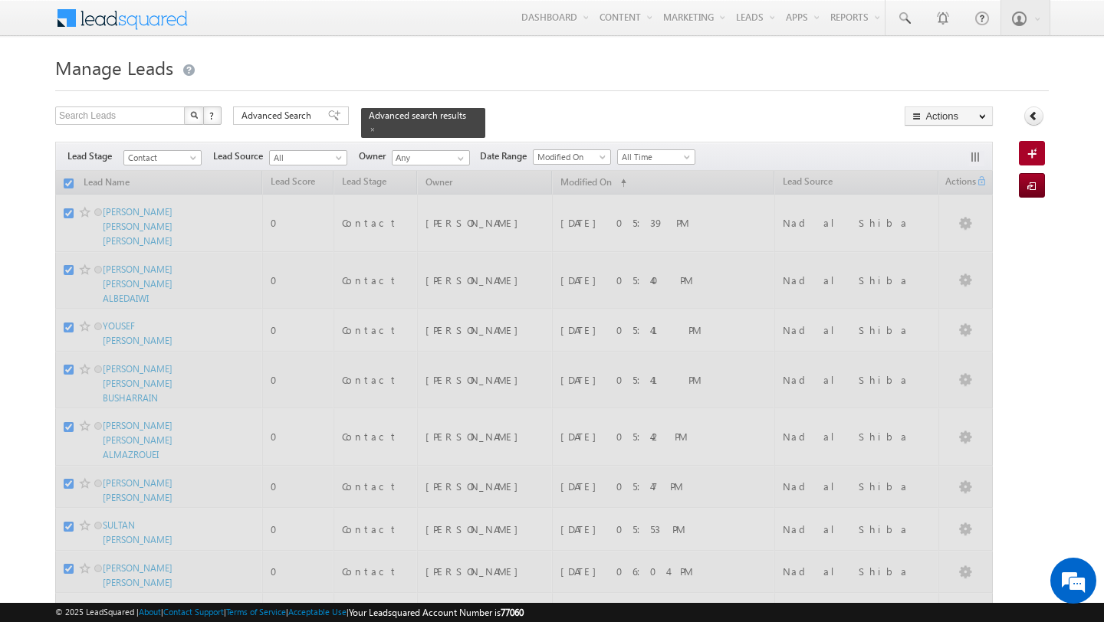
checkbox input "false"
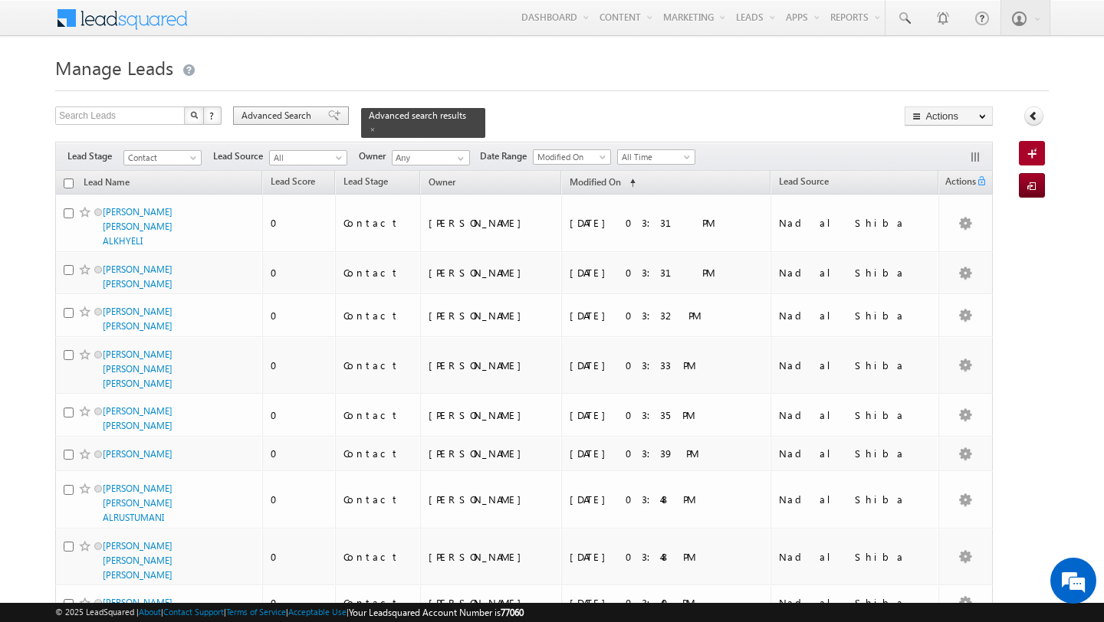
click at [294, 120] on span "Advanced Search" at bounding box center [278, 116] width 74 height 14
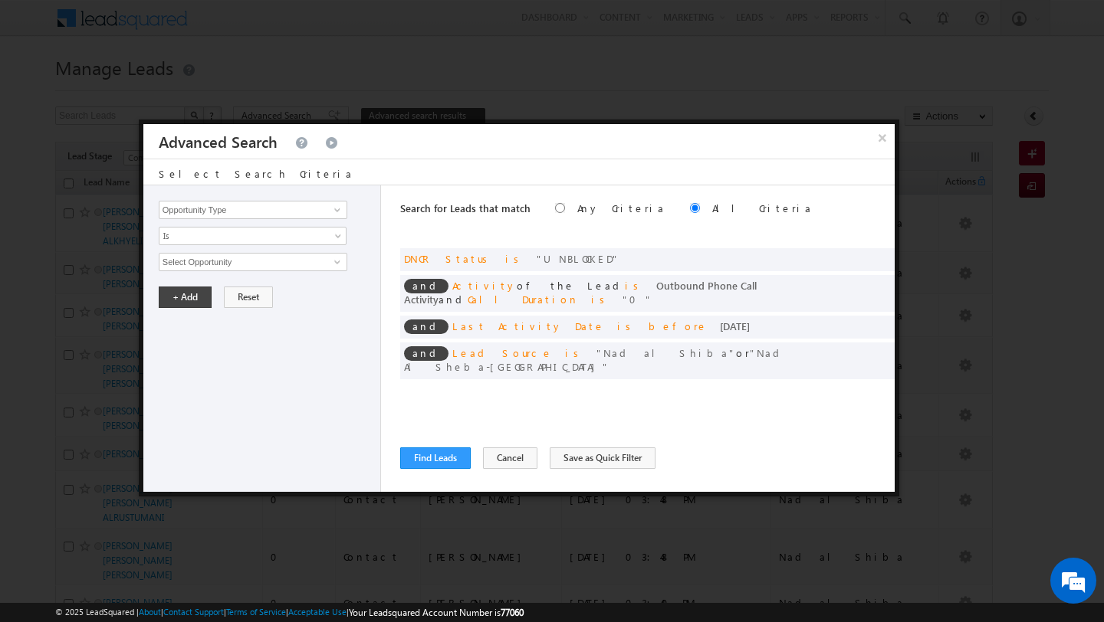
click at [434, 470] on div "Search for Leads that match Any Criteria All Criteria Note that the current tri…" at bounding box center [647, 339] width 494 height 307
click at [435, 458] on button "Find Leads" at bounding box center [435, 458] width 71 height 21
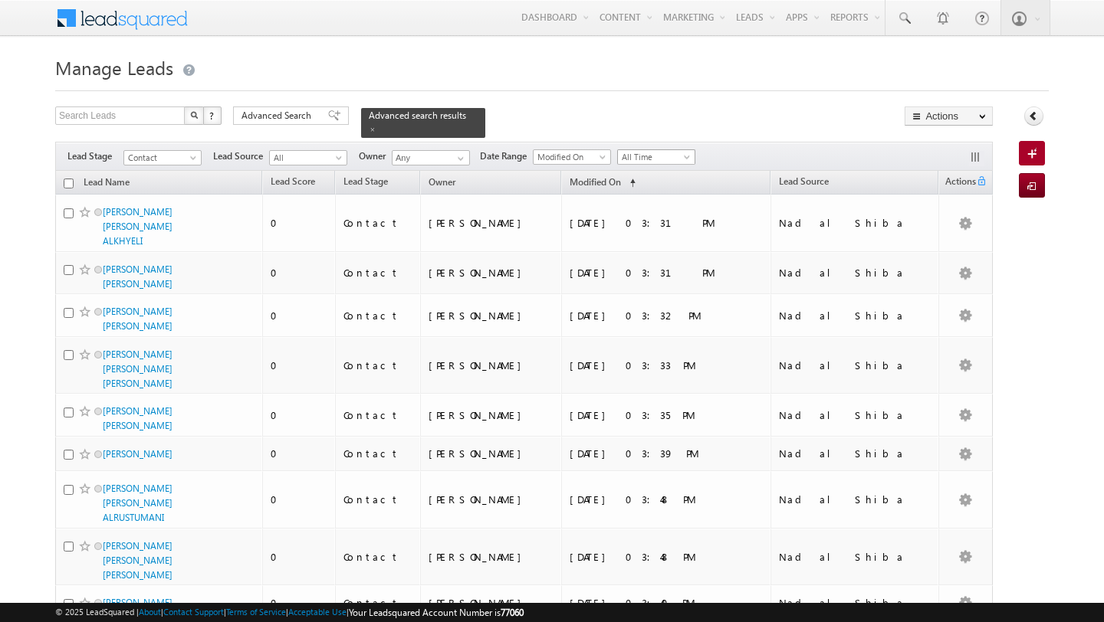
click at [658, 155] on span "All Time" at bounding box center [654, 157] width 73 height 14
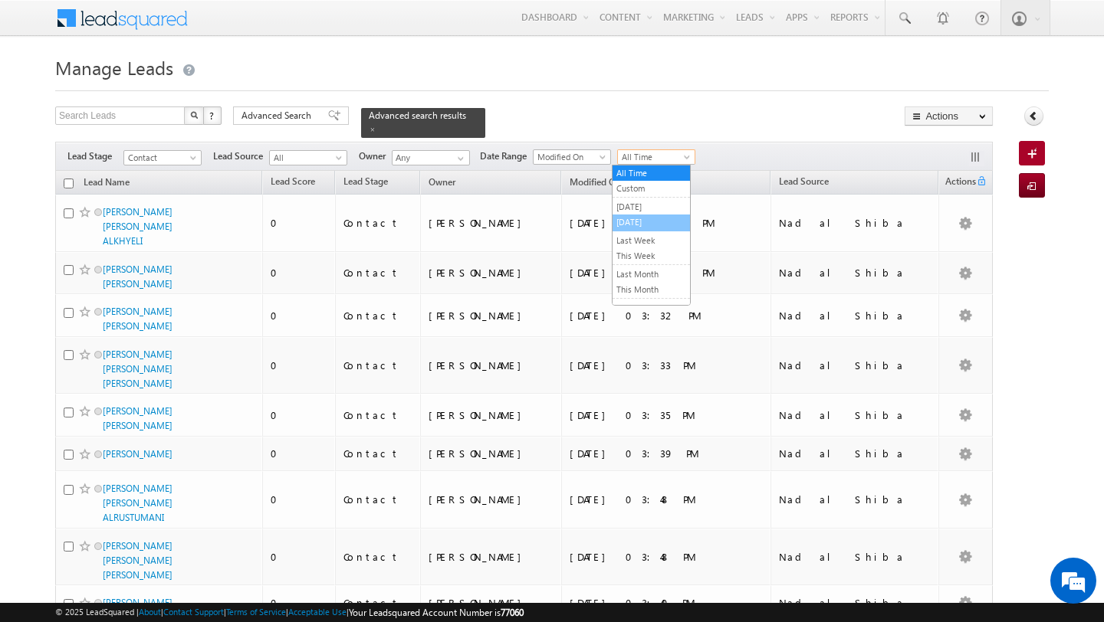
click at [642, 223] on link "[DATE]" at bounding box center [650, 222] width 77 height 14
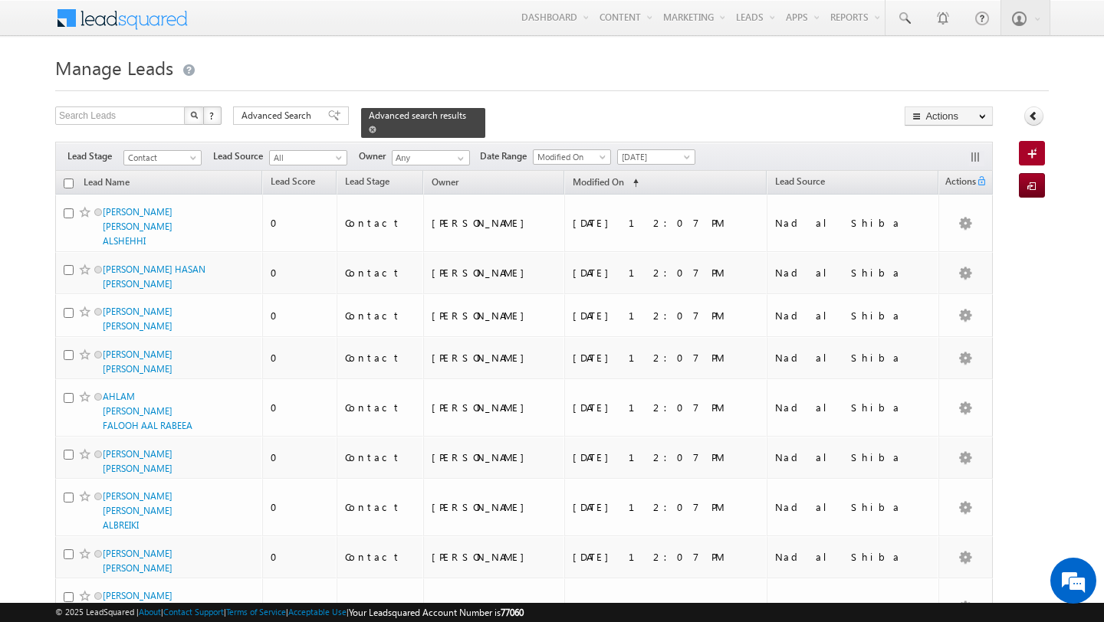
click at [369, 128] on span at bounding box center [373, 130] width 8 height 8
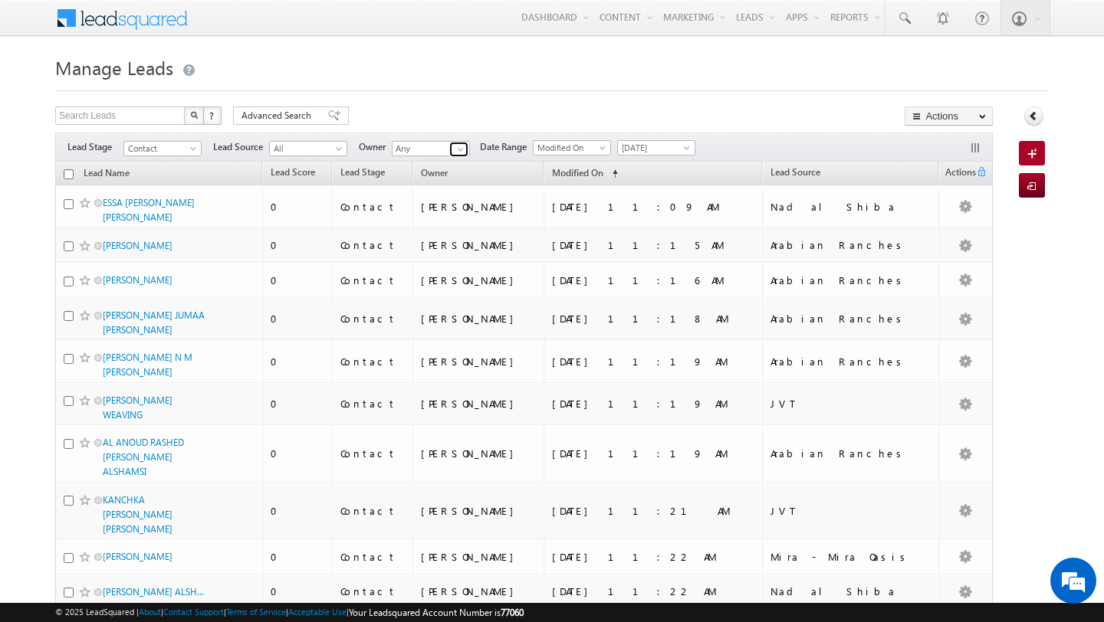
click at [455, 146] on span at bounding box center [461, 149] width 12 height 12
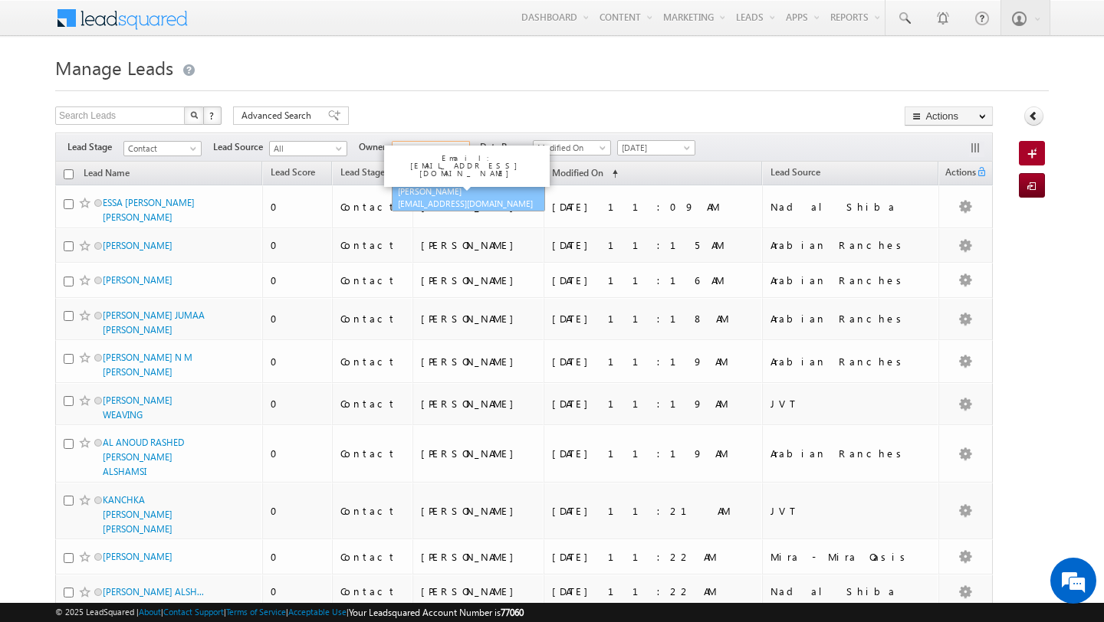
click at [422, 199] on span "[EMAIL_ADDRESS][DOMAIN_NAME]" at bounding box center [467, 203] width 138 height 11
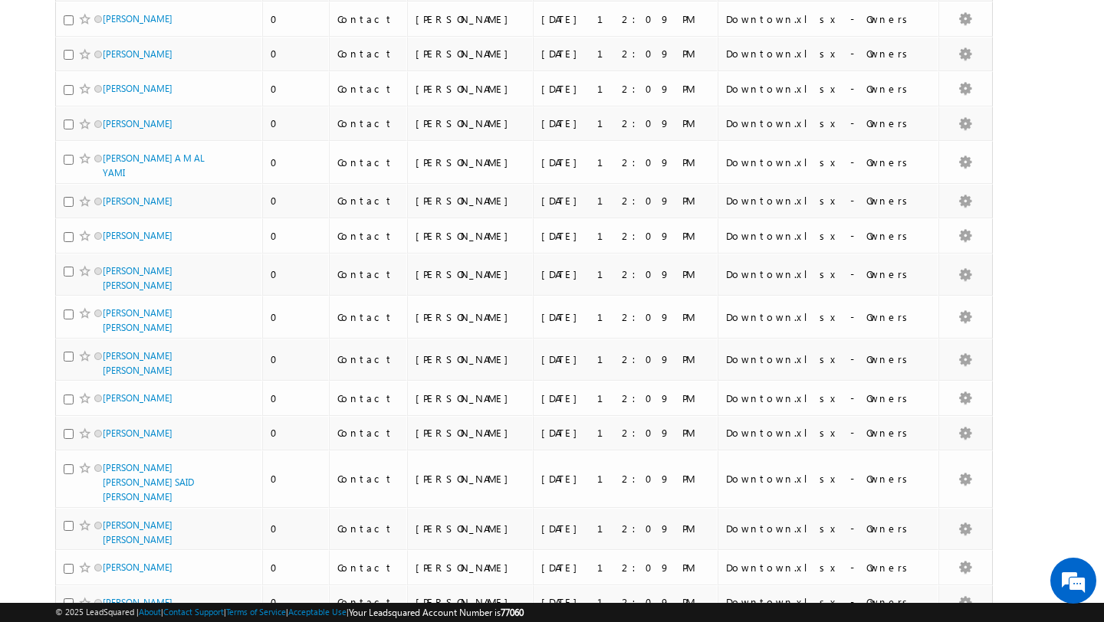
scroll to position [3580, 0]
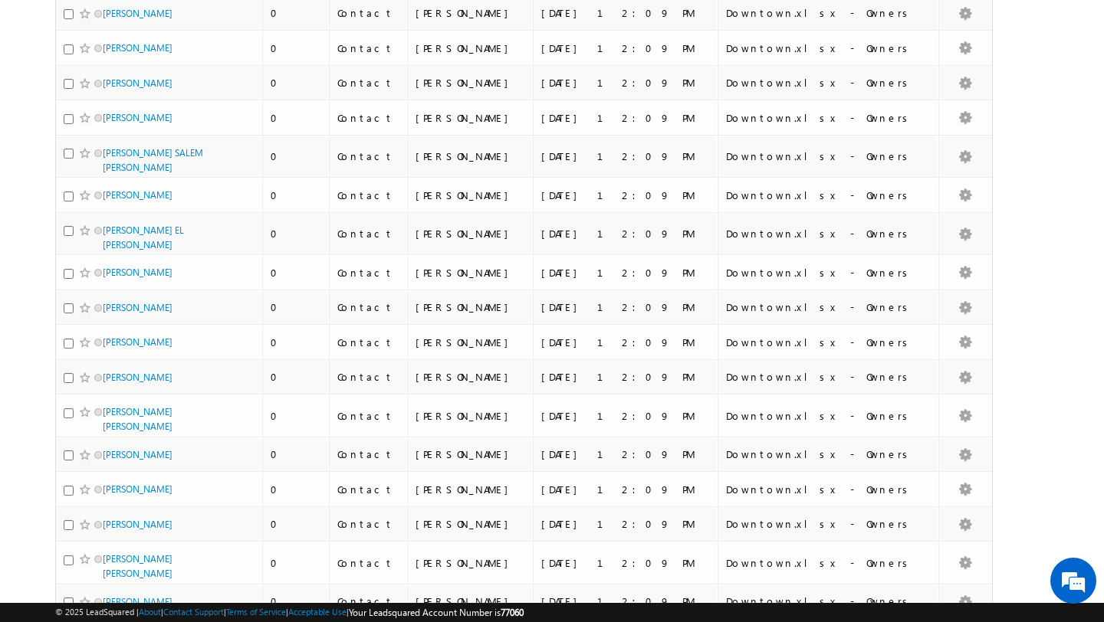
type input "[PERSON_NAME]"
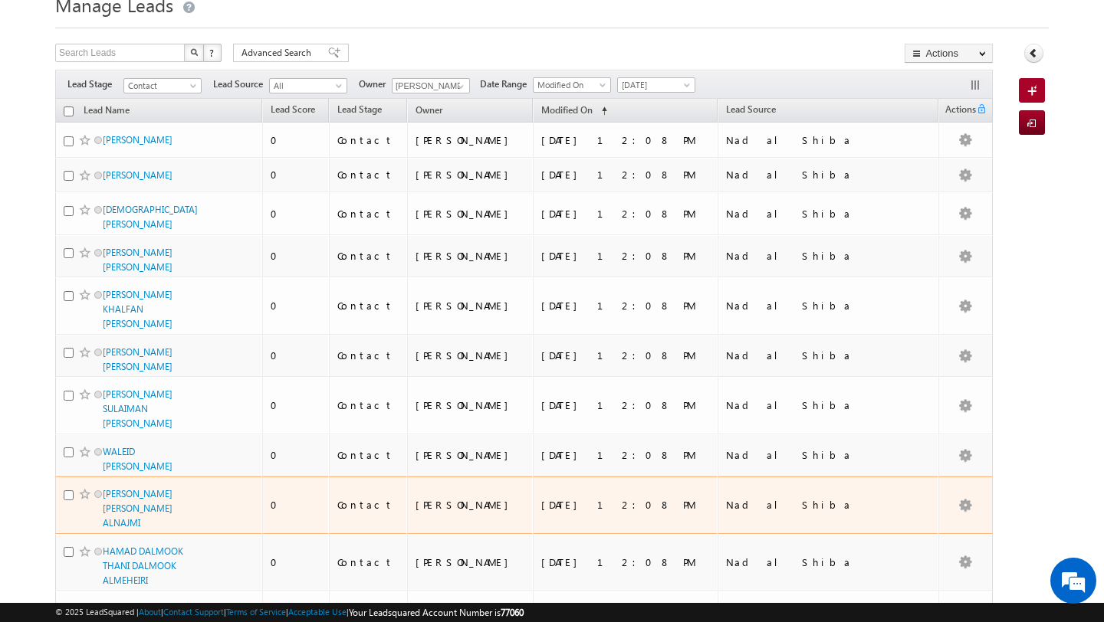
scroll to position [0, 0]
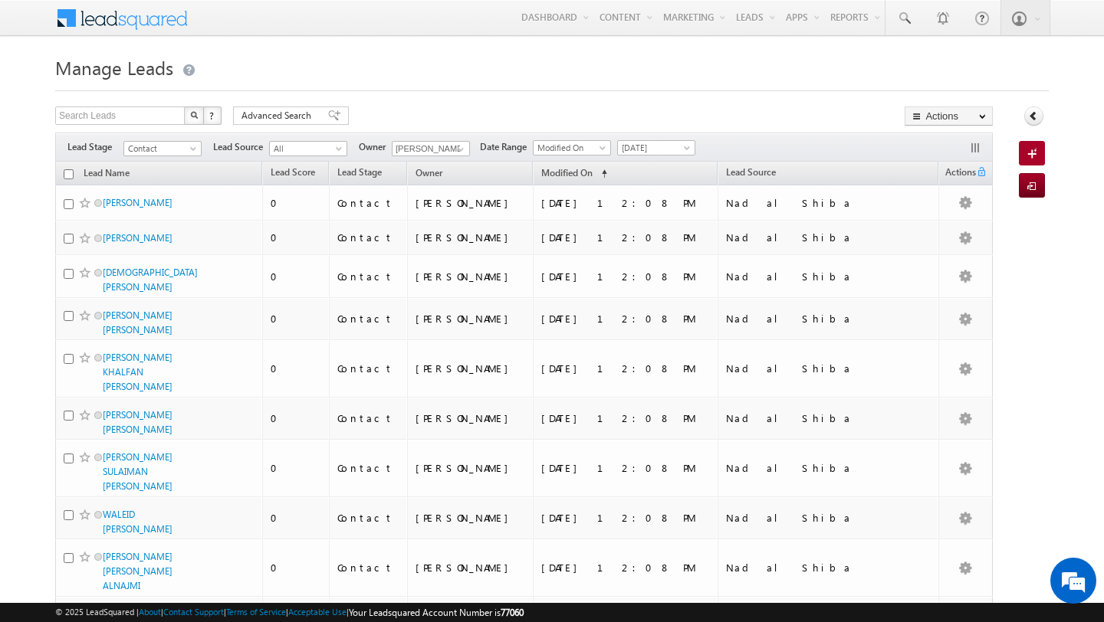
click at [68, 176] on input "checkbox" at bounding box center [69, 174] width 10 height 10
checkbox input "true"
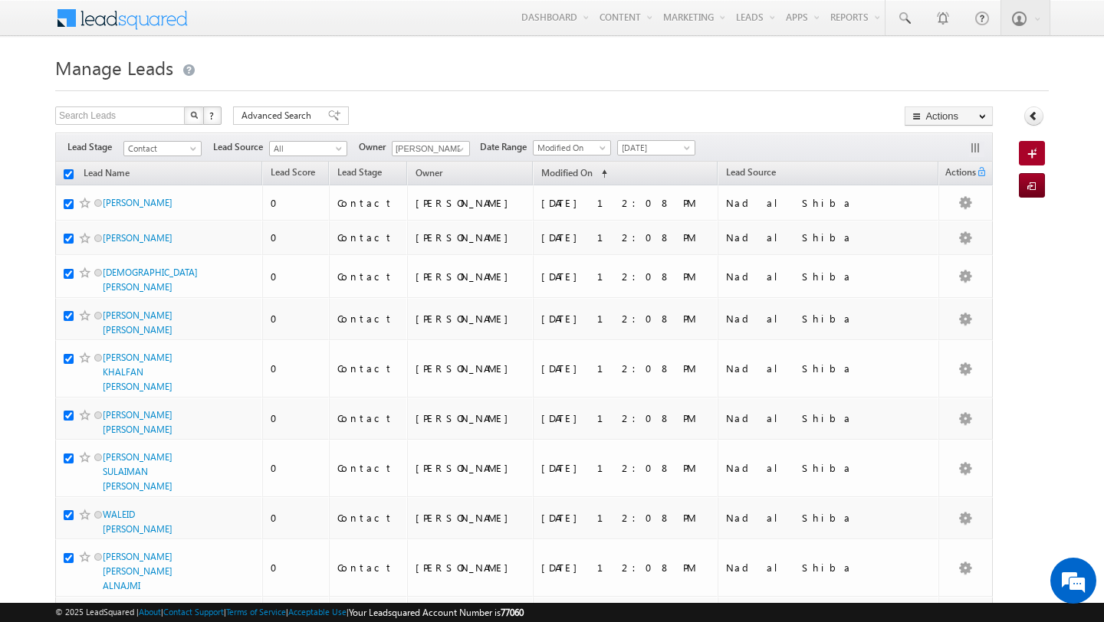
checkbox input "true"
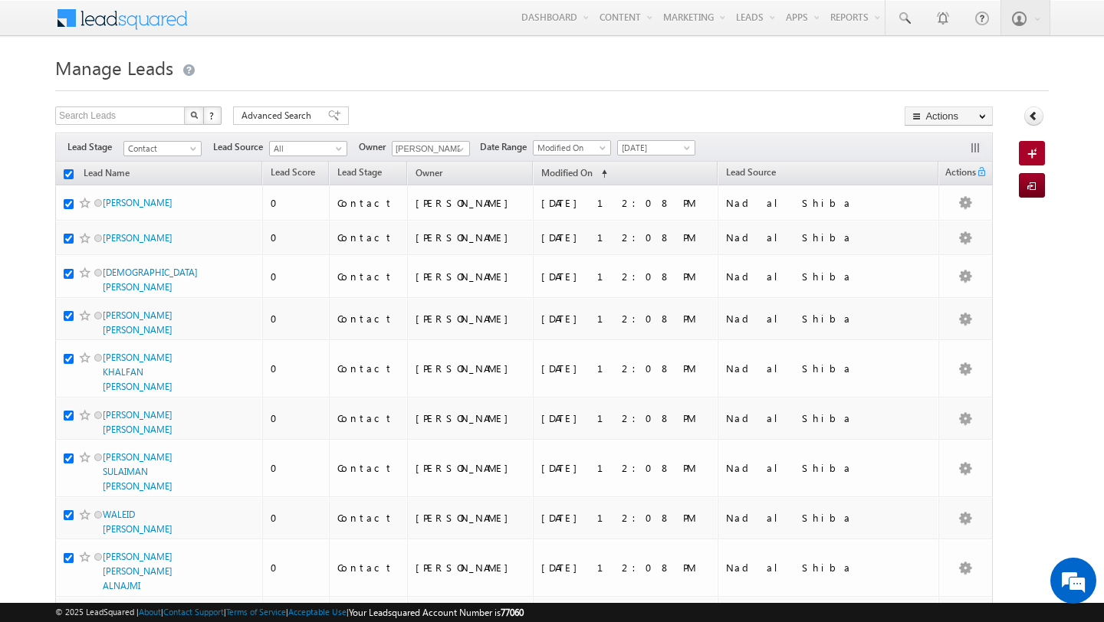
checkbox input "true"
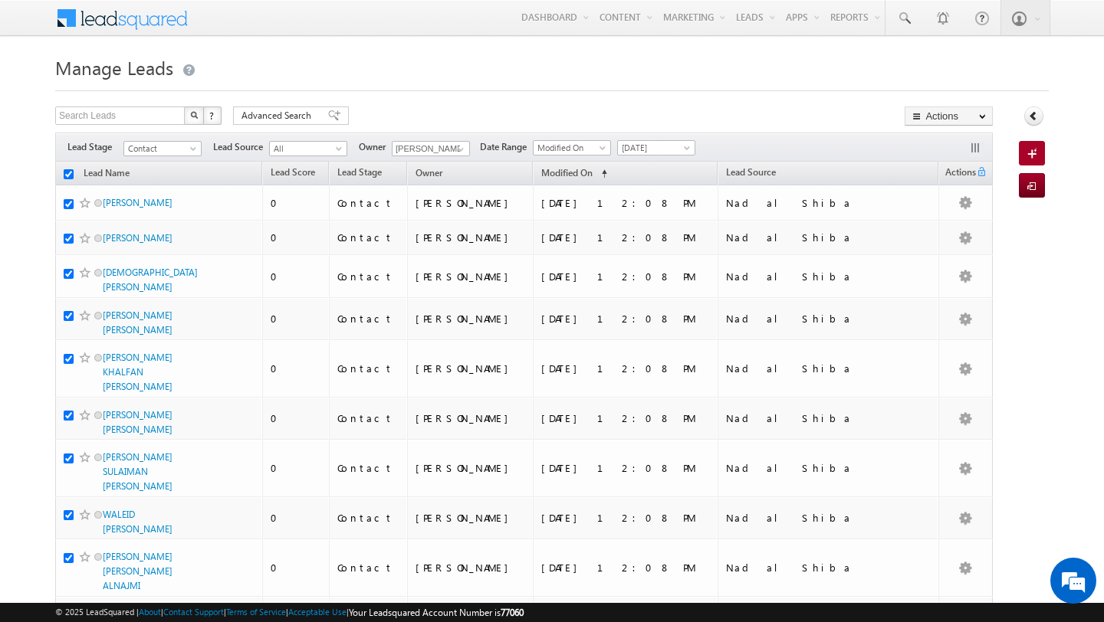
checkbox input "true"
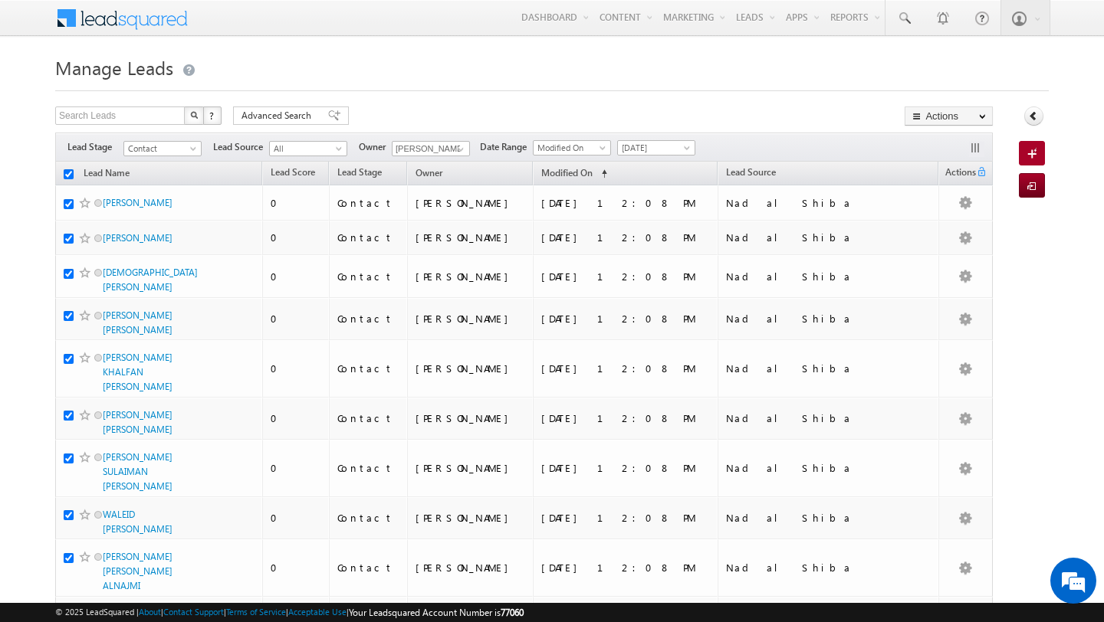
checkbox input "true"
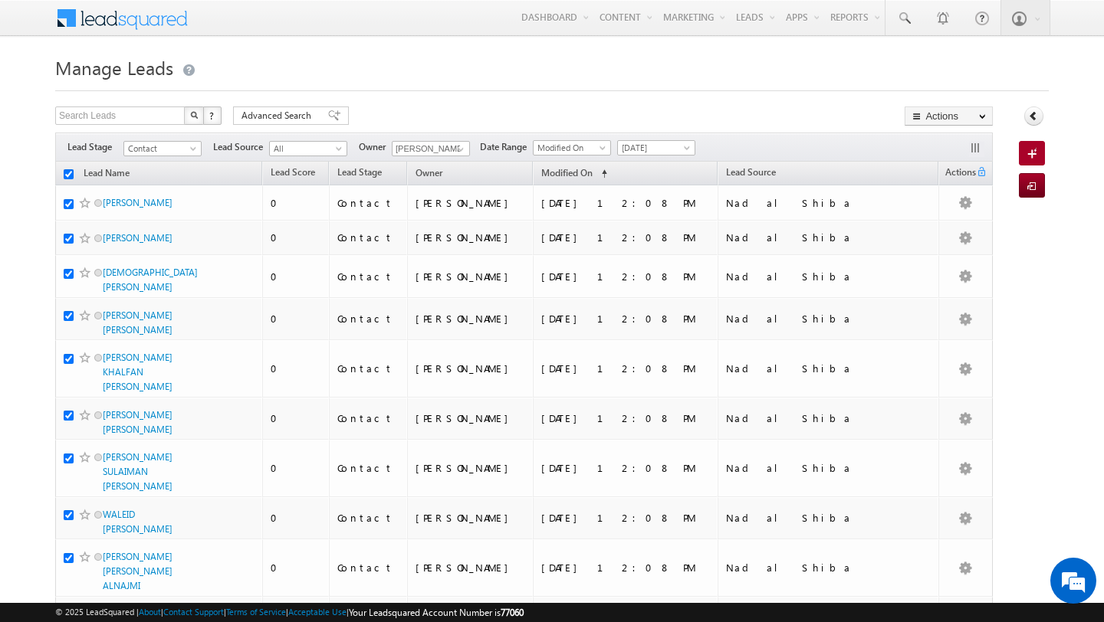
checkbox input "true"
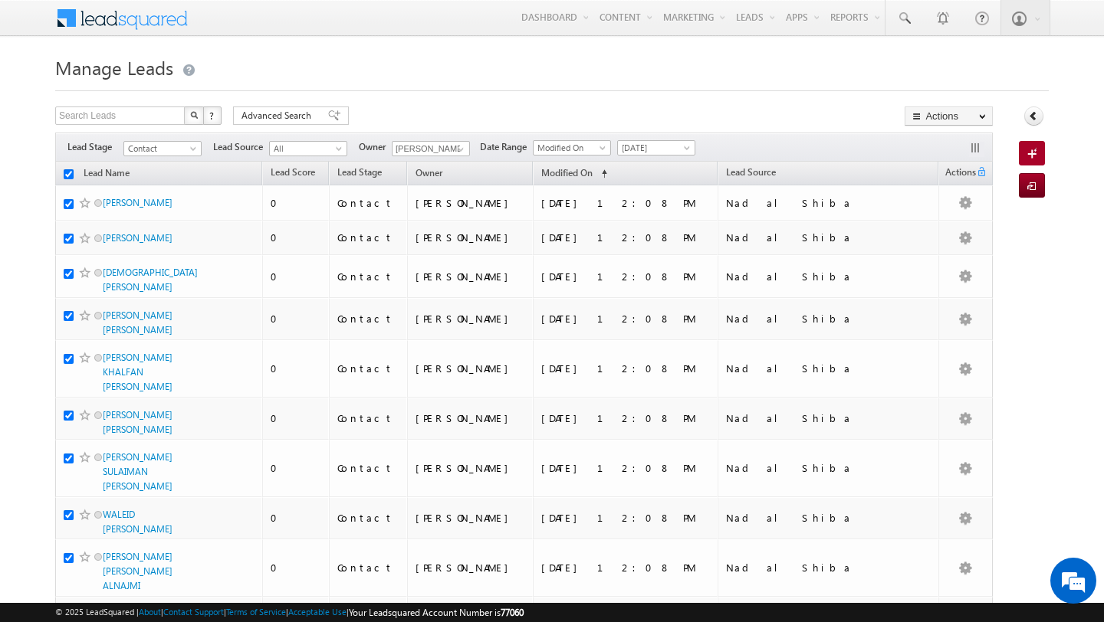
checkbox input "true"
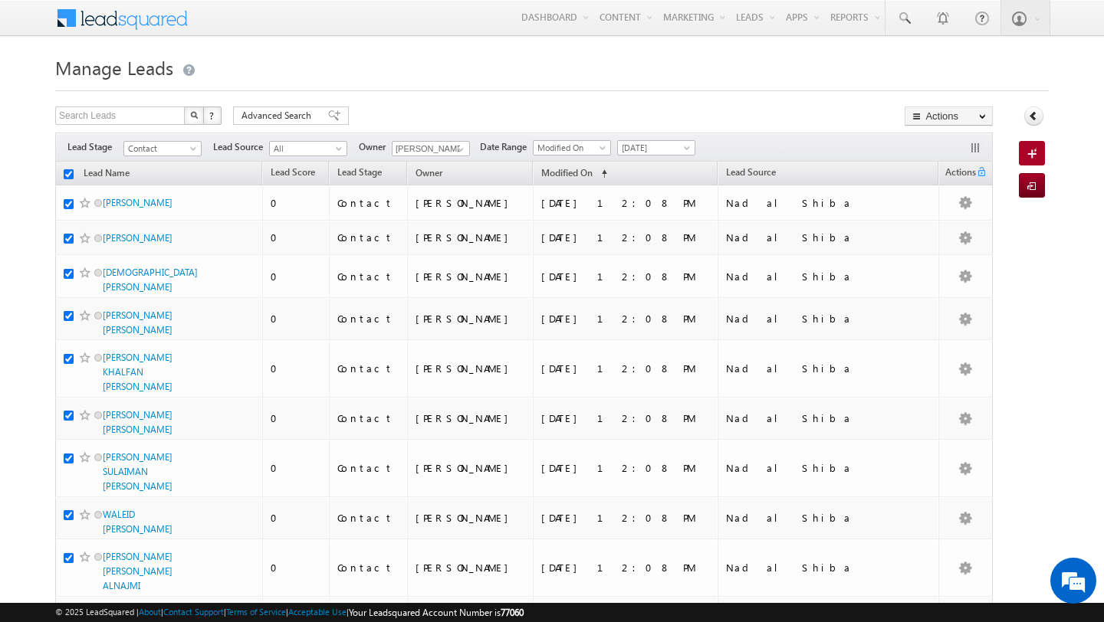
checkbox input "true"
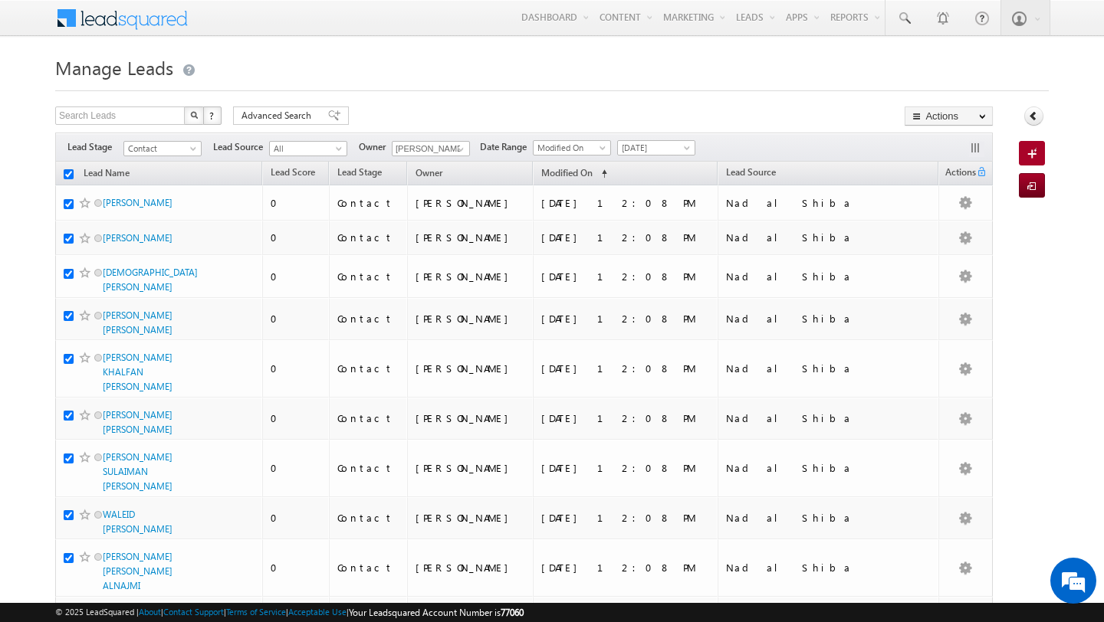
checkbox input "true"
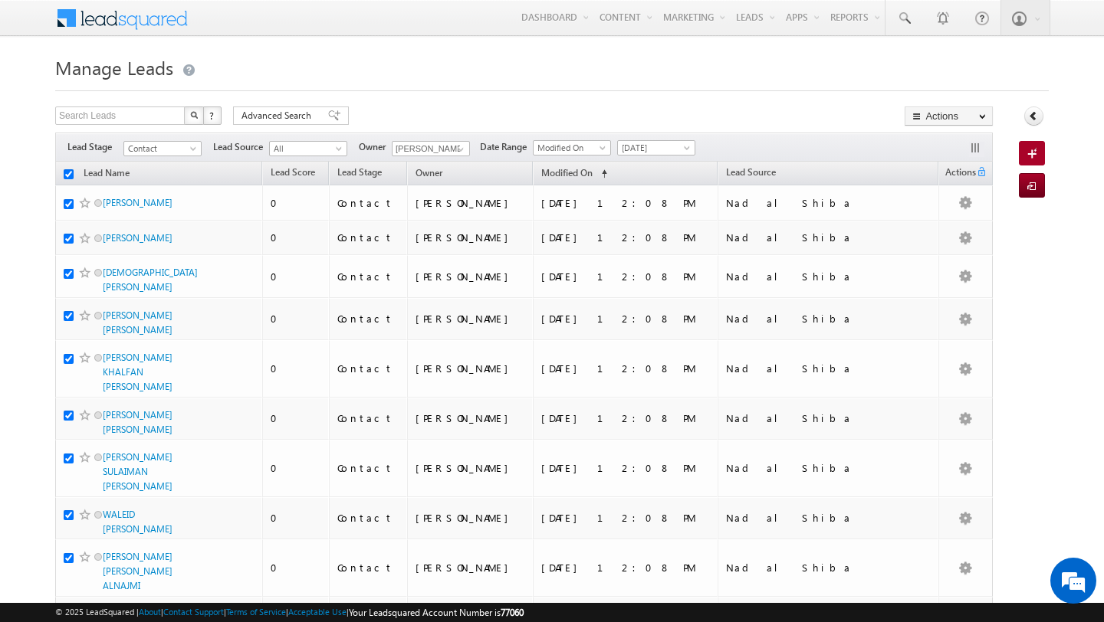
checkbox input "true"
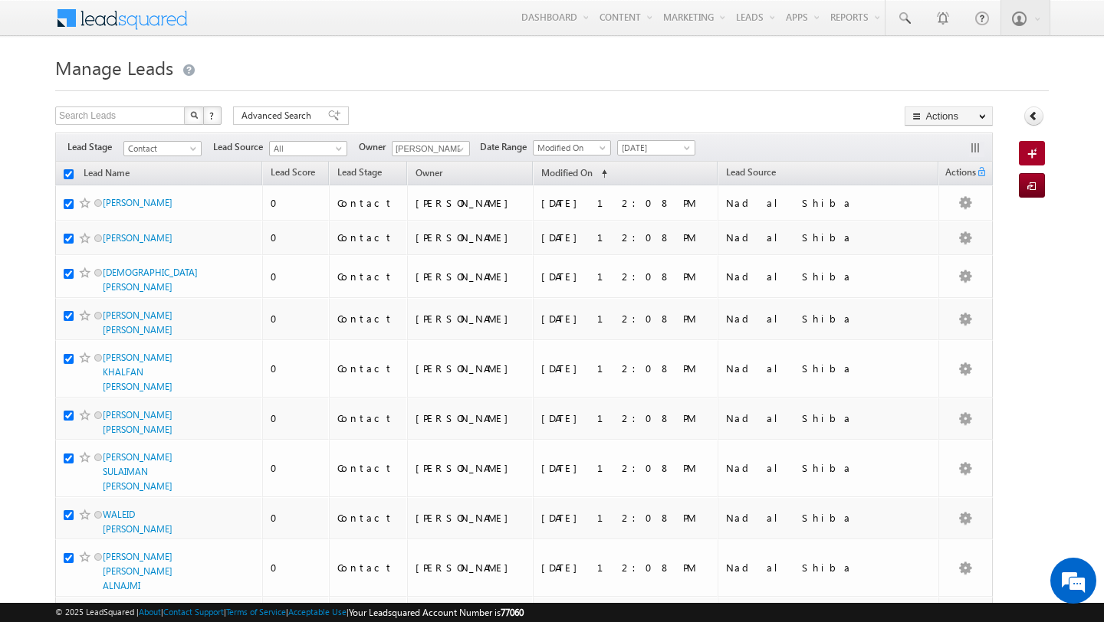
checkbox input "true"
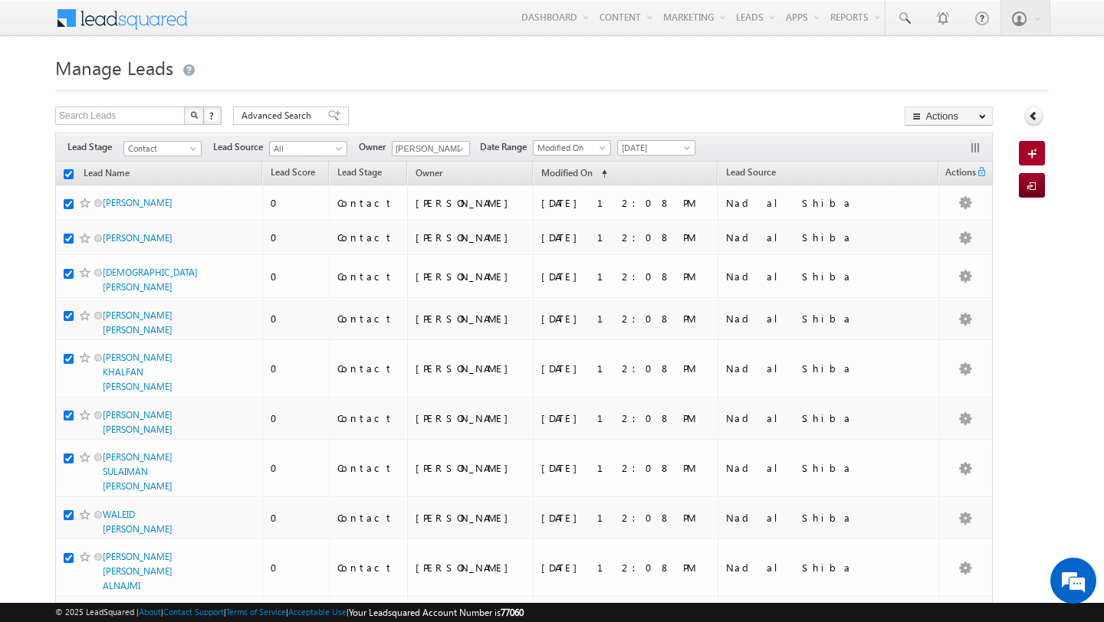
checkbox input "true"
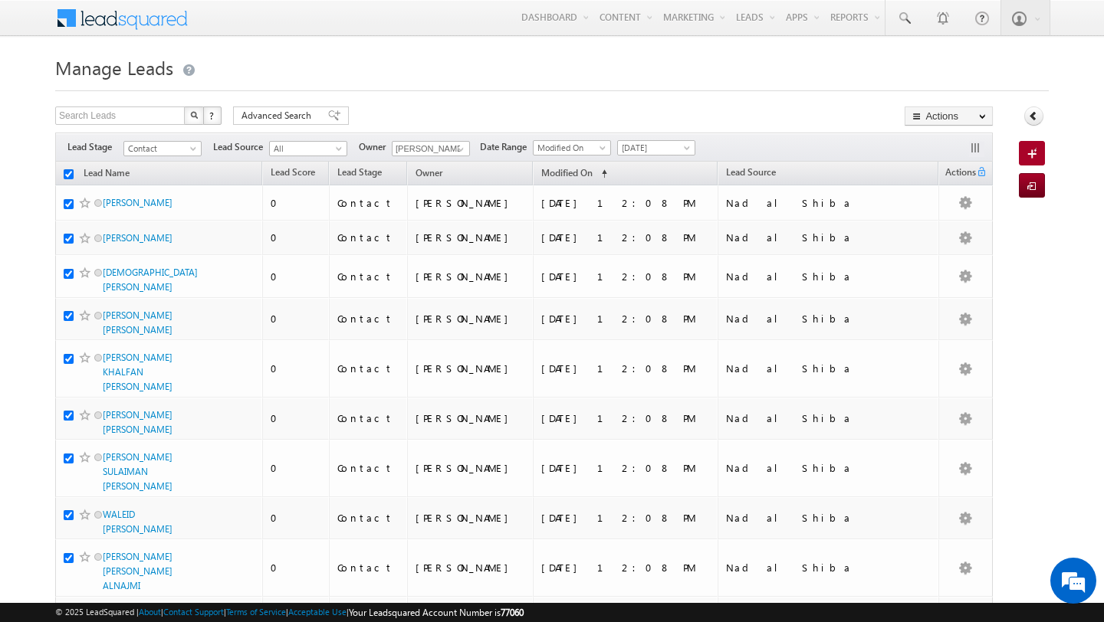
checkbox input "true"
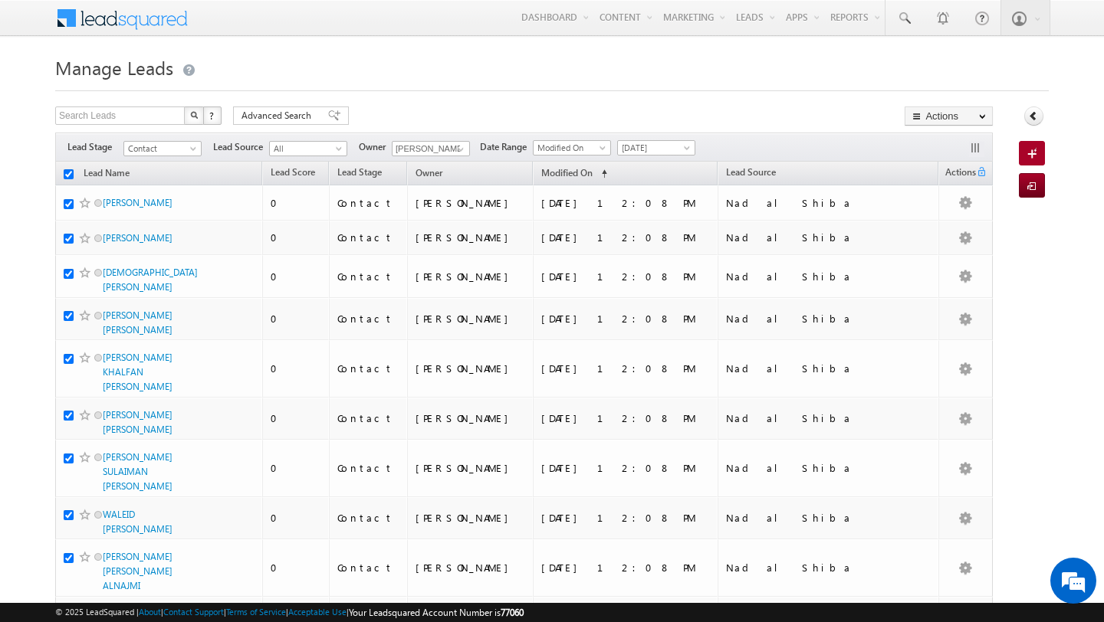
checkbox input "true"
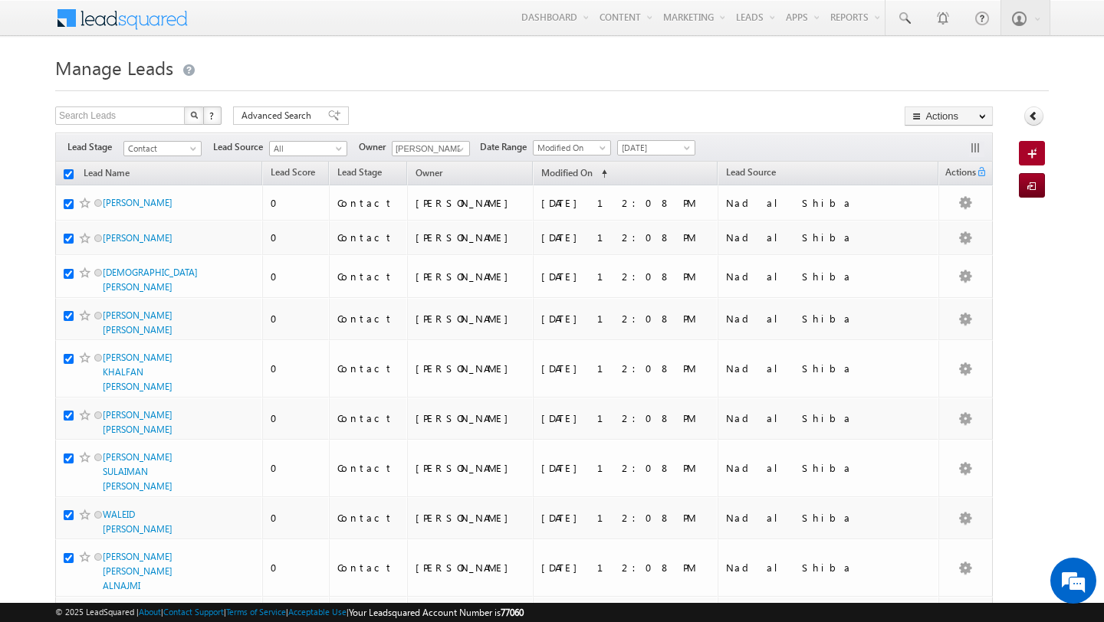
checkbox input "true"
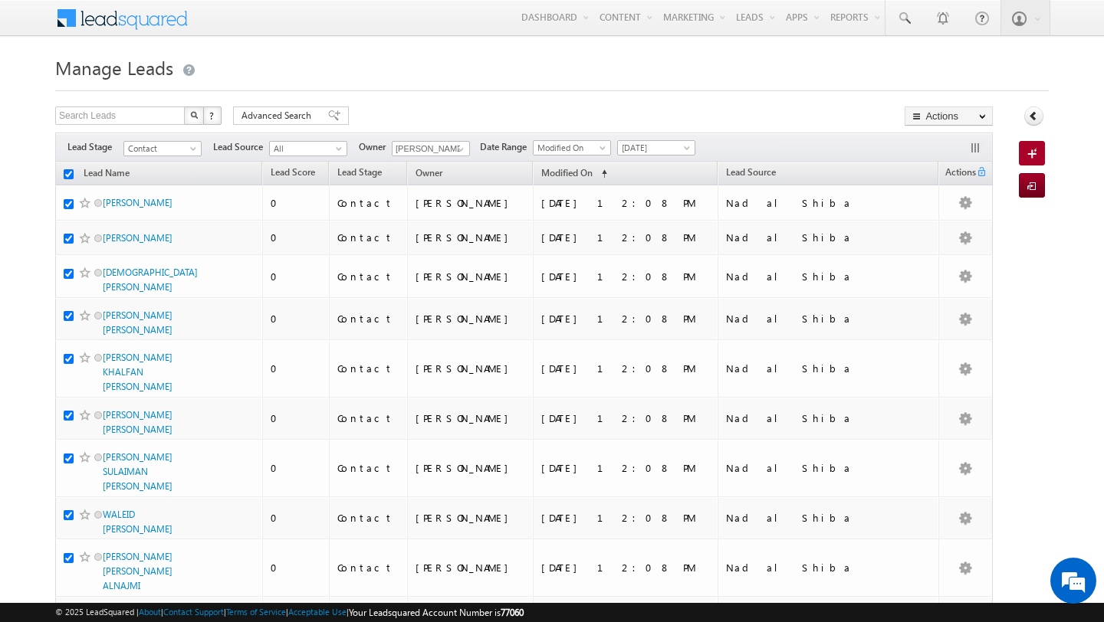
checkbox input "true"
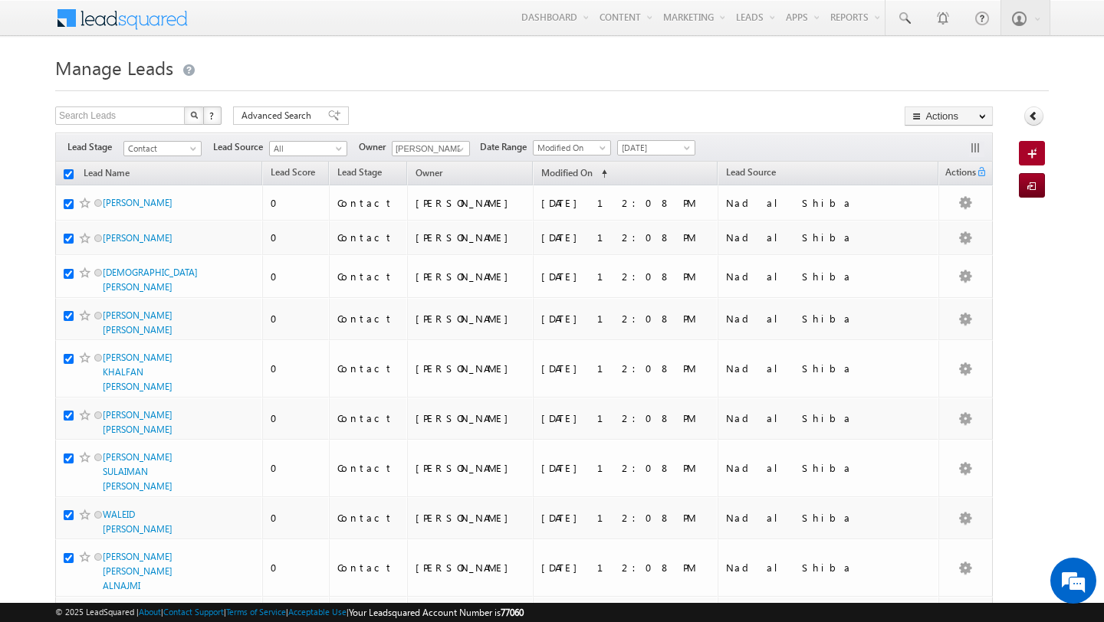
checkbox input "true"
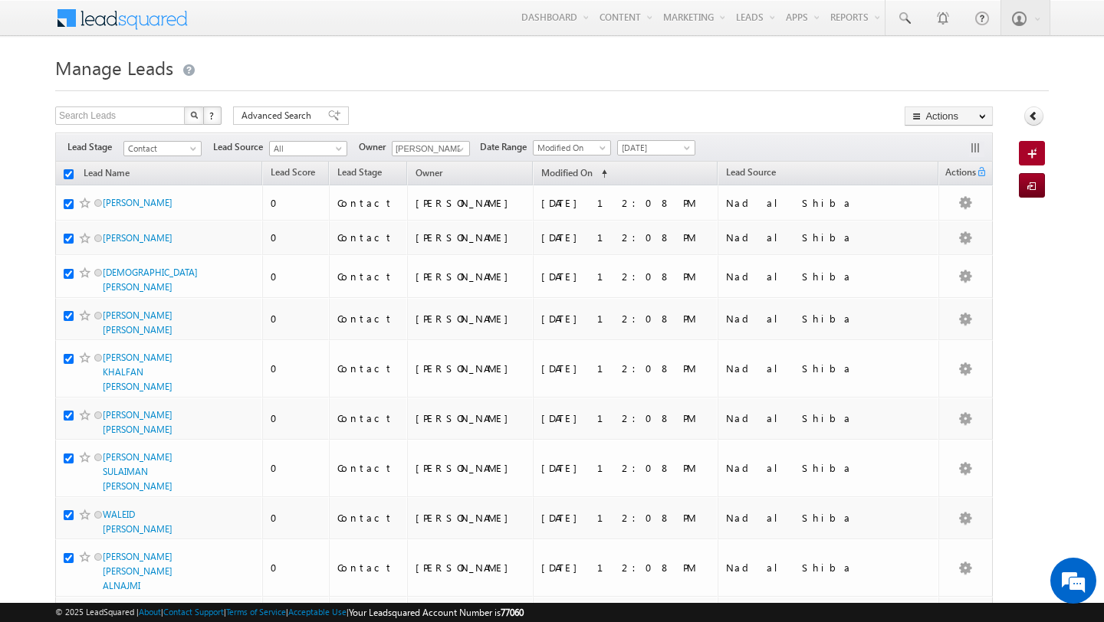
checkbox input "true"
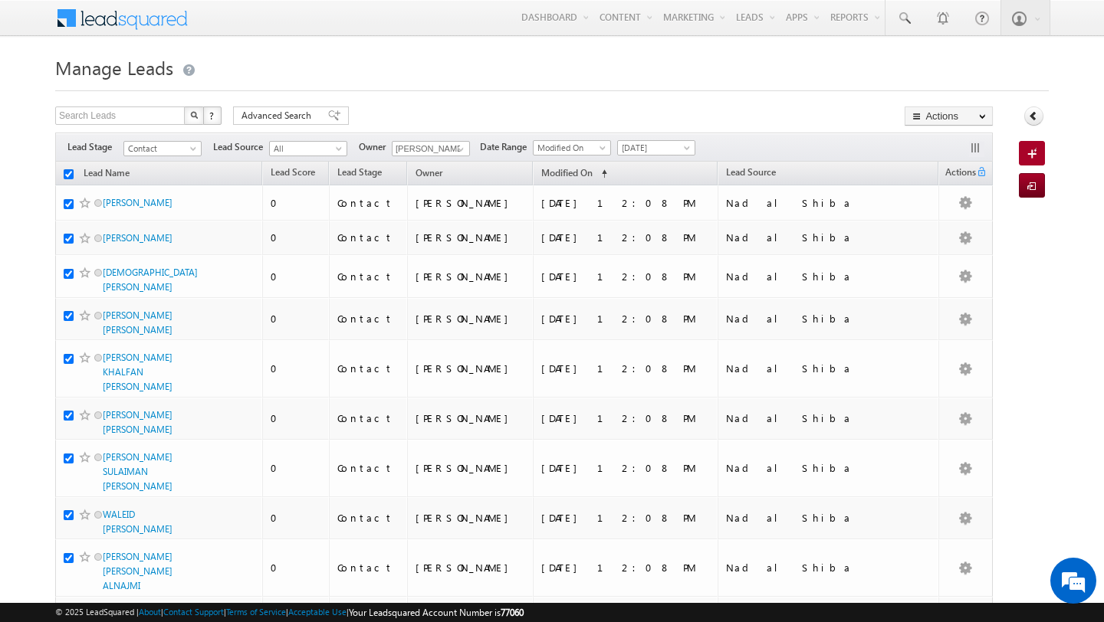
checkbox input "true"
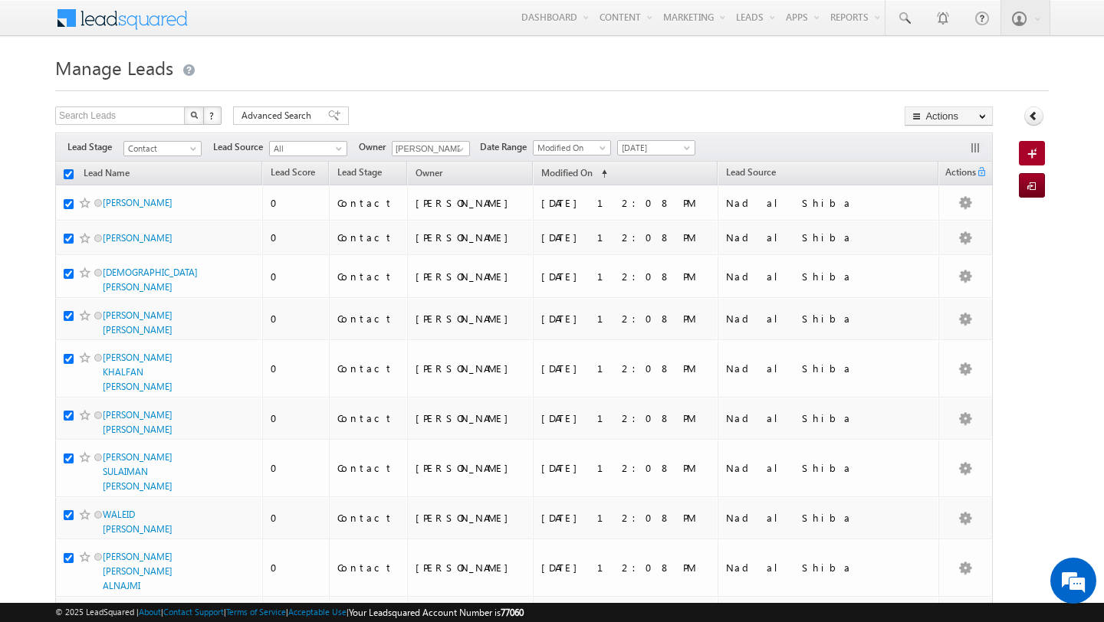
checkbox input "true"
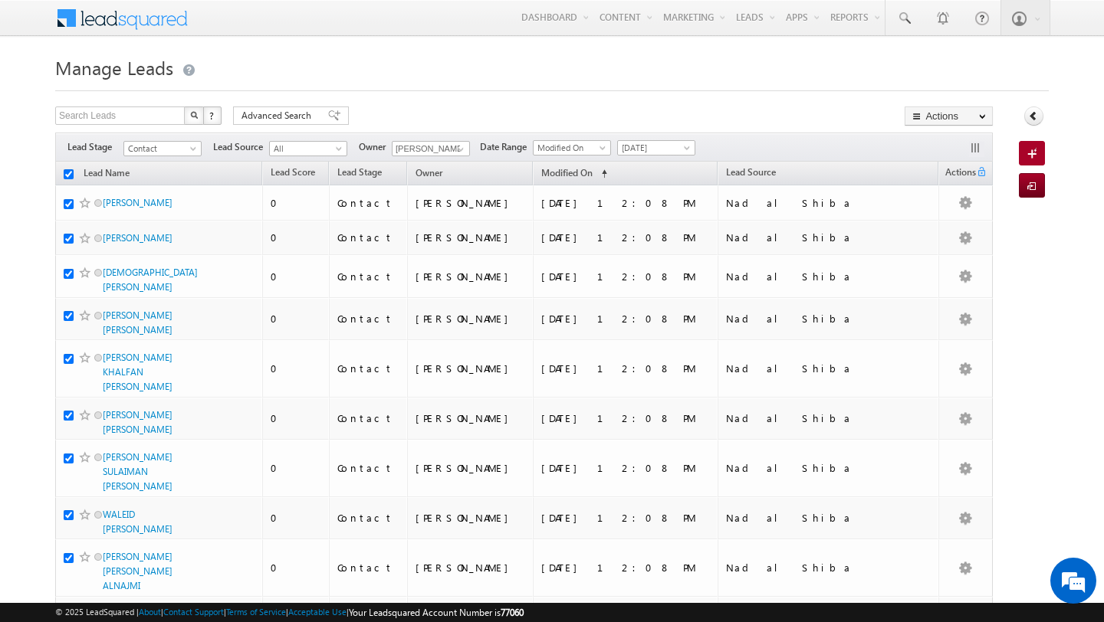
checkbox input "true"
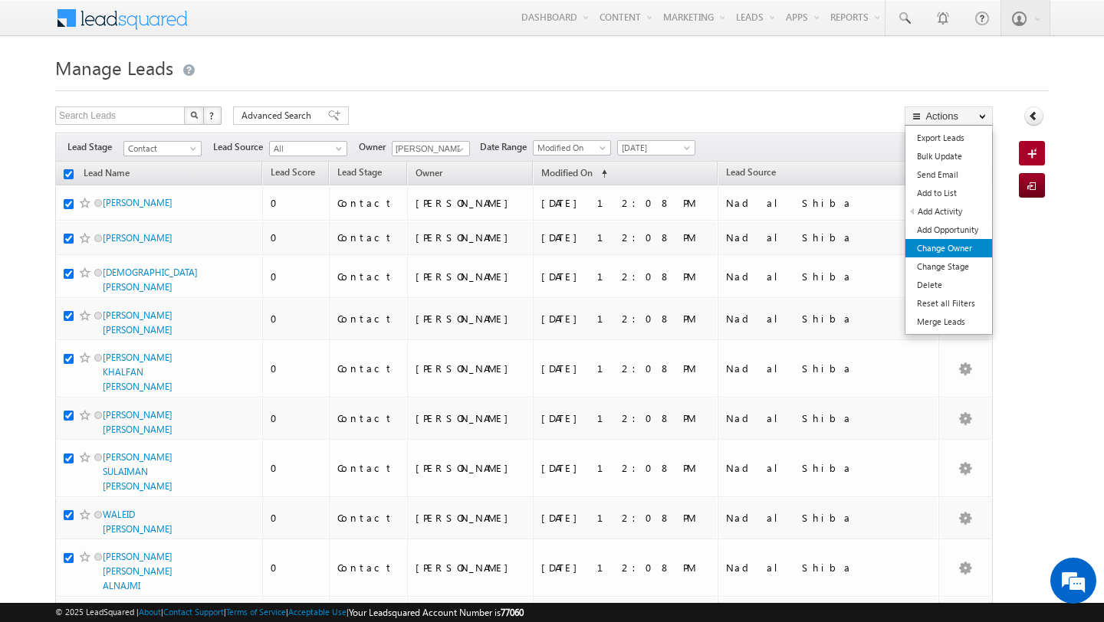
click at [944, 251] on link "Change Owner" at bounding box center [948, 248] width 87 height 18
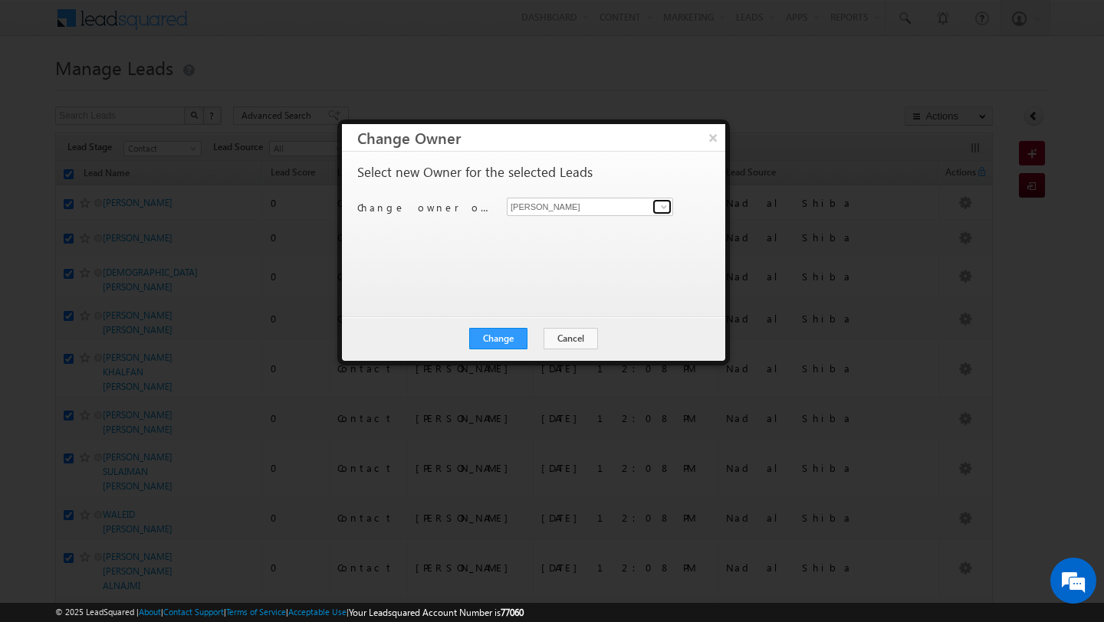
click at [665, 205] on span at bounding box center [664, 207] width 12 height 12
click at [605, 229] on link "Swarup Chandradas [EMAIL_ADDRESS][DOMAIN_NAME]" at bounding box center [590, 230] width 166 height 29
type input "[PERSON_NAME]"
click at [501, 338] on button "Change" at bounding box center [498, 338] width 58 height 21
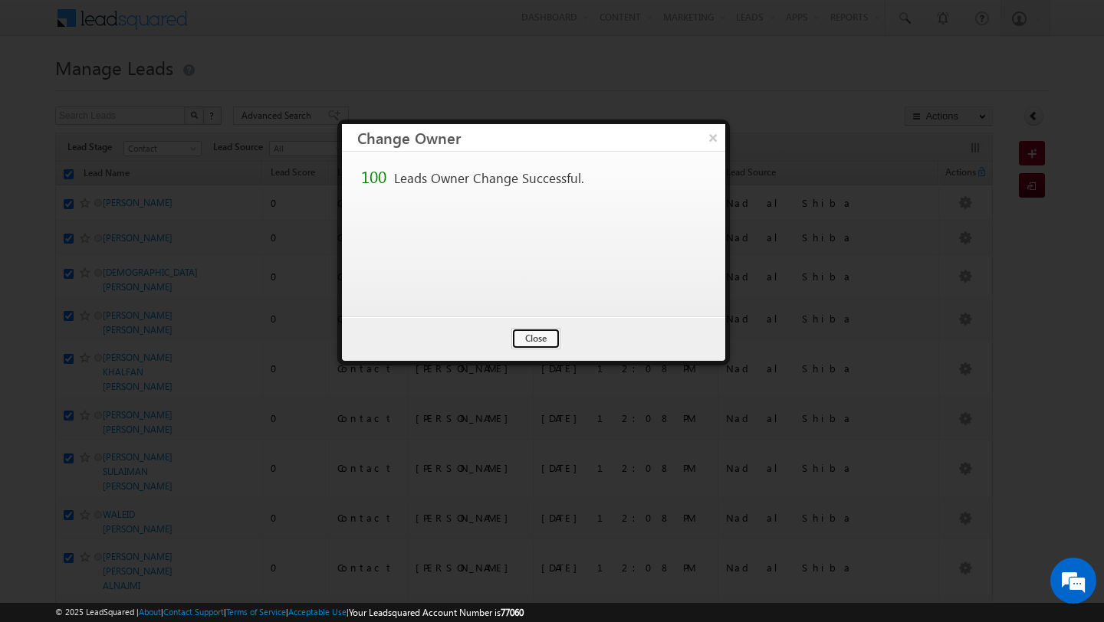
click at [543, 343] on button "Close" at bounding box center [535, 338] width 49 height 21
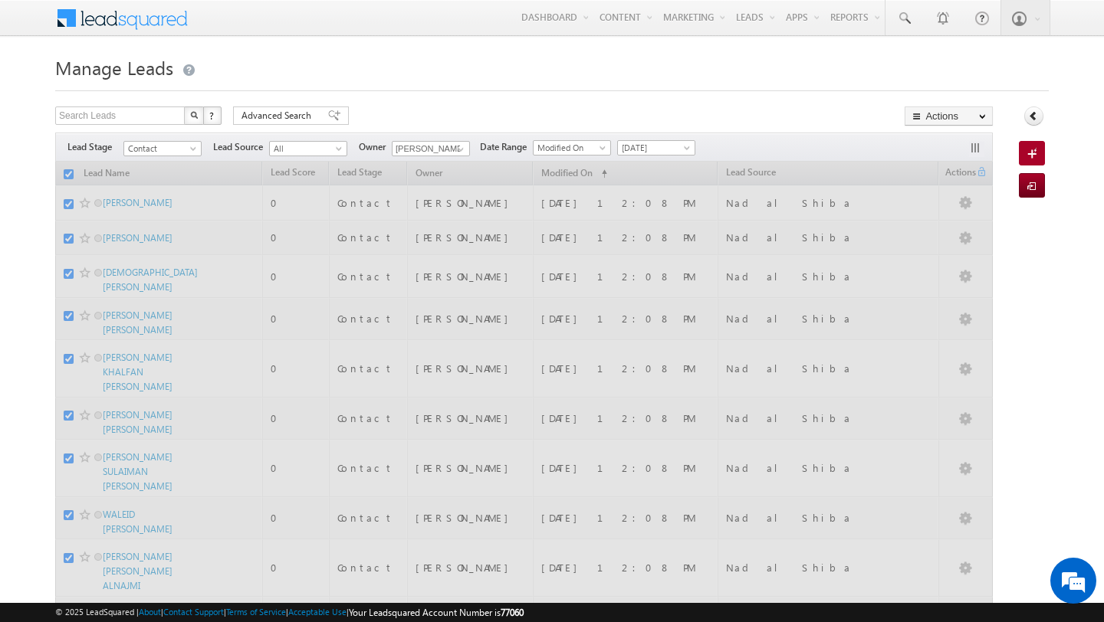
checkbox input "false"
